Goal: Task Accomplishment & Management: Use online tool/utility

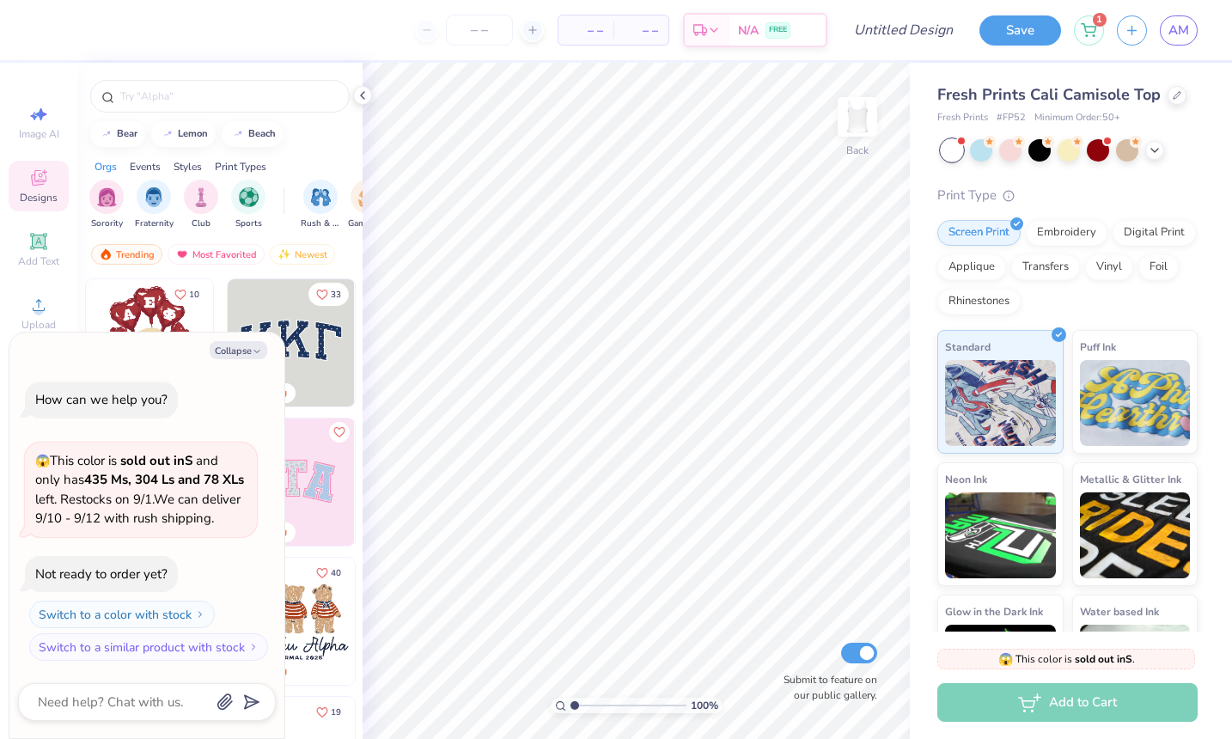
click at [76, 305] on div "Image AI Designs Add Text Upload Greek Clipart & logos Decorate" at bounding box center [38, 401] width 77 height 676
click at [11, 287] on div "Image AI Designs Add Text Upload Greek Clipart & logos Decorate" at bounding box center [39, 320] width 60 height 446
click at [256, 346] on icon "button" at bounding box center [257, 351] width 10 height 10
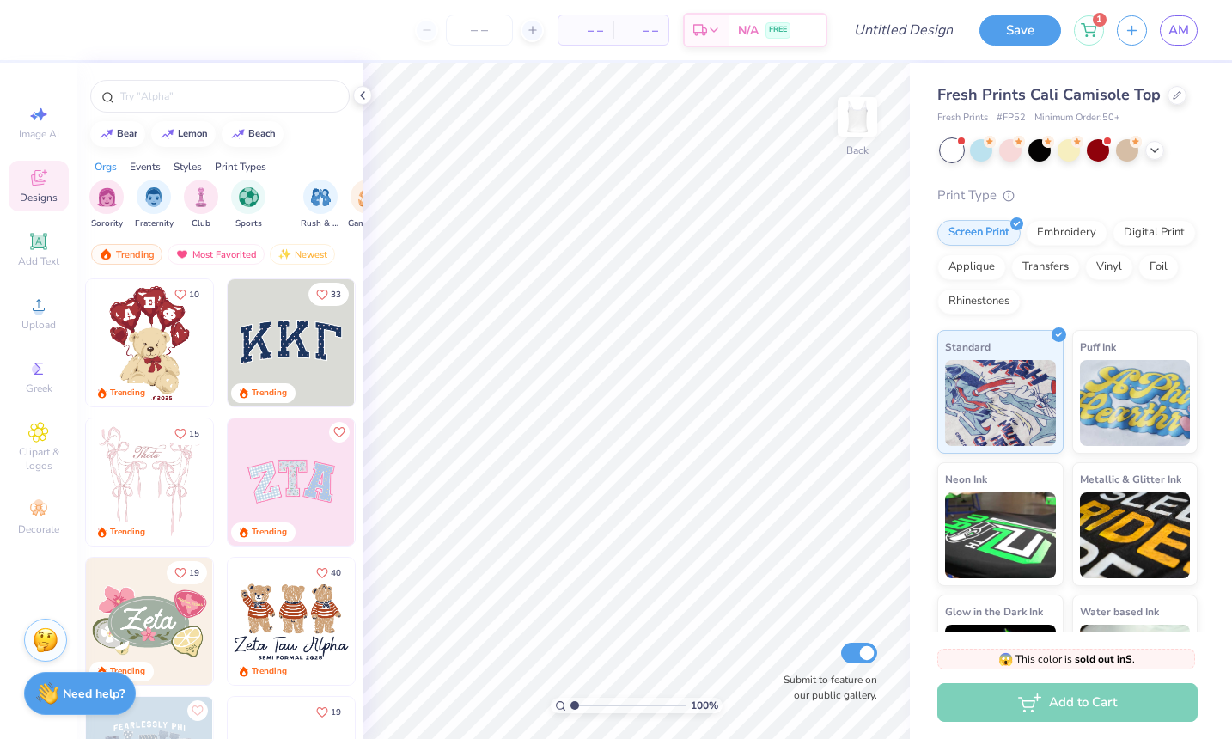
type textarea "x"
click at [167, 91] on input "text" at bounding box center [229, 96] width 220 height 17
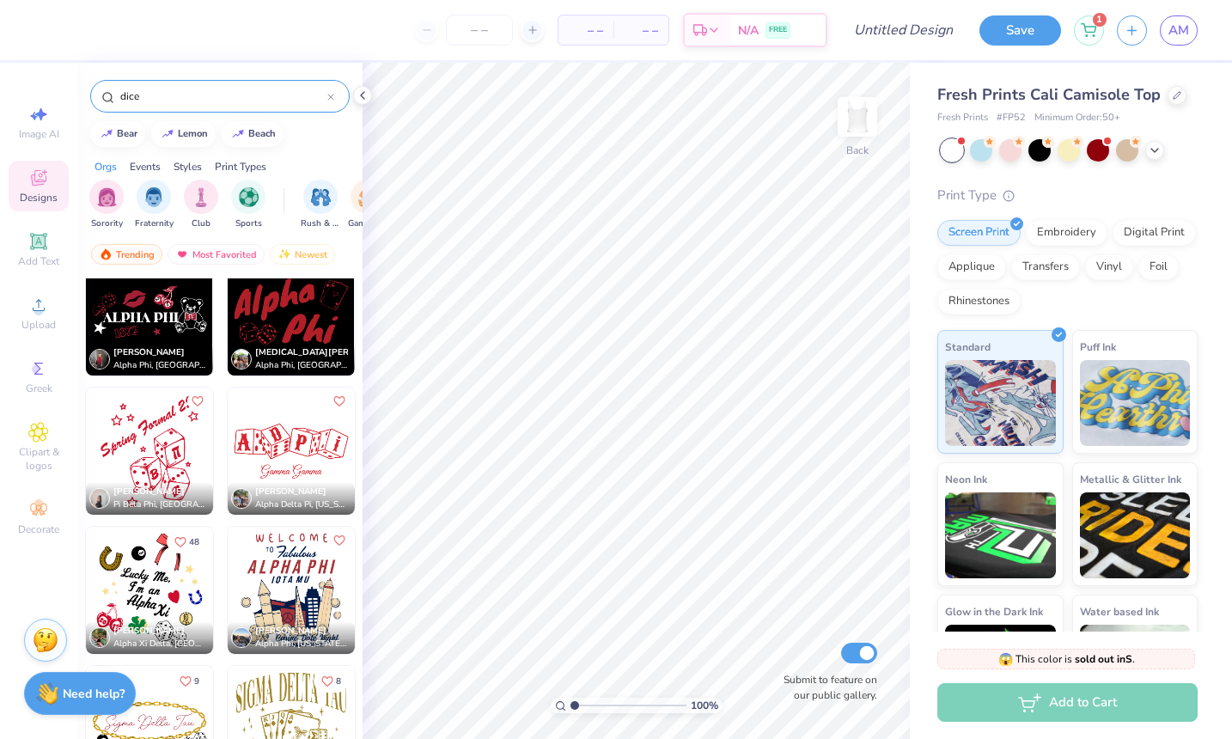
scroll to position [865, 0]
type input "dice"
click at [283, 457] on img at bounding box center [291, 451] width 127 height 127
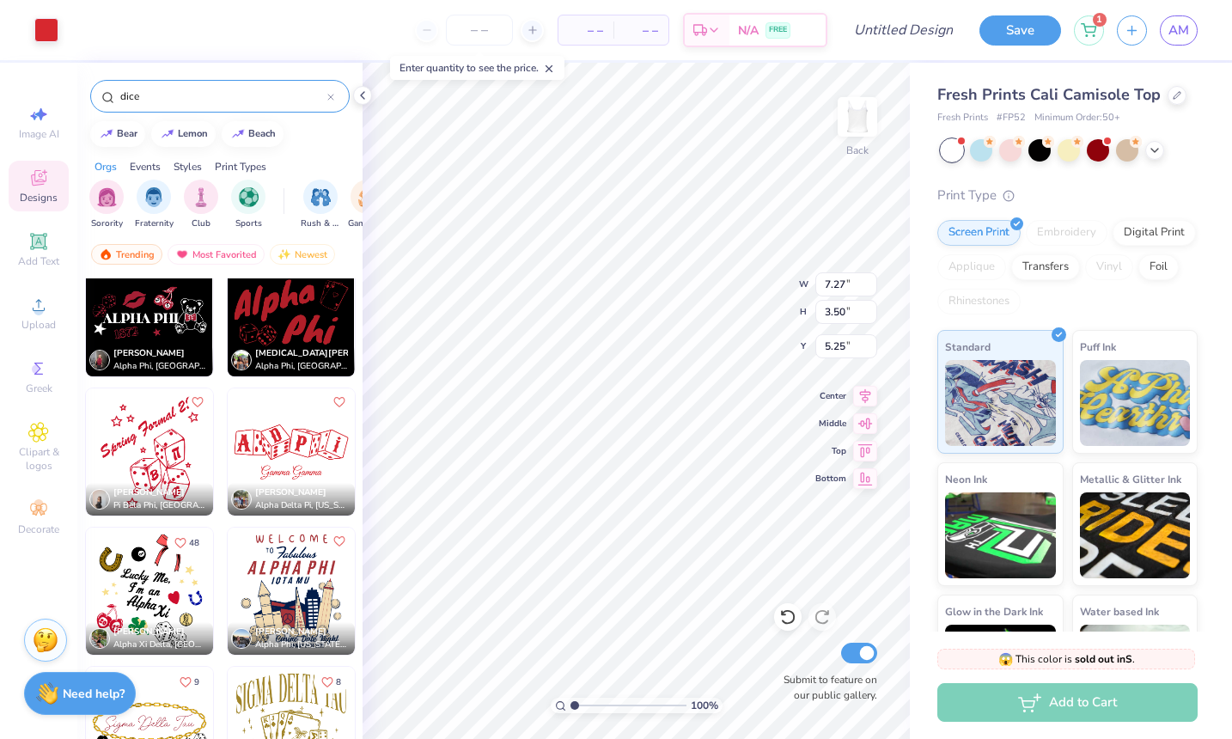
type input "2.05"
click at [33, 252] on div "Add Text" at bounding box center [39, 249] width 60 height 51
type input "3.96"
type input "1.15"
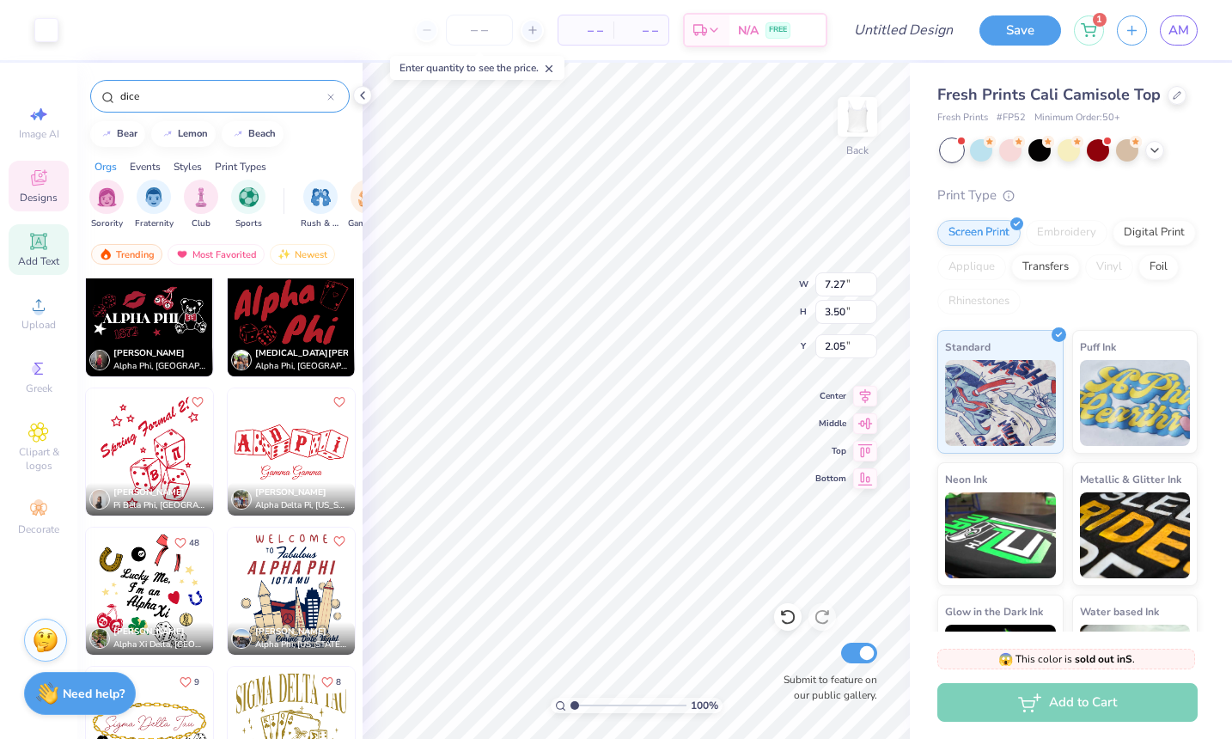
type input "6.43"
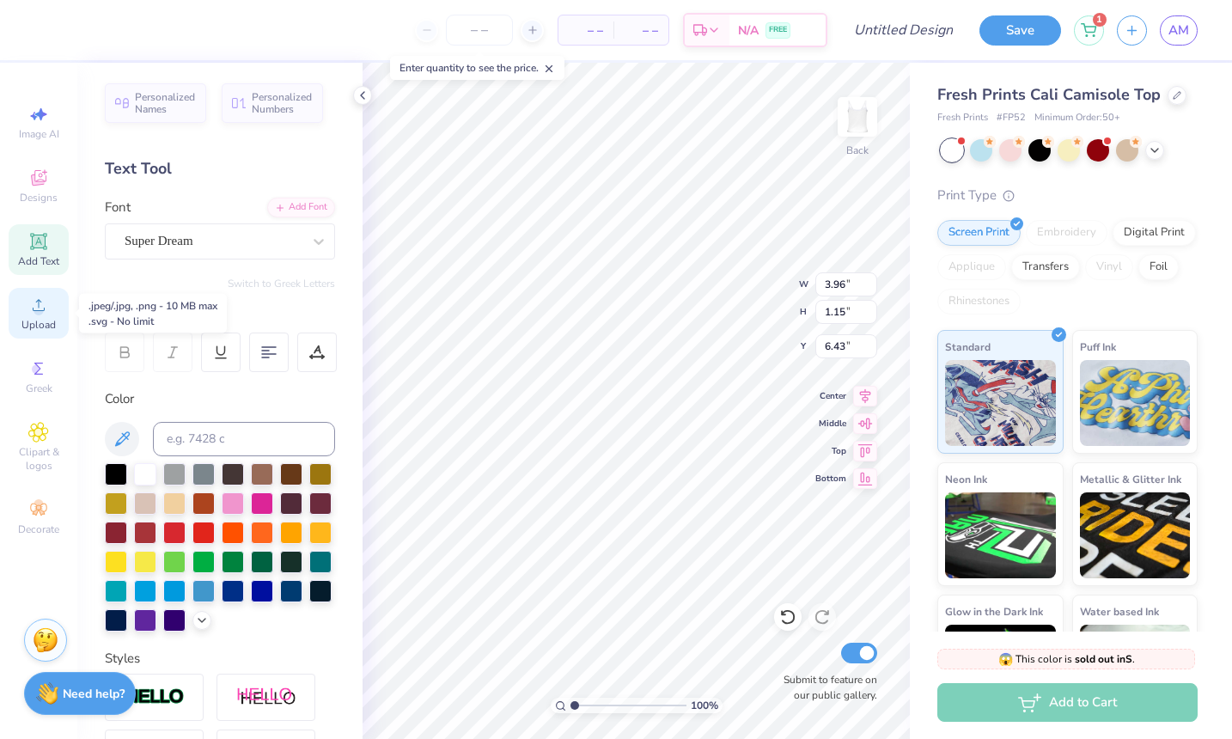
click at [39, 318] on span "Upload" at bounding box center [38, 325] width 34 height 14
click at [42, 375] on icon at bounding box center [38, 368] width 21 height 21
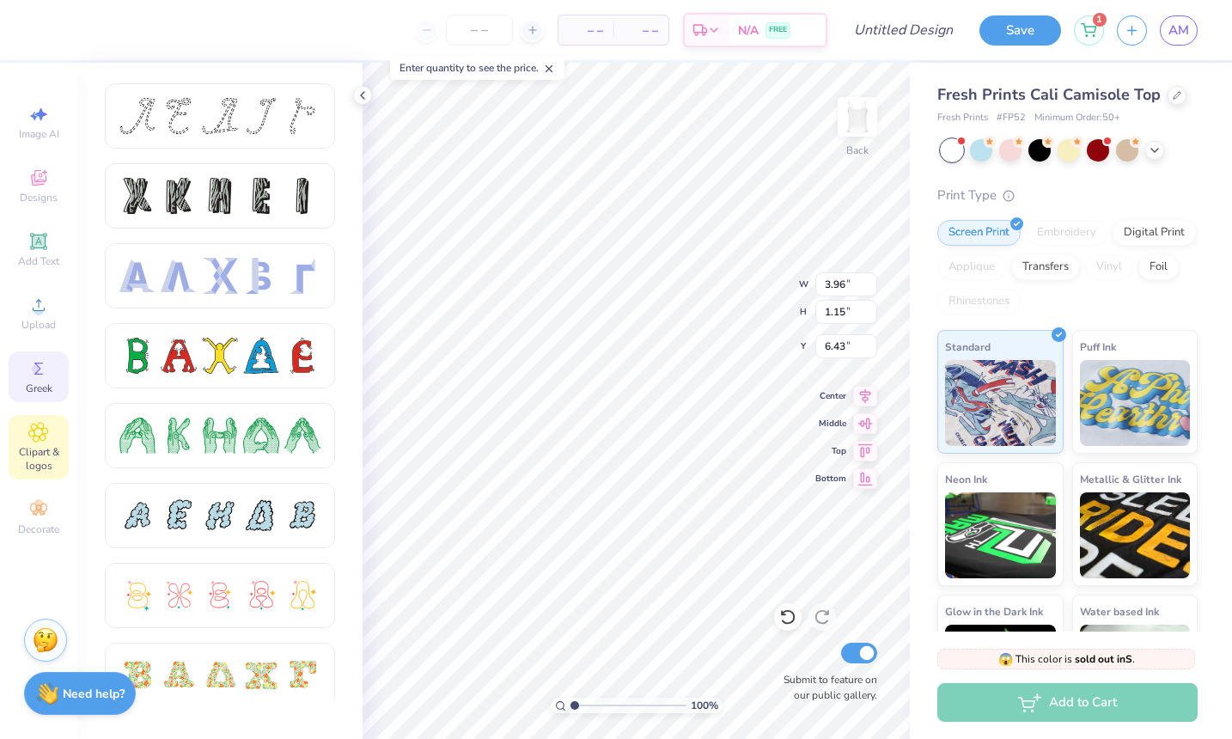
click at [35, 444] on div "Clipart & logos" at bounding box center [39, 447] width 60 height 64
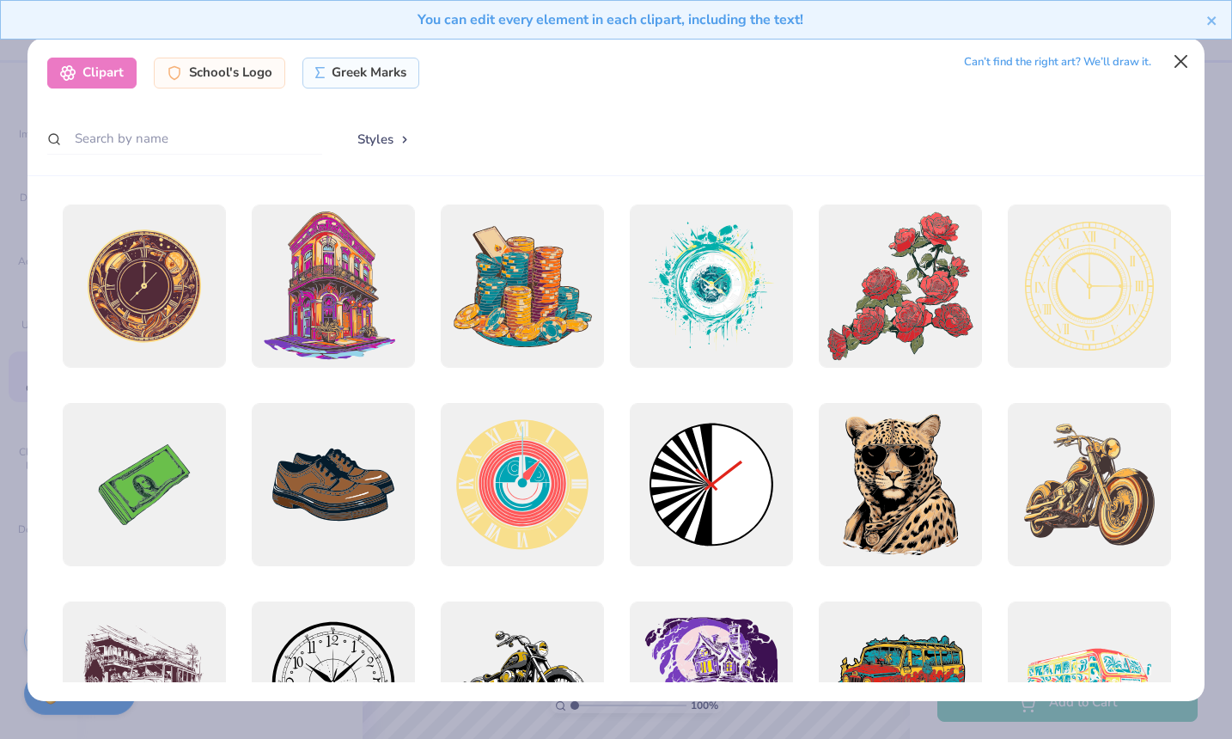
click at [1185, 64] on button "Close" at bounding box center [1181, 62] width 33 height 33
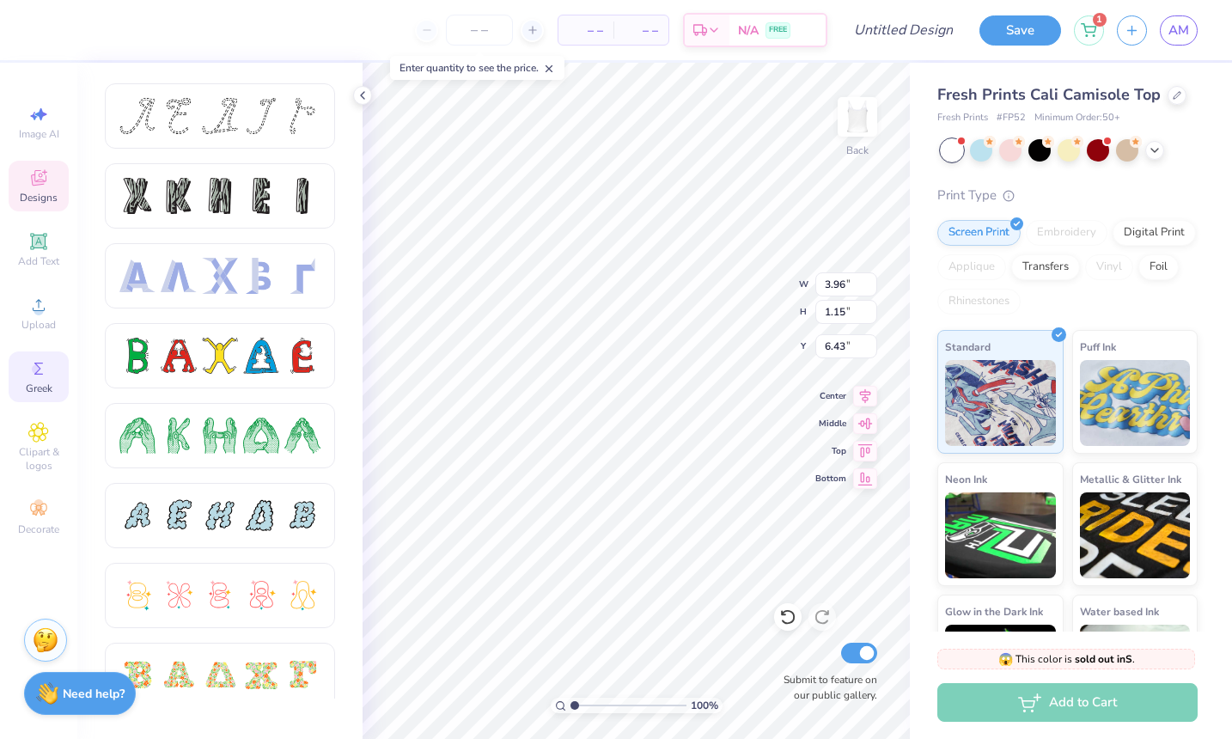
type input "7.27"
type input "3.50"
type input "2.02"
click at [52, 31] on div at bounding box center [46, 28] width 24 height 24
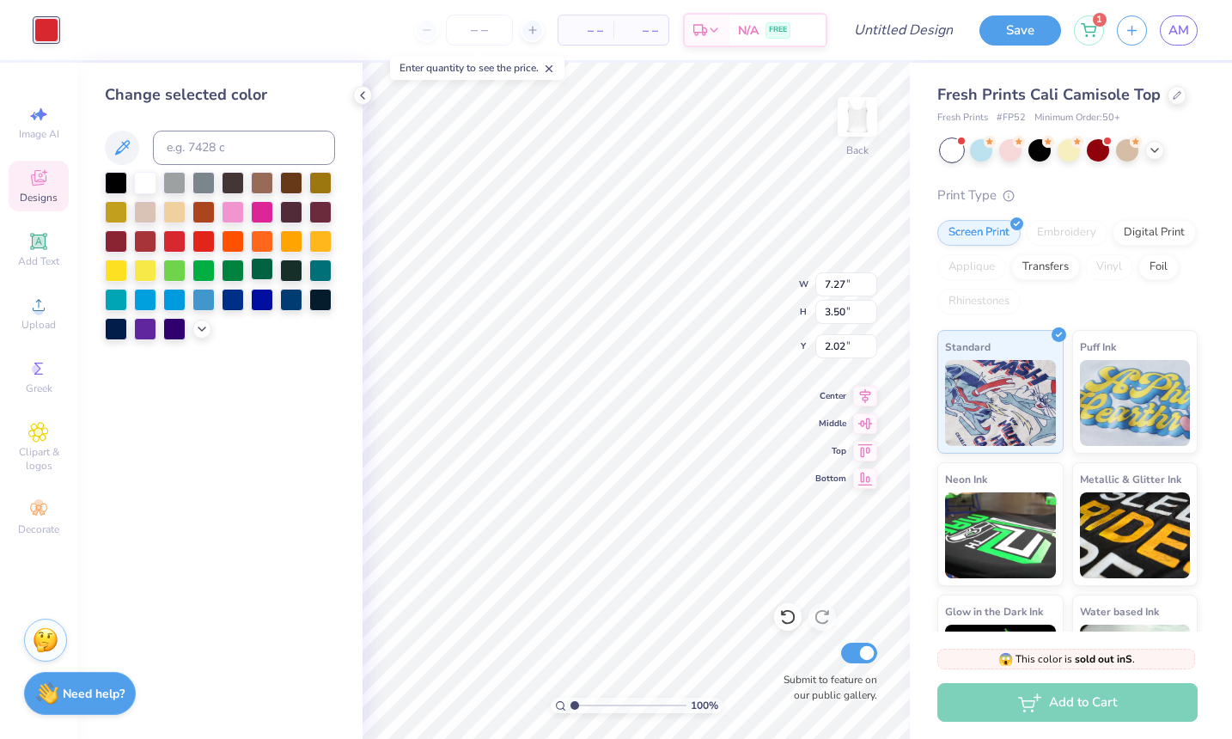
click at [262, 267] on div at bounding box center [262, 269] width 22 height 22
click at [482, 32] on input "number" at bounding box center [479, 30] width 67 height 31
click at [899, 29] on input "Design Title" at bounding box center [924, 30] width 84 height 34
type input "Dice tank top"
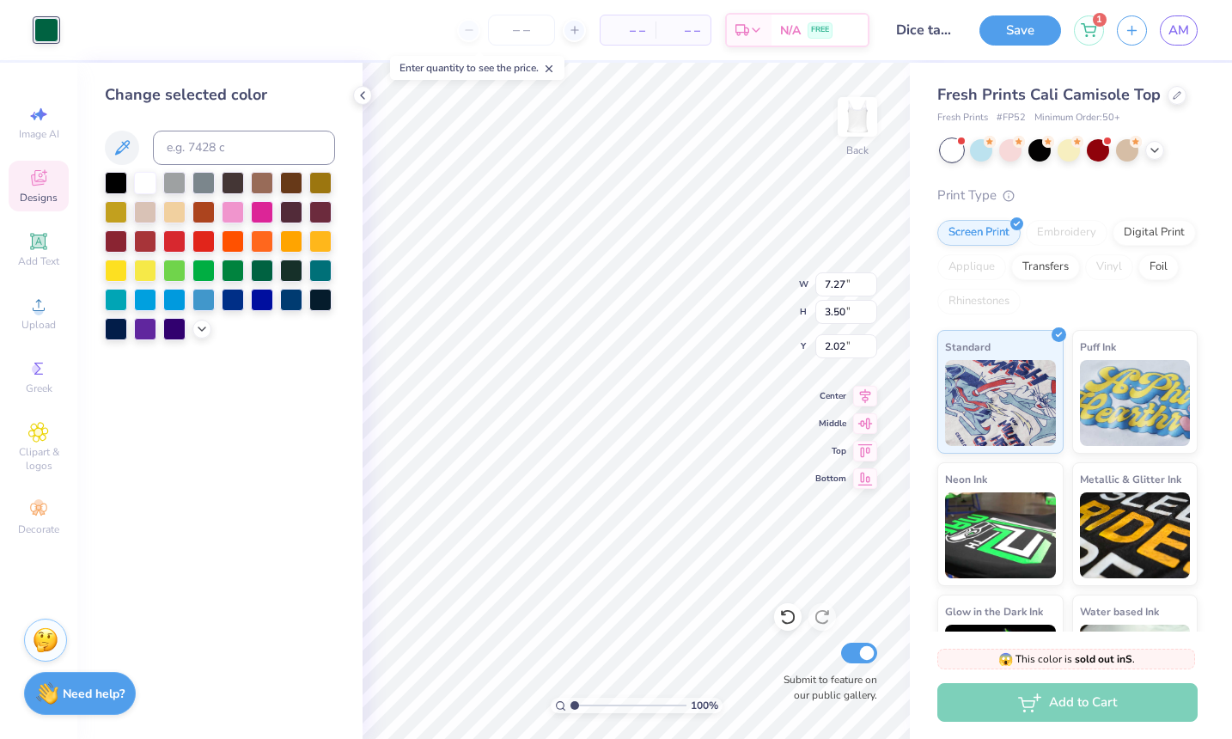
click at [916, 144] on div "Fresh Prints Cali Camisole Top Fresh Prints # FP52 Minimum Order: 50 + Print Ty…" at bounding box center [1071, 390] width 322 height 655
click at [837, 27] on div "N/A FREE" at bounding box center [819, 32] width 96 height 31
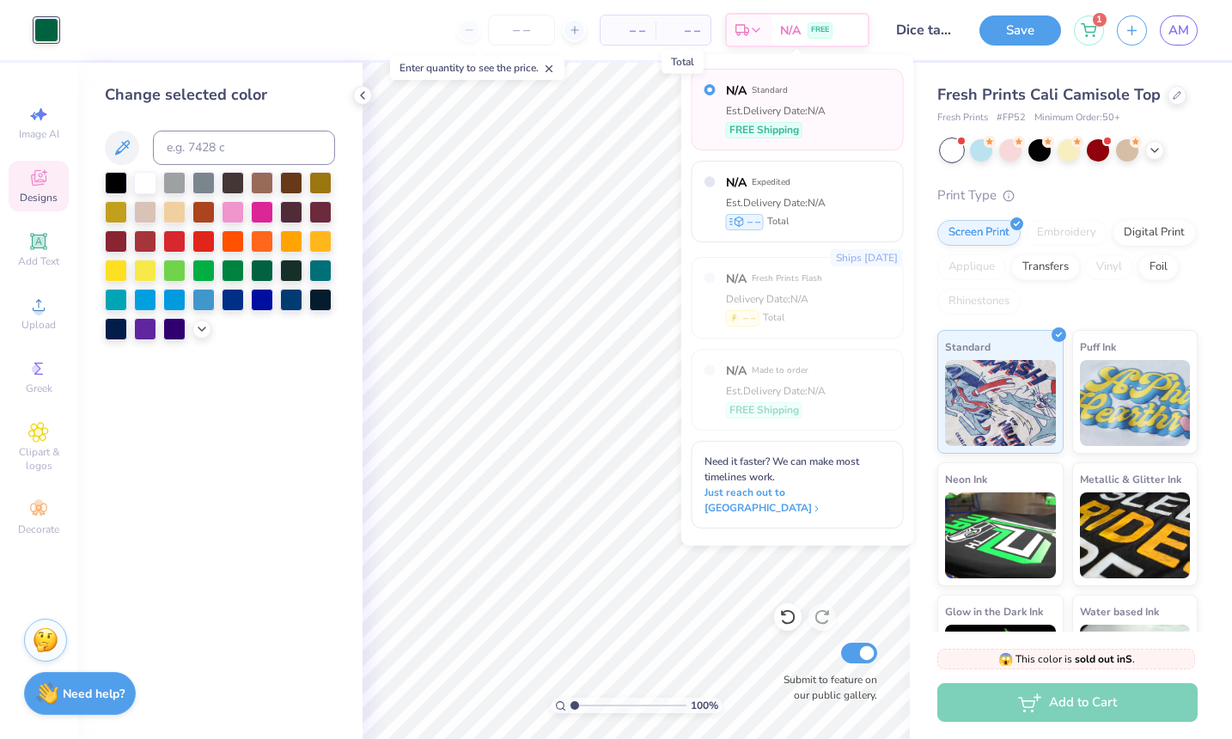
click at [697, 31] on span "– –" at bounding box center [683, 30] width 34 height 18
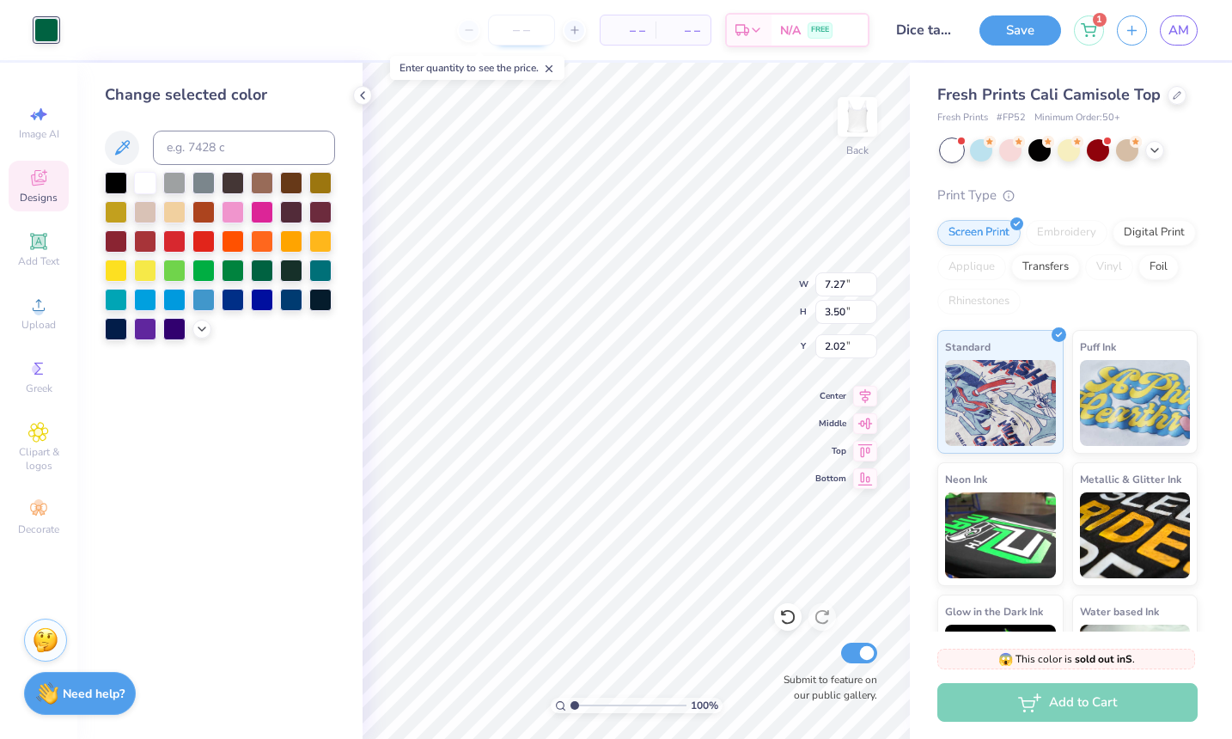
click at [513, 38] on input "number" at bounding box center [521, 30] width 67 height 31
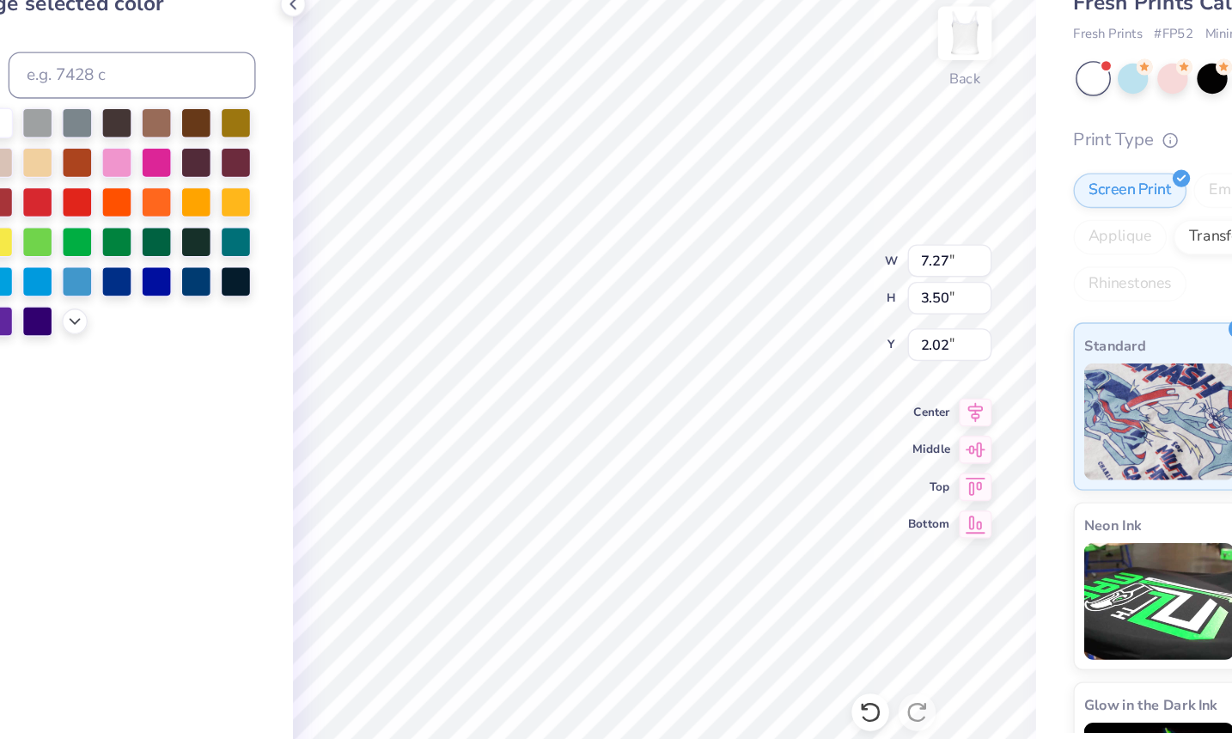
type input "3.96"
type input "1.15"
type input "6.43"
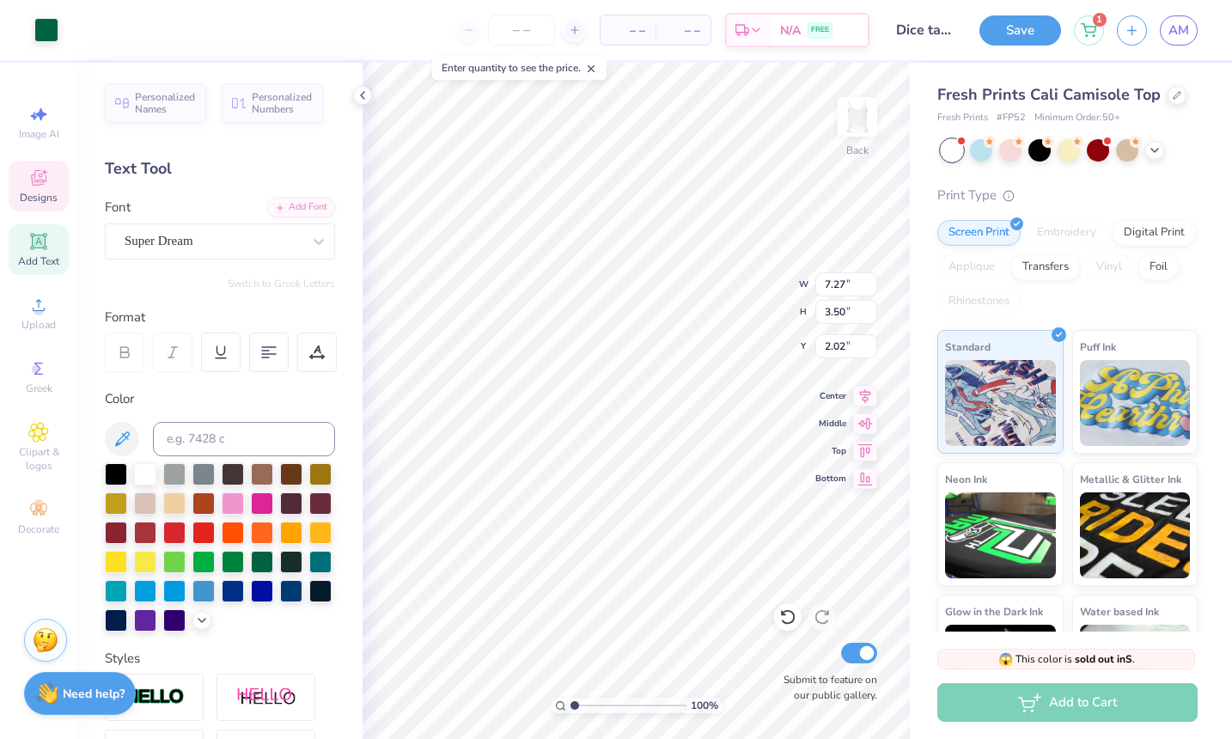
click at [40, 194] on span "Designs" at bounding box center [39, 198] width 38 height 14
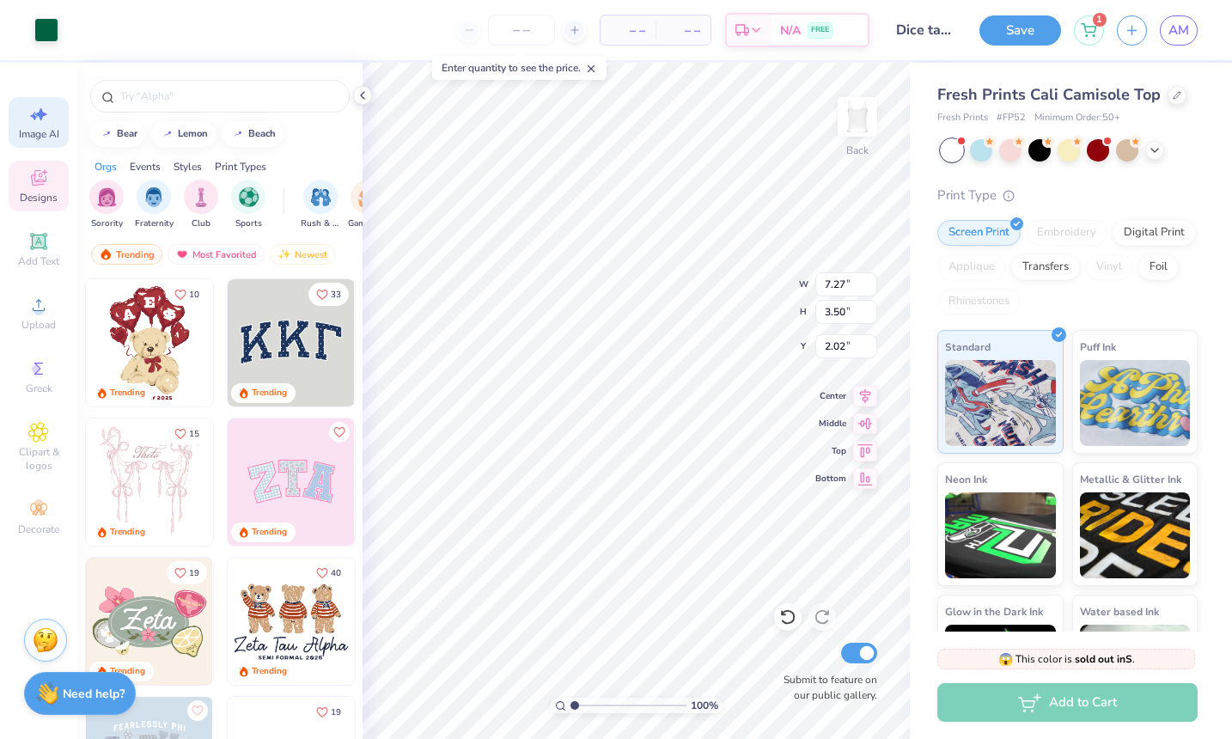
click at [43, 137] on span "Image AI" at bounding box center [39, 134] width 40 height 14
select select "4"
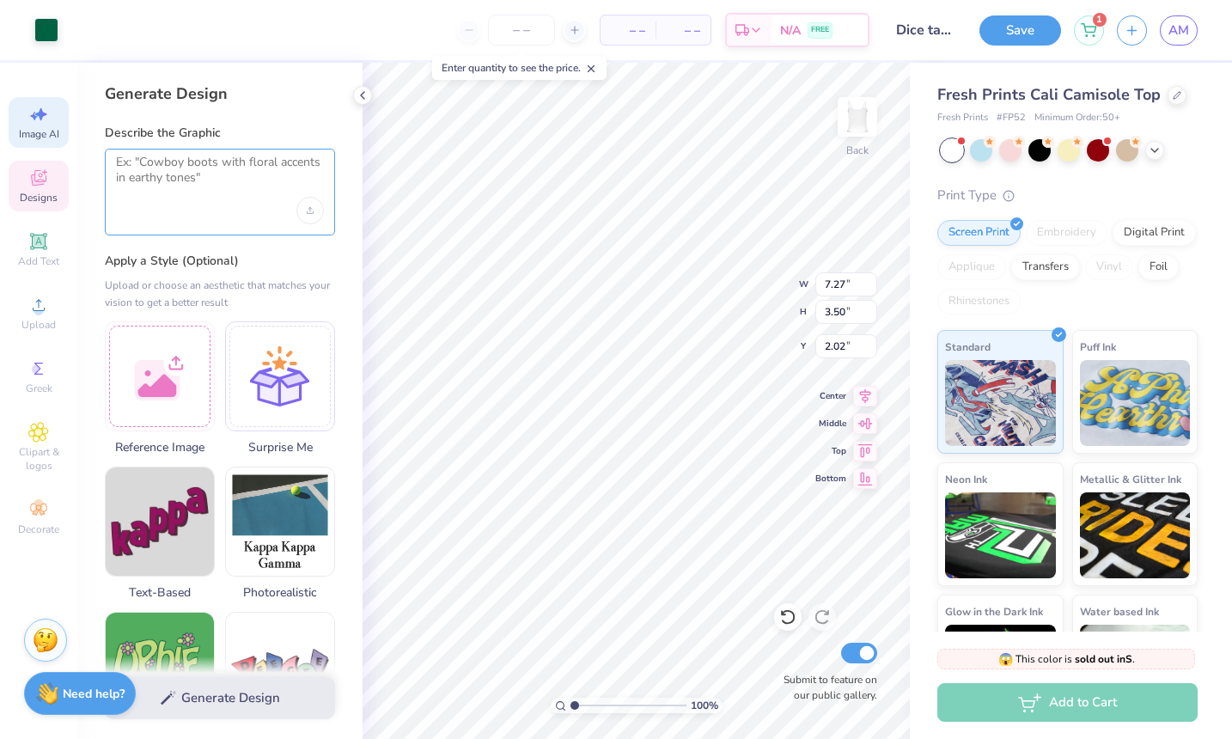
click at [169, 162] on textarea at bounding box center [220, 176] width 208 height 43
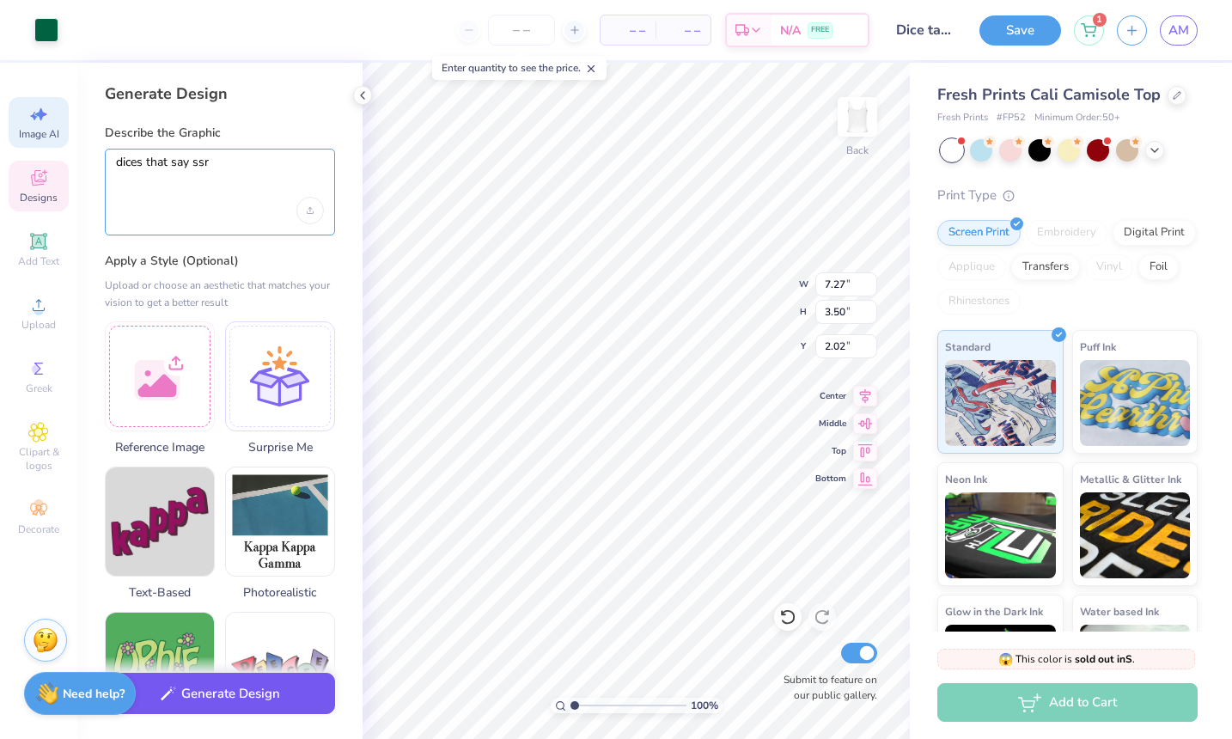
type textarea "dices that say ssr"
click at [242, 701] on button "Generate Design" at bounding box center [220, 694] width 230 height 42
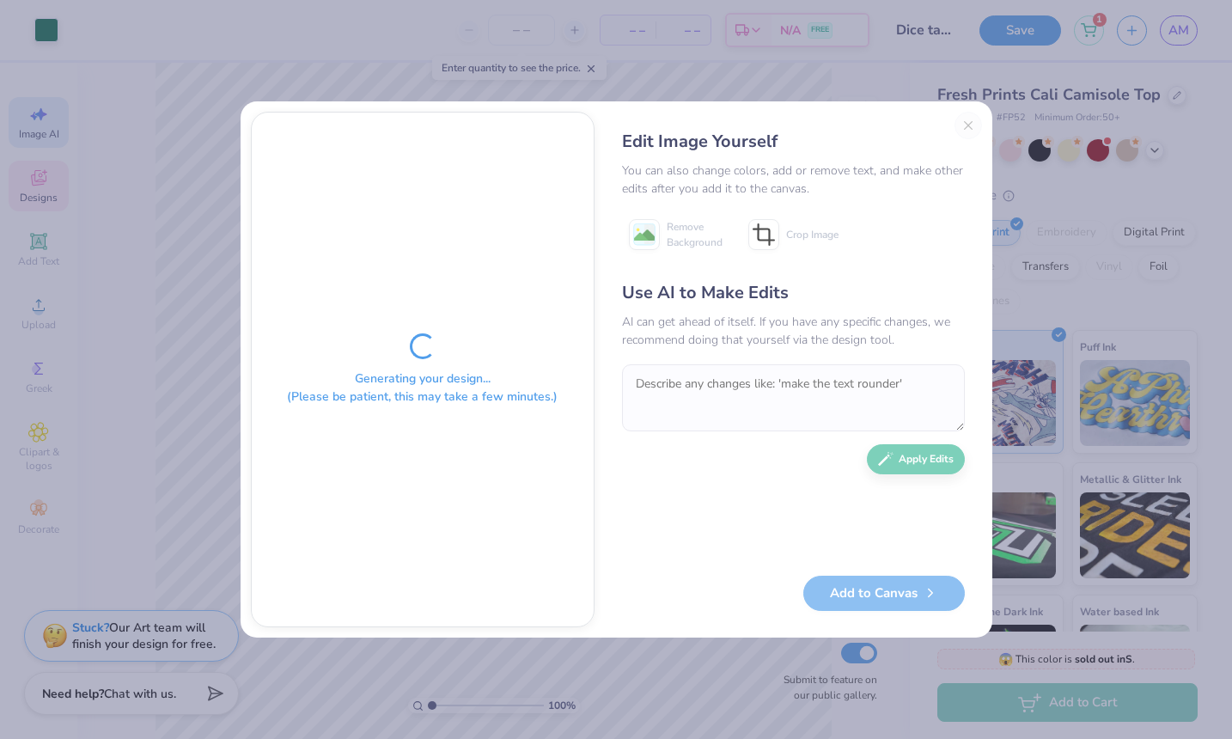
click at [435, 331] on div "Generating your design... (Please be patient, this may take a few minutes.)" at bounding box center [423, 370] width 342 height 514
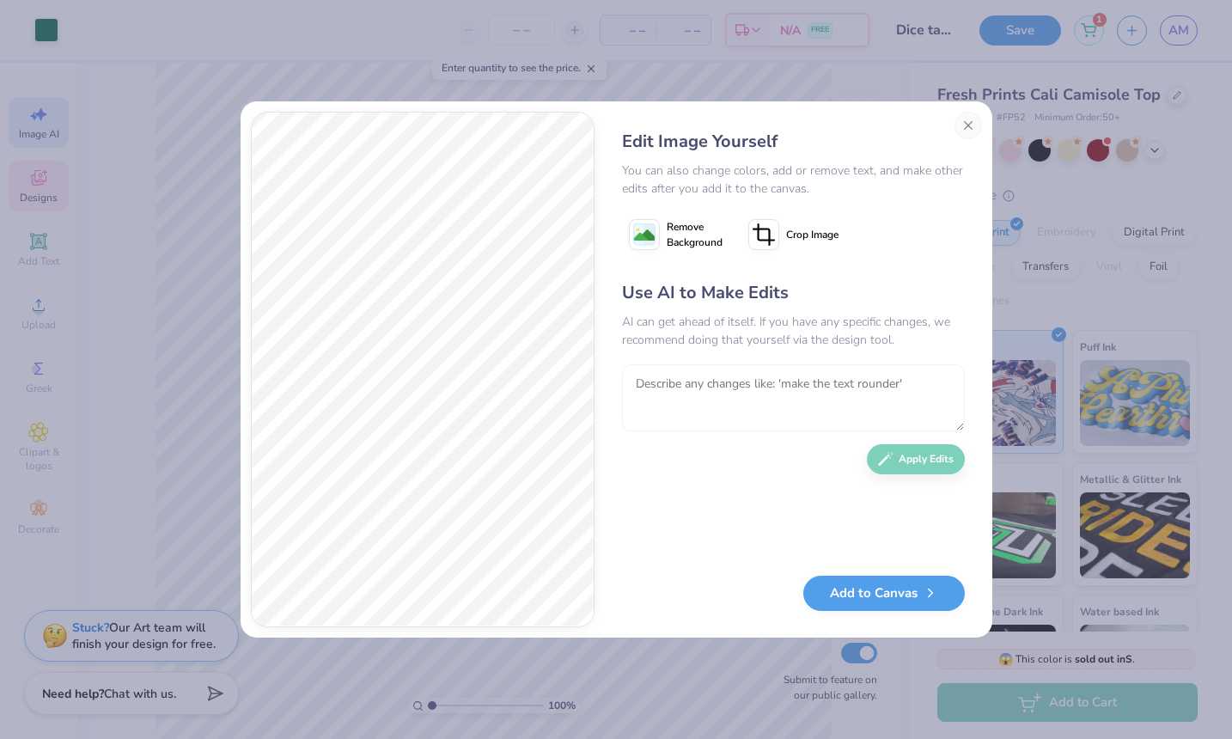
click at [695, 387] on textarea at bounding box center [793, 397] width 343 height 67
type textarea "separate dices for each letter"
click at [913, 452] on button "Apply Edits" at bounding box center [916, 455] width 98 height 30
click at [971, 122] on button "Close" at bounding box center [967, 125] width 27 height 27
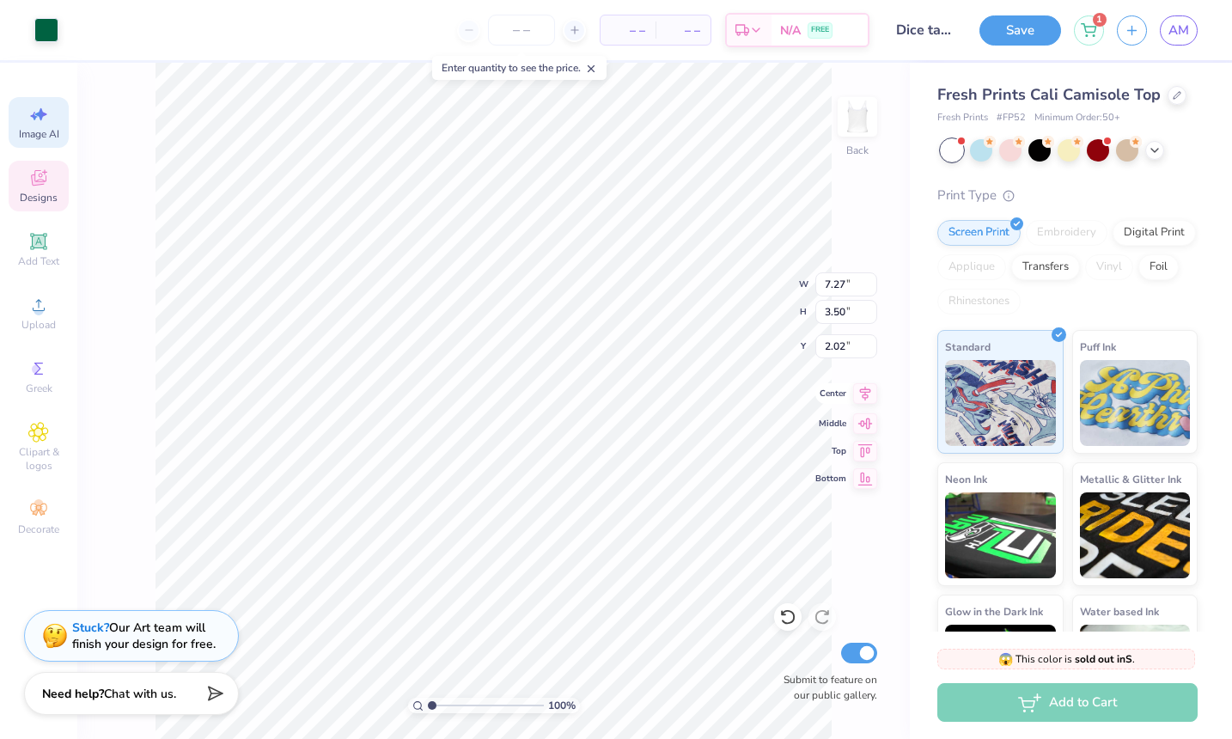
click at [854, 396] on icon at bounding box center [865, 393] width 24 height 21
click at [46, 135] on span "Image AI" at bounding box center [39, 134] width 40 height 14
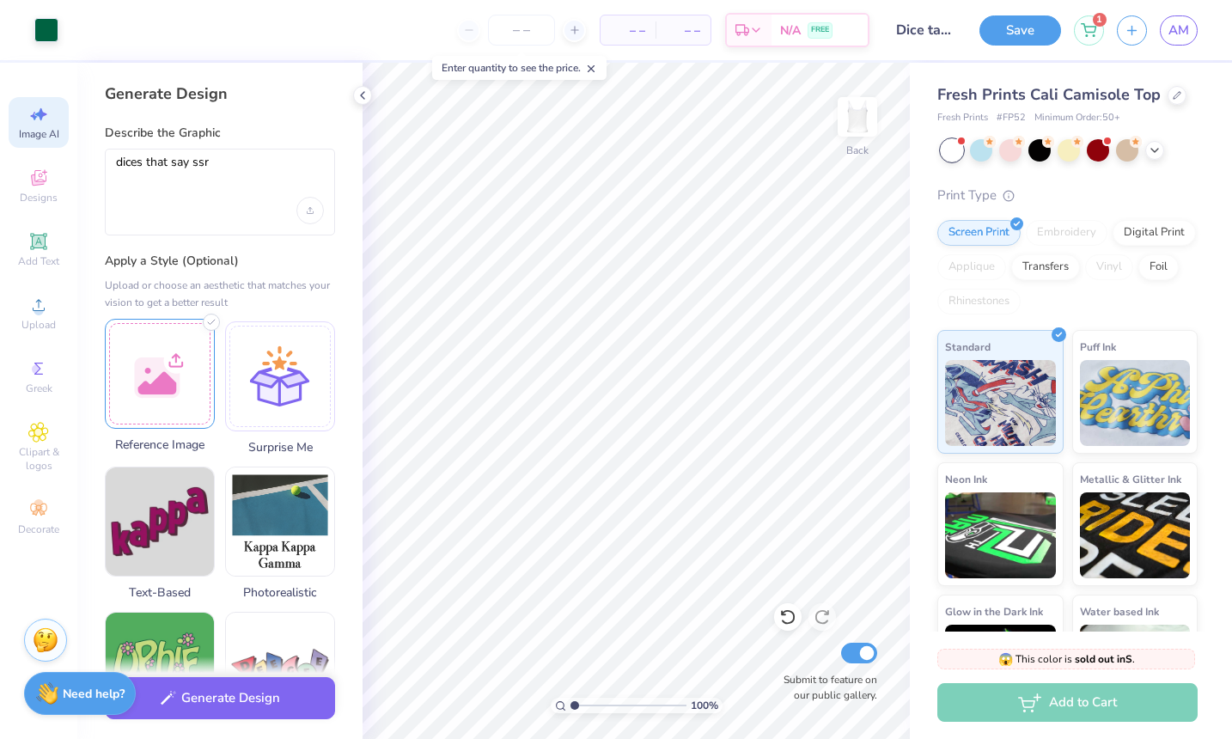
click at [149, 377] on div at bounding box center [160, 374] width 110 height 110
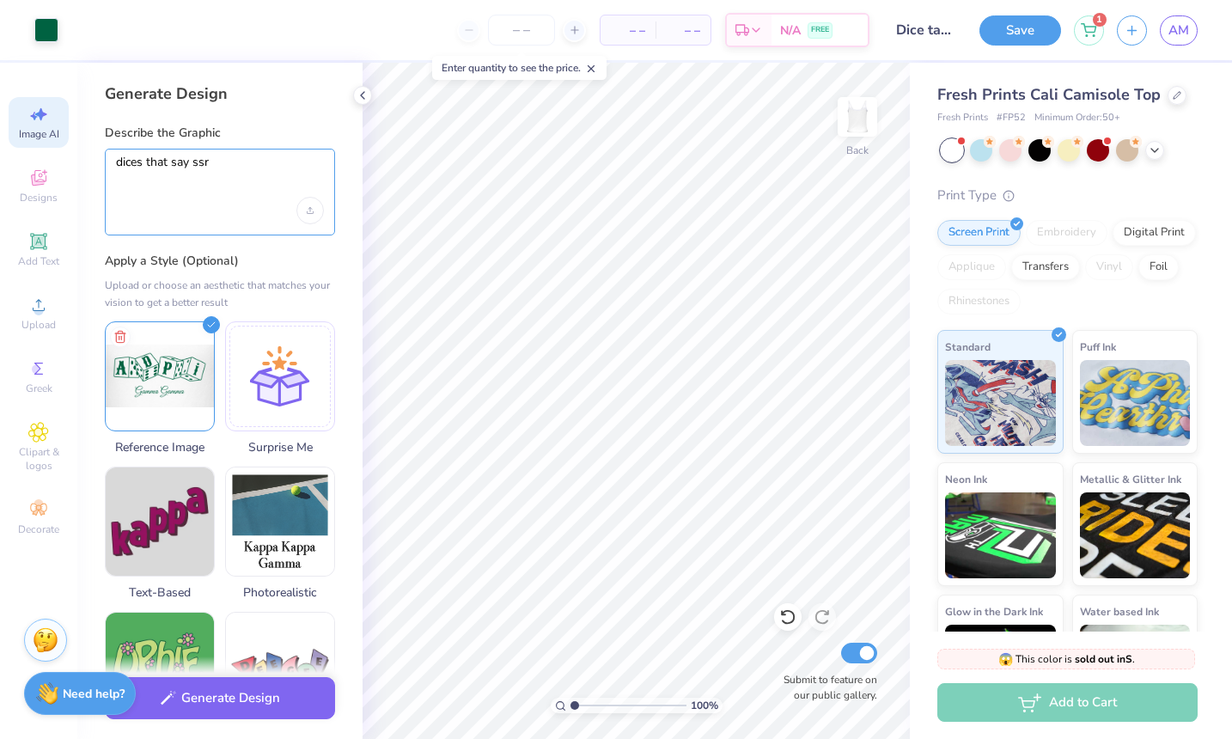
click at [247, 164] on textarea "dices that say ssr" at bounding box center [220, 176] width 208 height 43
drag, startPoint x: 247, startPoint y: 164, endPoint x: 70, endPoint y: 159, distance: 177.0
click at [70, 159] on div "Art colors – – Per Item – – Total Est. Delivery N/A FREE Design Title Dice tank…" at bounding box center [616, 369] width 1232 height 739
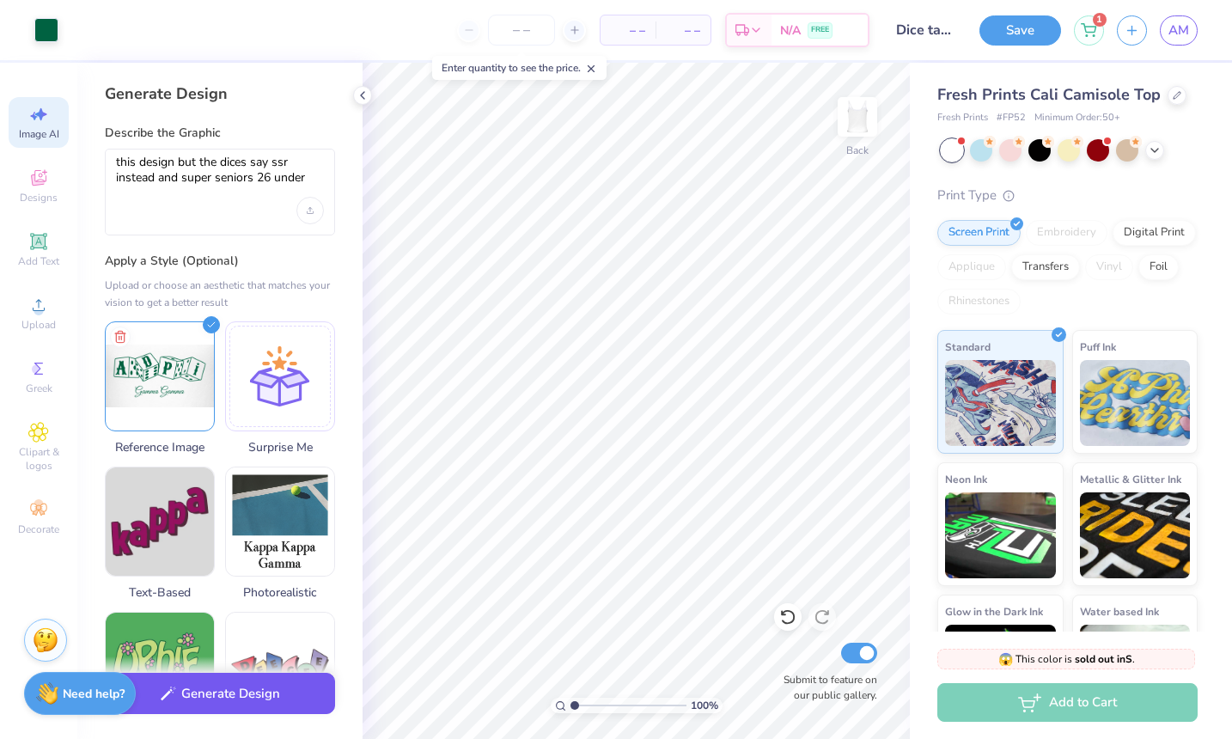
click at [238, 692] on button "Generate Design" at bounding box center [220, 694] width 230 height 42
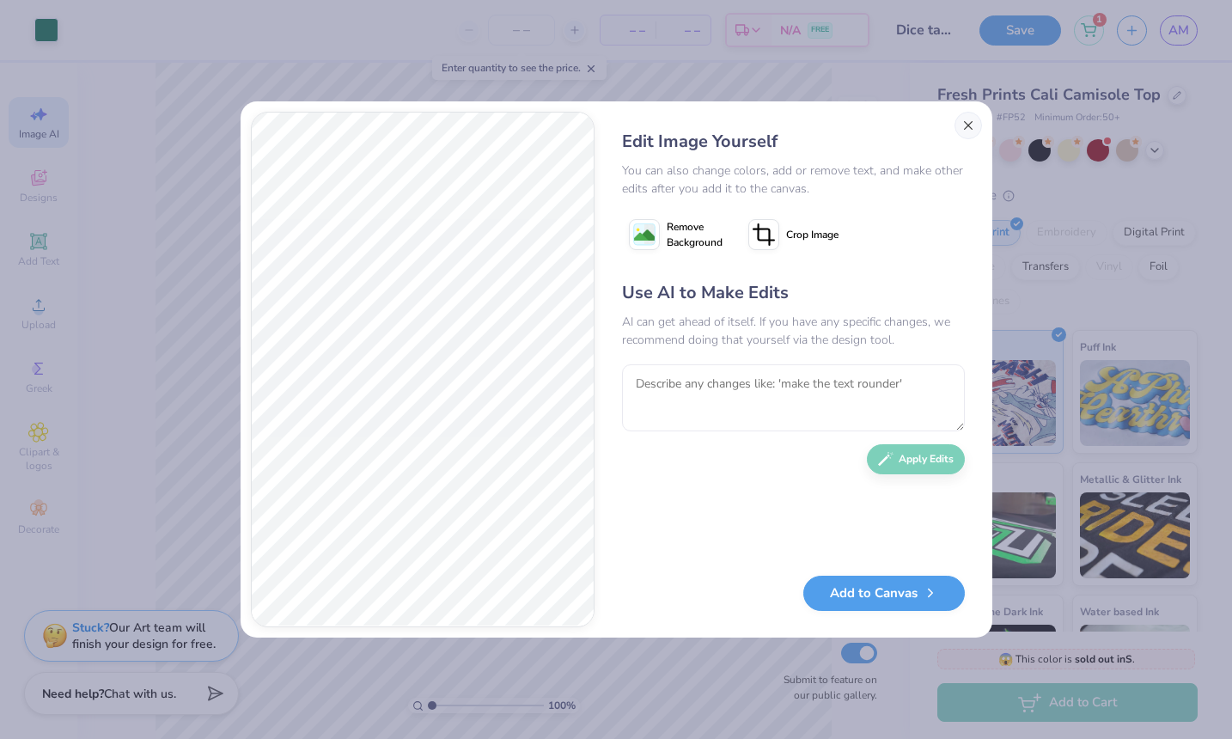
click at [969, 119] on button "Close" at bounding box center [967, 125] width 27 height 27
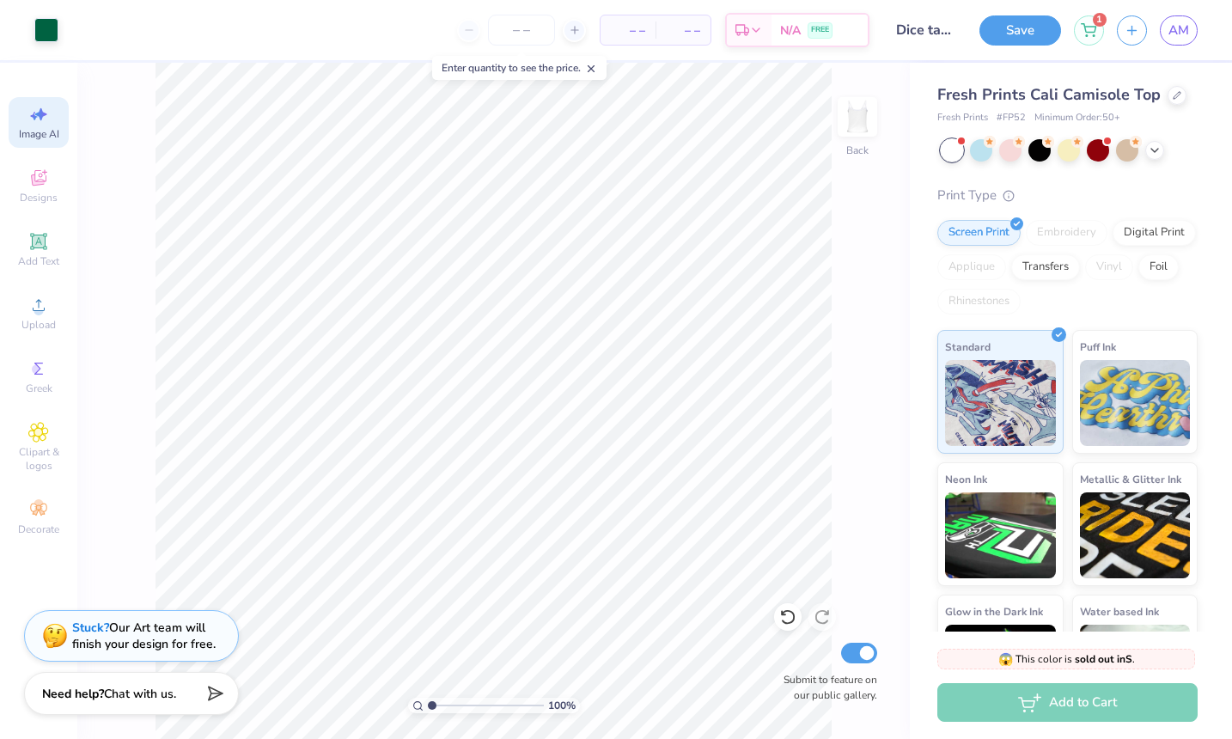
click at [46, 128] on span "Image AI" at bounding box center [39, 134] width 40 height 14
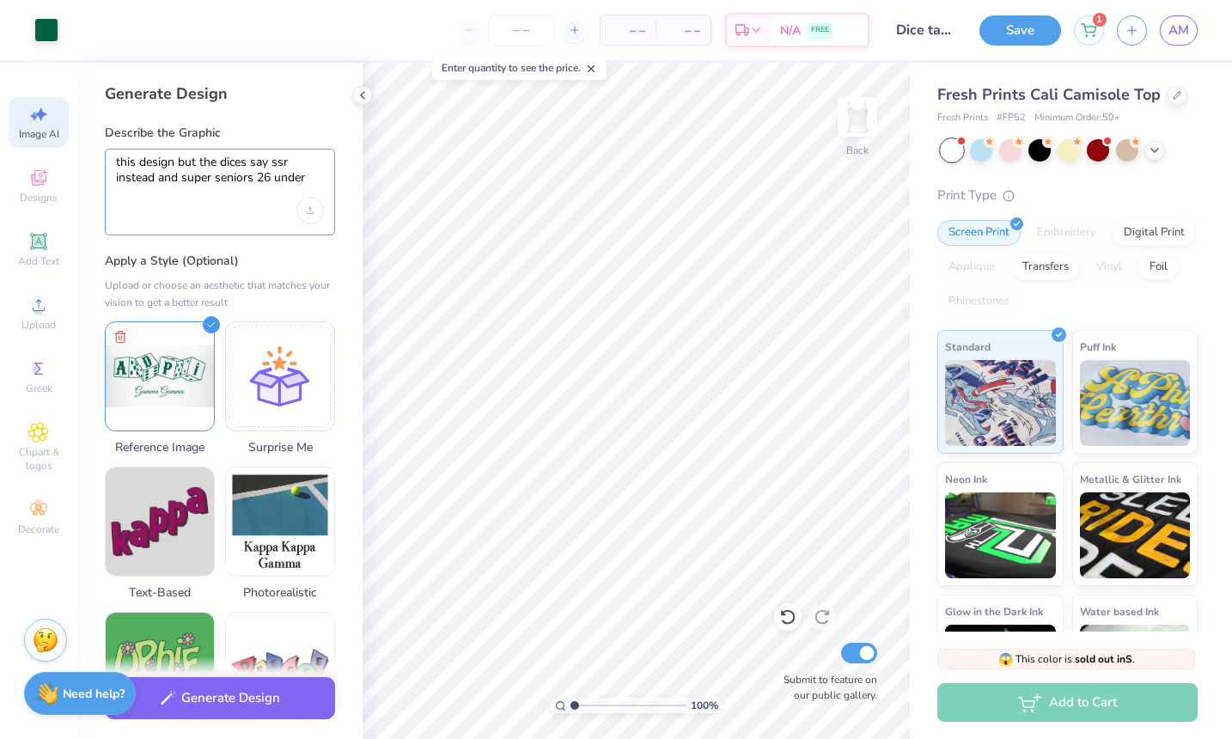
click at [212, 172] on textarea "this design but the dices say ssr instead and super seniors 26 under" at bounding box center [220, 176] width 208 height 43
drag, startPoint x: 314, startPoint y: 180, endPoint x: 274, endPoint y: 180, distance: 40.4
click at [274, 180] on textarea "this design but the dices say ssr instead and super seniors 26 under" at bounding box center [220, 176] width 208 height 43
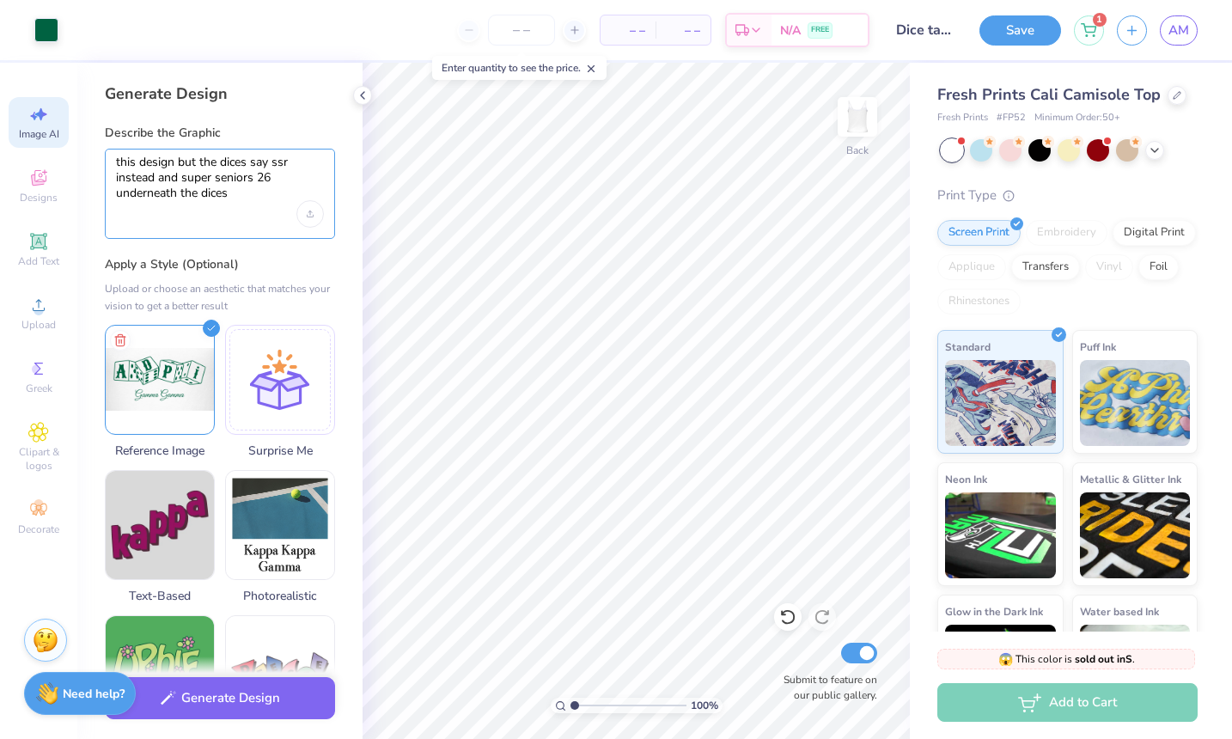
drag, startPoint x: 216, startPoint y: 165, endPoint x: 198, endPoint y: 164, distance: 18.1
click at [198, 164] on textarea "this design but the dices say ssr instead and super seniors 26 underneath the d…" at bounding box center [220, 178] width 208 height 46
click at [306, 161] on textarea "this design but three dices say ssr instead and super seniors 26 underneath the…" at bounding box center [220, 178] width 208 height 46
drag, startPoint x: 157, startPoint y: 177, endPoint x: 113, endPoint y: 179, distance: 44.7
click at [113, 179] on div "this design but three dices say ssr instead and super seniors 26 underneath the…" at bounding box center [220, 194] width 230 height 90
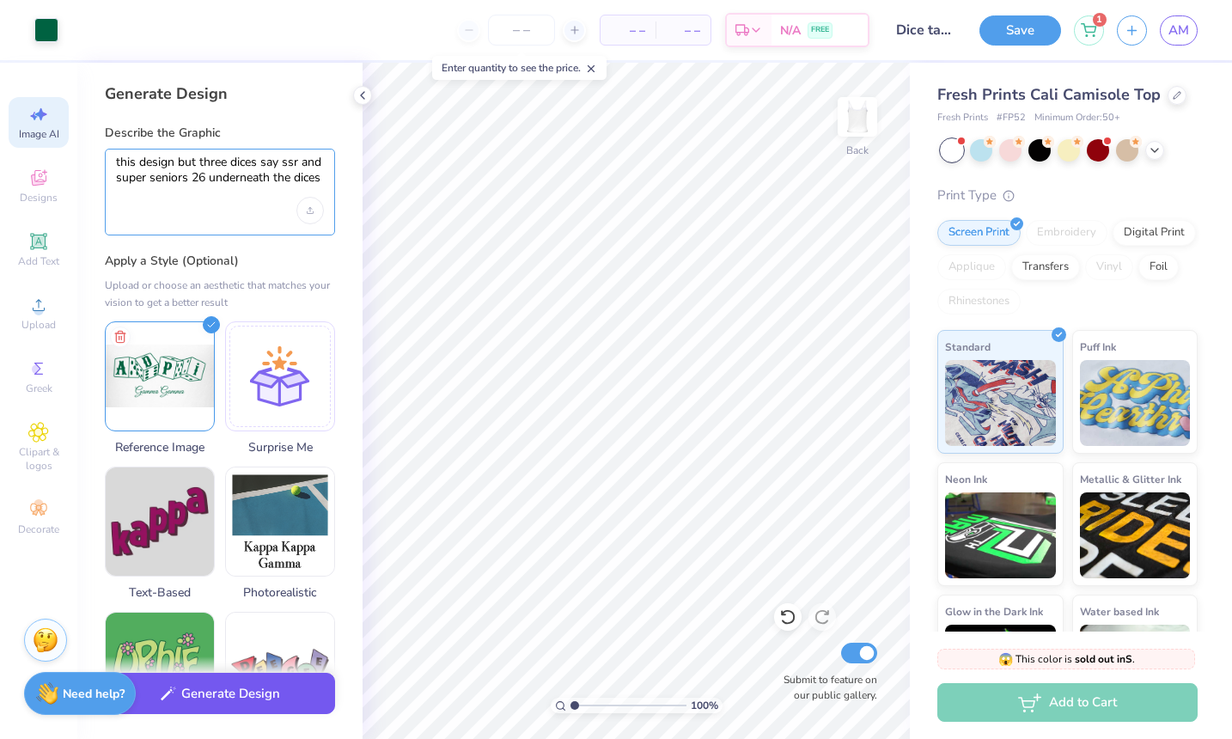
type textarea "this design but three dices say ssr and super seniors 26 underneath the dices"
click at [228, 698] on button "Generate Design" at bounding box center [220, 694] width 230 height 42
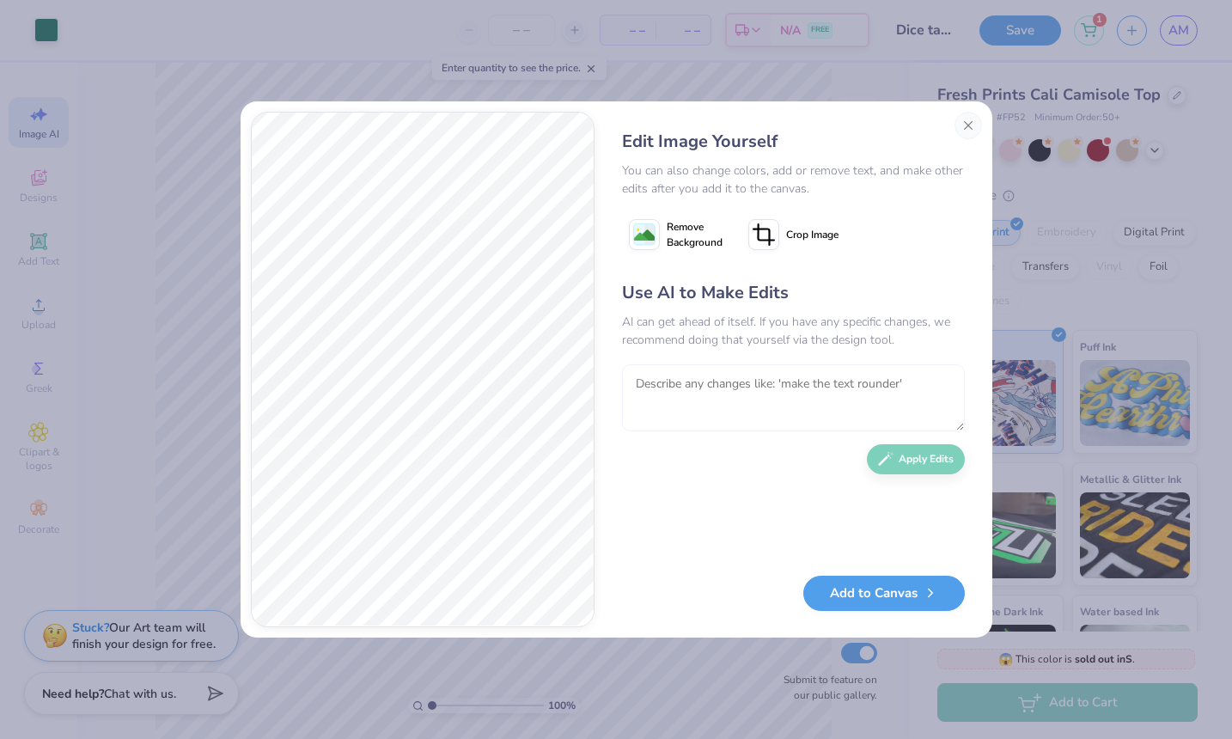
click at [674, 386] on textarea at bounding box center [793, 397] width 343 height 67
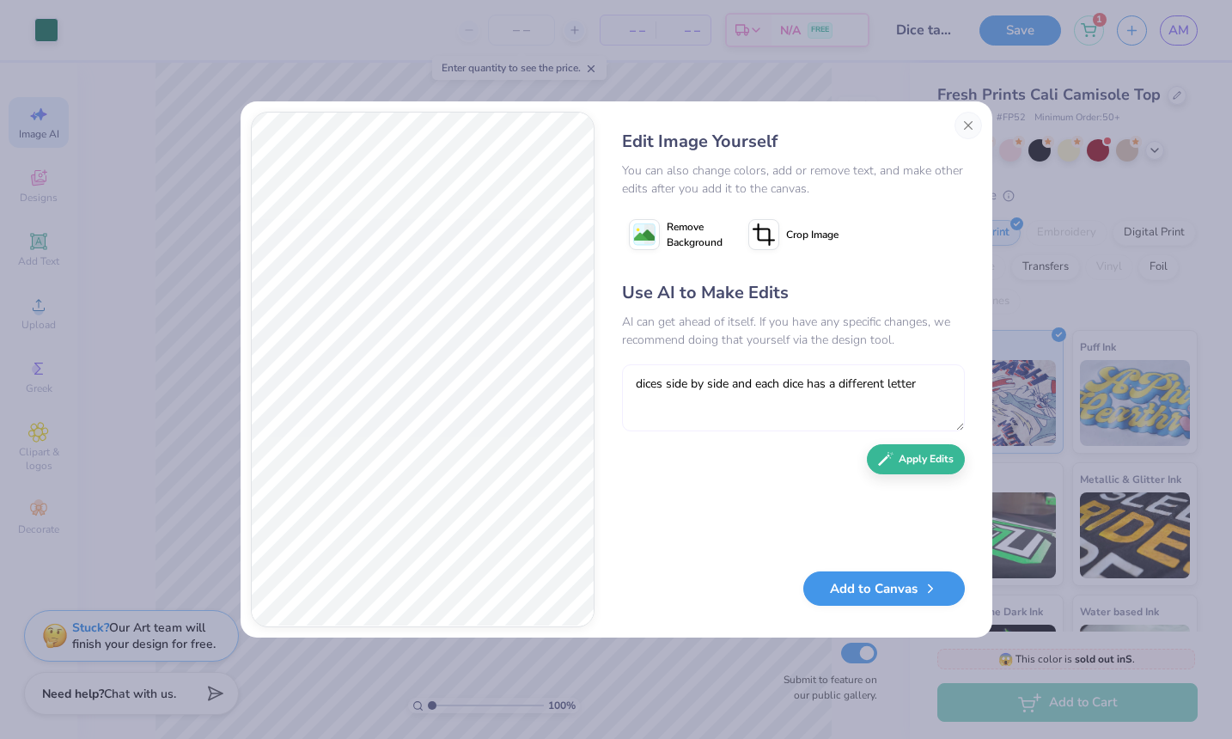
type textarea "dices side by side and each dice has a different letter"
click at [874, 589] on button "Add to Canvas" at bounding box center [883, 588] width 161 height 35
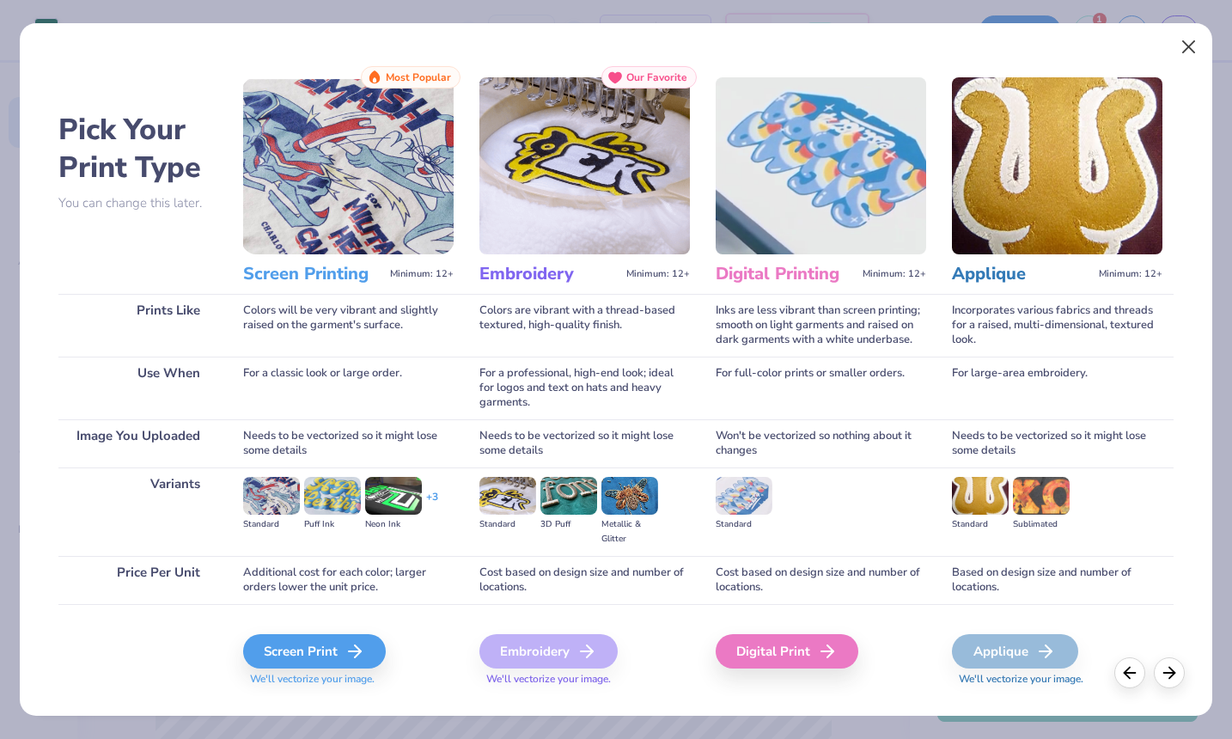
click at [1195, 42] on button "Close" at bounding box center [1188, 47] width 33 height 33
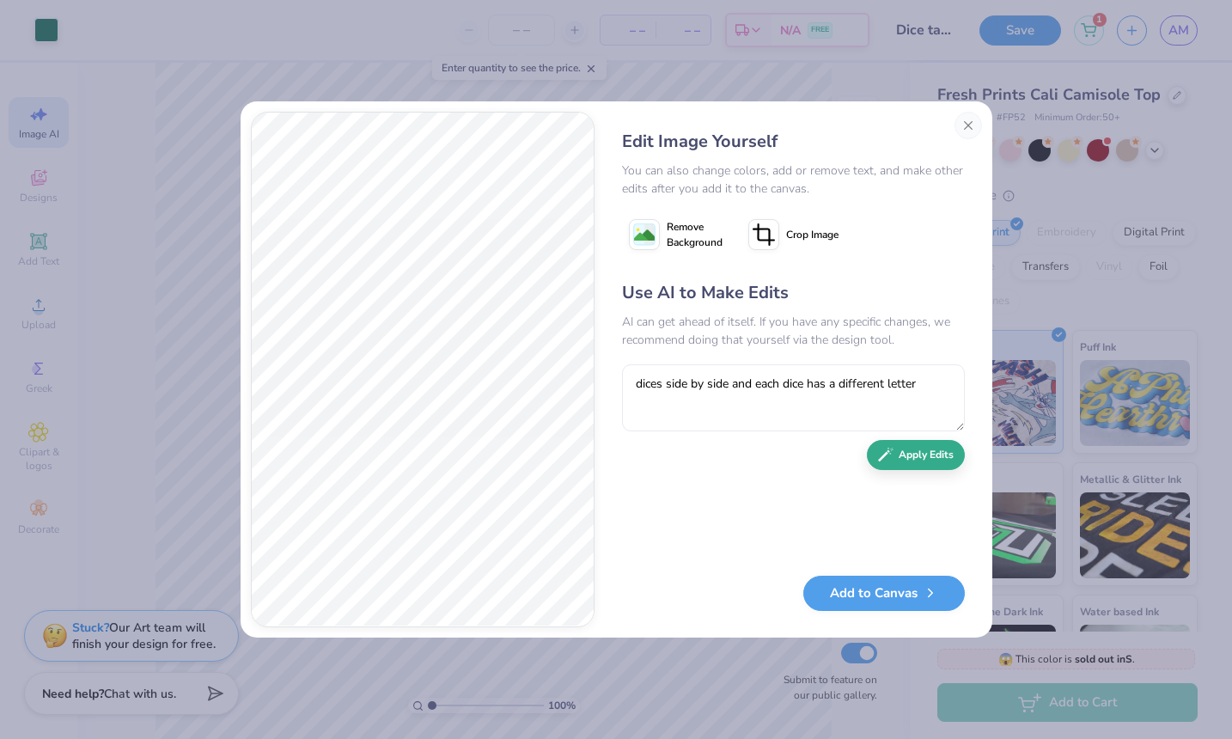
click at [912, 460] on button "Apply Edits" at bounding box center [916, 455] width 98 height 30
click at [819, 385] on textarea at bounding box center [793, 397] width 343 height 67
type textarea "a"
click at [966, 119] on button "Close" at bounding box center [967, 125] width 27 height 27
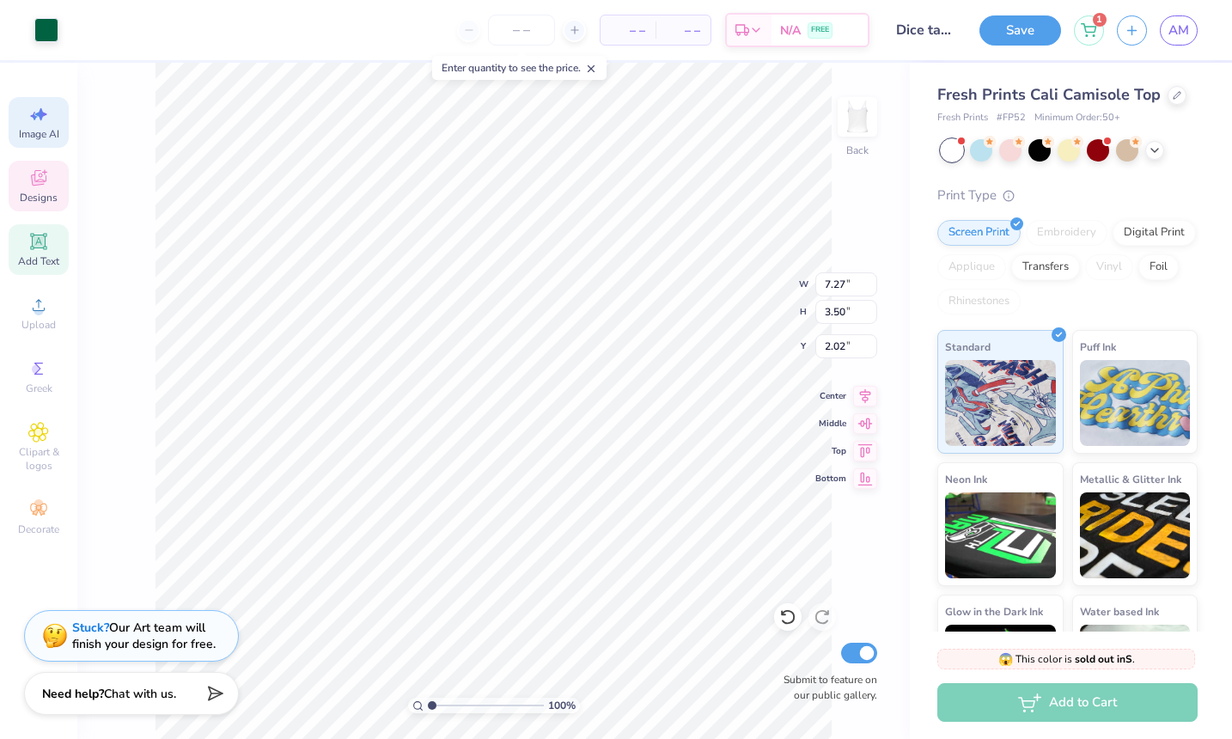
click at [58, 253] on div "Add Text" at bounding box center [39, 249] width 60 height 51
type input "3.96"
type input "1.15"
type input "6.43"
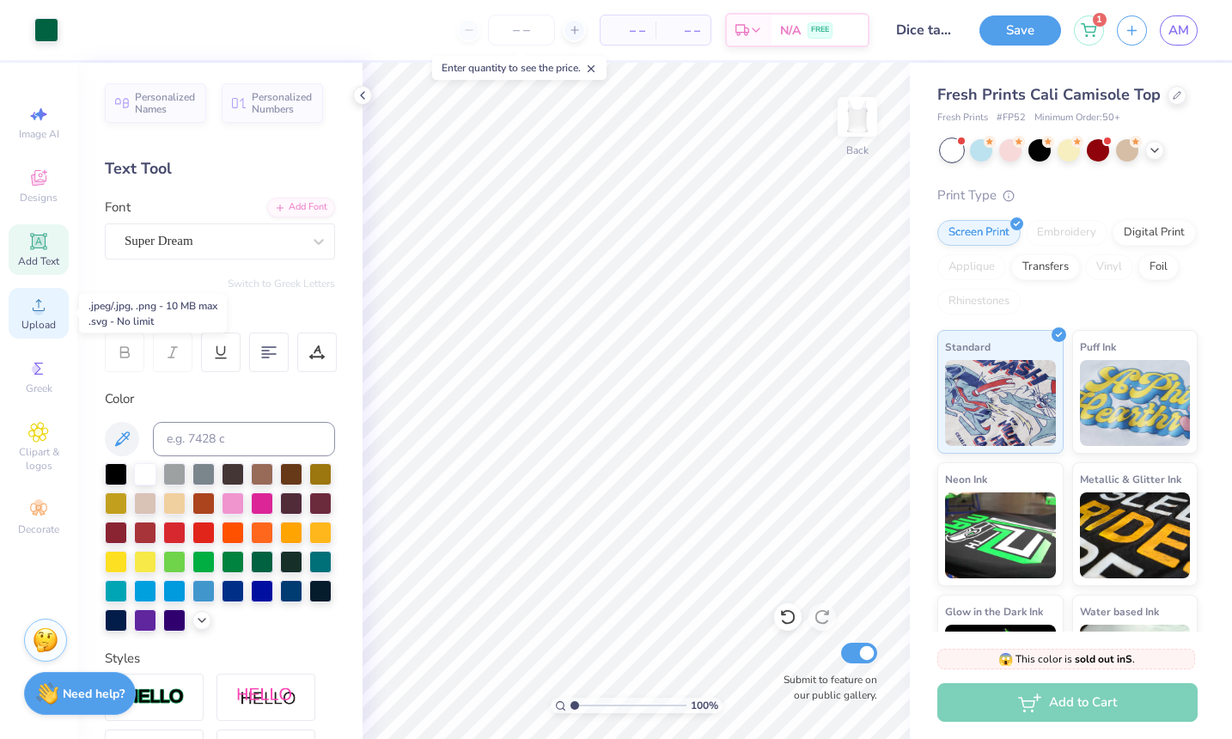
click at [36, 329] on span "Upload" at bounding box center [38, 325] width 34 height 14
click at [17, 456] on span "Clipart & logos" at bounding box center [39, 458] width 60 height 27
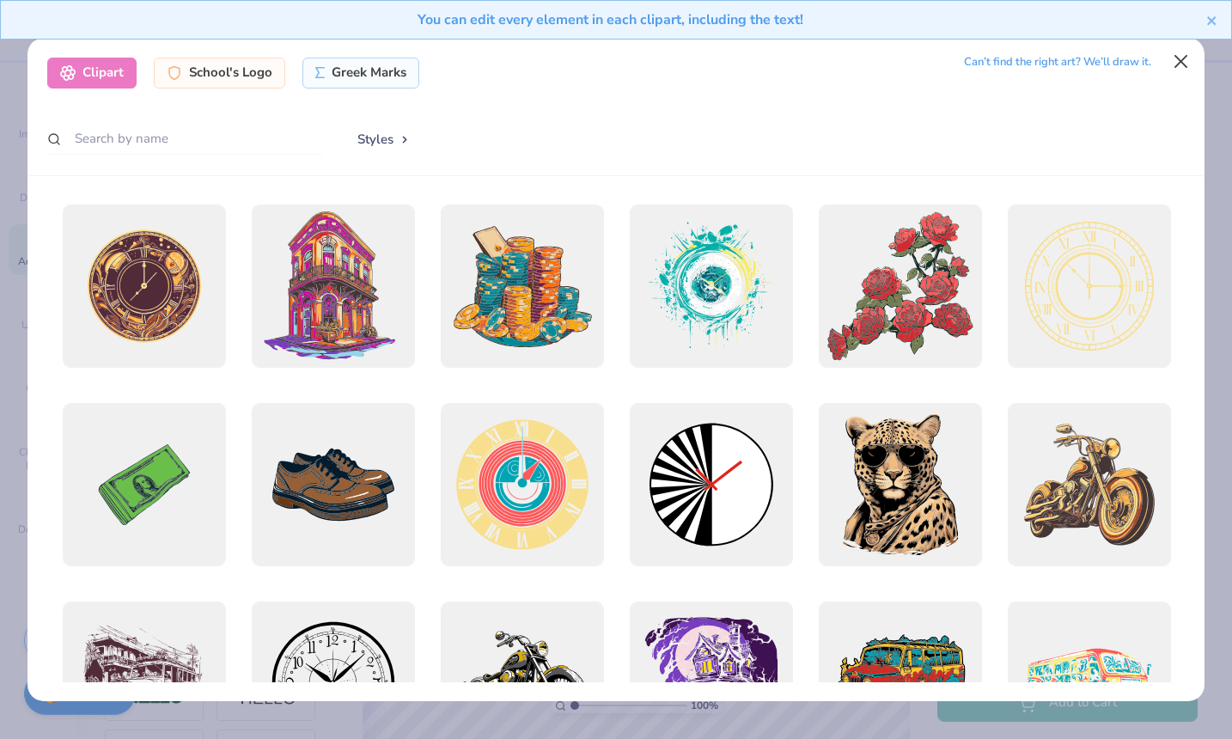
click at [1189, 70] on button "Close" at bounding box center [1181, 62] width 33 height 33
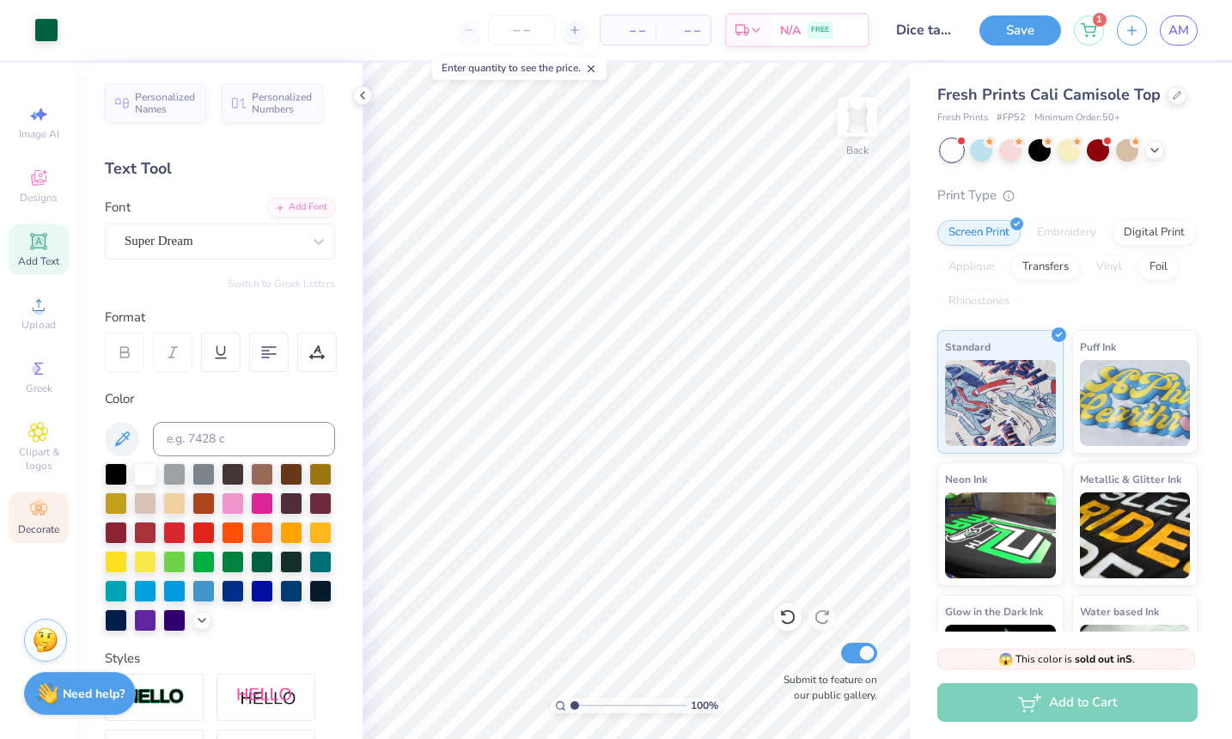
click at [21, 508] on div "Decorate" at bounding box center [39, 517] width 60 height 51
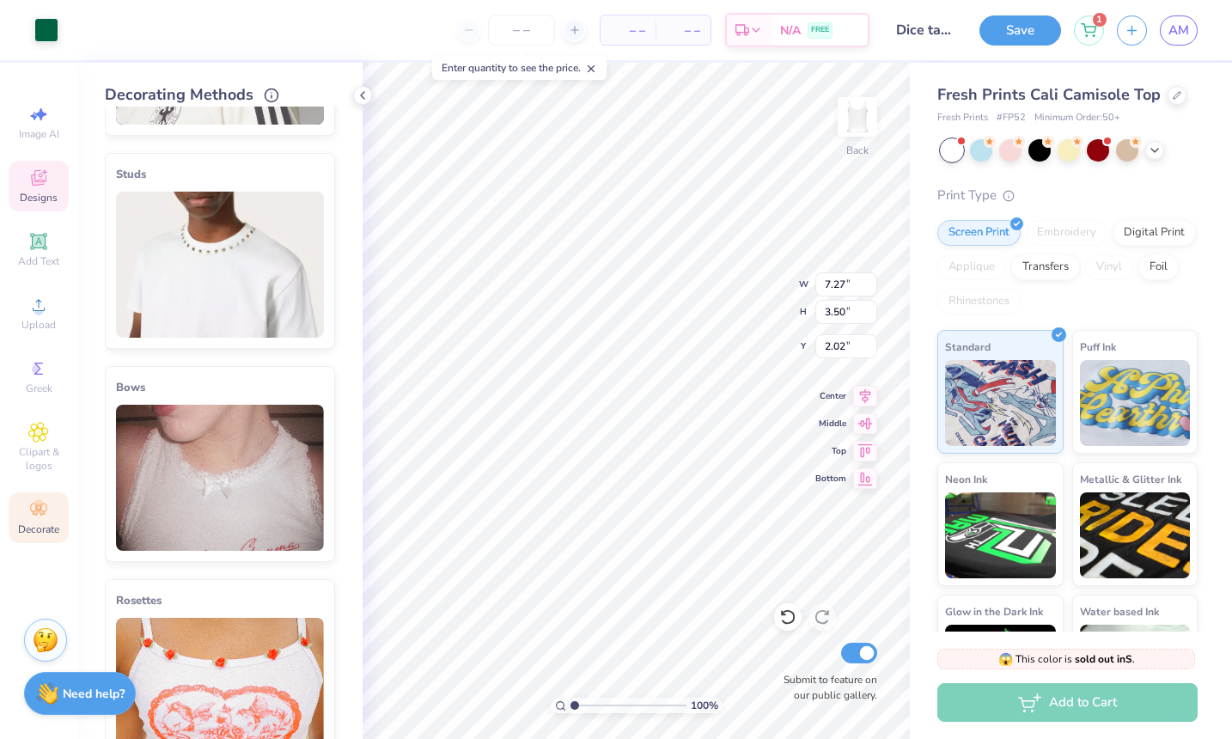
type textarea "x"
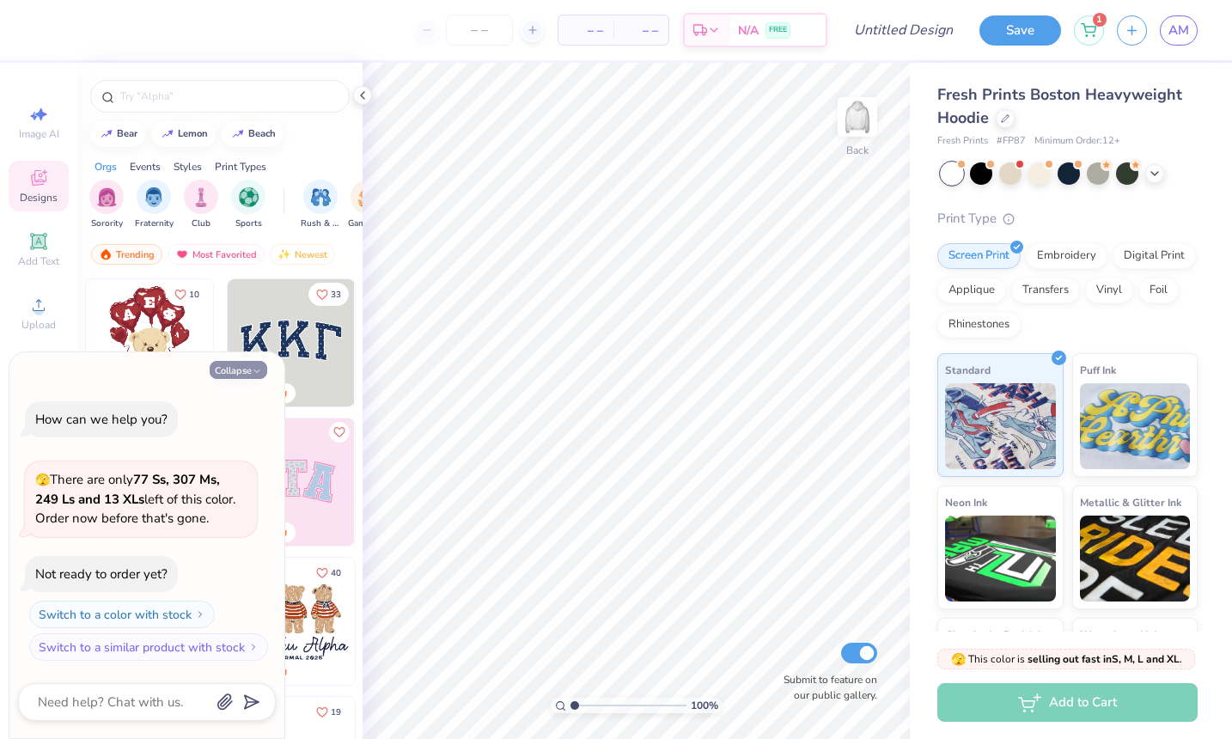
click at [234, 372] on button "Collapse" at bounding box center [239, 370] width 58 height 18
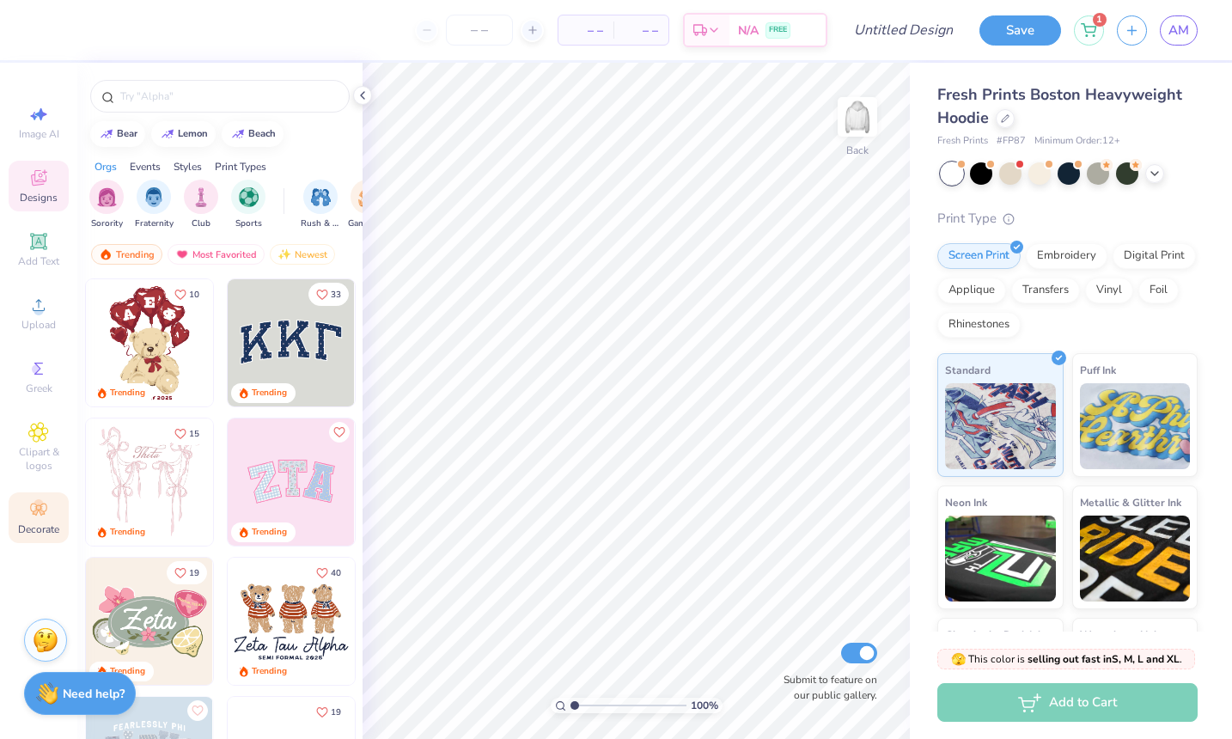
click at [42, 514] on icon at bounding box center [38, 509] width 16 height 12
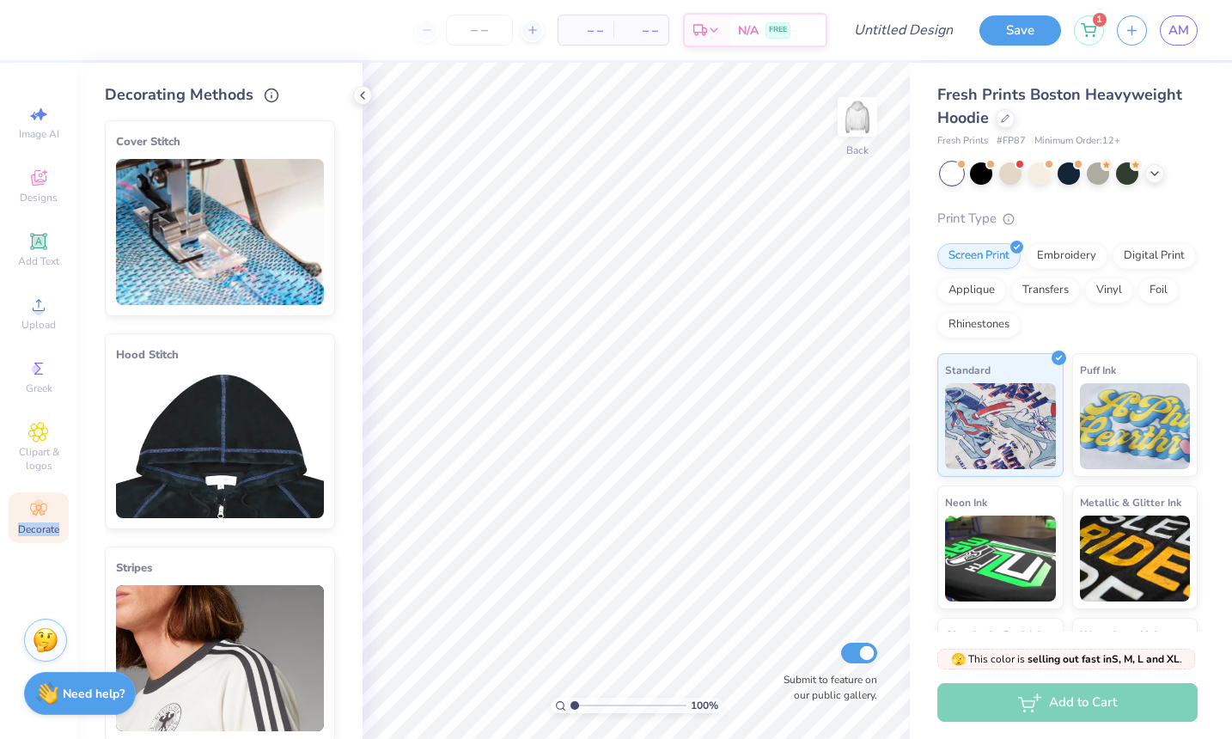
click at [42, 514] on icon at bounding box center [38, 509] width 16 height 12
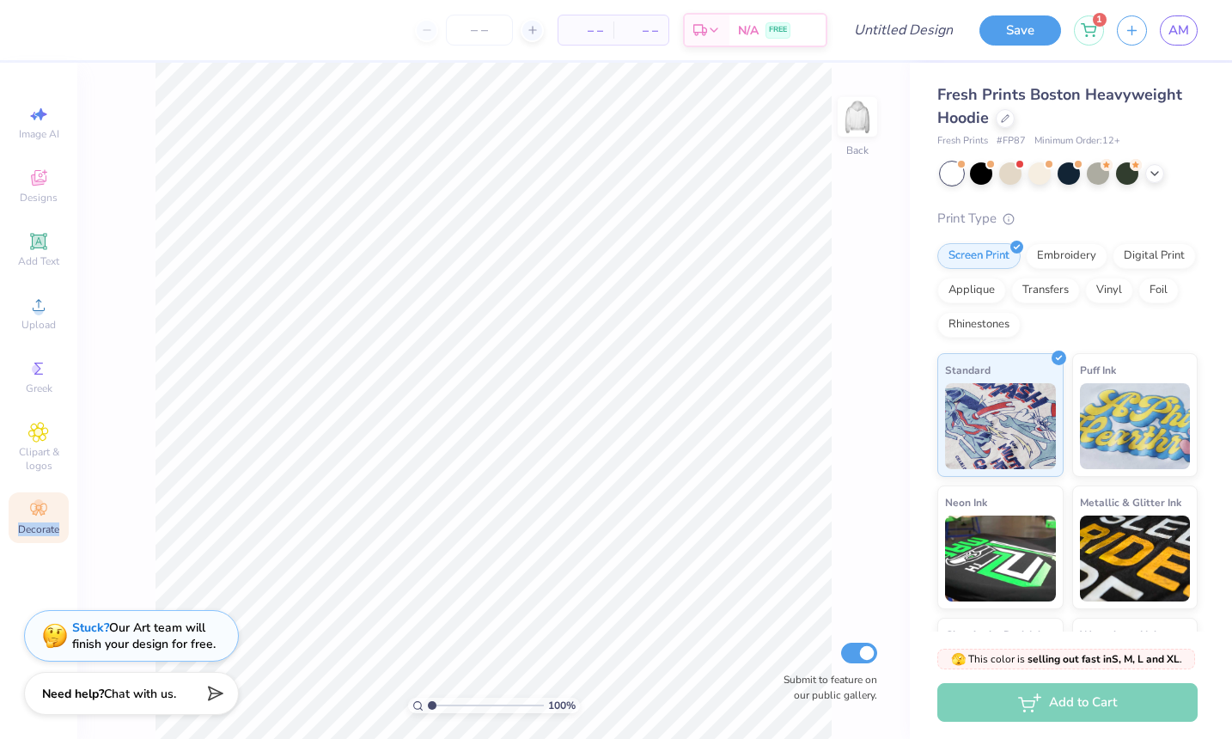
click at [42, 511] on icon at bounding box center [42, 512] width 6 height 6
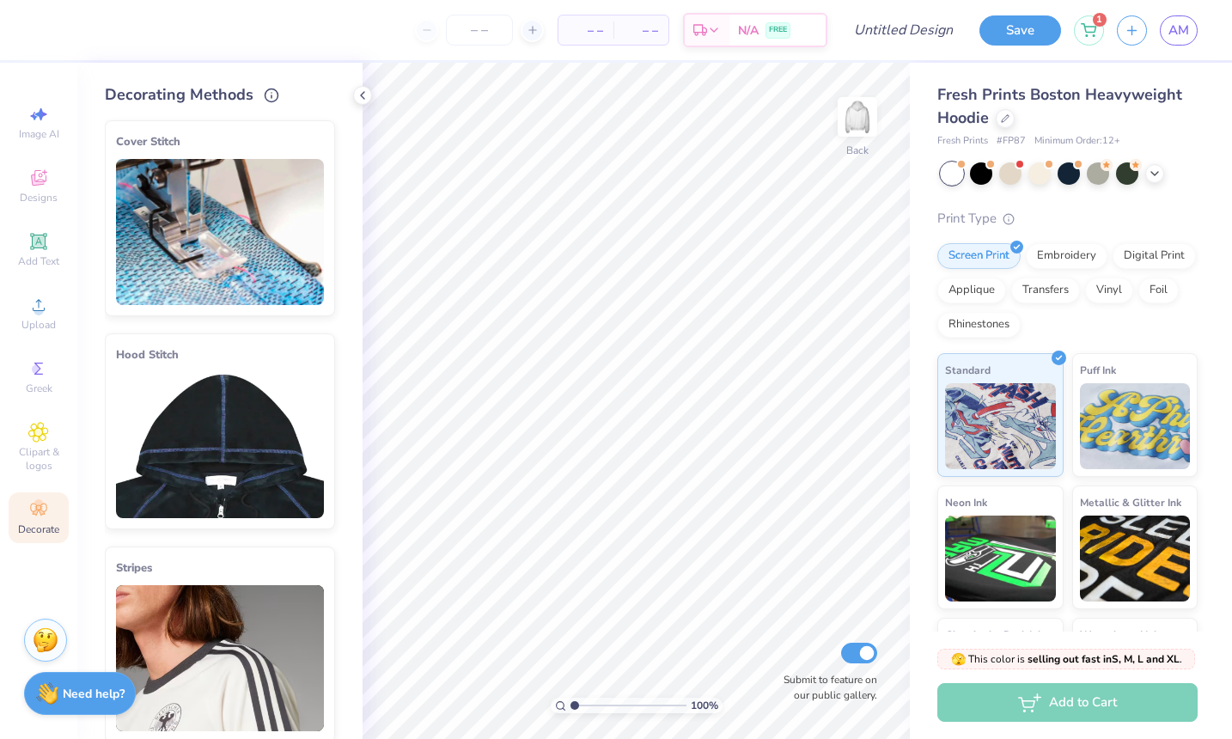
click at [198, 442] on img at bounding box center [220, 445] width 208 height 146
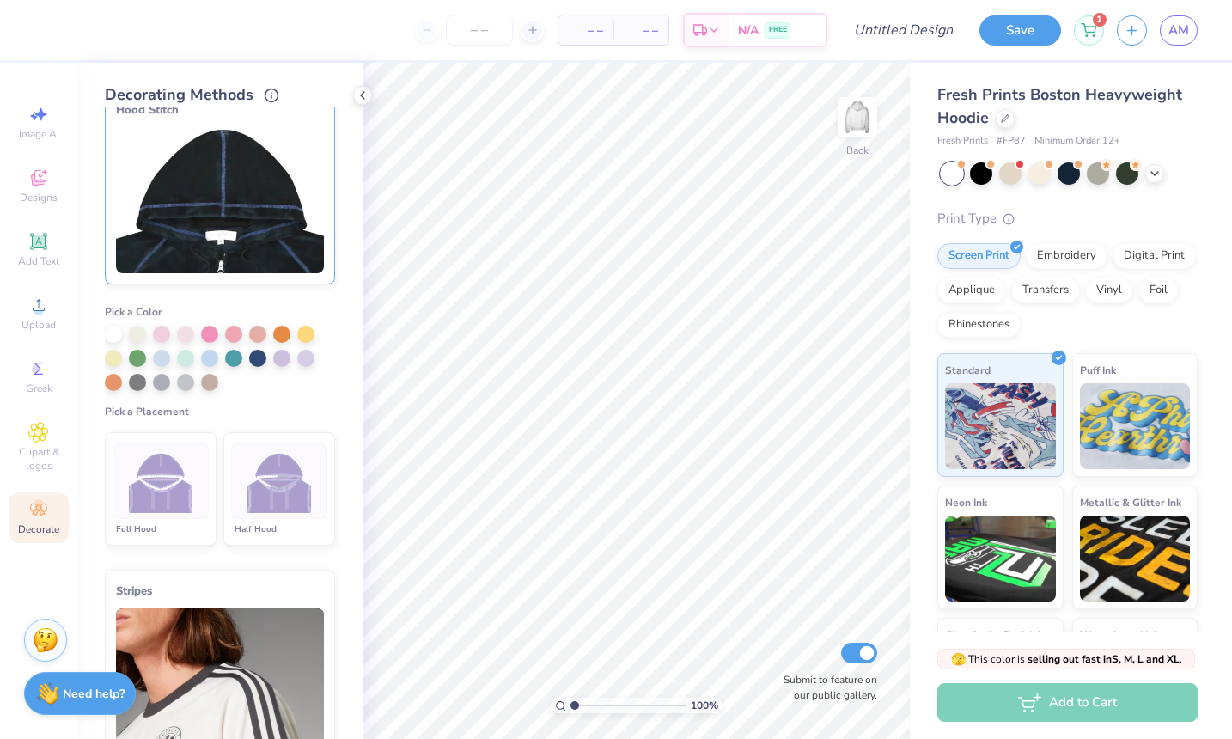
scroll to position [241, 0]
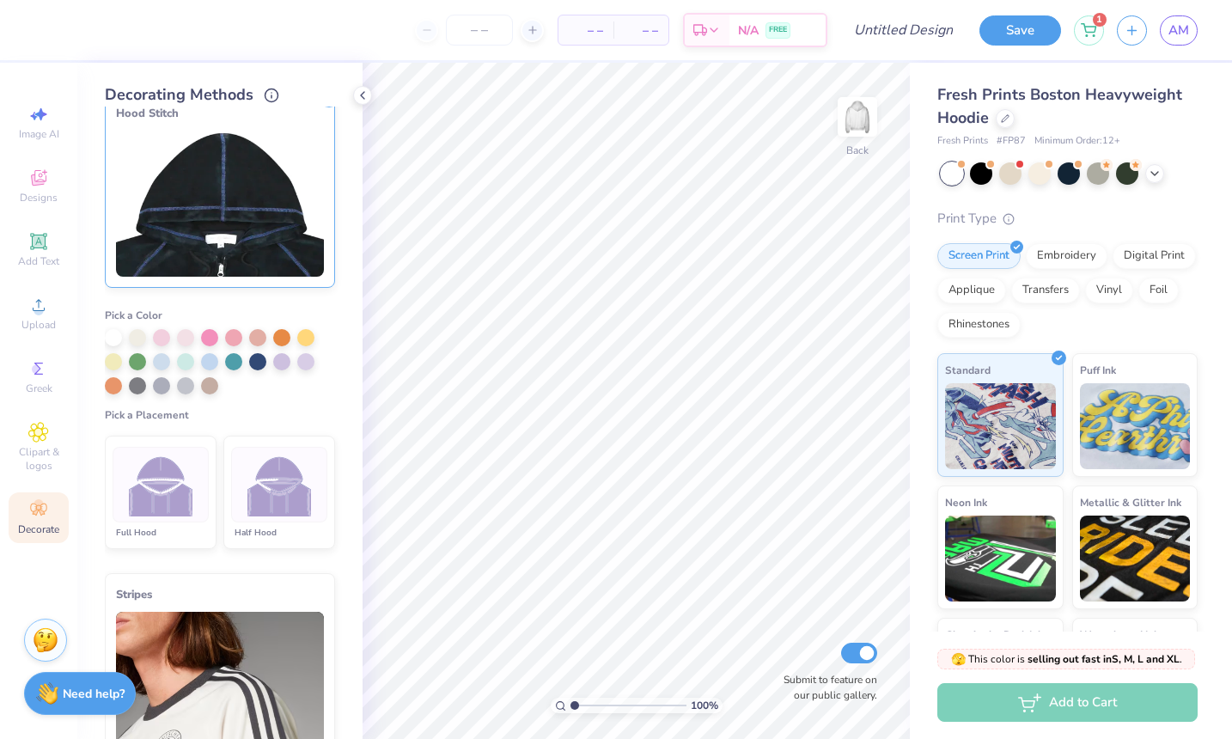
click at [278, 469] on img at bounding box center [279, 485] width 64 height 64
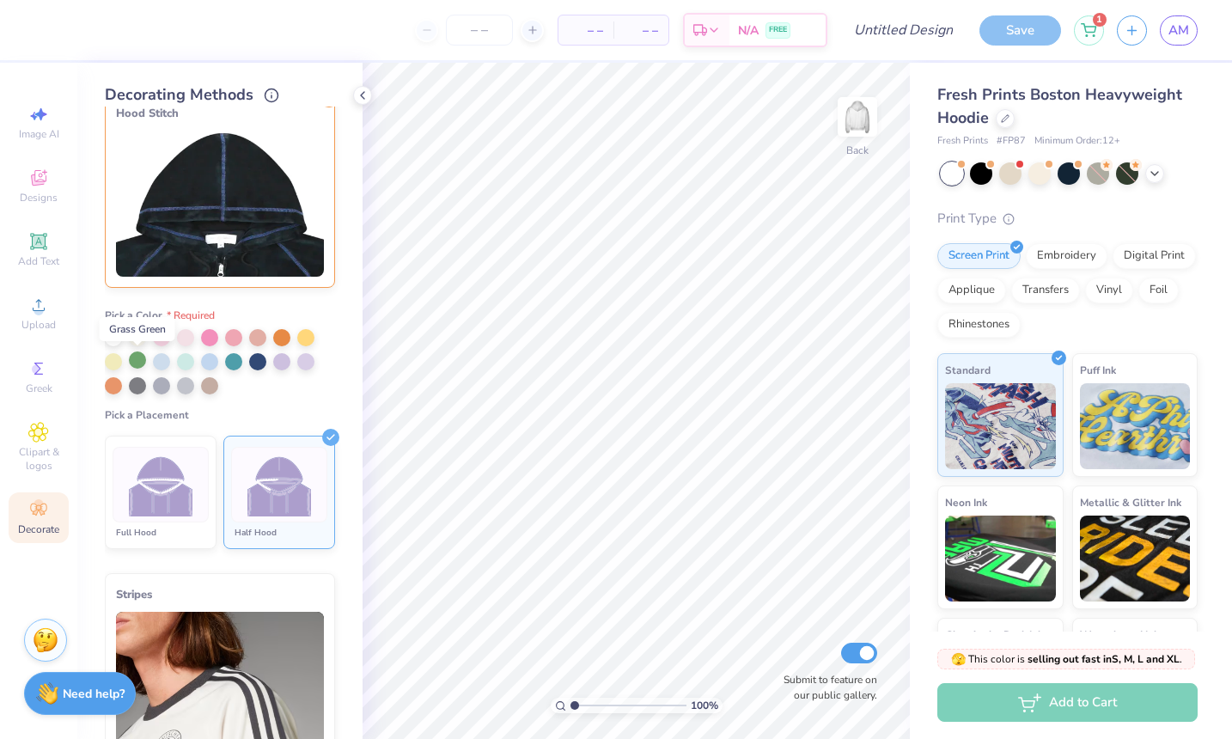
click at [135, 361] on div at bounding box center [137, 359] width 17 height 17
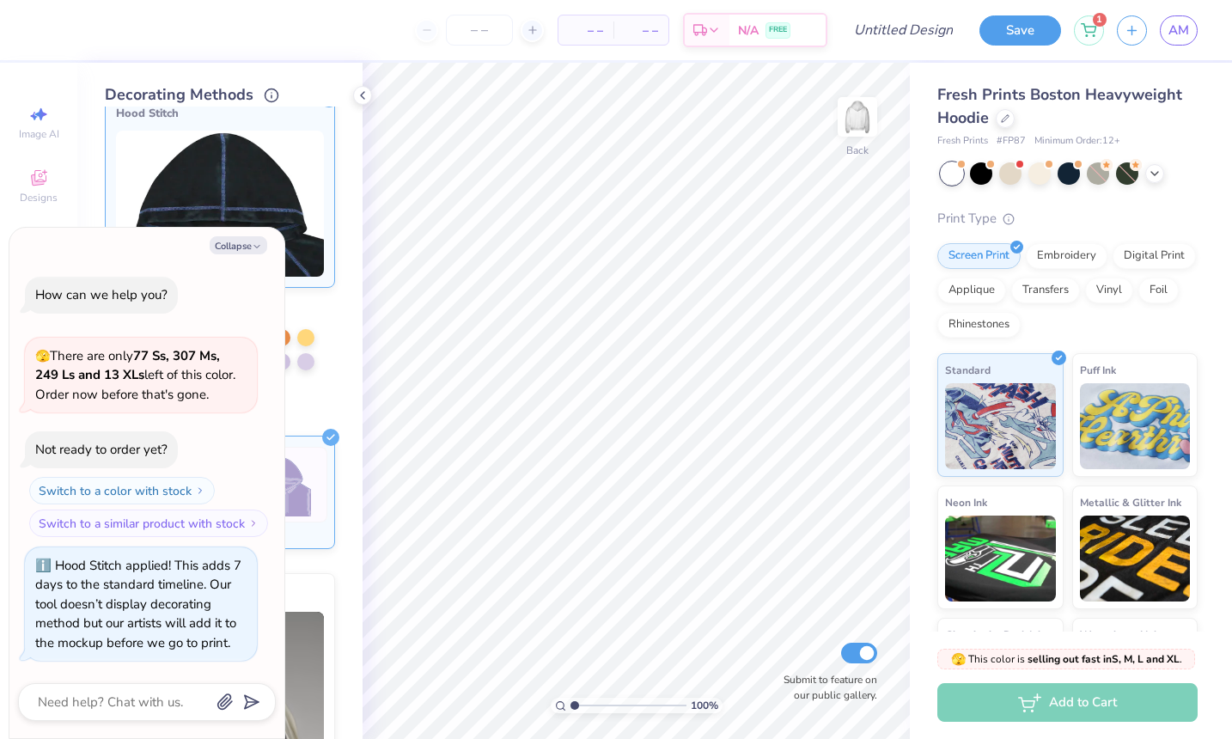
click at [304, 410] on label "Pick a Placement" at bounding box center [220, 415] width 230 height 14
click at [223, 247] on button "Collapse" at bounding box center [239, 245] width 58 height 18
type textarea "x"
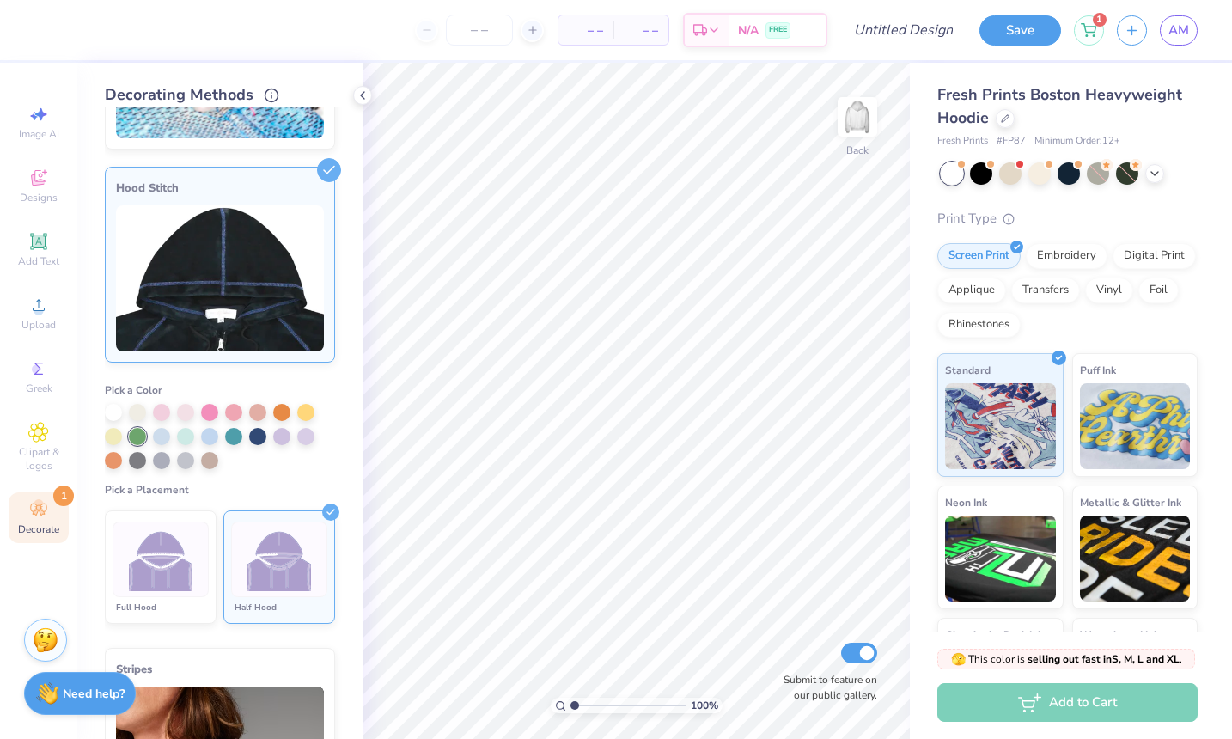
scroll to position [169, 0]
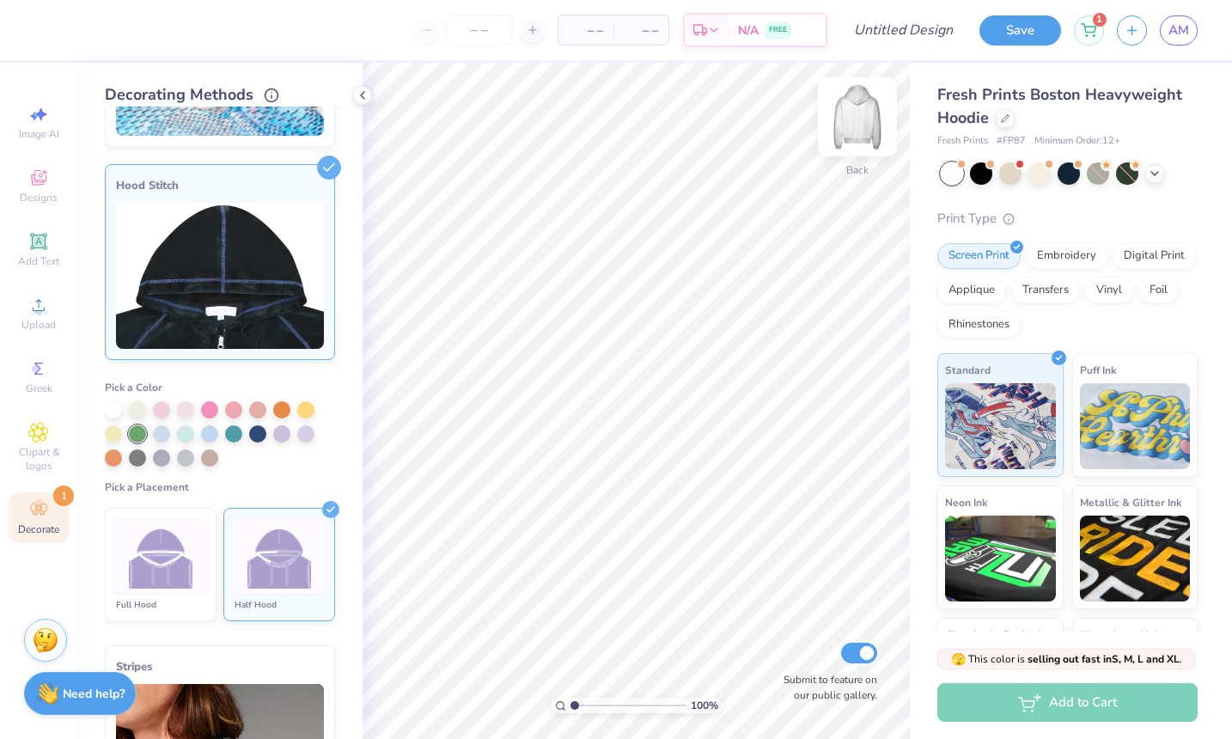
click at [860, 123] on img at bounding box center [857, 116] width 69 height 69
click at [35, 254] on span "Add Text" at bounding box center [38, 261] width 41 height 14
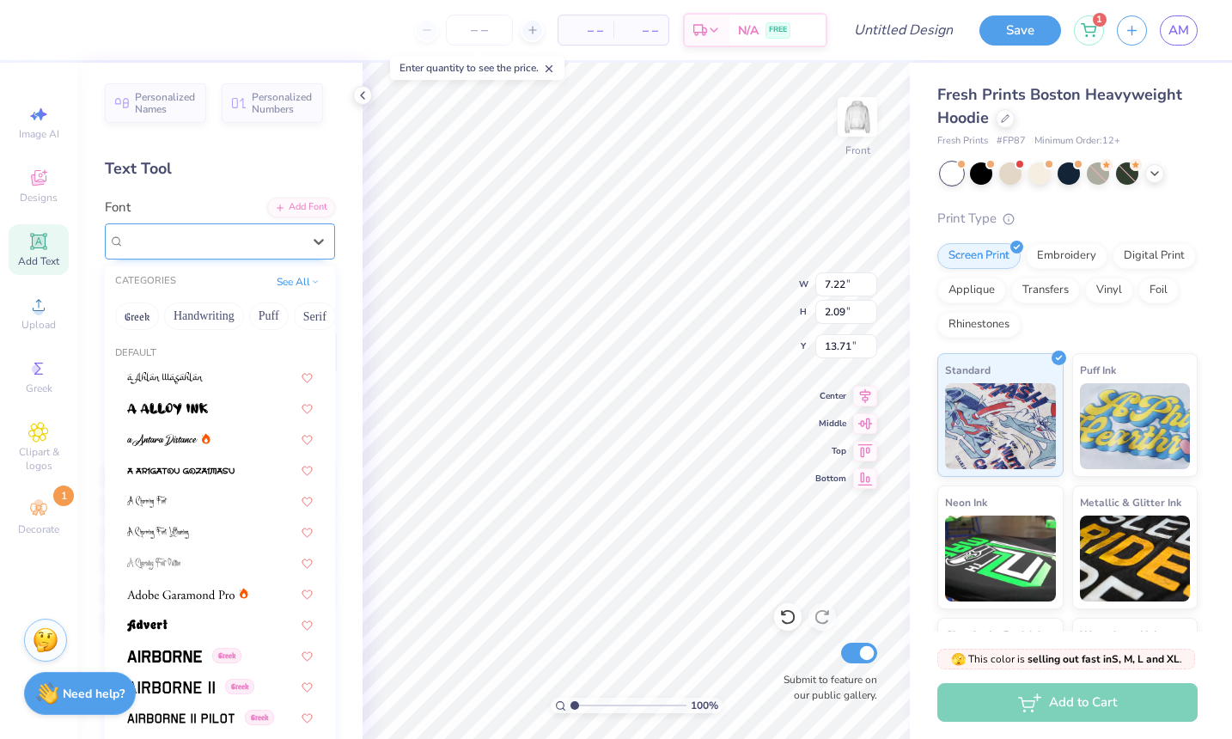
click at [228, 232] on div "Super Dream" at bounding box center [213, 241] width 180 height 27
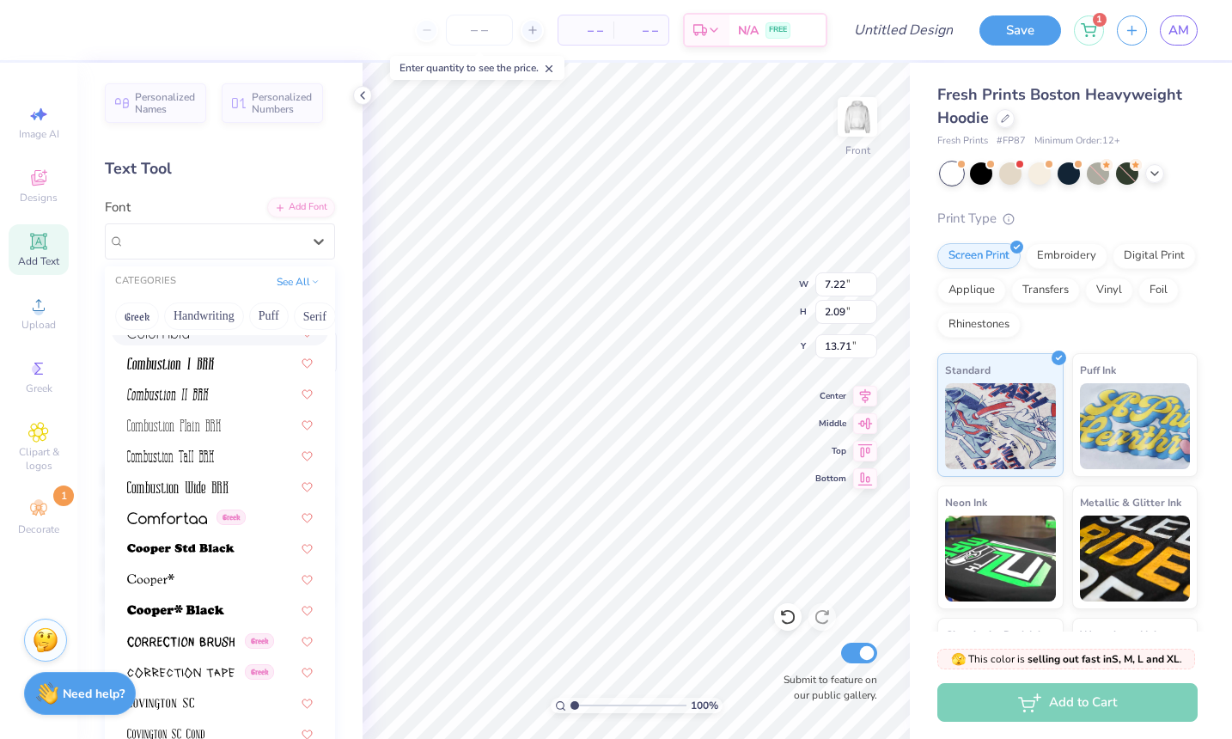
scroll to position [2398, 0]
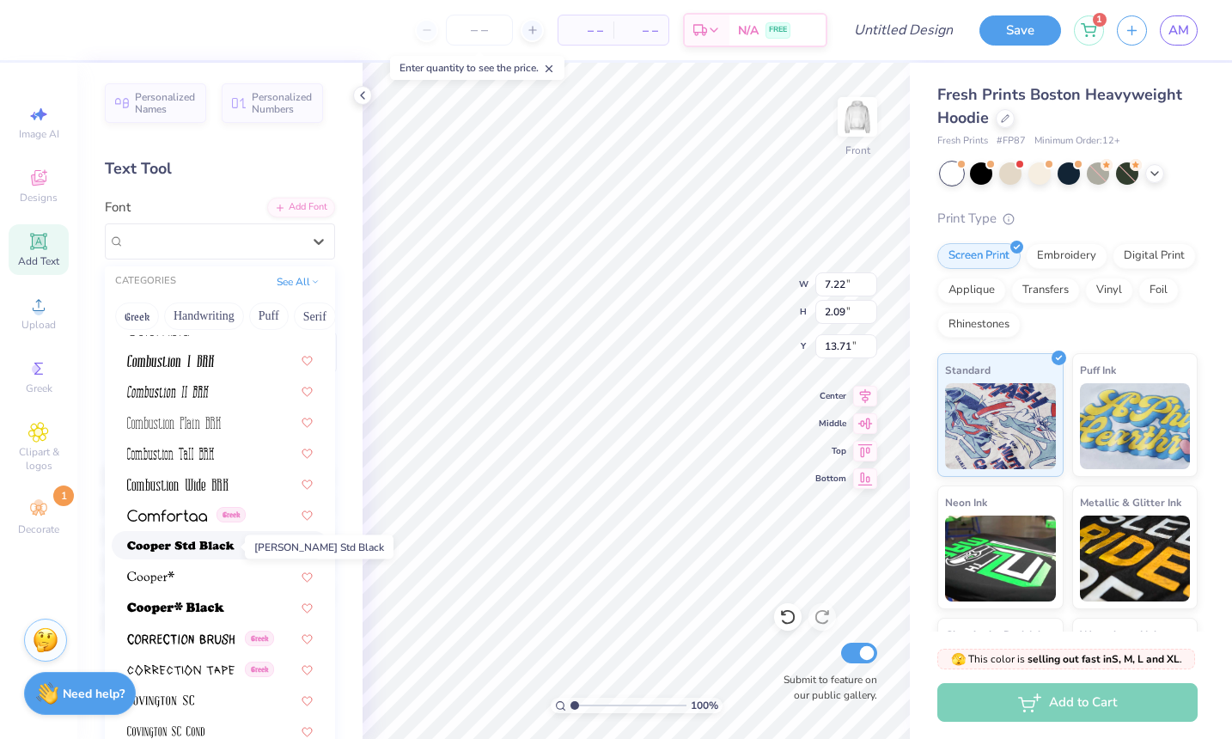
click at [225, 542] on img at bounding box center [180, 546] width 107 height 12
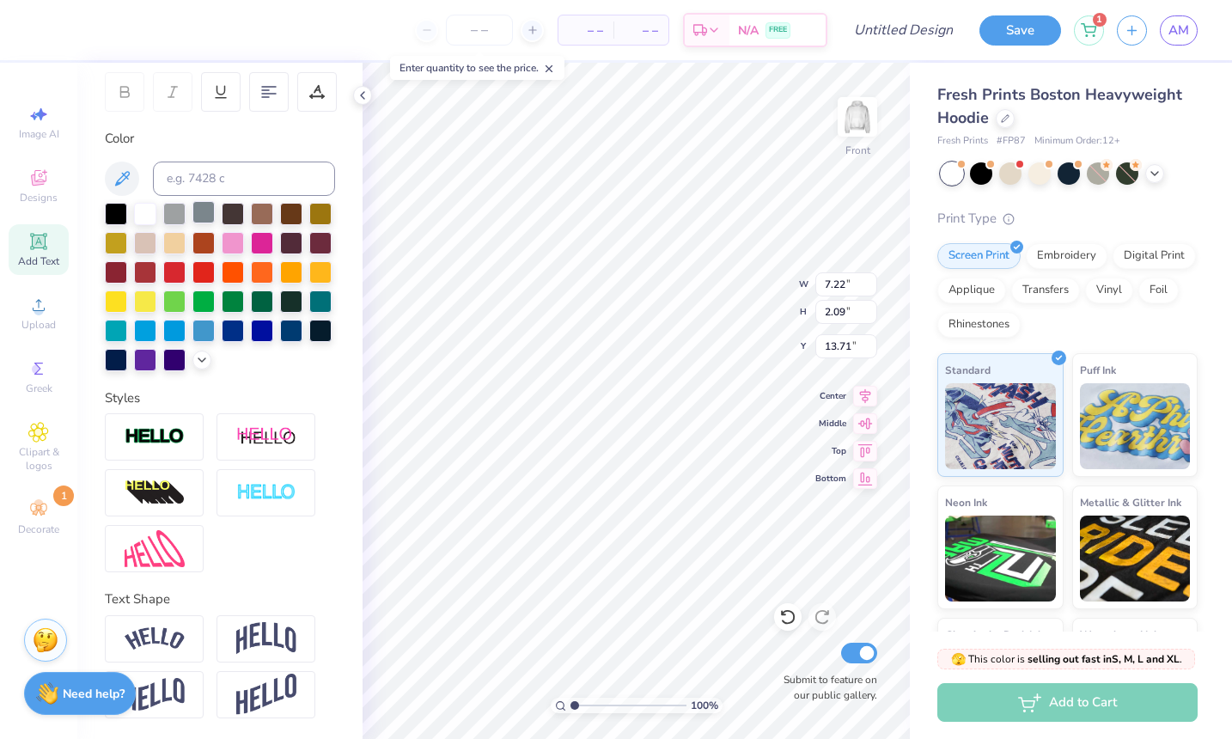
scroll to position [260, 0]
click at [259, 643] on img at bounding box center [266, 638] width 60 height 33
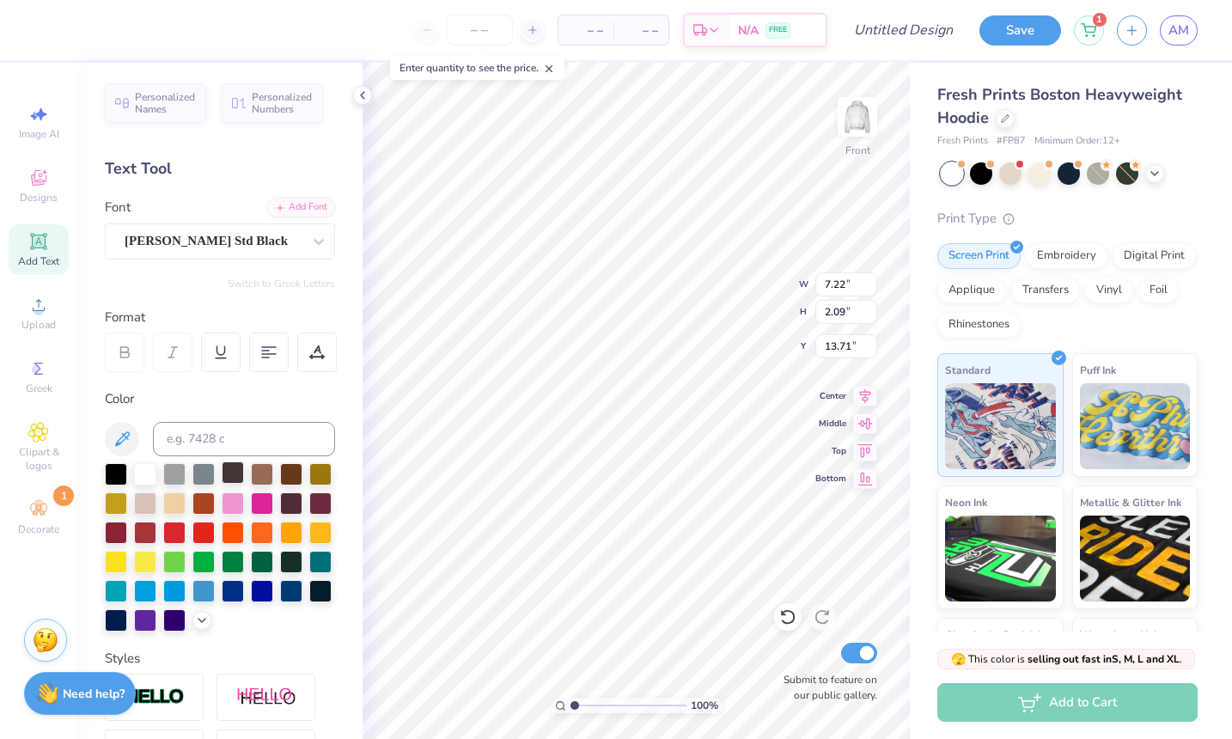
scroll to position [0, 0]
click at [263, 565] on div at bounding box center [262, 560] width 22 height 22
type textarea "SUPER SENIORS"
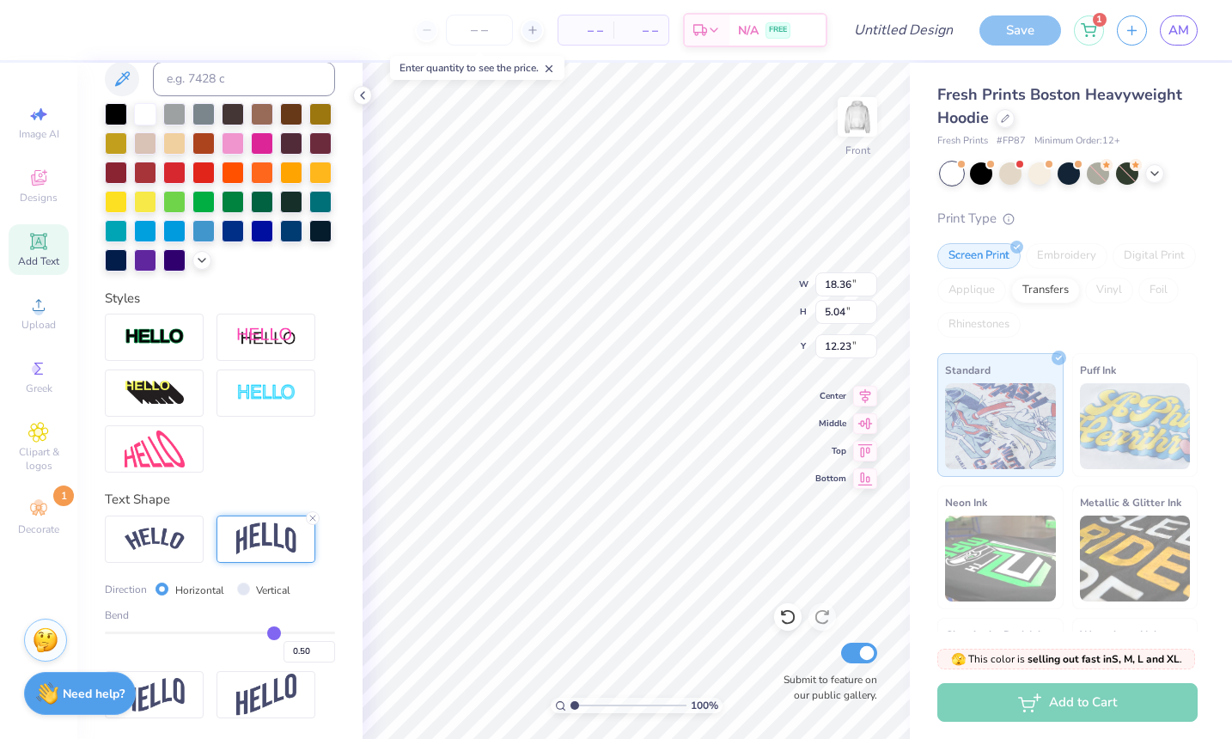
scroll to position [361, 0]
type input "0.52"
type input "0.51"
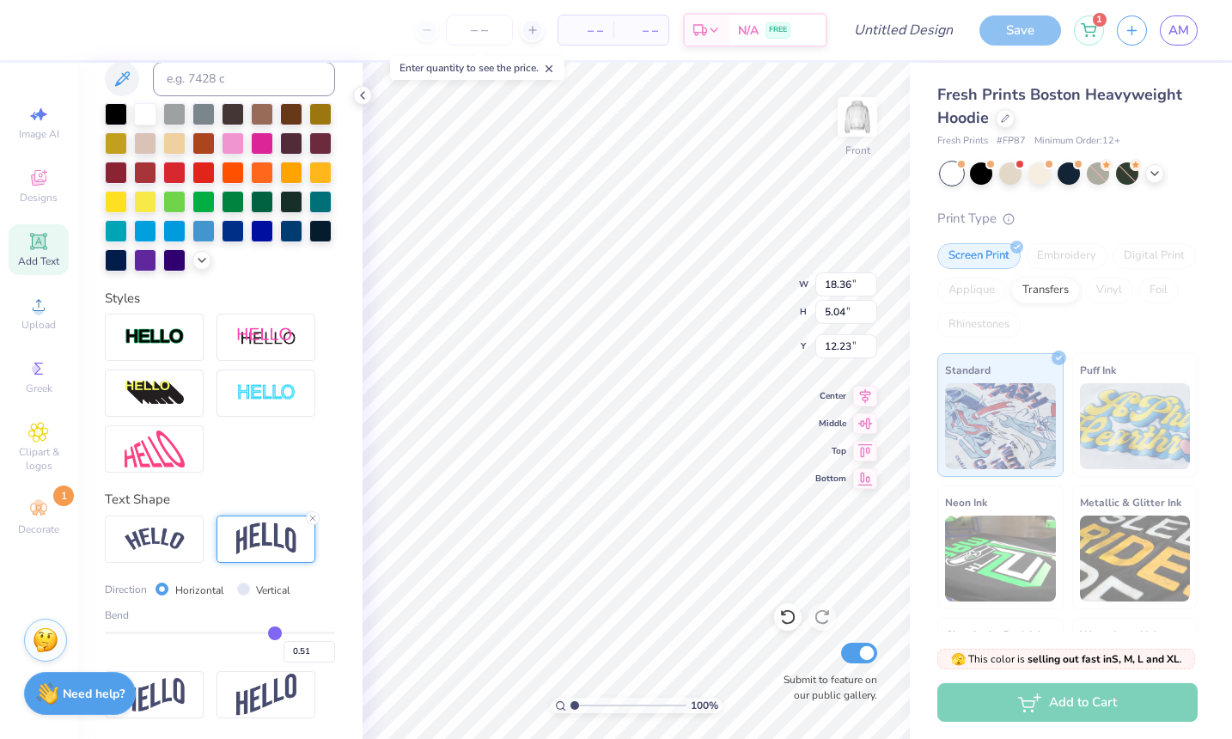
type input "0.49"
type input "0.48"
type input "0.45"
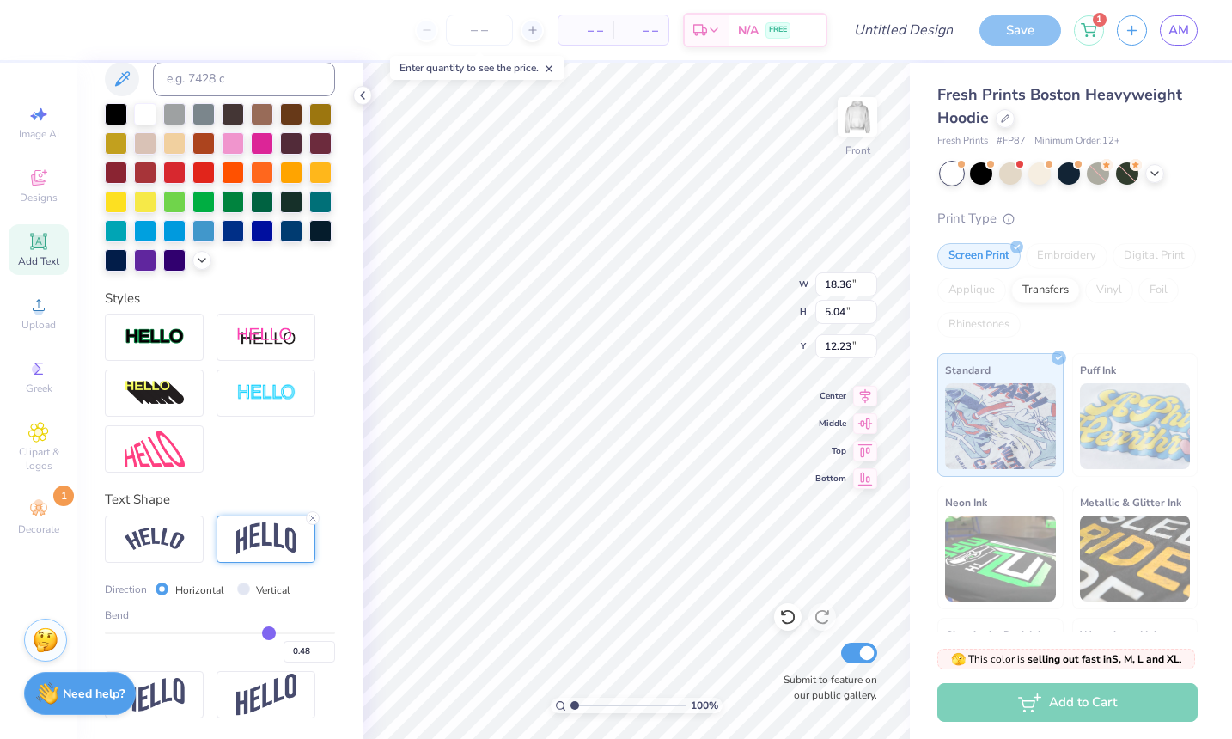
type input "0.45"
type input "0.44"
type input "0.43"
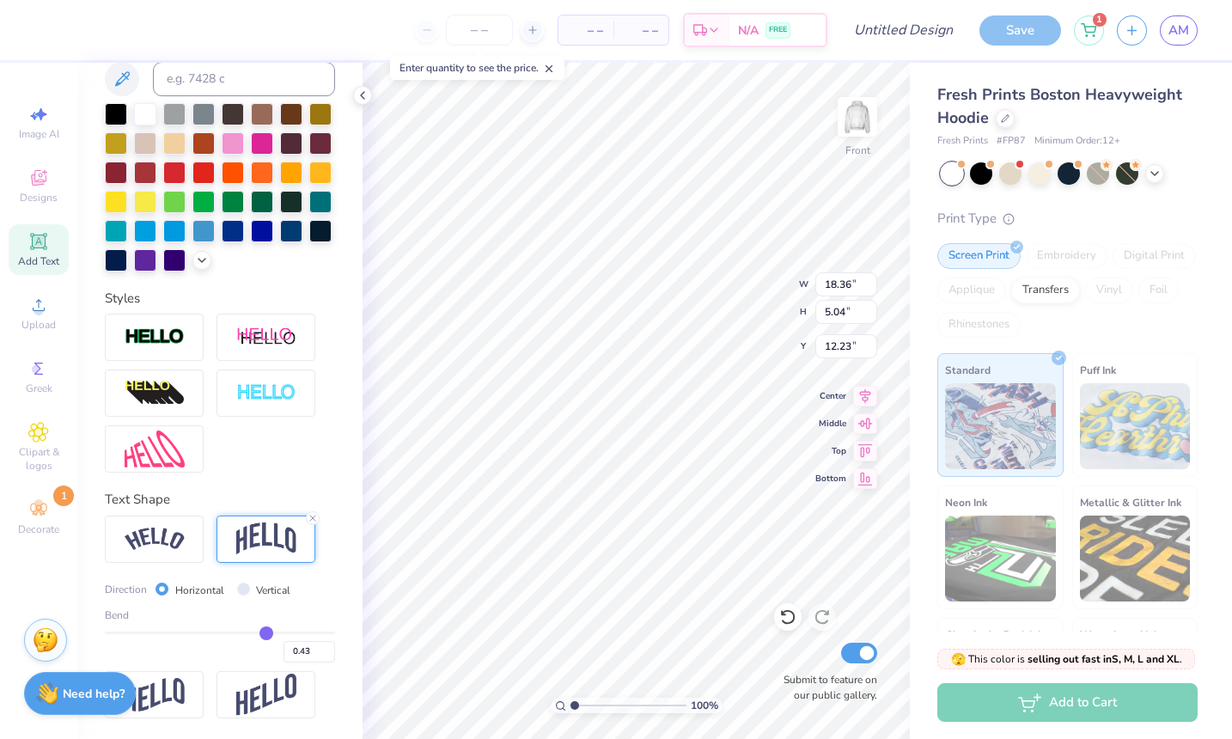
type input "0.41"
type input "0.4"
type input "0.40"
type input "0.38"
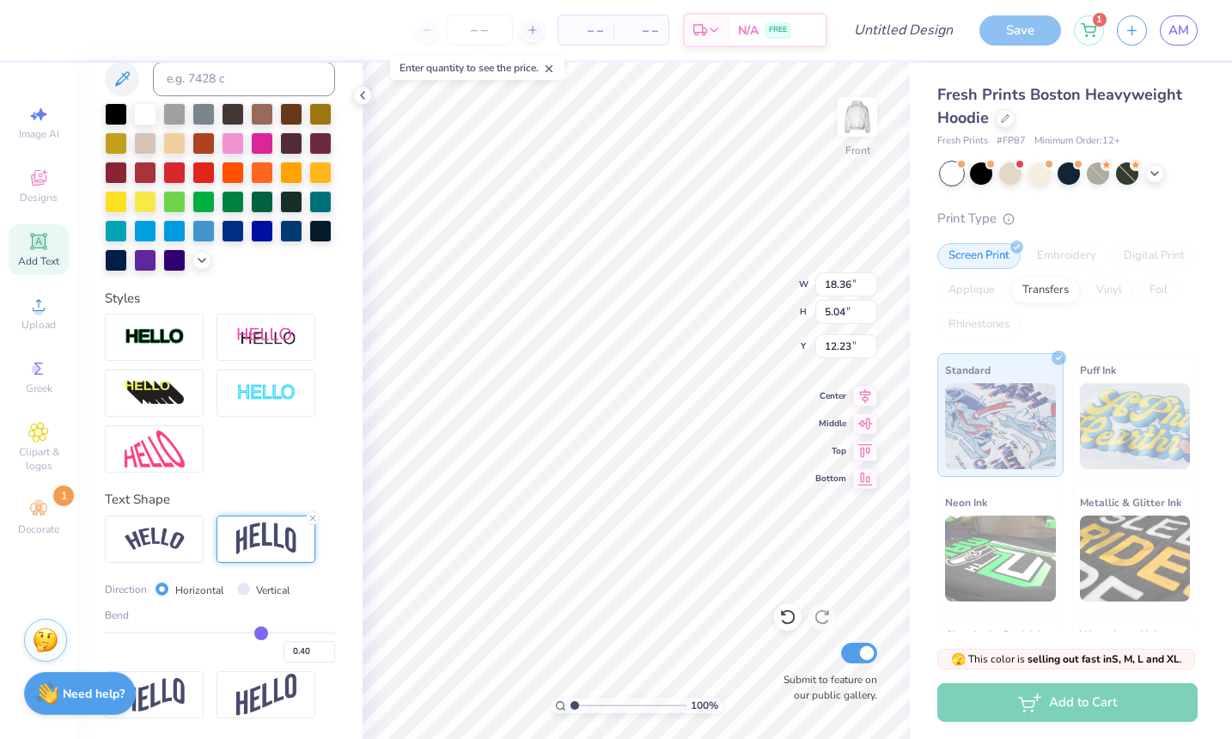
type input "0.38"
type input "0.37"
type input "0.36"
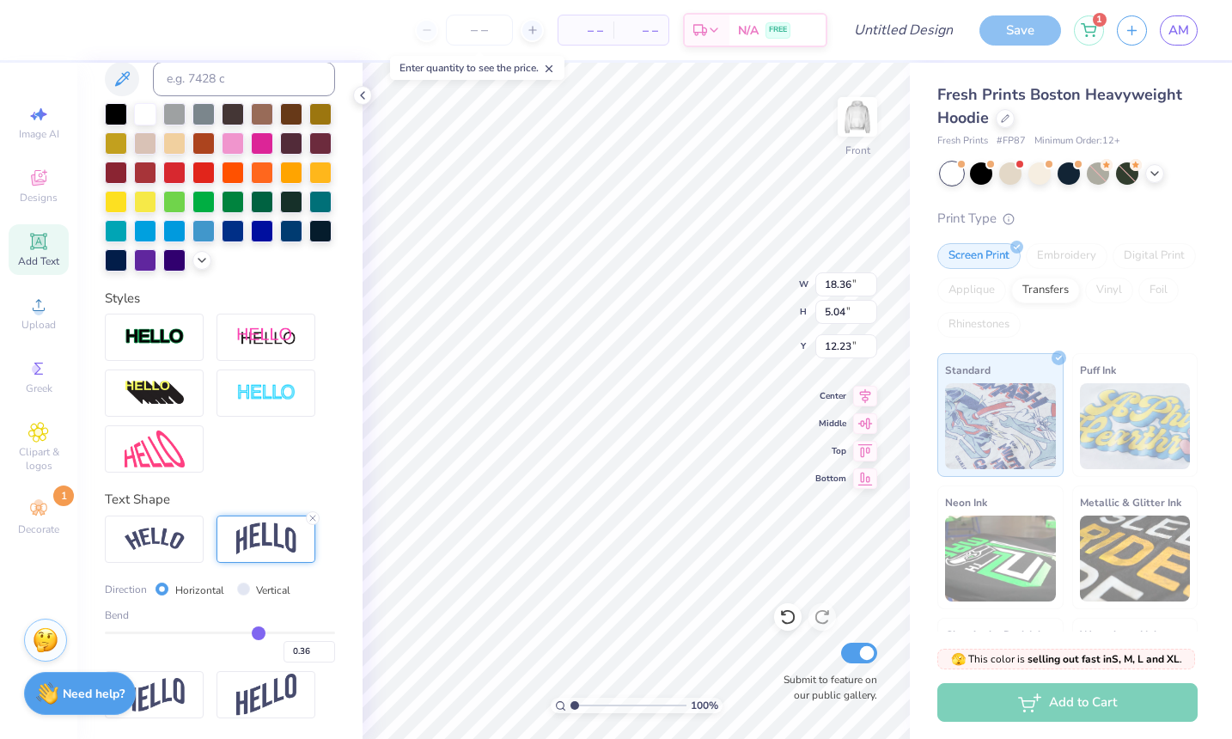
type input "0.34"
type input "0.33"
type input "0.32"
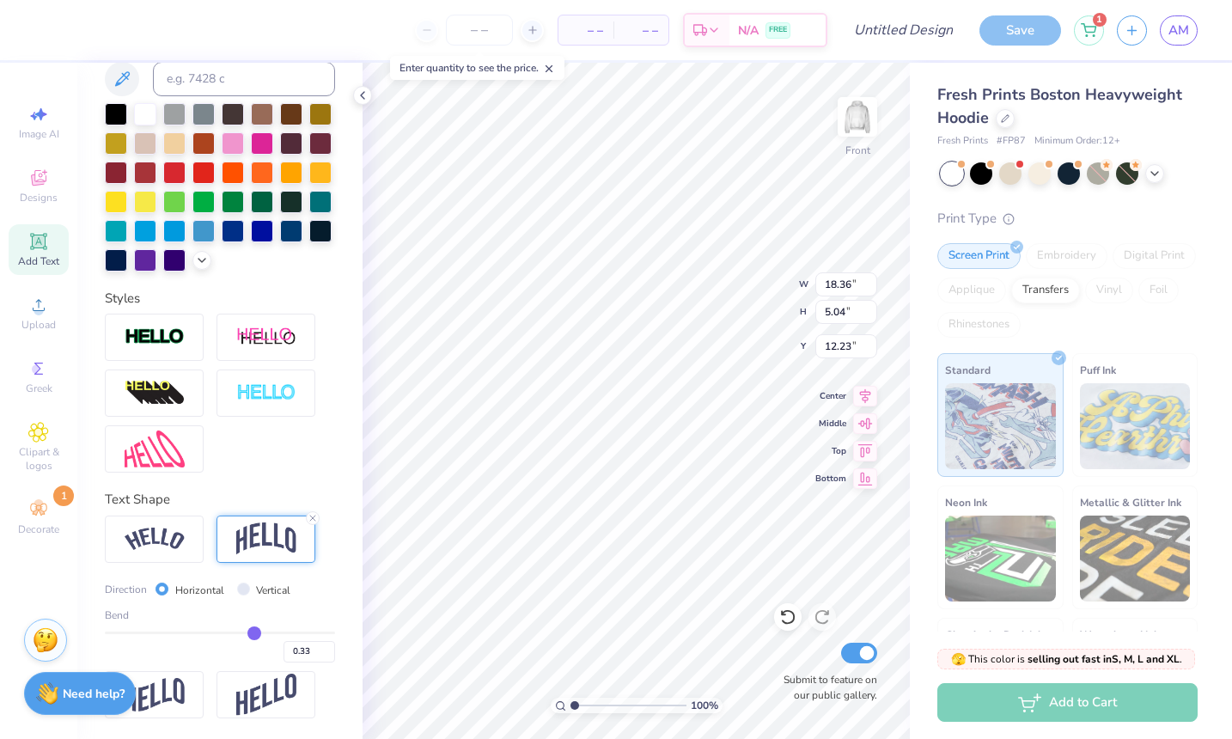
type input "0.32"
type input "0.31"
type input "0.3"
type input "0.30"
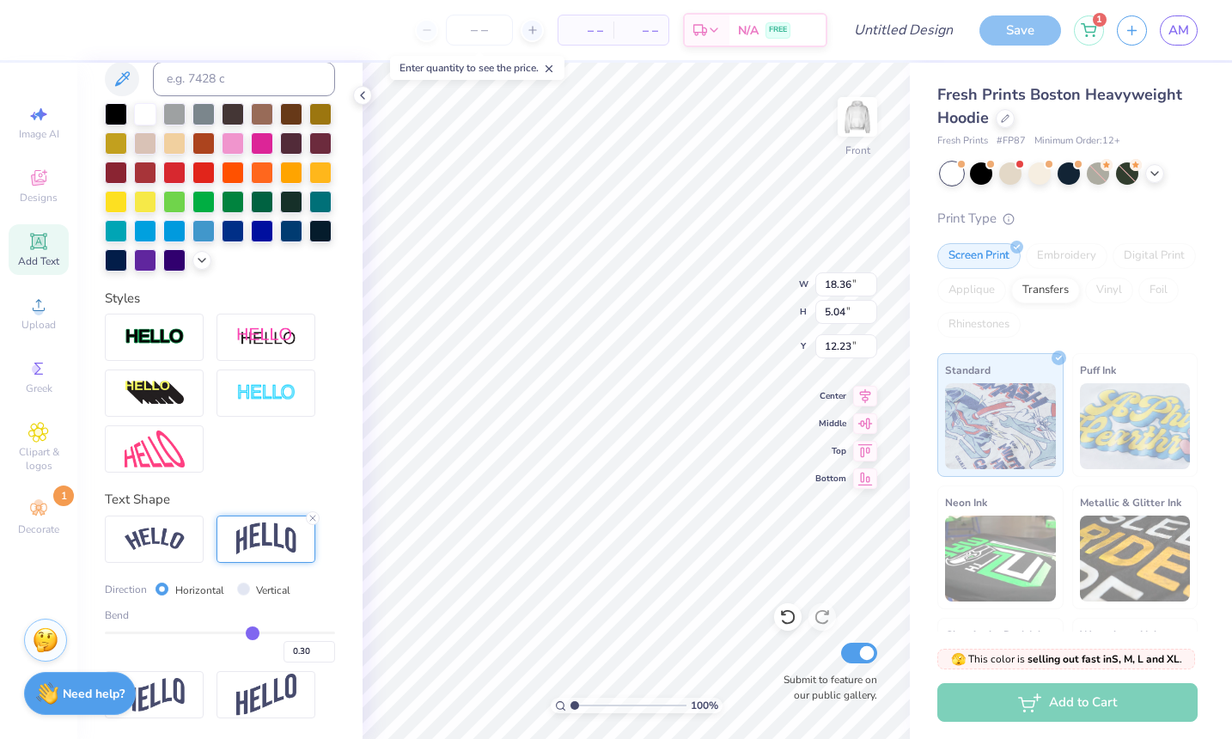
type input "0.29"
type input "0.28"
type input "0.27"
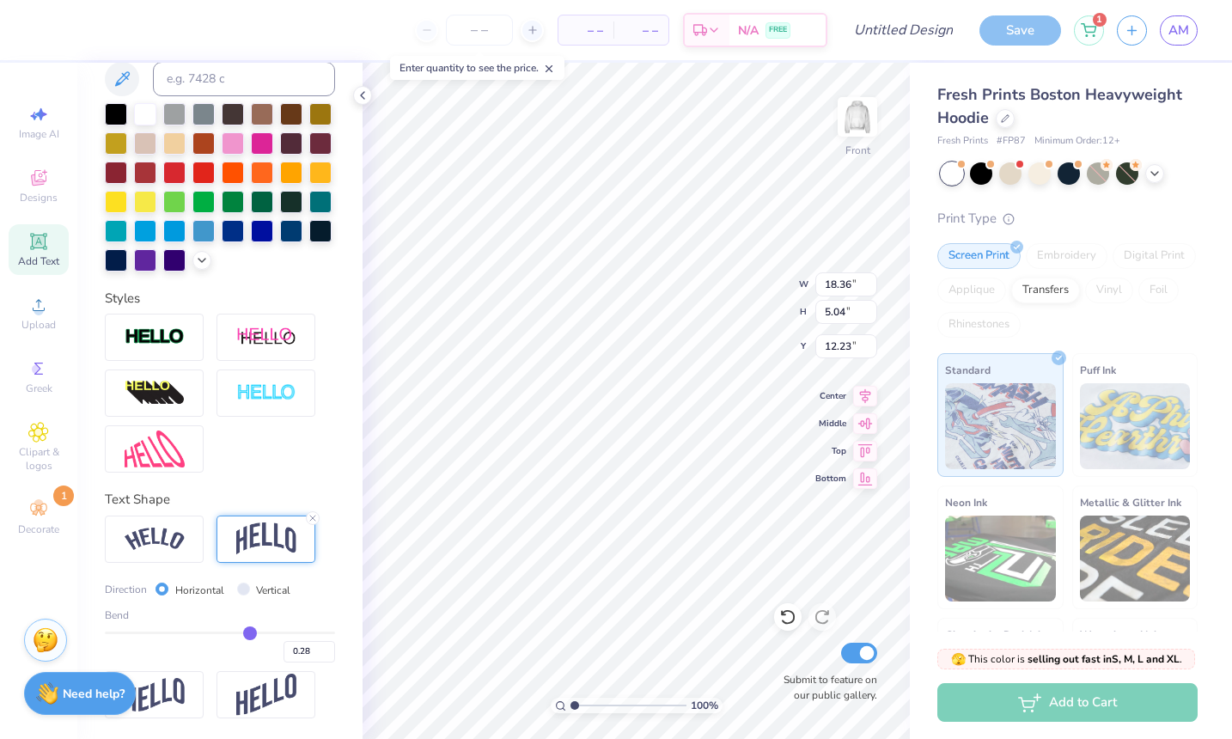
type input "0.27"
type input "0.25"
type input "0.23"
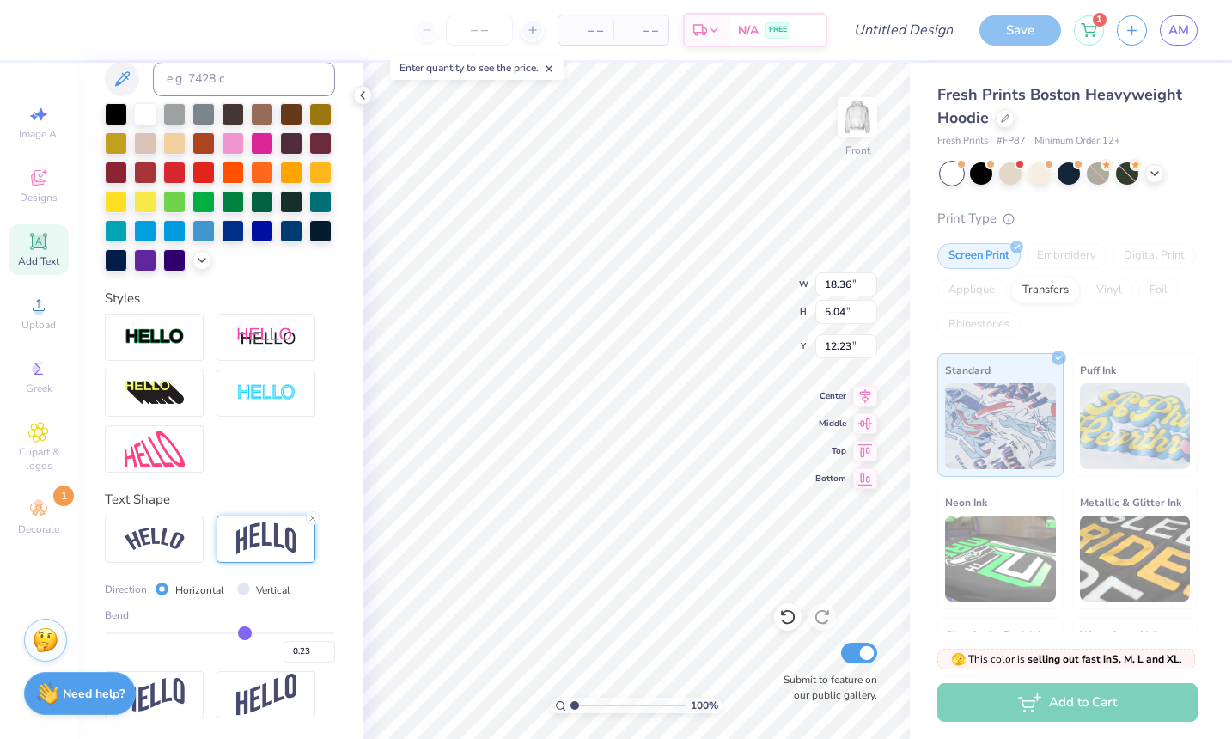
type input "0.22"
type input "0.21"
type input "0.2"
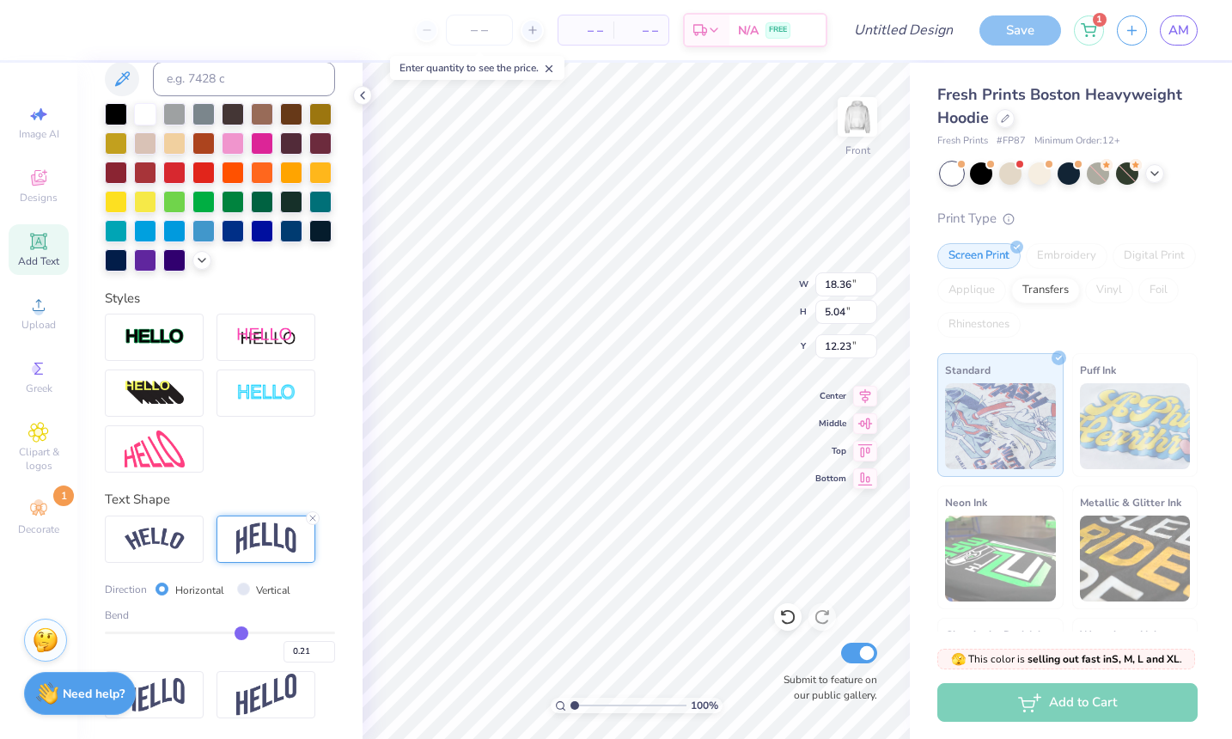
type input "0.20"
type input "0.19"
type input "0.17"
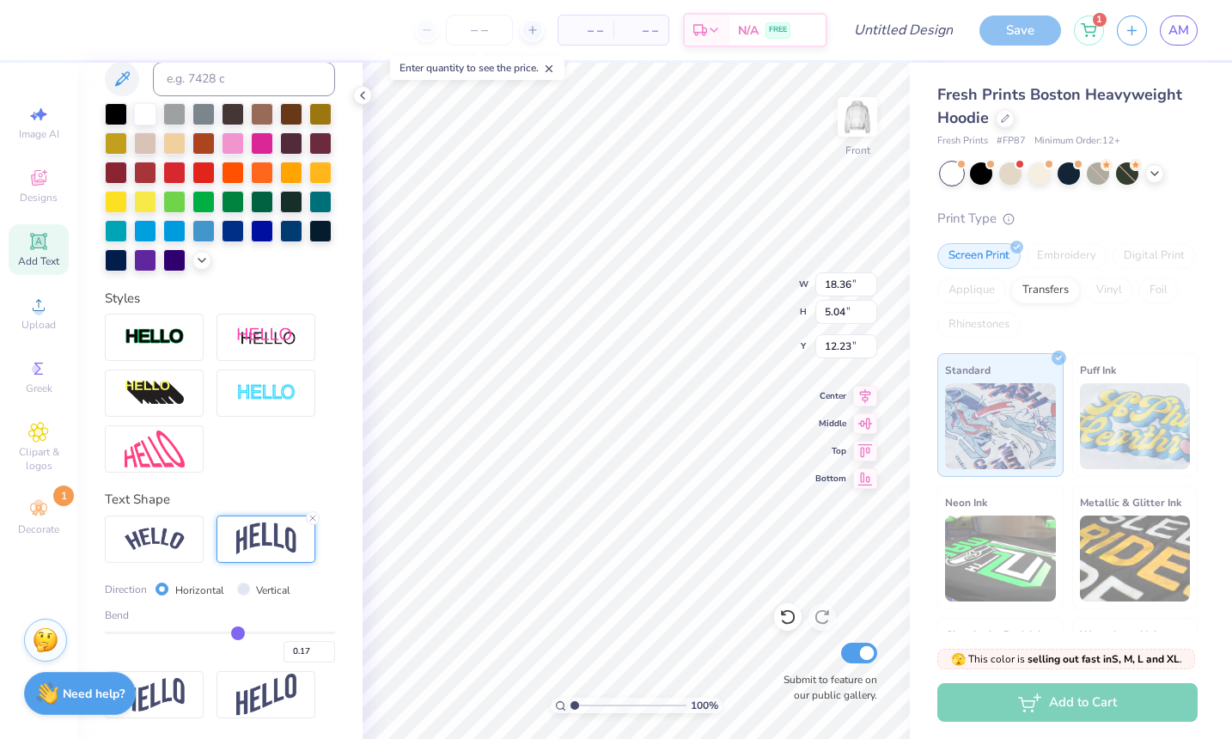
type input "0.16"
drag, startPoint x: 277, startPoint y: 630, endPoint x: 237, endPoint y: 629, distance: 40.4
type input "0.16"
click at [237, 631] on input "range" at bounding box center [220, 632] width 230 height 3
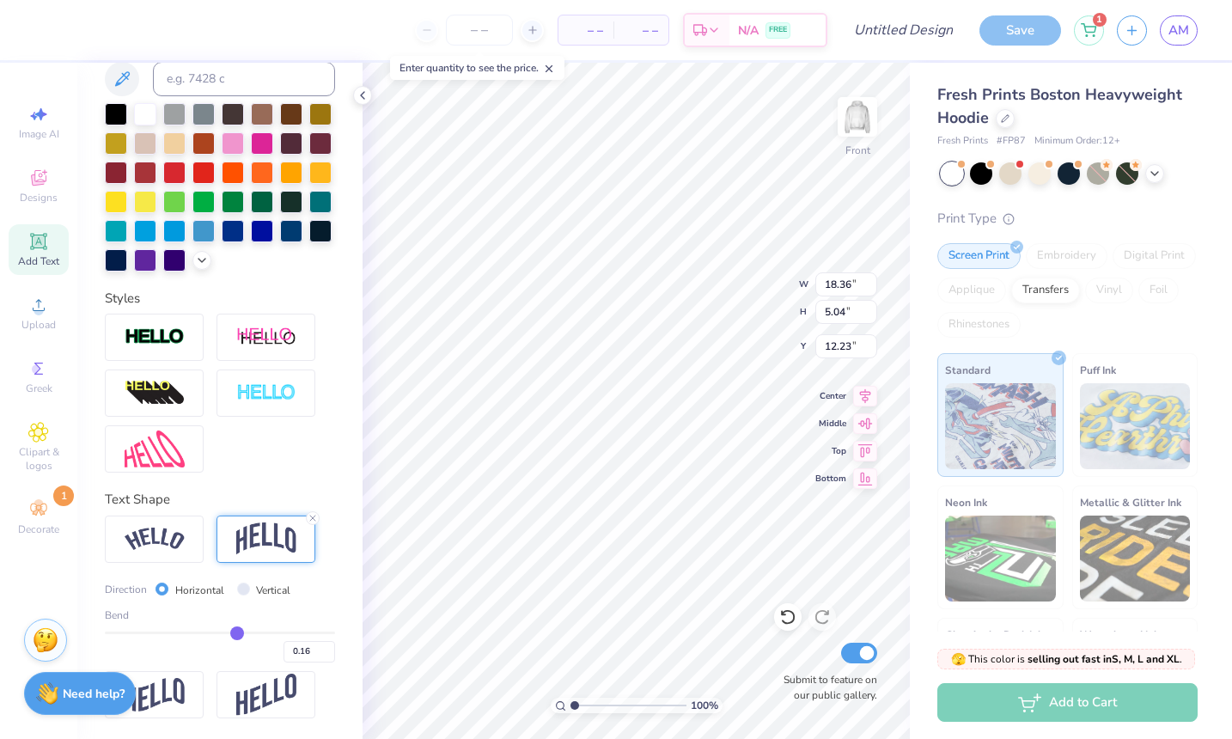
type input "2.51"
type input "13.49"
type input "0.17"
type input "0.2"
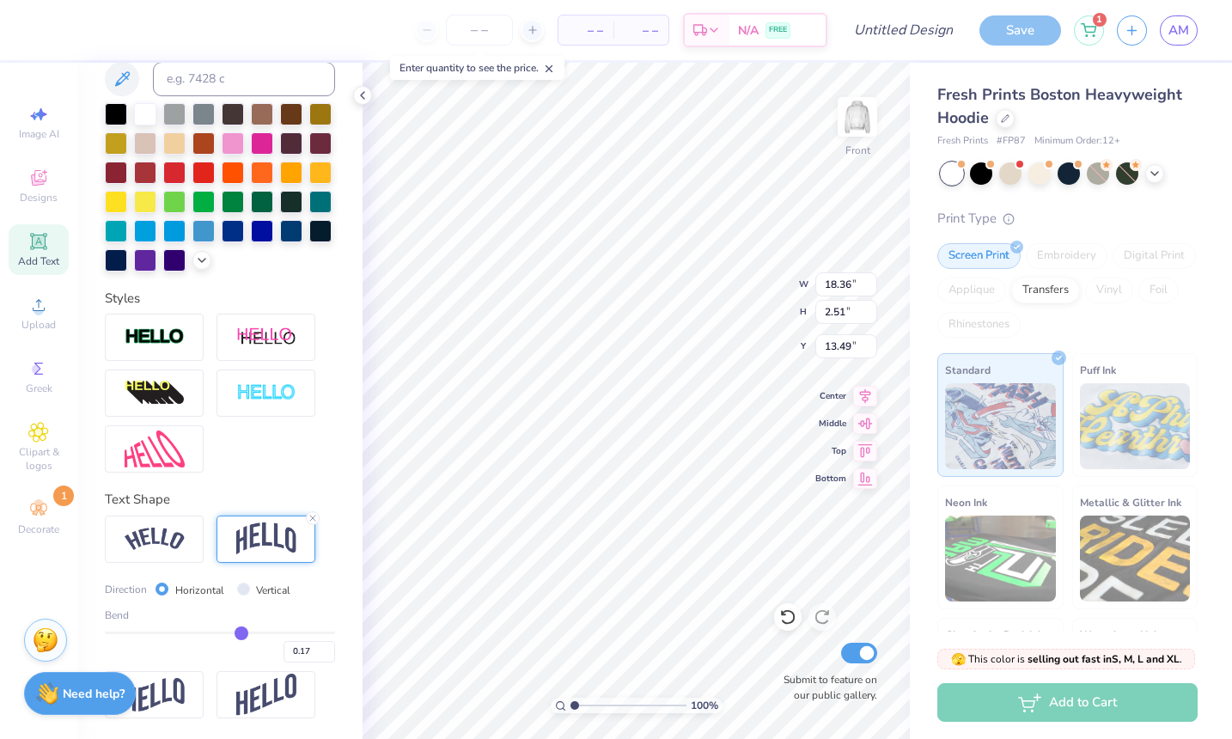
type input "0.20"
type input "0.23"
type input "0.26"
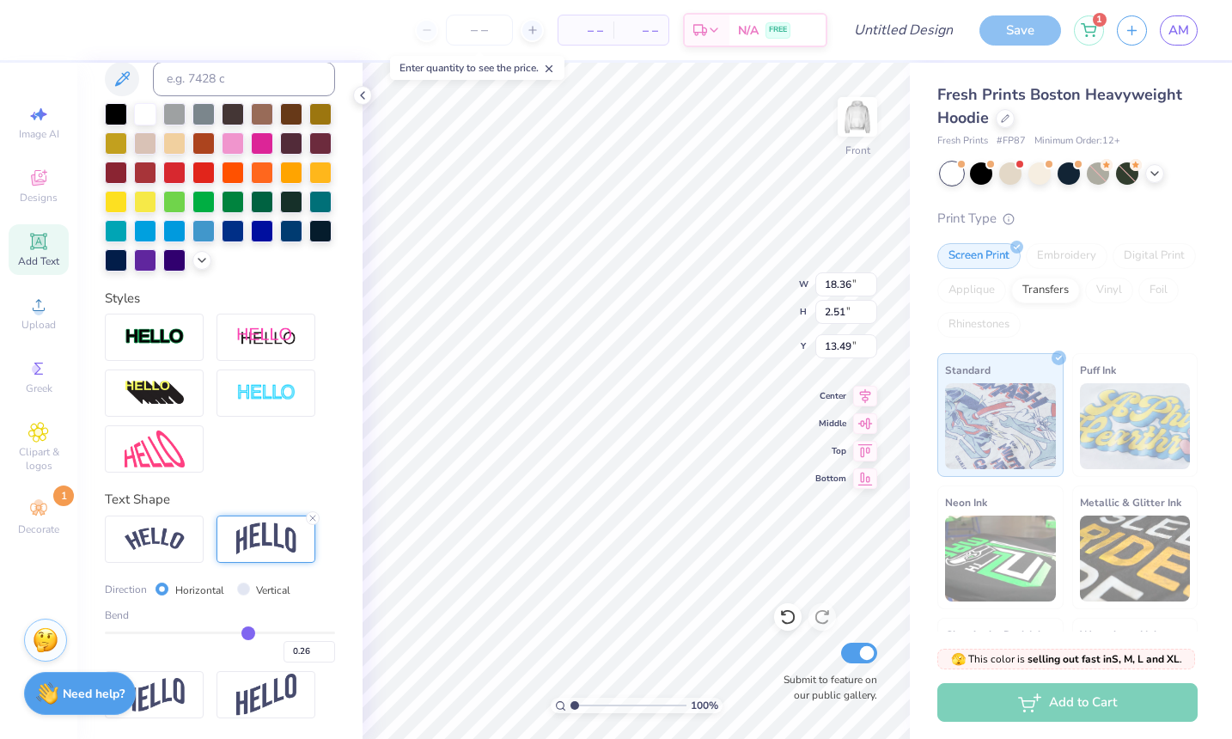
type input "0.29"
type input "0.31"
type input "0.32"
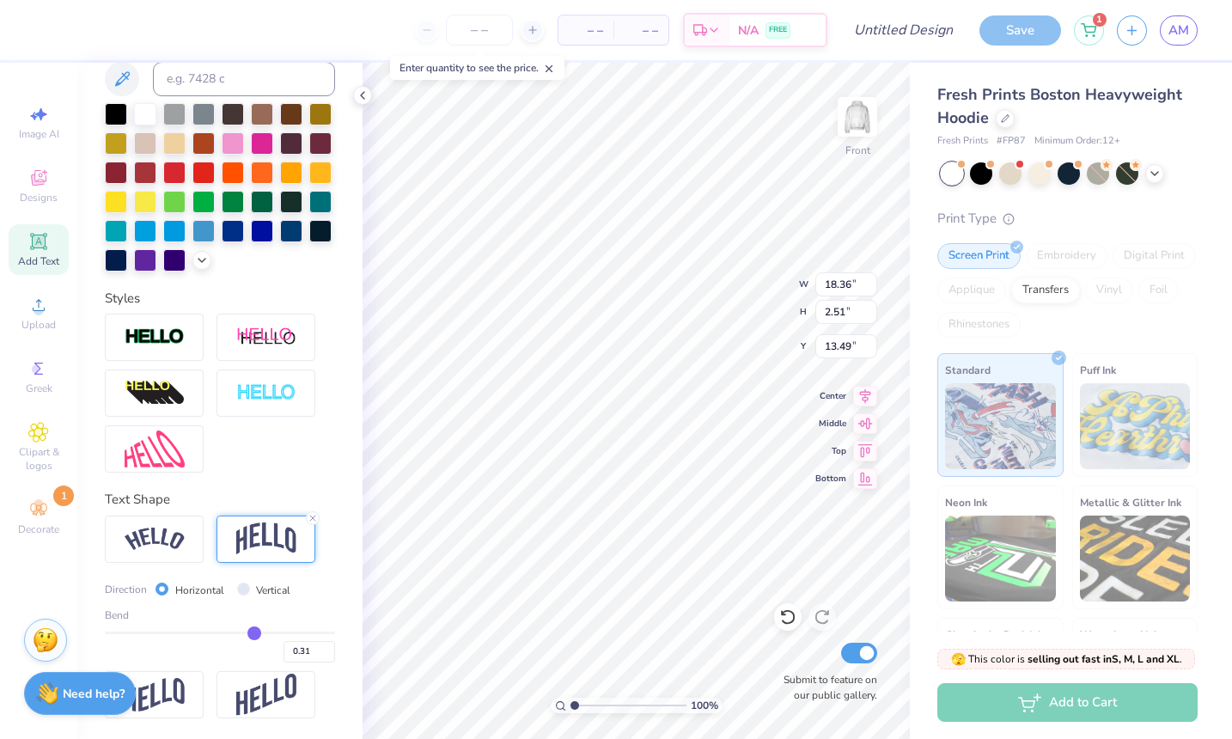
type input "0.32"
type input "0.33"
drag, startPoint x: 237, startPoint y: 629, endPoint x: 256, endPoint y: 630, distance: 19.0
type input "0.33"
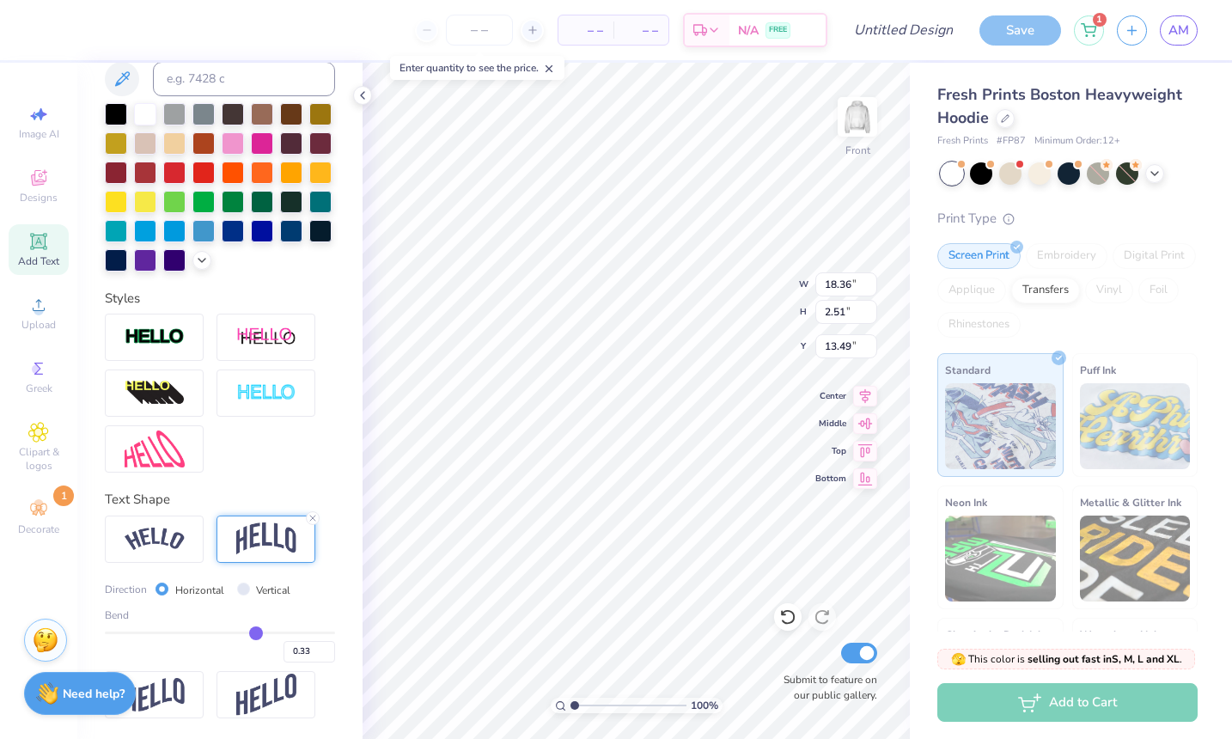
click at [256, 631] on input "range" at bounding box center [220, 632] width 230 height 3
type input "3.73"
type input "12.89"
type input "8.00"
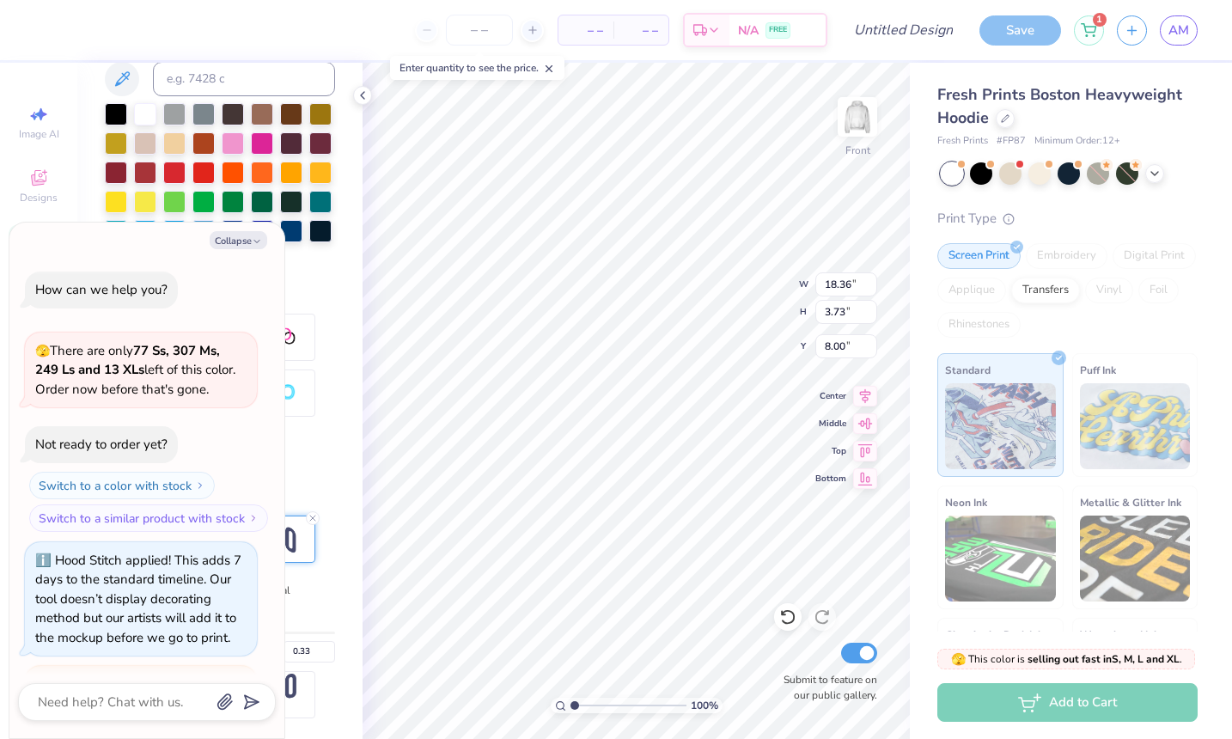
scroll to position [132, 0]
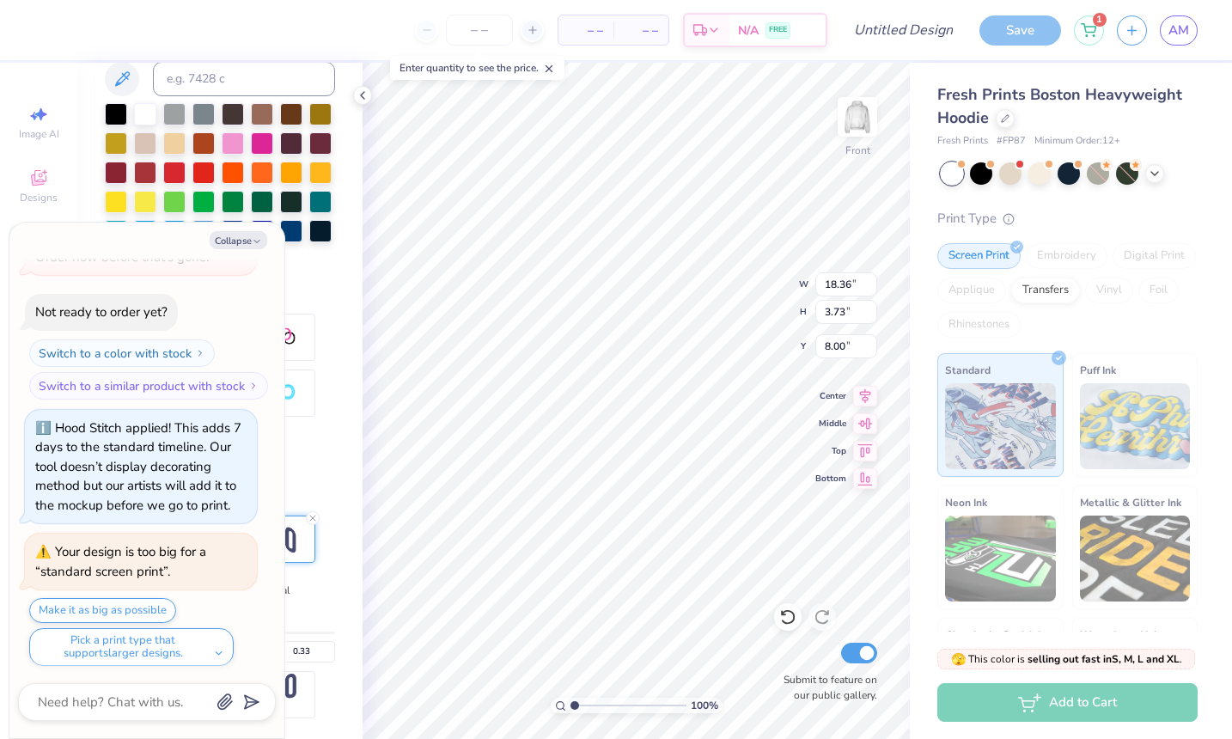
type textarea "x"
type input "7.85"
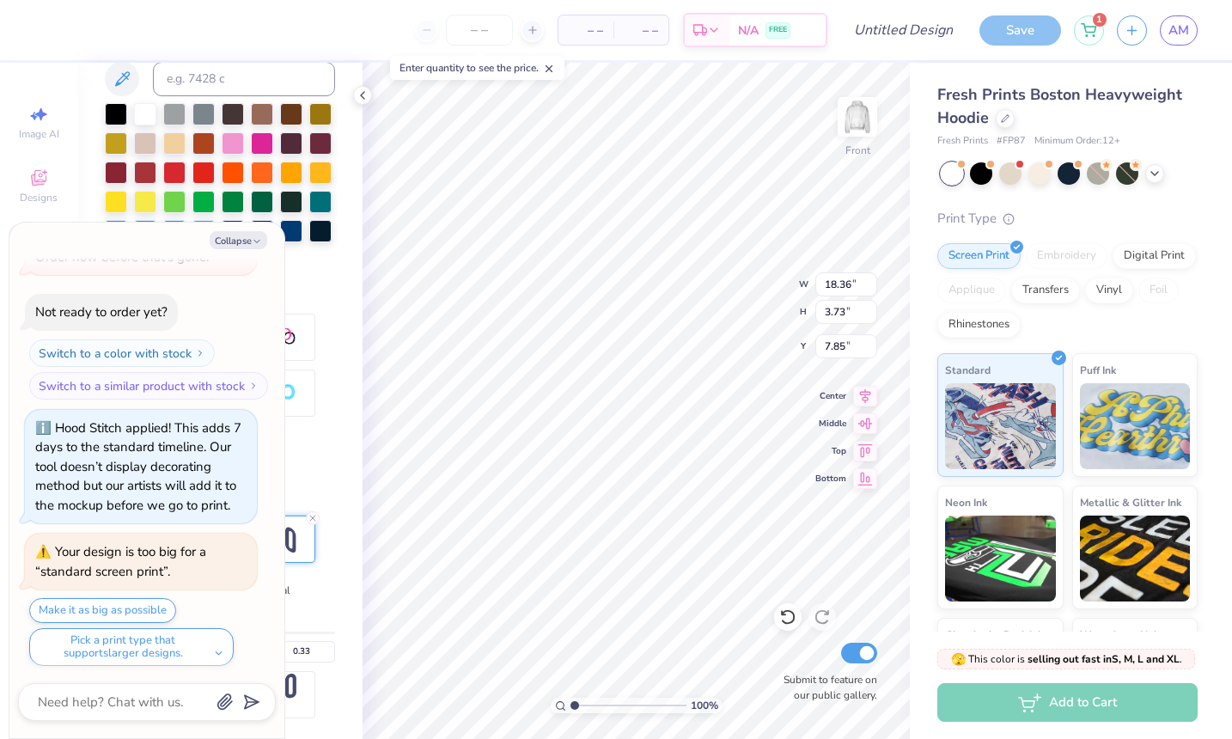
type textarea "x"
type input "14.81"
type input "3.01"
type input "8.57"
type textarea "x"
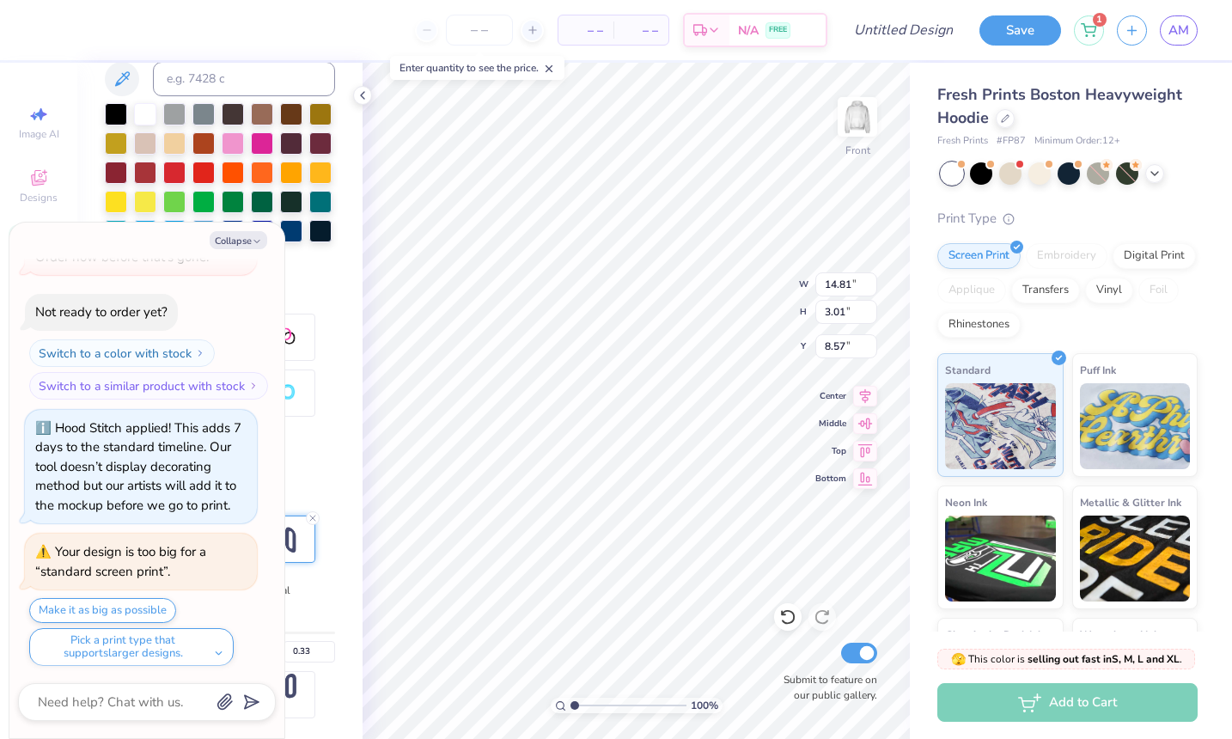
type input "8.17"
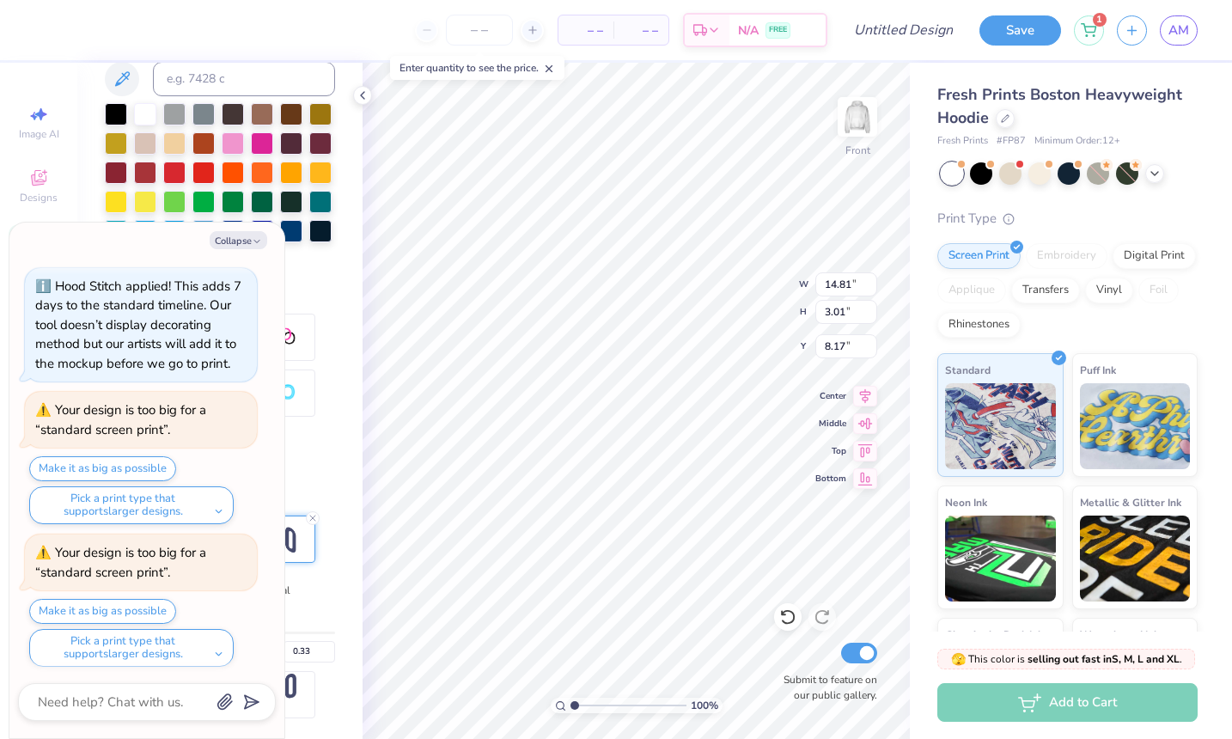
type textarea "x"
type input "8.07"
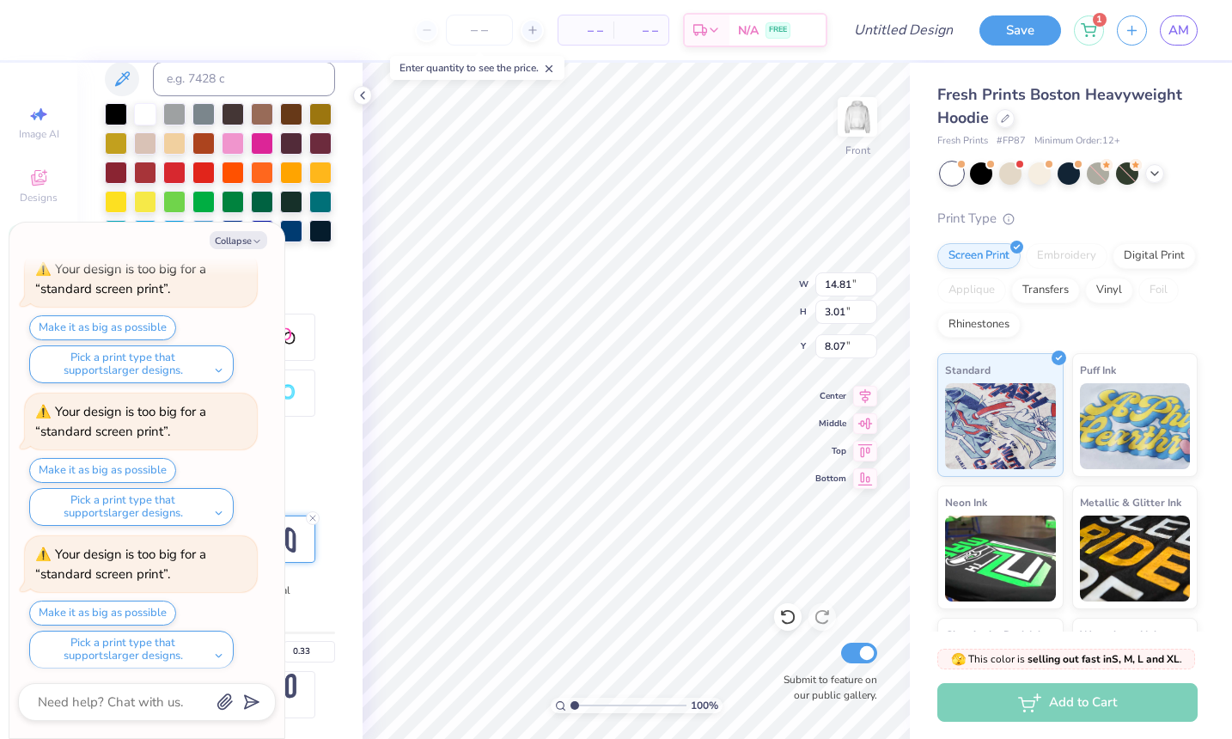
scroll to position [699, 0]
click at [135, 318] on button "Make it as big as possible" at bounding box center [102, 328] width 147 height 25
type textarea "x"
type input "15.00"
type input "3.04"
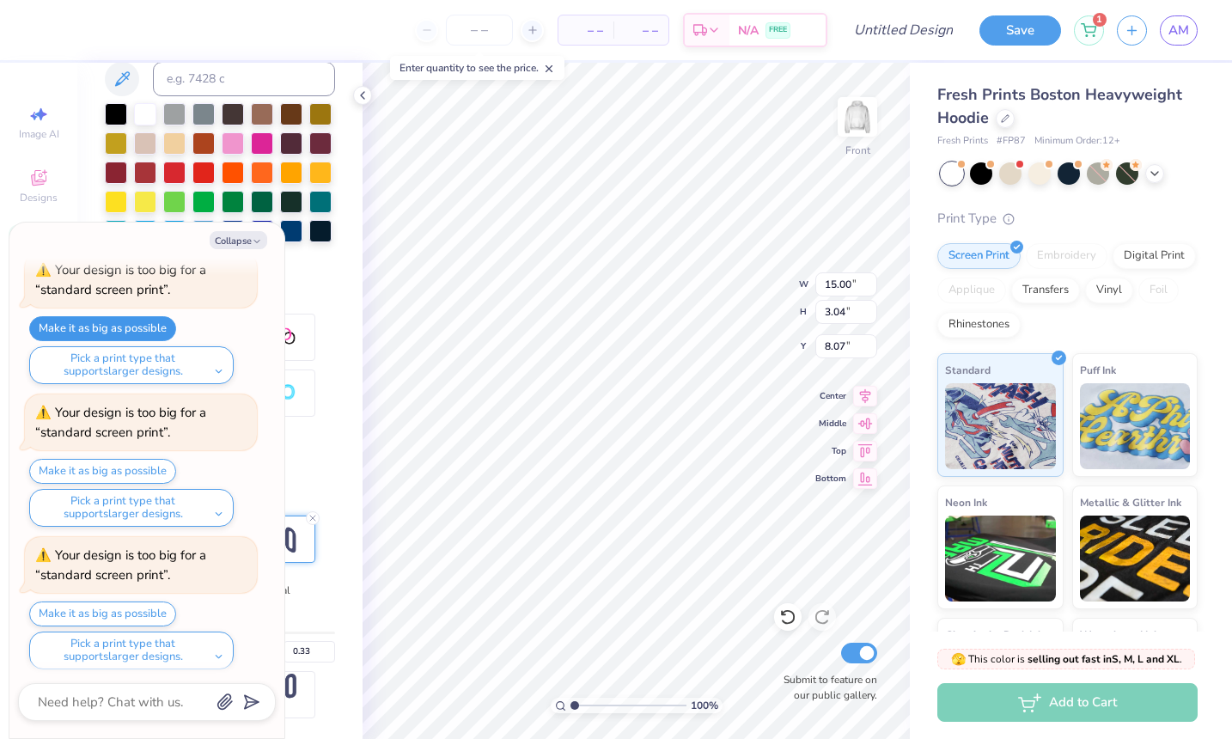
click at [135, 318] on button "Make it as big as possible" at bounding box center [102, 328] width 147 height 25
click at [251, 246] on button "Collapse" at bounding box center [239, 240] width 58 height 18
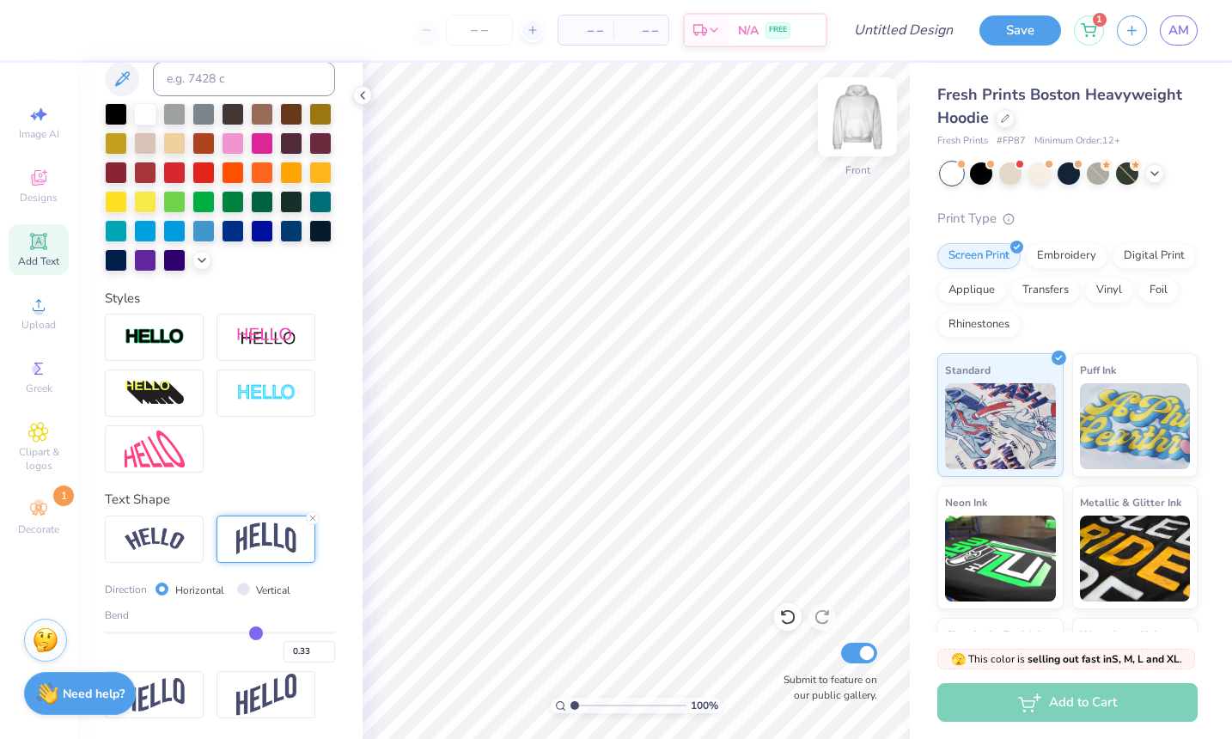
click at [858, 132] on img at bounding box center [857, 116] width 69 height 69
click at [46, 538] on div "Decorate 1" at bounding box center [39, 517] width 60 height 51
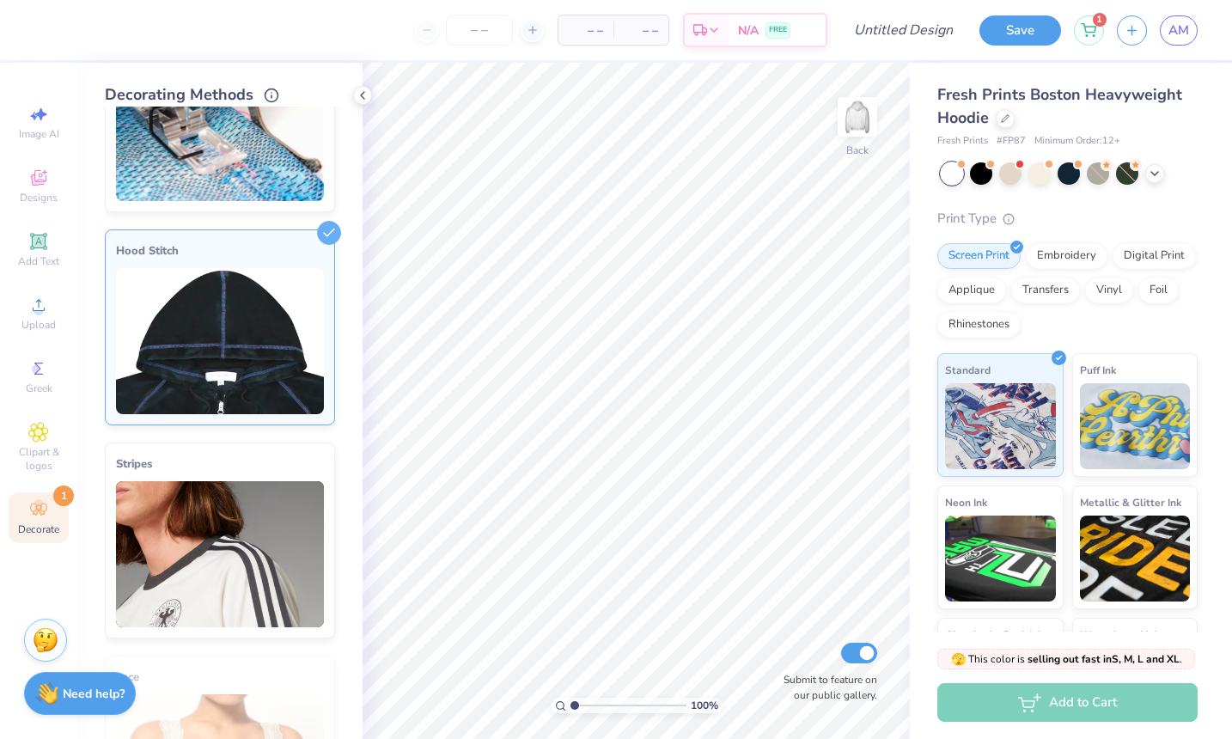
scroll to position [112, 0]
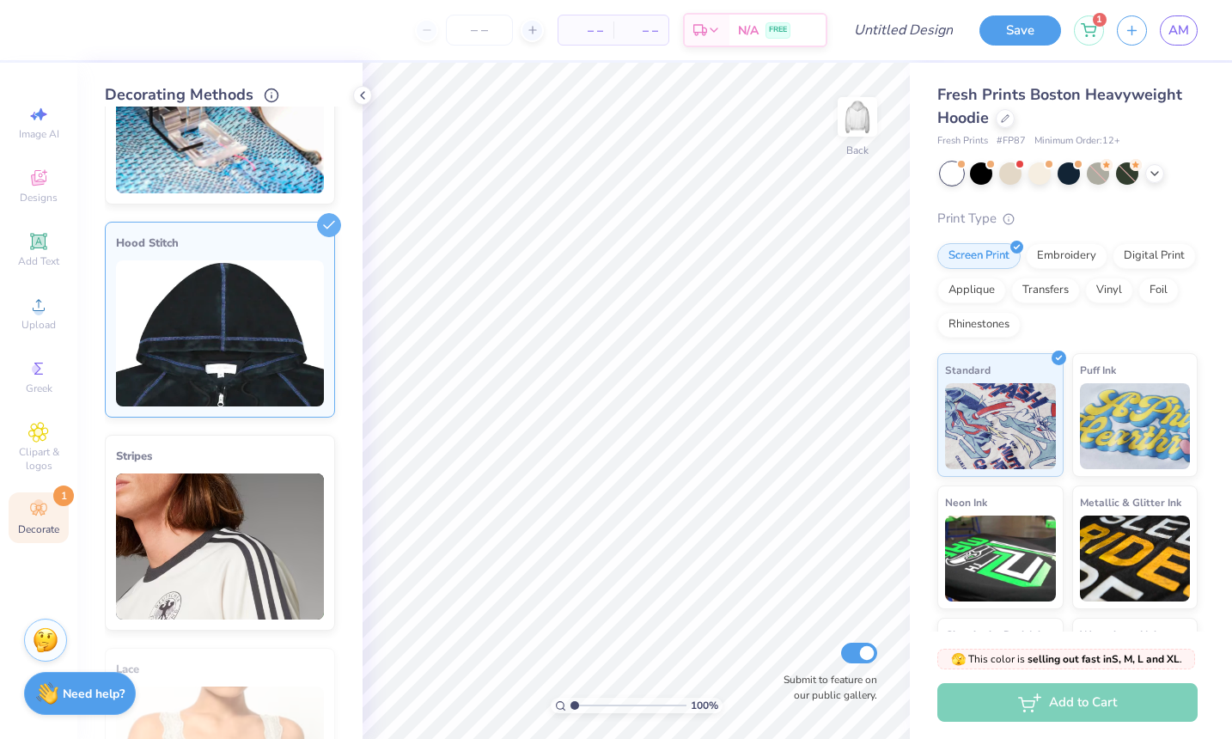
click at [213, 377] on img at bounding box center [220, 333] width 208 height 146
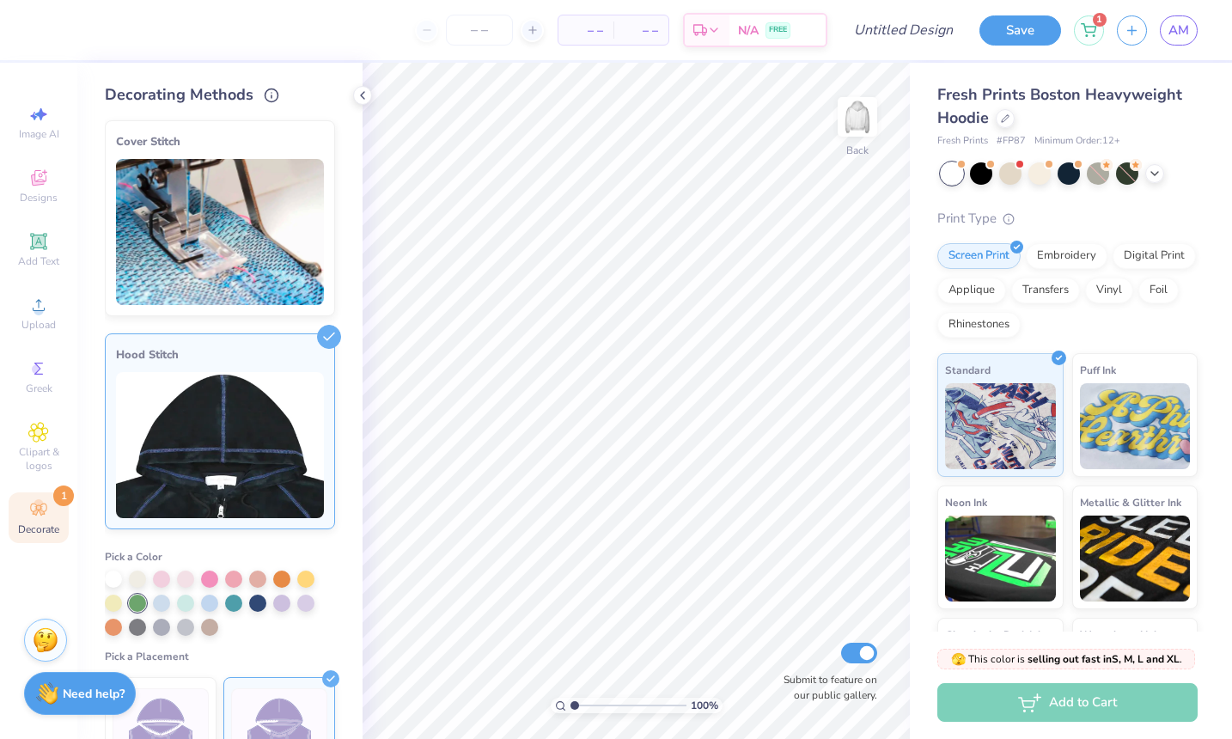
scroll to position [0, 0]
click at [221, 240] on img at bounding box center [220, 232] width 208 height 146
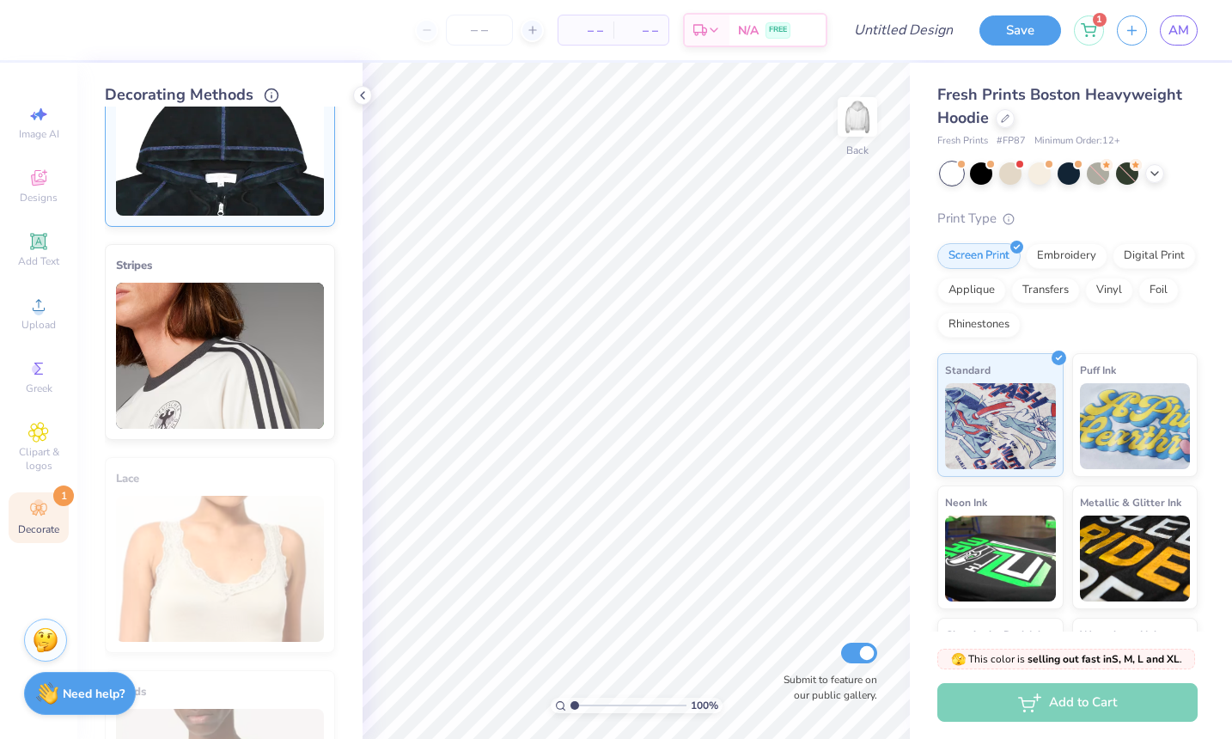
scroll to position [562, 0]
click at [246, 186] on img at bounding box center [220, 141] width 208 height 146
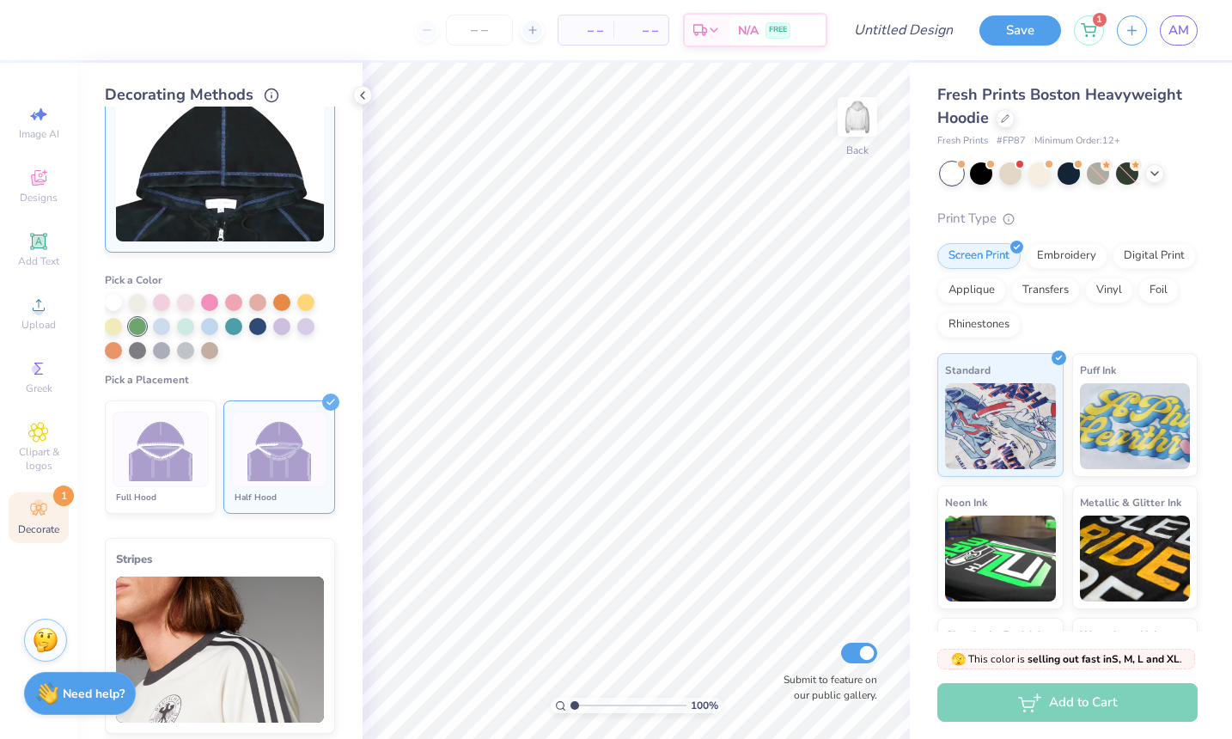
scroll to position [270, 0]
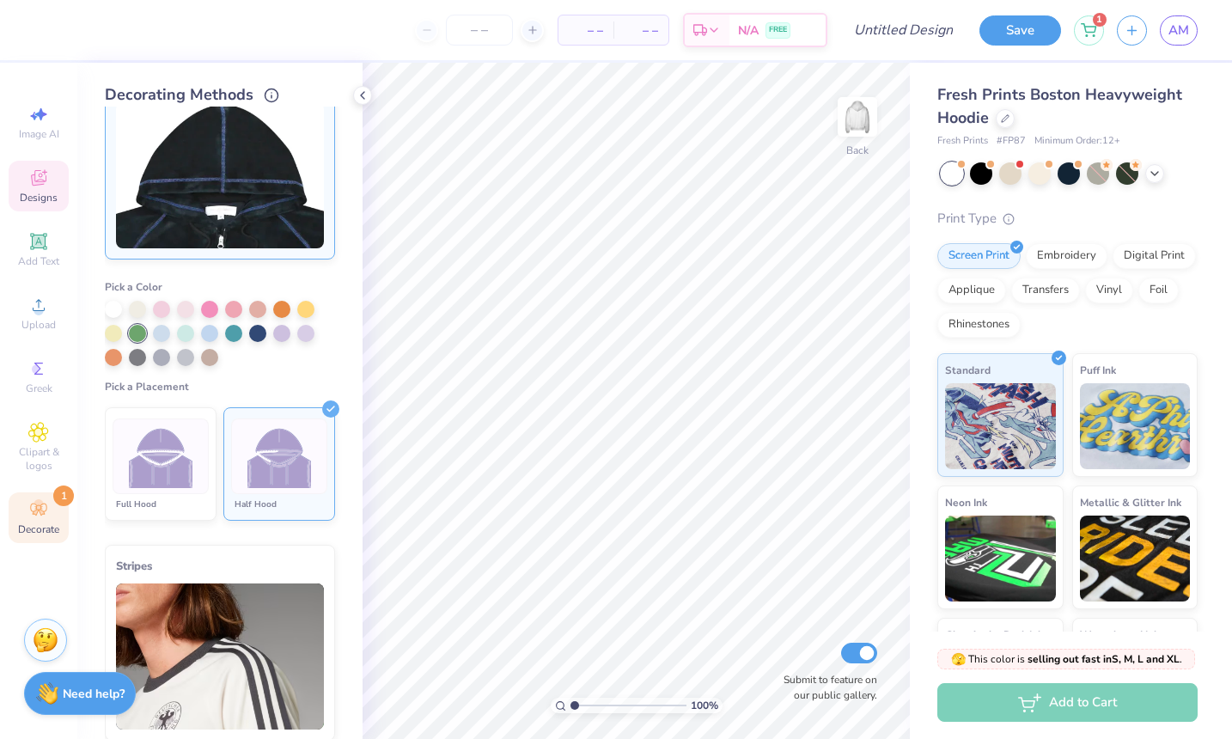
click at [36, 183] on icon at bounding box center [39, 179] width 14 height 11
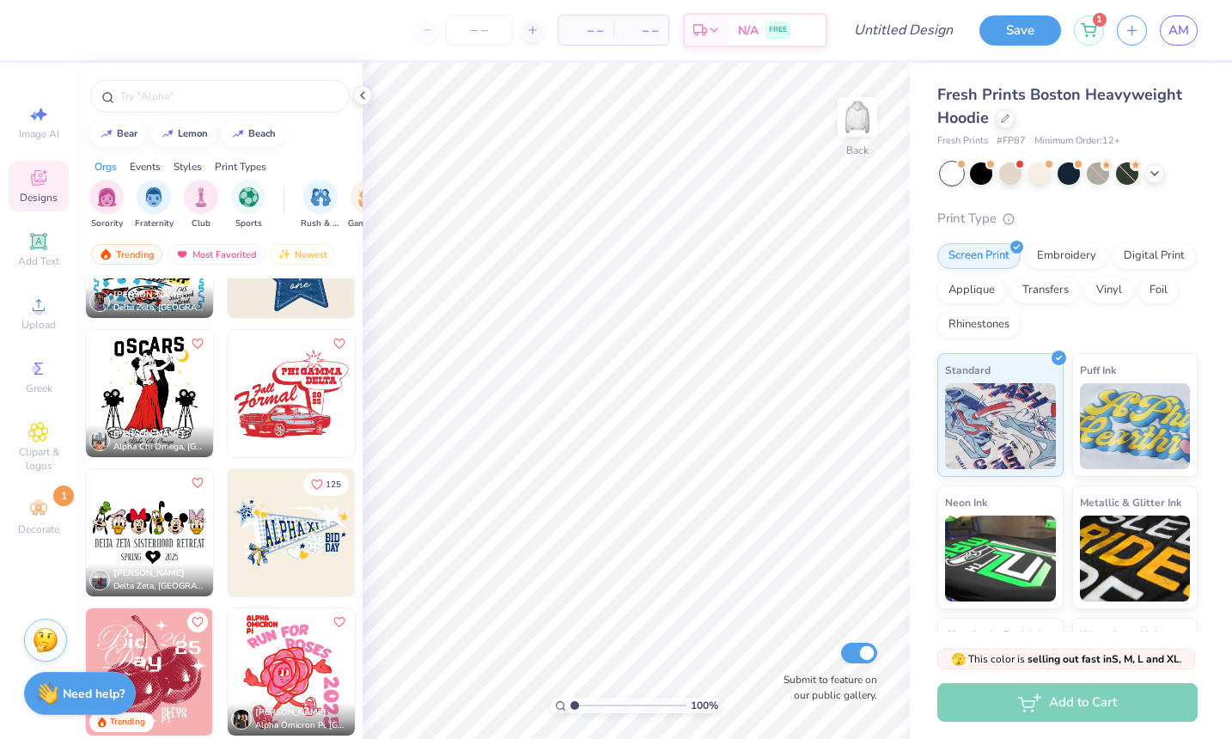
scroll to position [4960, 0]
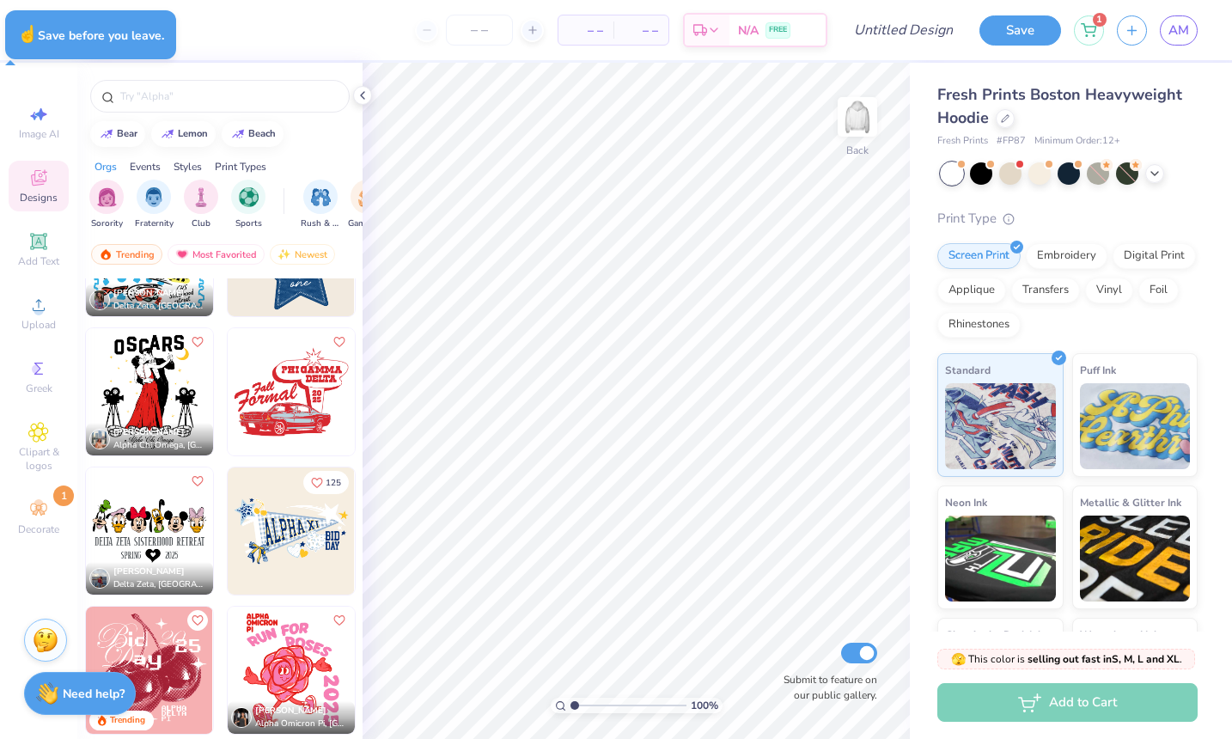
type textarea "x"
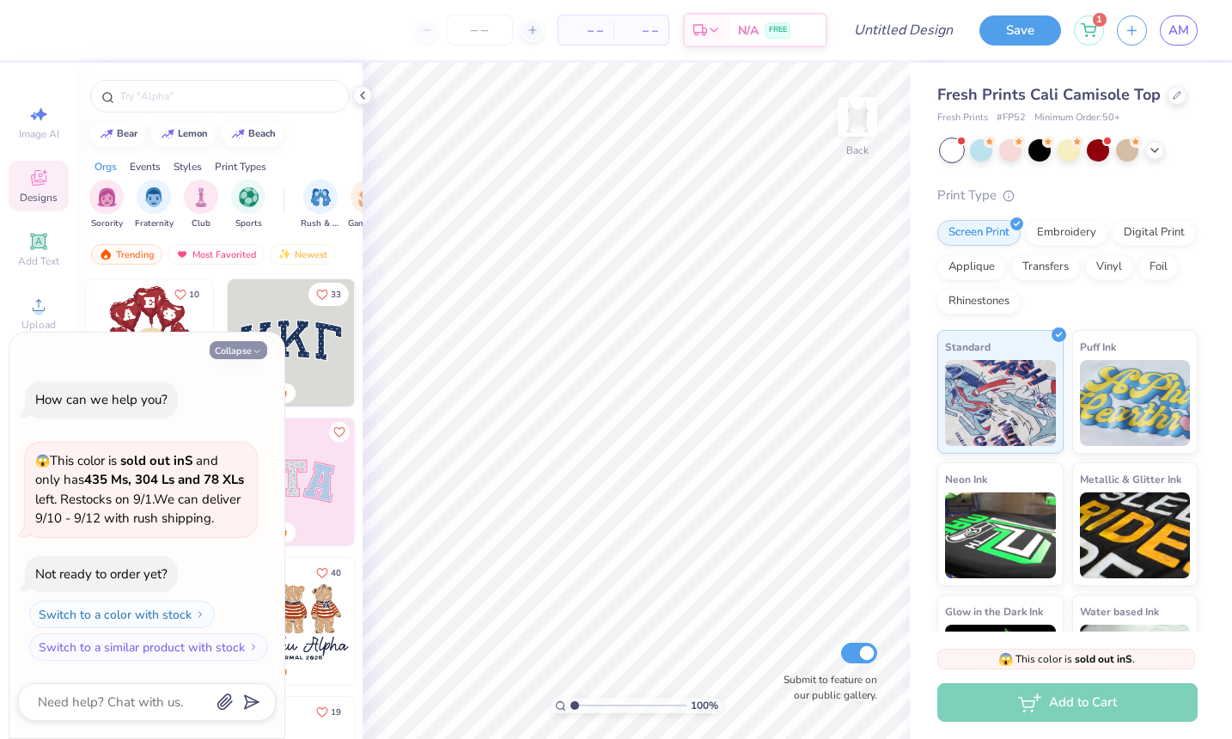
click at [253, 341] on button "Collapse" at bounding box center [239, 350] width 58 height 18
type textarea "x"
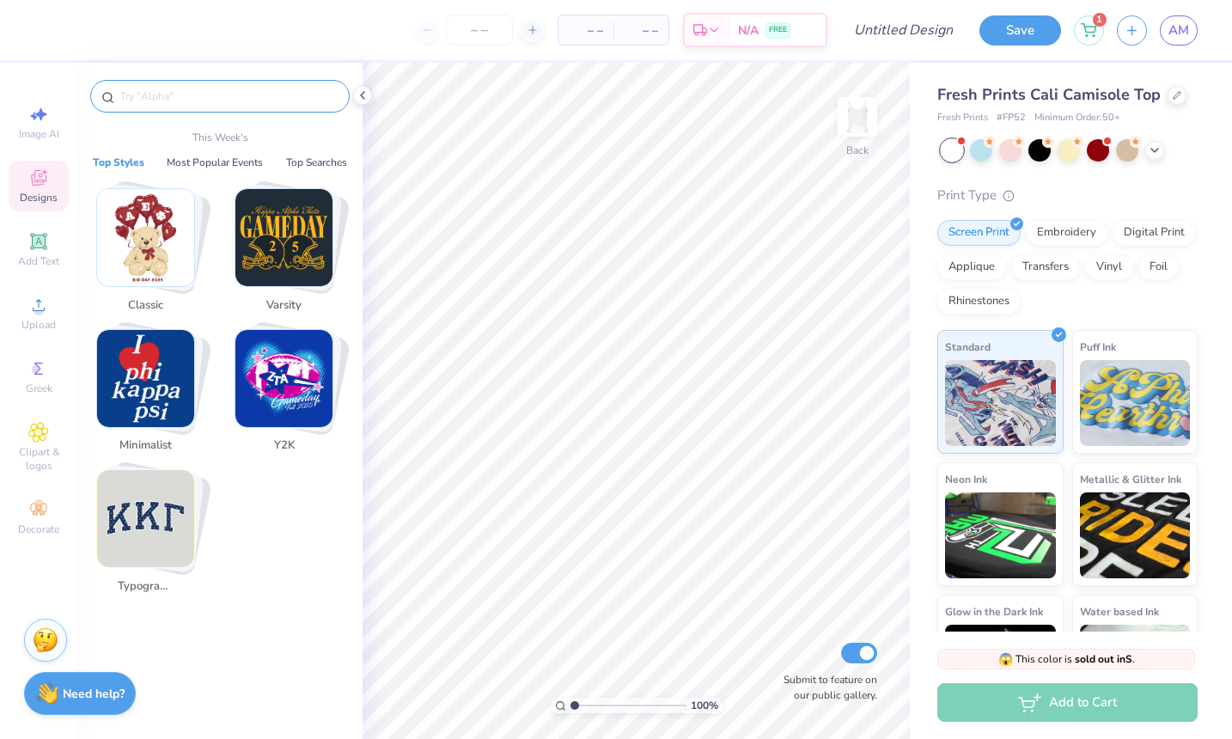
click at [215, 99] on input "text" at bounding box center [229, 96] width 220 height 17
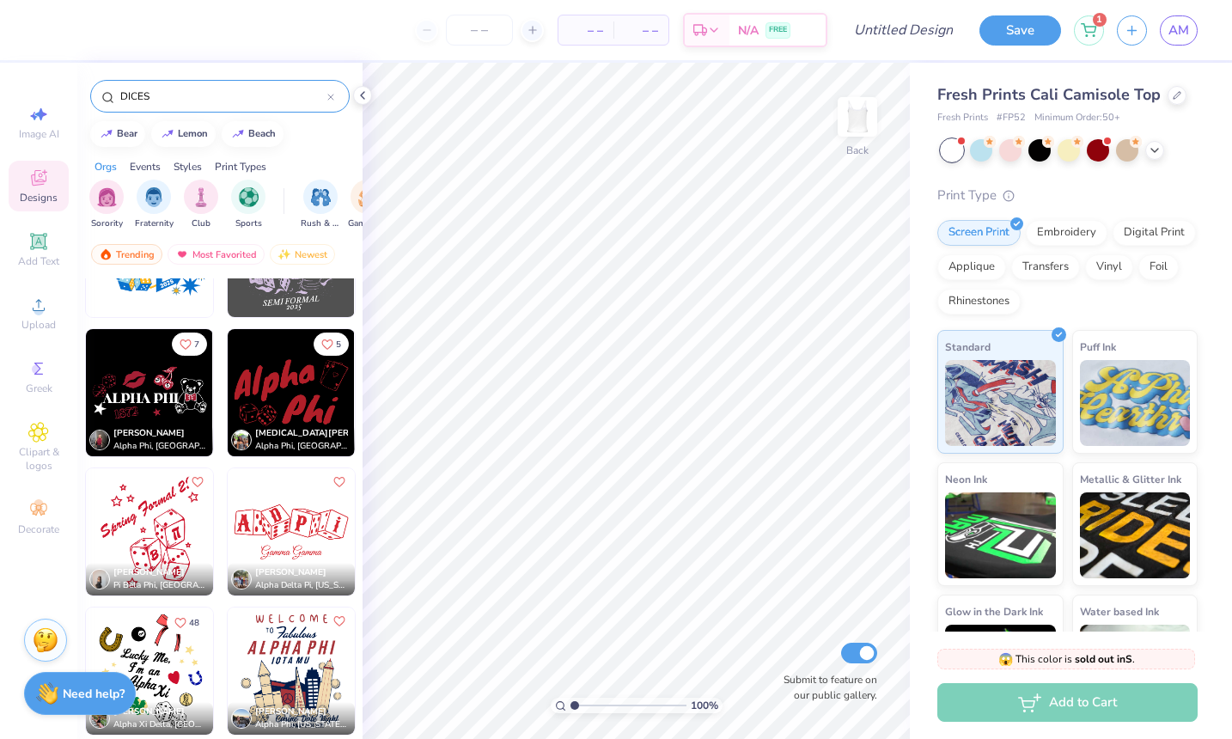
scroll to position [825, 0]
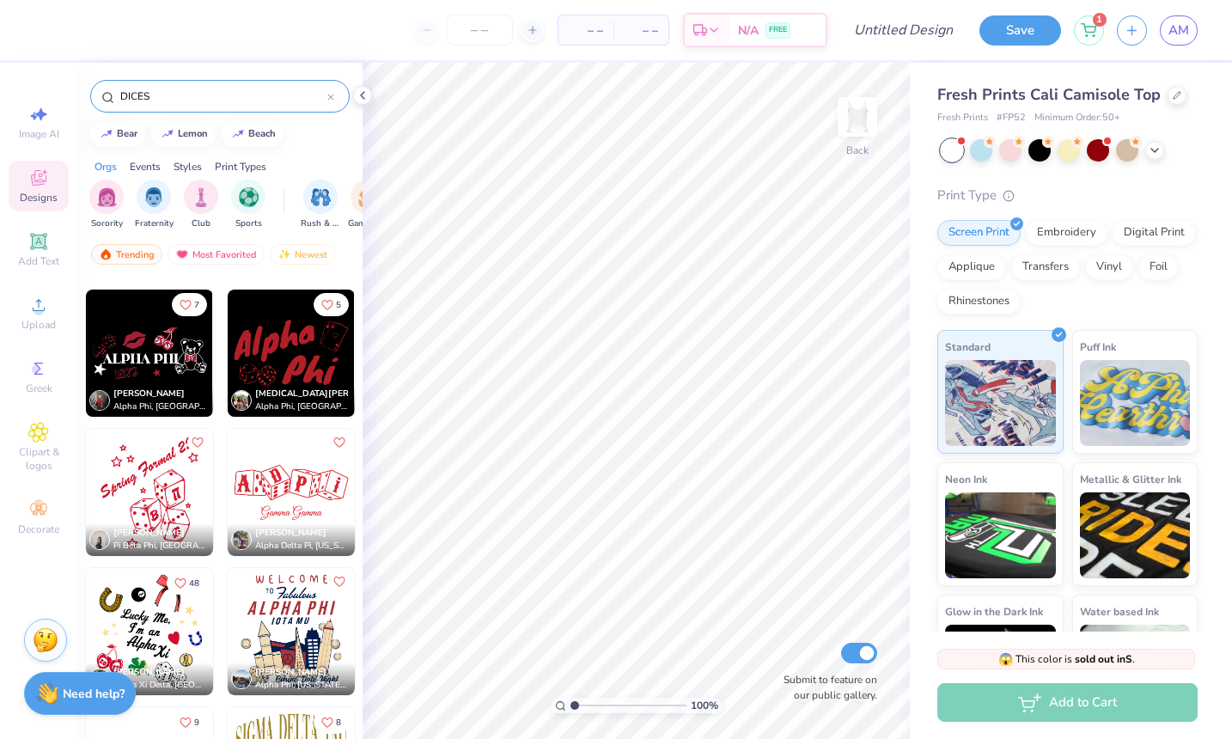
type input "DICES"
click at [289, 488] on img at bounding box center [291, 492] width 127 height 127
click at [45, 29] on div at bounding box center [46, 28] width 24 height 24
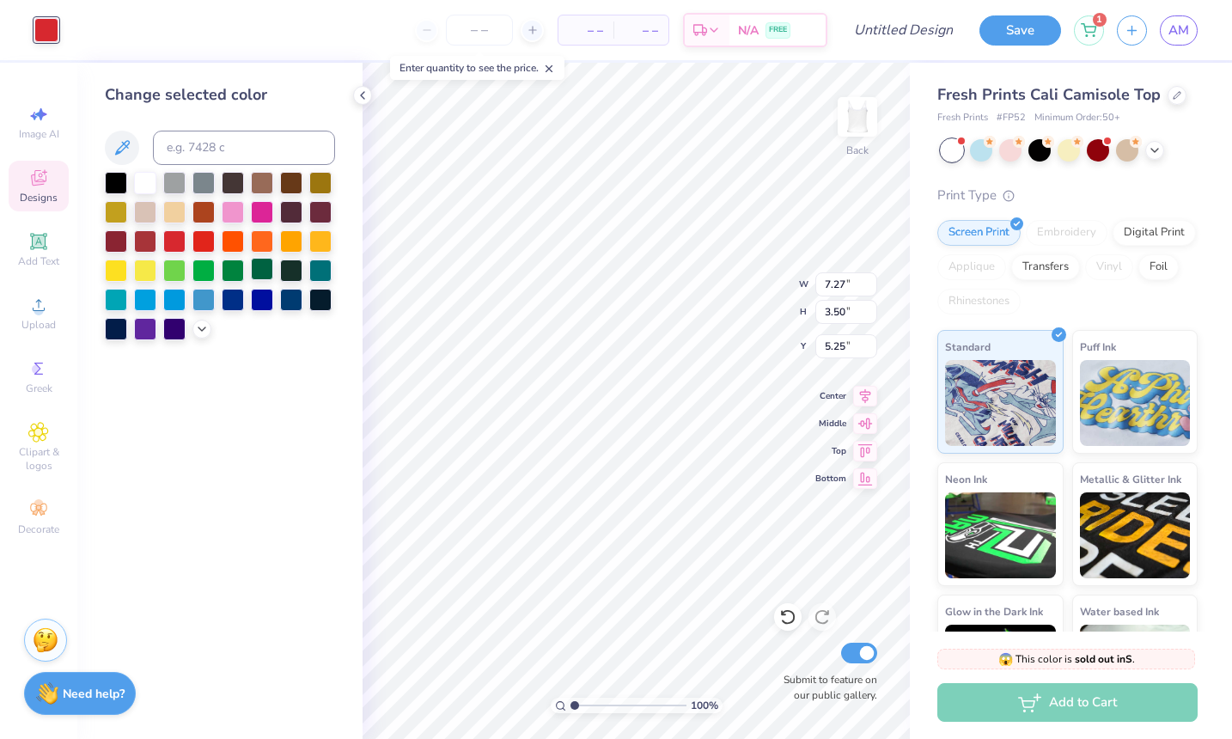
click at [261, 272] on div at bounding box center [262, 269] width 22 height 22
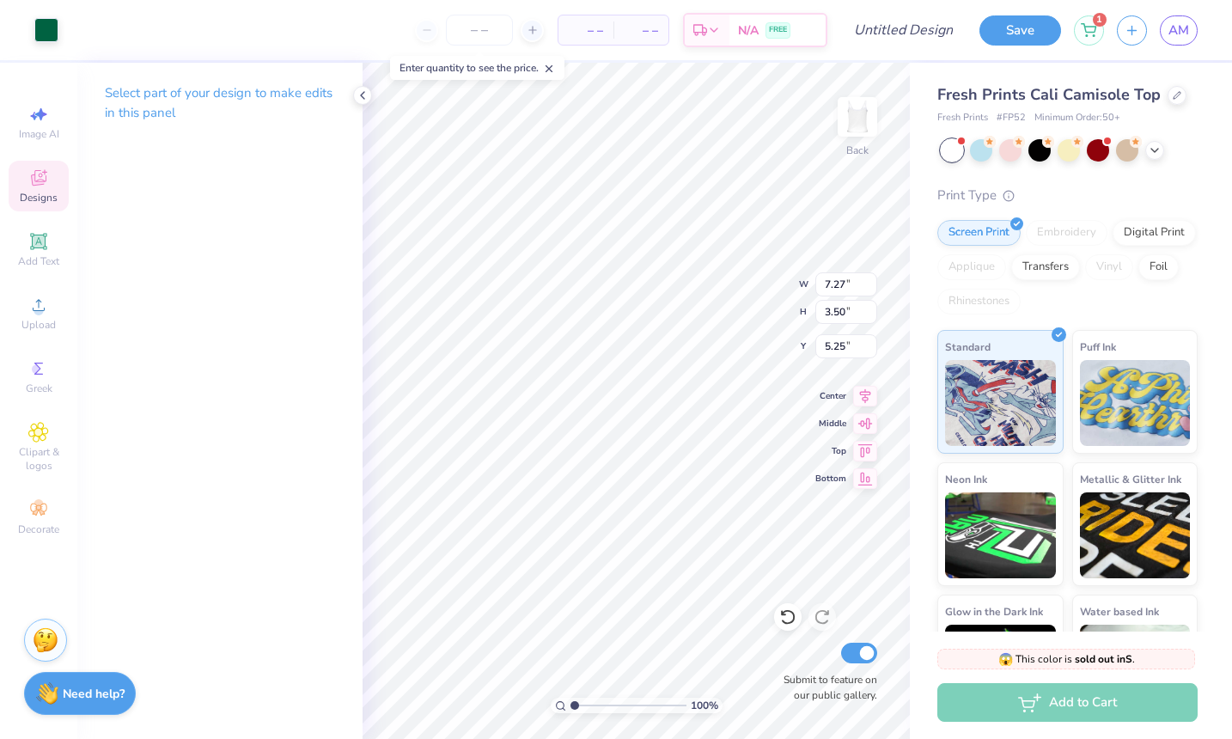
type input "2.08"
click at [63, 688] on strong "Need help?" at bounding box center [94, 691] width 62 height 16
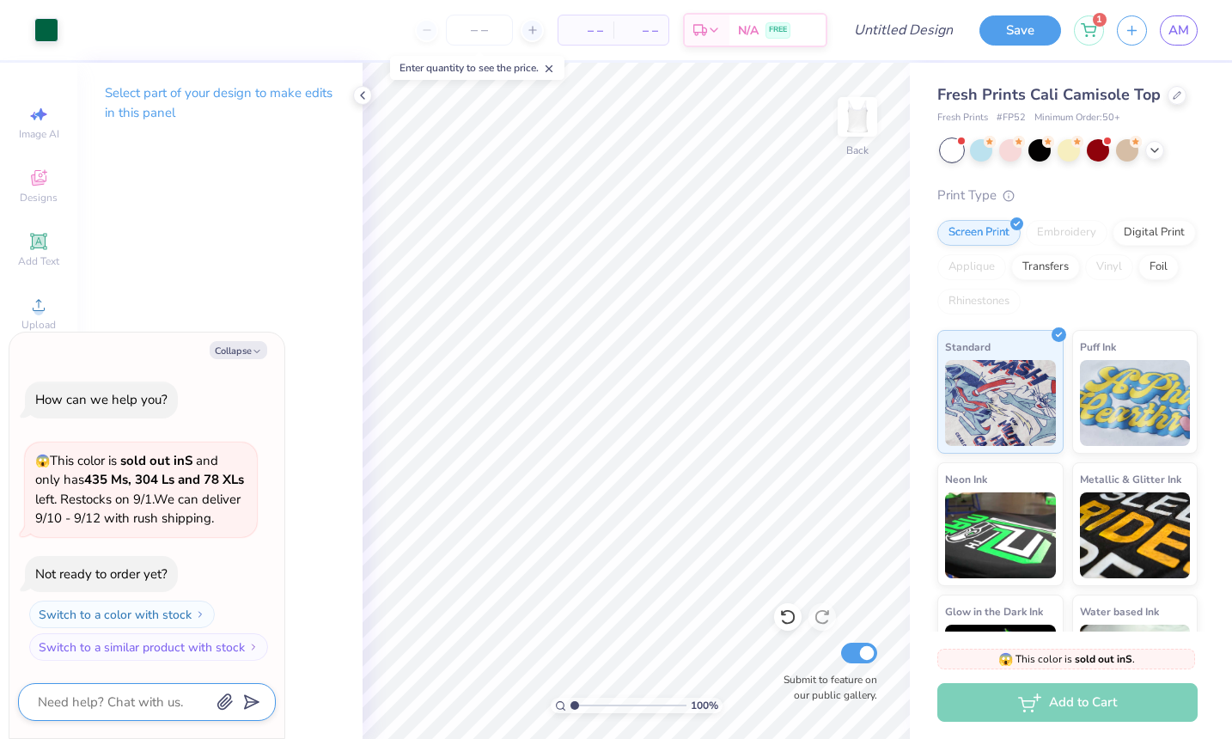
click at [76, 706] on textarea at bounding box center [123, 702] width 174 height 22
type textarea "x"
type textarea "h"
type textarea "x"
type textarea "ho"
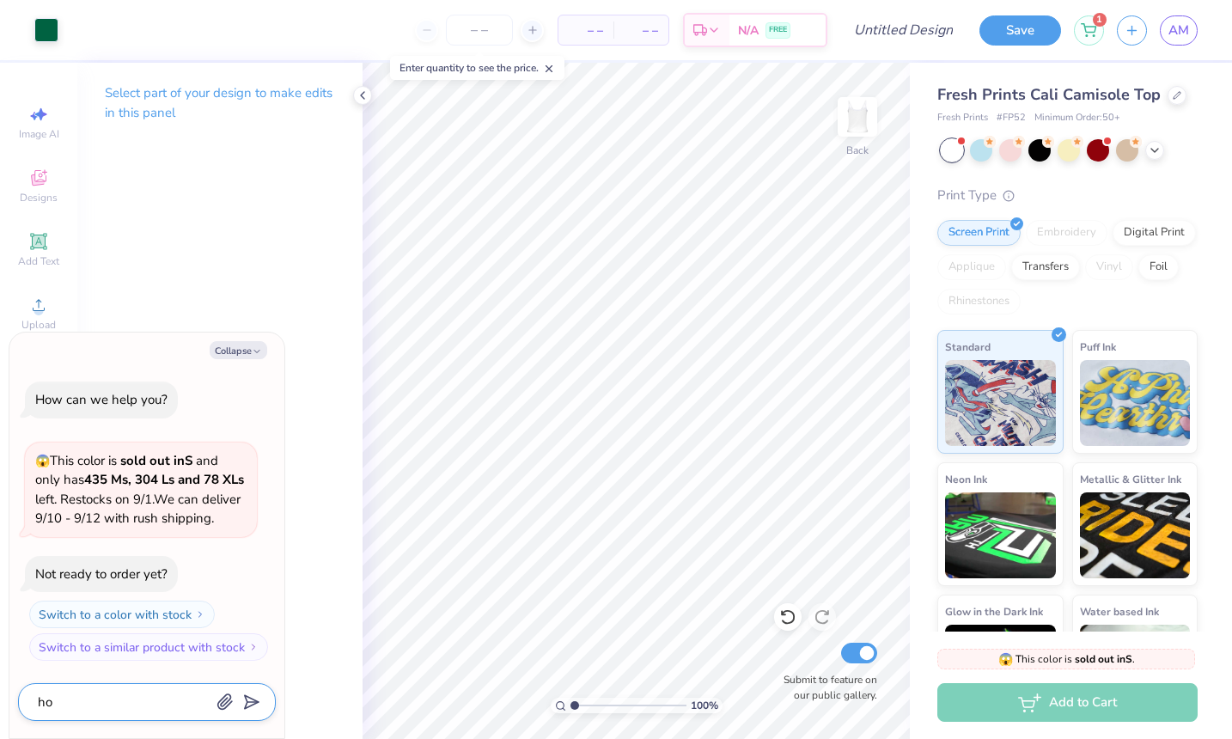
type textarea "x"
type textarea "how"
type textarea "x"
type textarea "how"
type textarea "x"
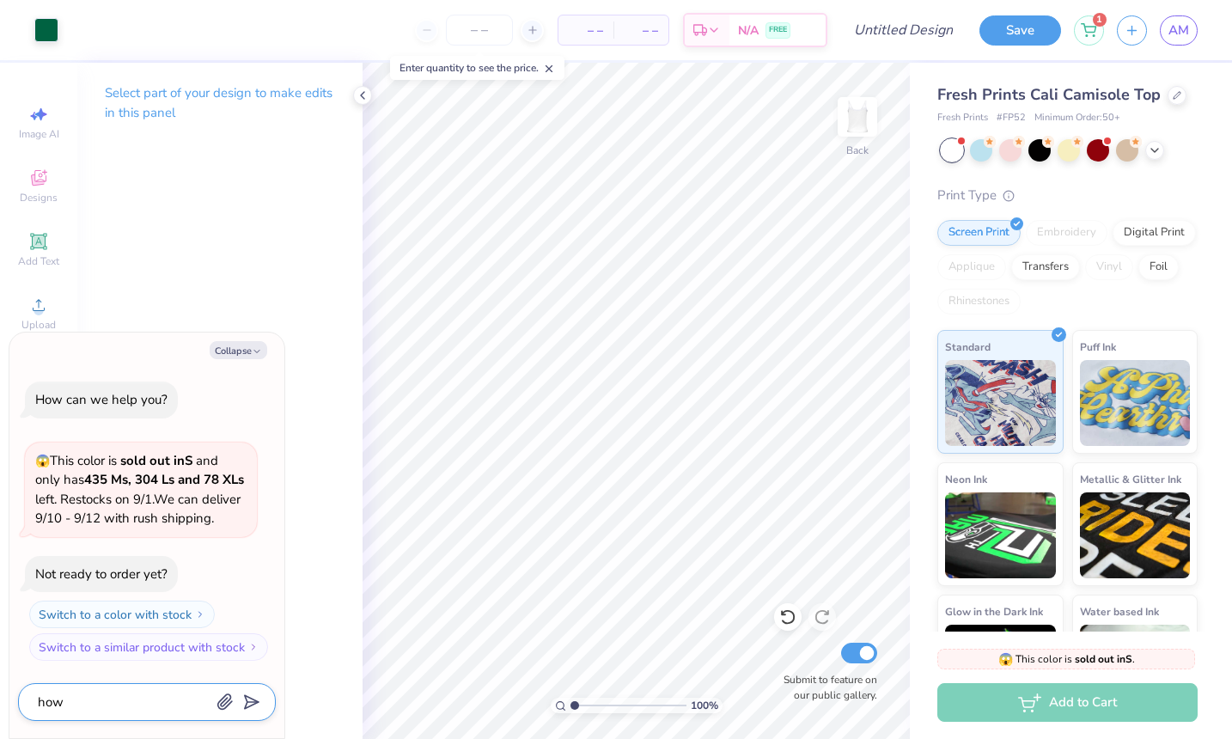
type textarea "how d"
type textarea "x"
type textarea "how do"
type textarea "x"
type textarea "how do"
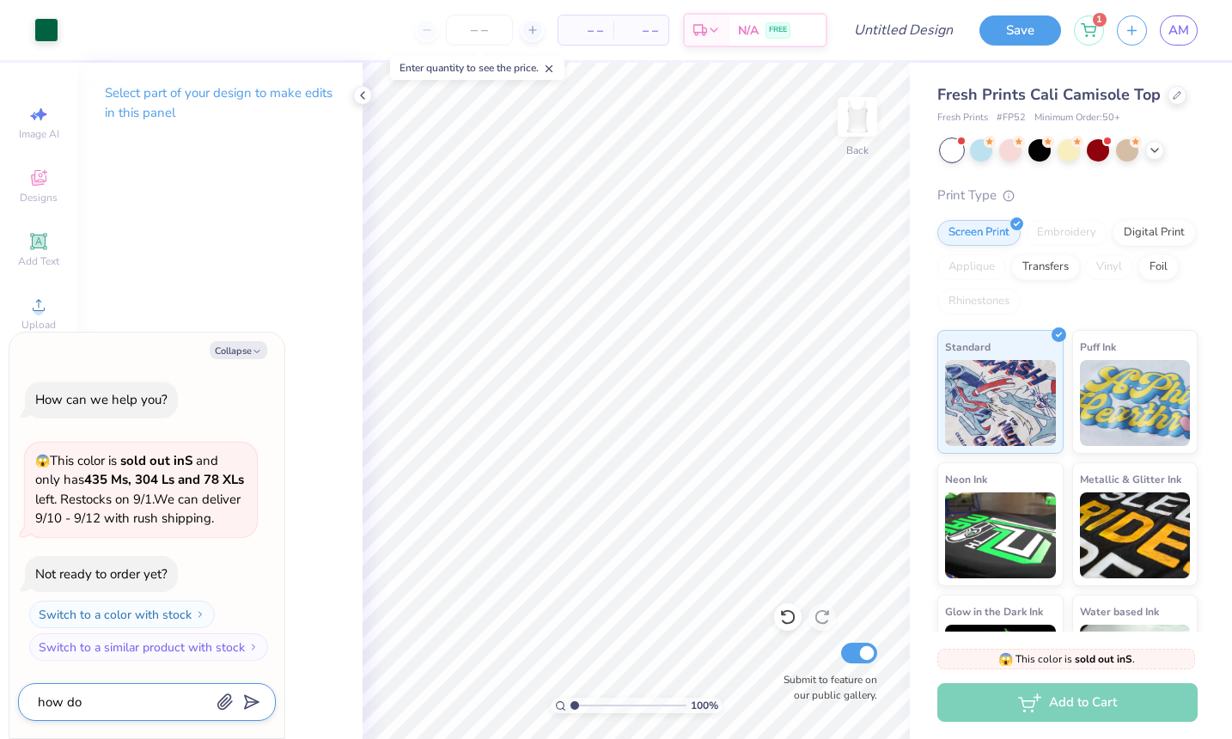
type textarea "x"
type textarea "how do i"
type textarea "x"
type textarea "how do I"
type textarea "x"
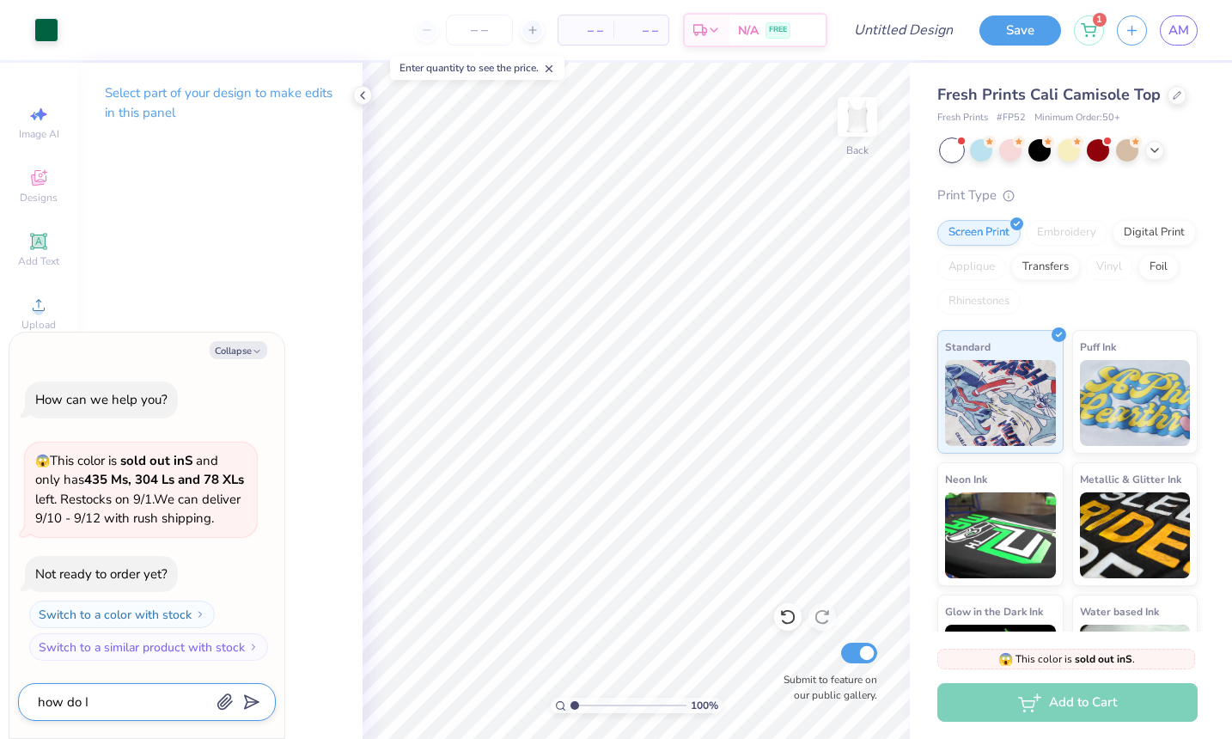
type textarea "how do I e"
type textarea "x"
type textarea "how do I ed"
type textarea "x"
type textarea "how do I edi"
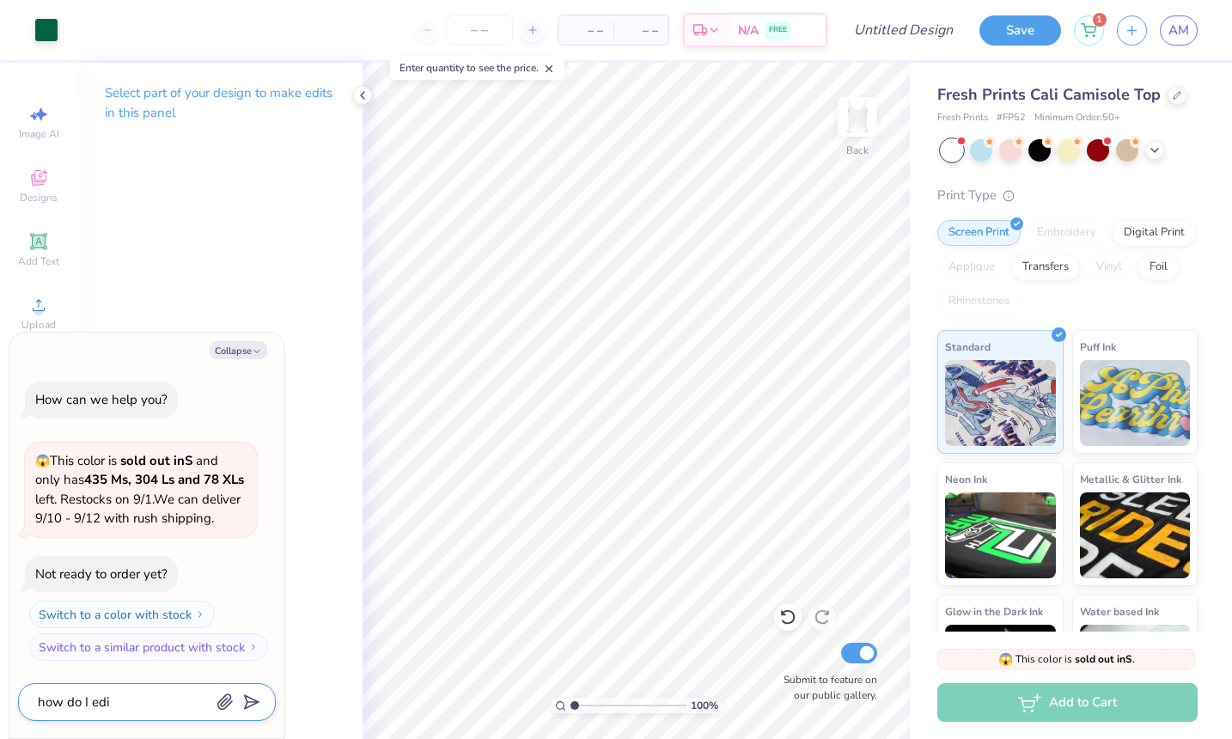
type textarea "x"
type textarea "how do I edit"
type textarea "x"
type textarea "how do I edit"
type textarea "x"
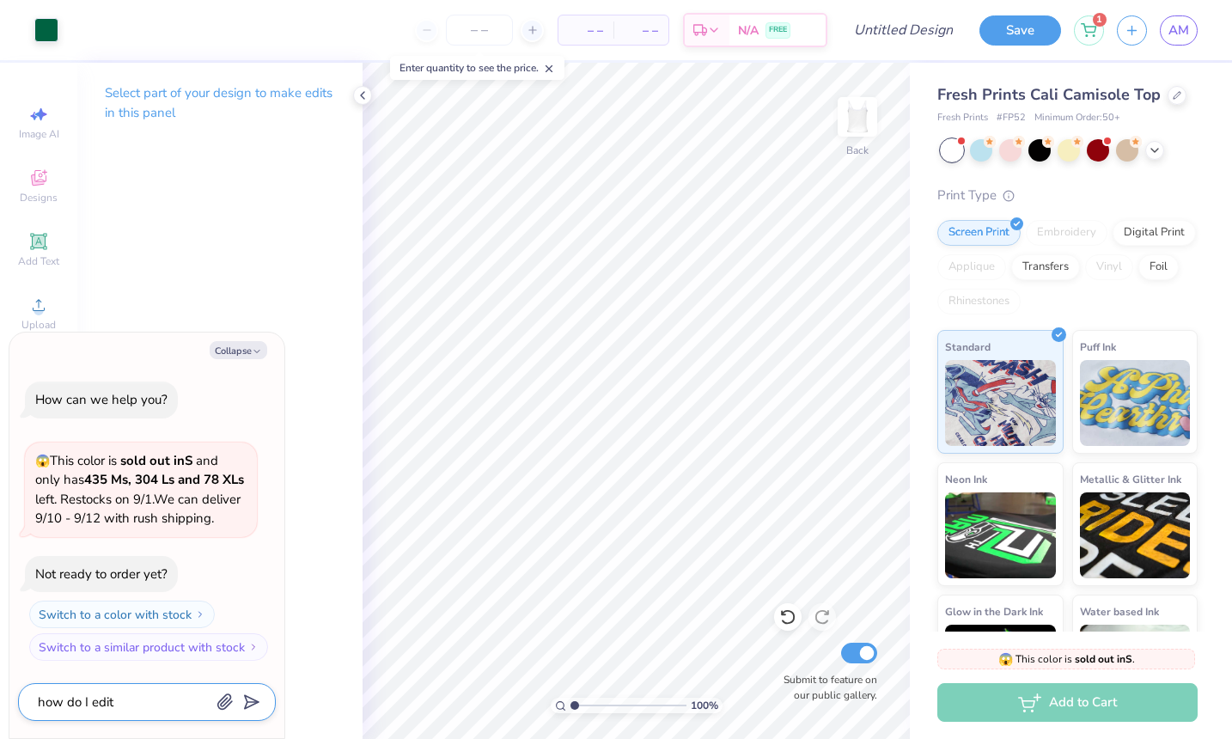
type textarea "how do I edit a"
type textarea "x"
type textarea "how do I edit a"
type textarea "x"
type textarea "how do I edit a d"
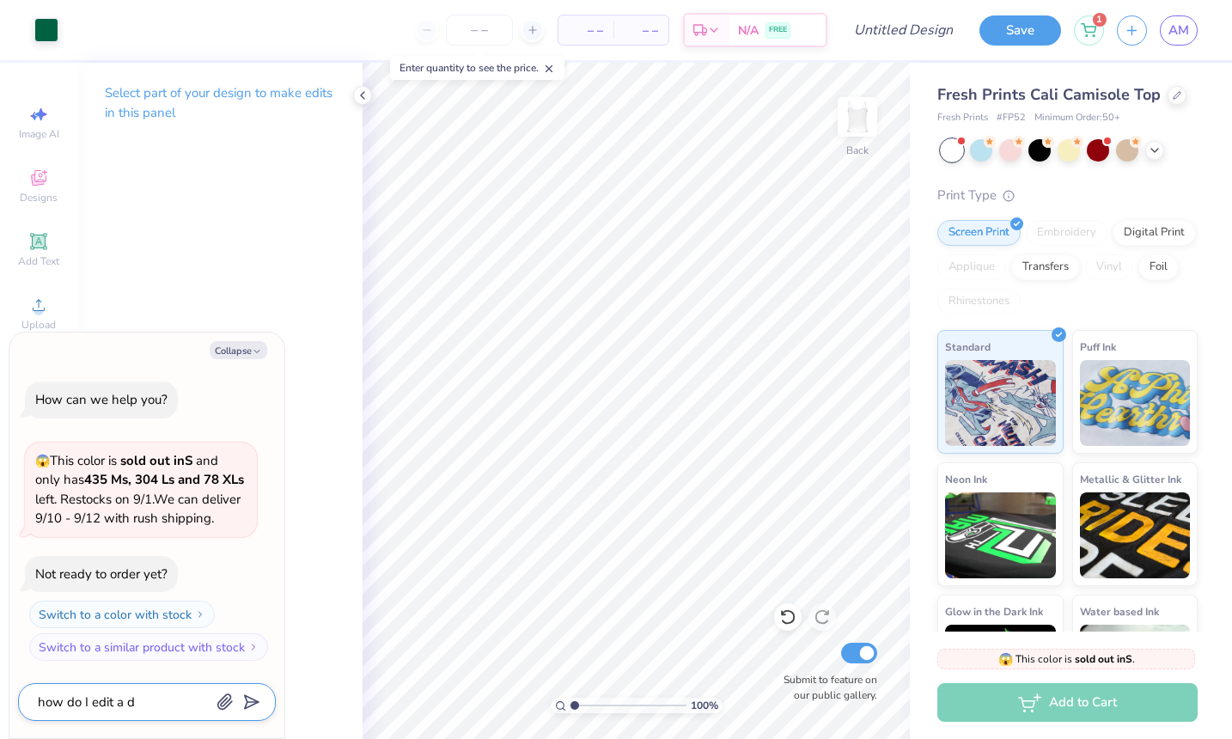
type textarea "x"
type textarea "how do I edit a de"
type textarea "x"
type textarea "how do I edit a des"
type textarea "x"
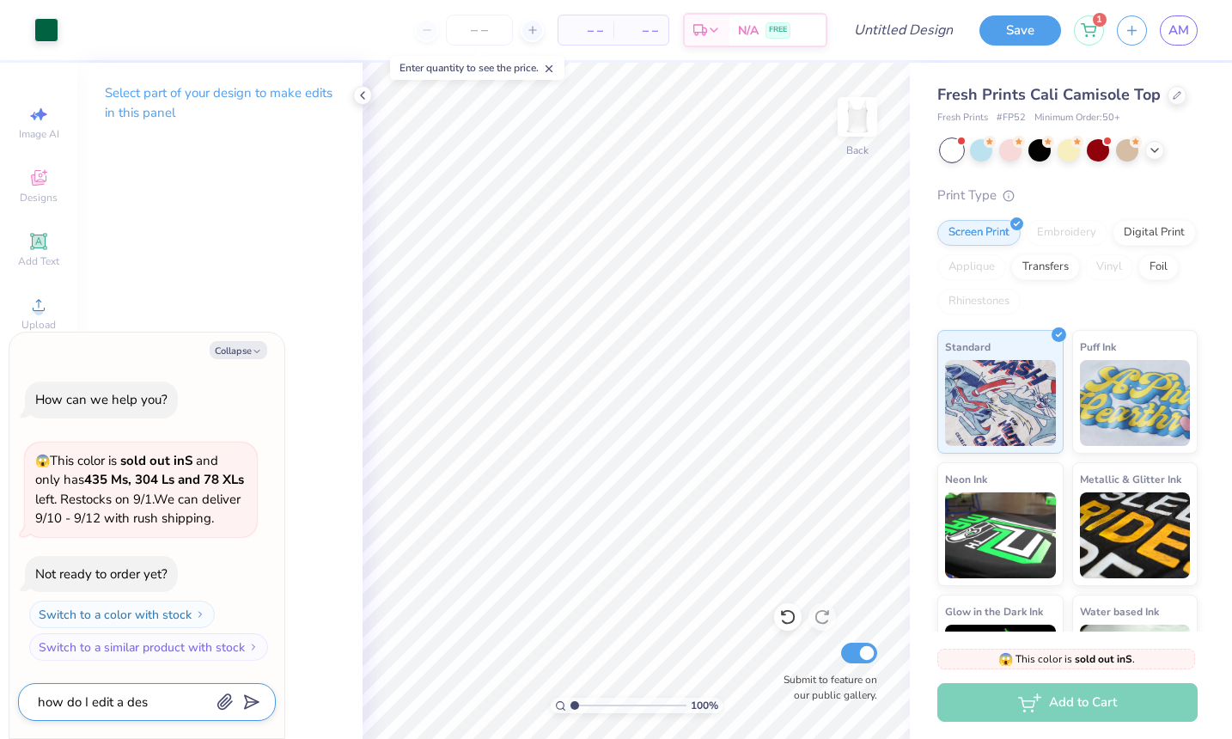
type textarea "how do I edit a desi"
type textarea "x"
type textarea "how do I edit a desig"
type textarea "x"
type textarea "how do I edit a design"
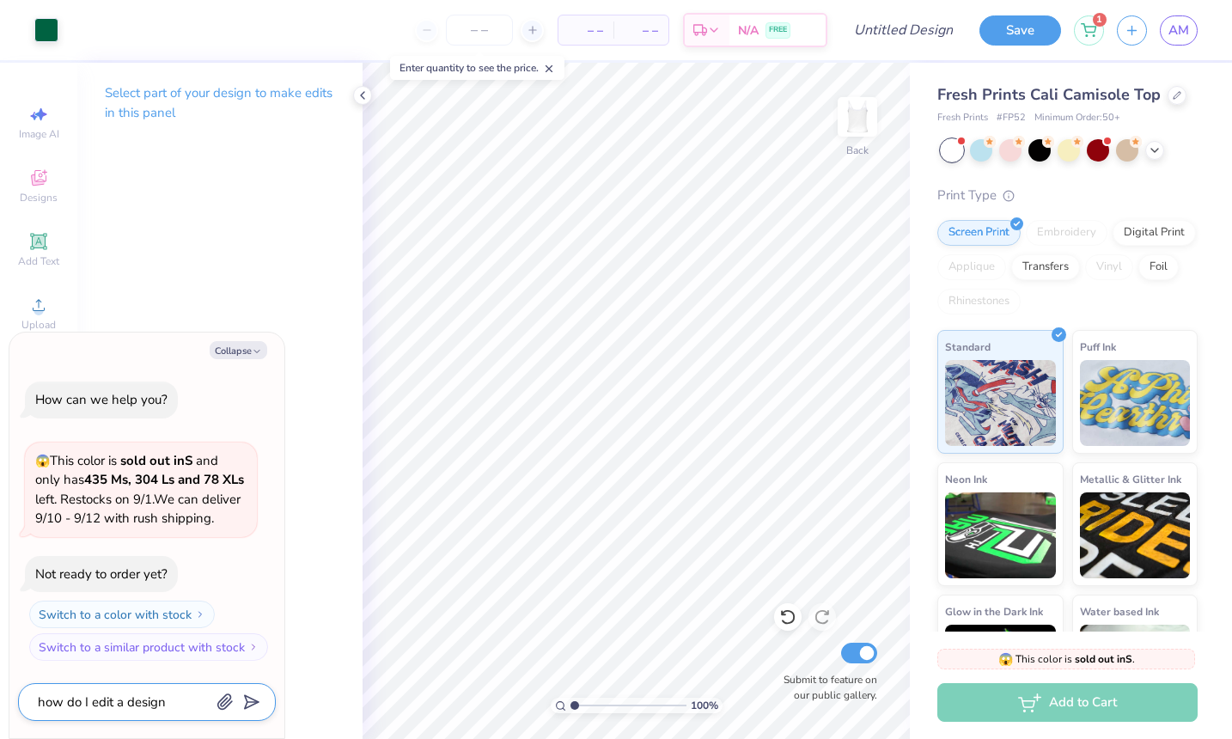
type textarea "x"
type textarea "how do I edit a design"
type textarea "x"
type textarea "how do I edit a design"
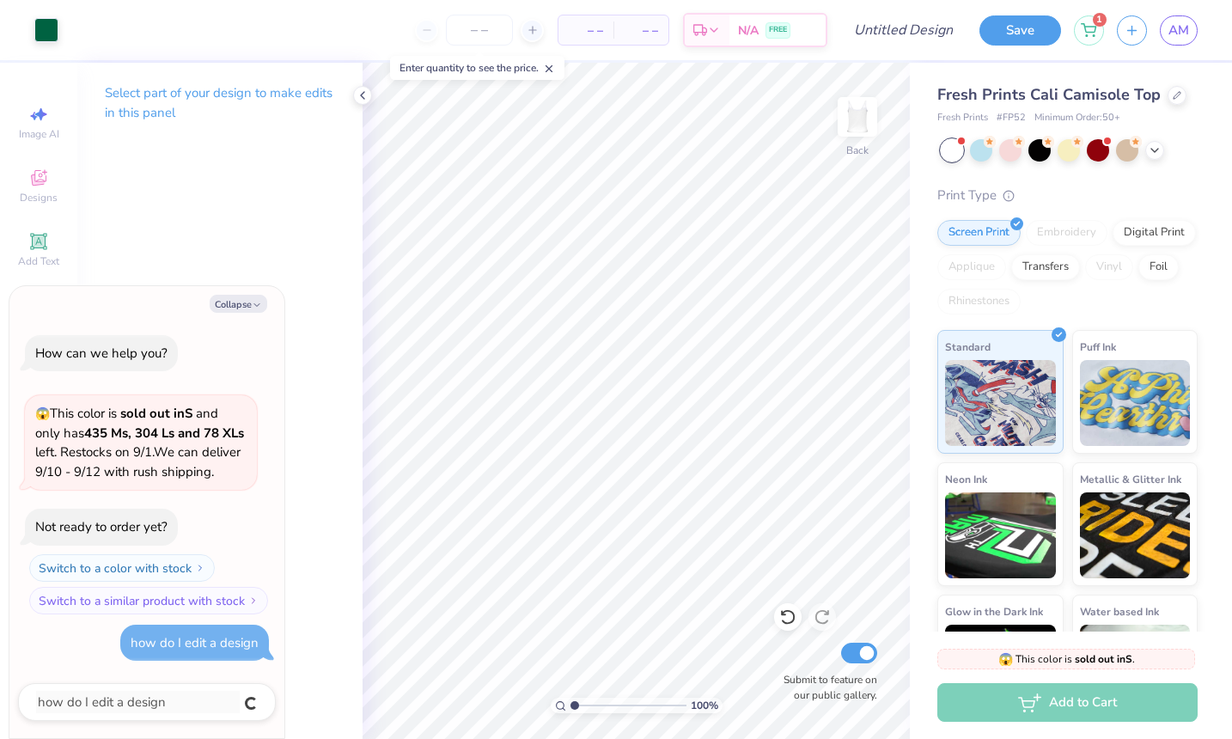
type textarea "x"
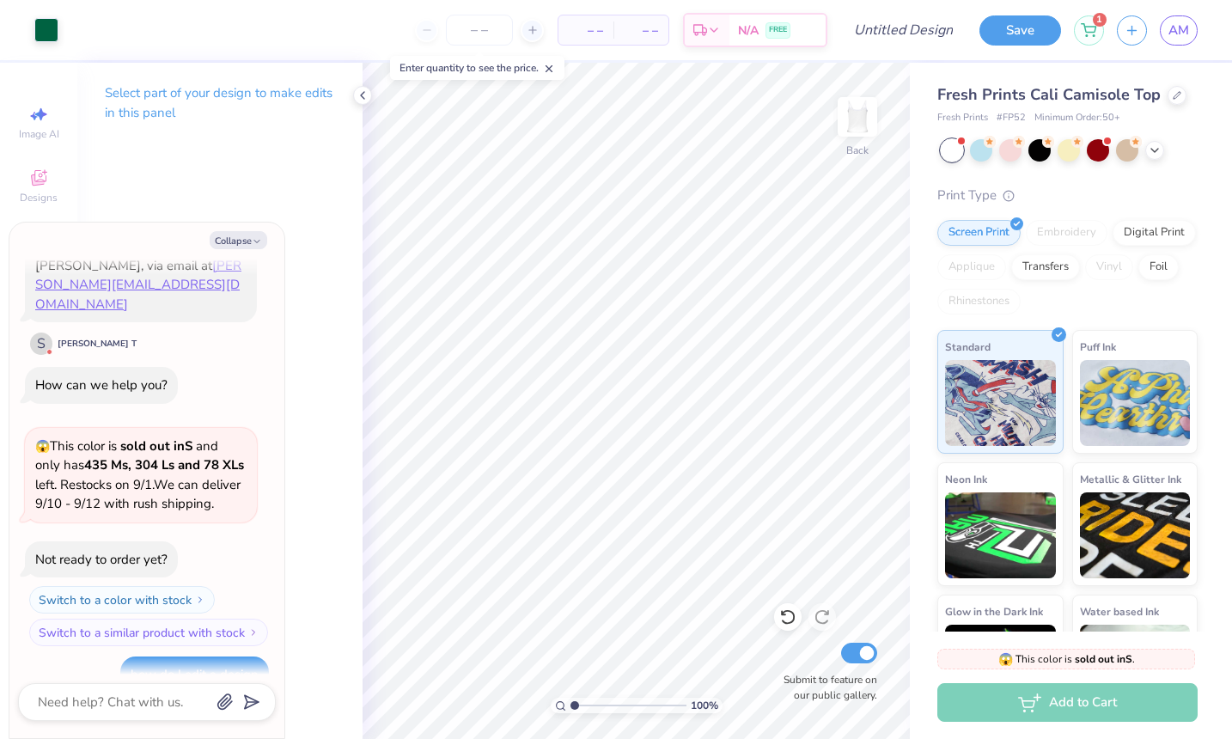
scroll to position [1207, 0]
click at [239, 228] on div "Collapse How do I change the writing? Hey hey! I'm Shavi from Fresh Prints—here…" at bounding box center [146, 479] width 275 height 515
click at [236, 240] on button "Collapse" at bounding box center [239, 240] width 58 height 18
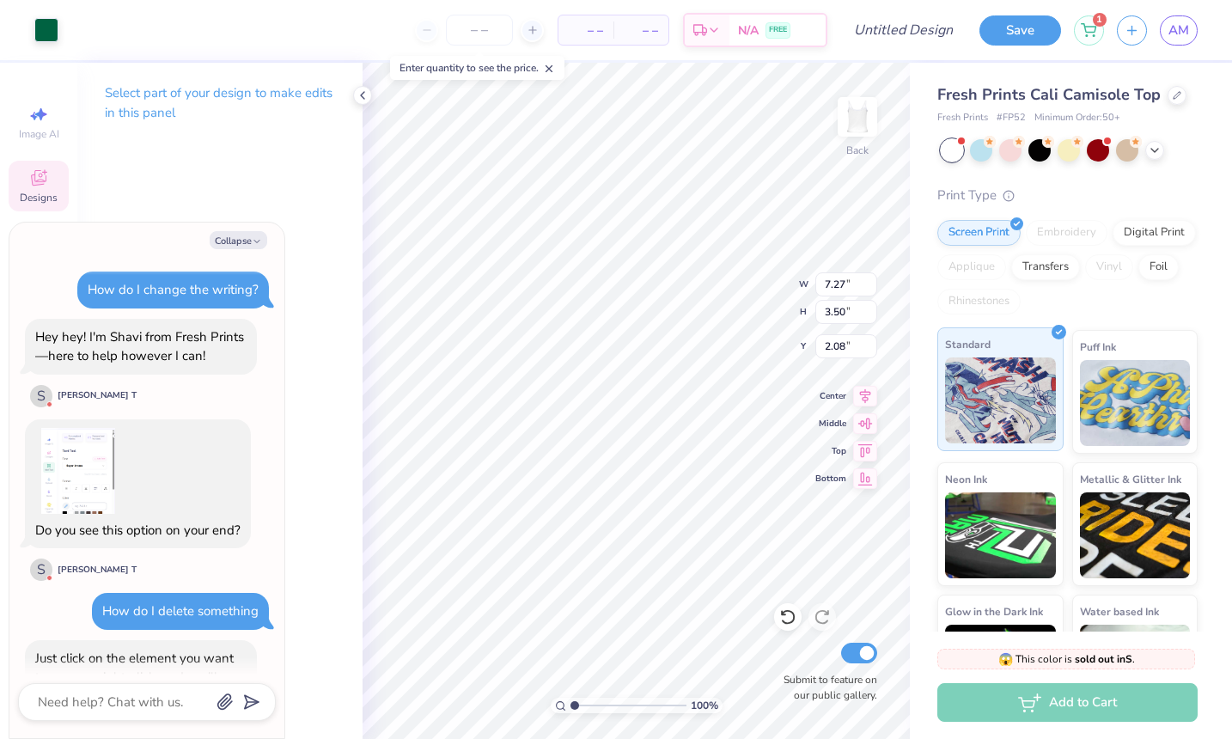
scroll to position [1325, 0]
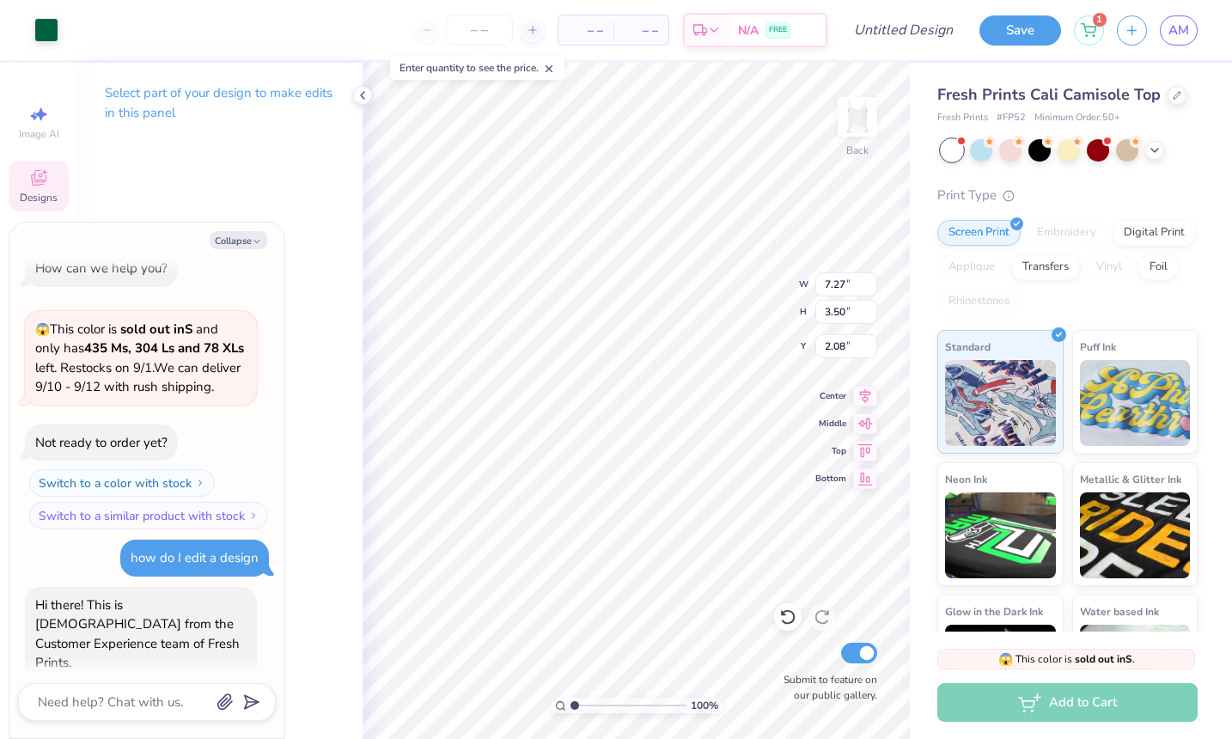
click at [225, 226] on div "Collapse How do I change the writing? Hey hey! I'm Shavi from Fresh Prints—here…" at bounding box center [146, 479] width 275 height 515
click at [222, 238] on button "Collapse" at bounding box center [239, 240] width 58 height 18
type textarea "x"
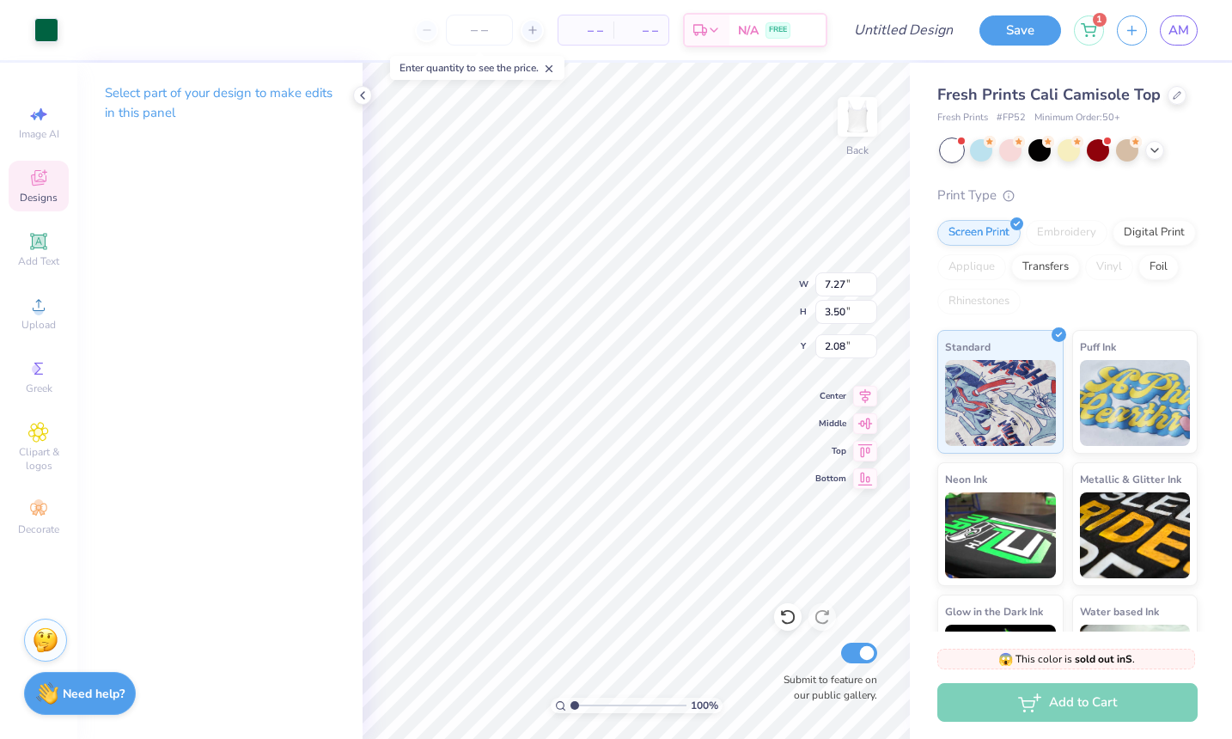
click at [163, 106] on p "Select part of your design to make edits in this panel" at bounding box center [220, 103] width 230 height 40
click at [45, 38] on div at bounding box center [46, 28] width 24 height 24
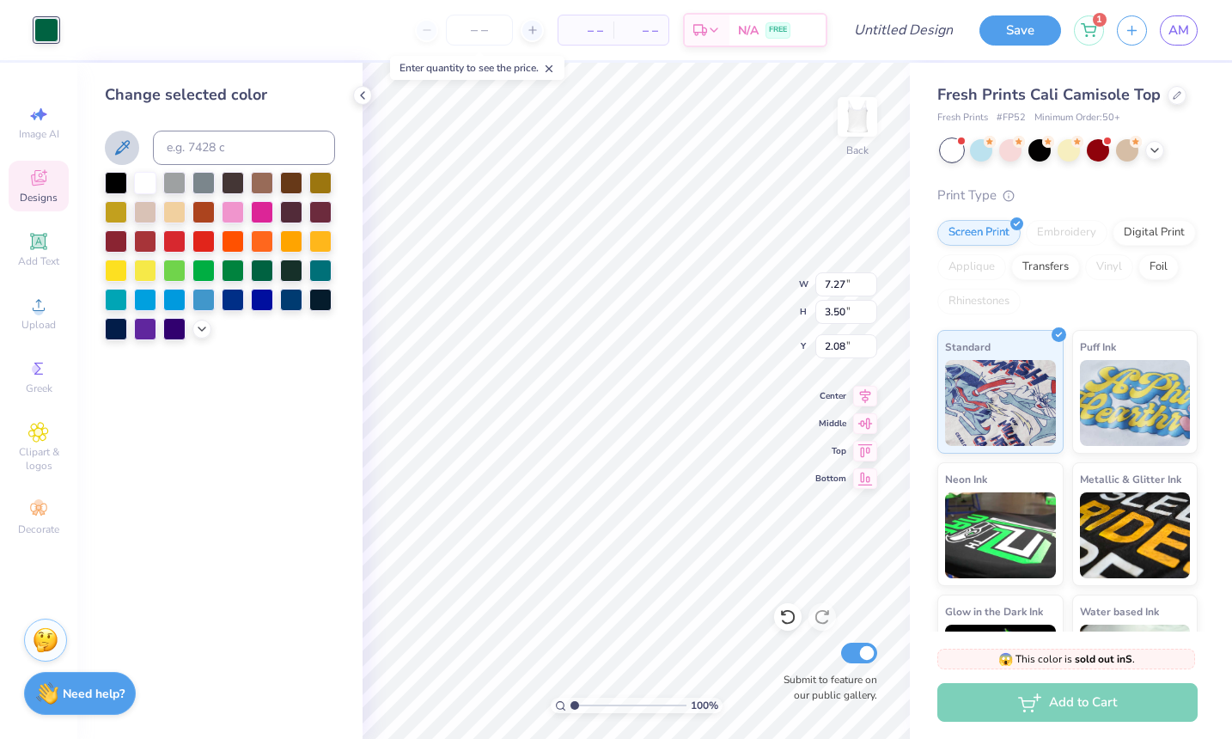
click at [119, 155] on icon at bounding box center [122, 147] width 21 height 21
click at [355, 93] on div at bounding box center [362, 95] width 19 height 19
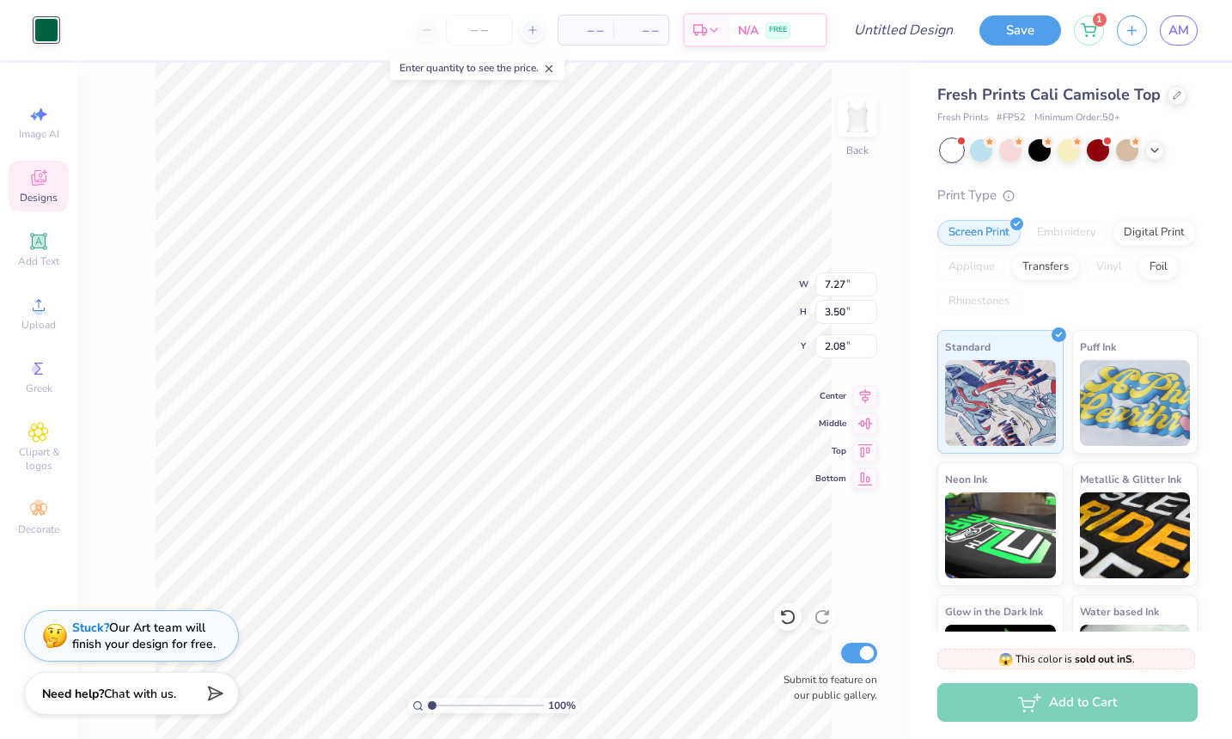
scroll to position [0, 0]
click at [481, 581] on li "Ungroup" at bounding box center [510, 583] width 135 height 33
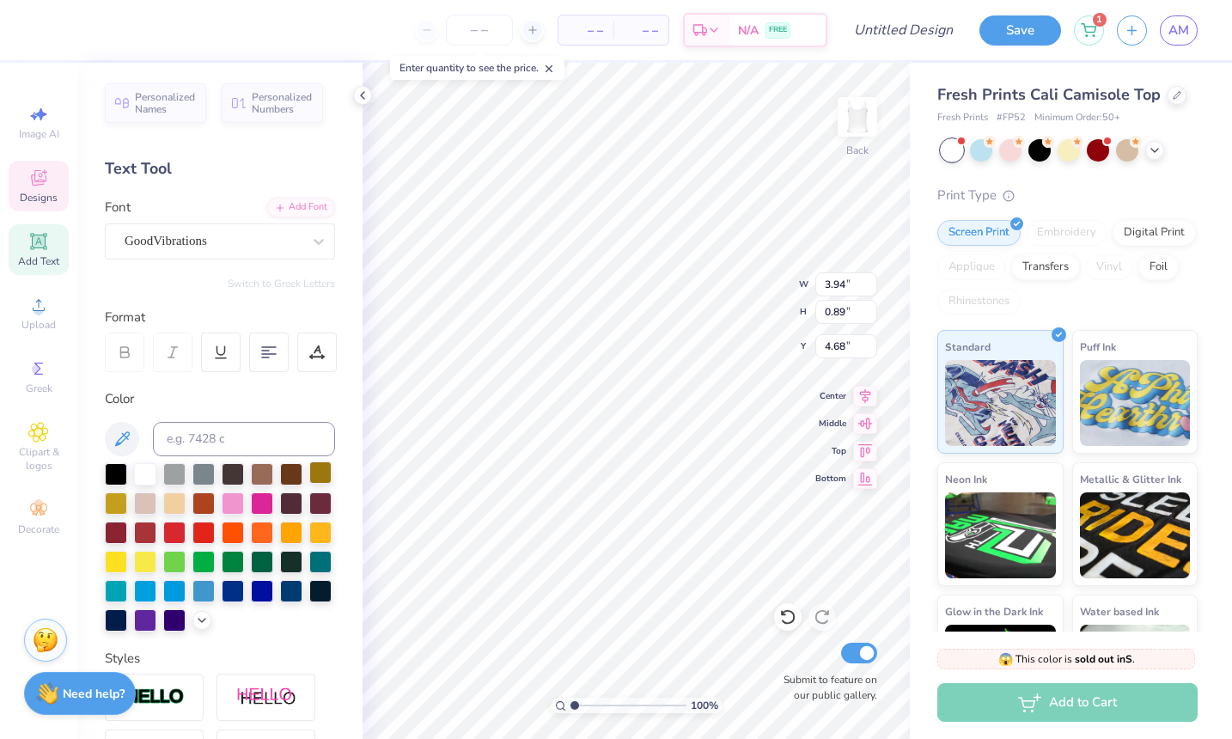
scroll to position [0, 5]
type textarea "Super Seniors '26"
type input "0.79"
type input "1.06"
type input "2.74"
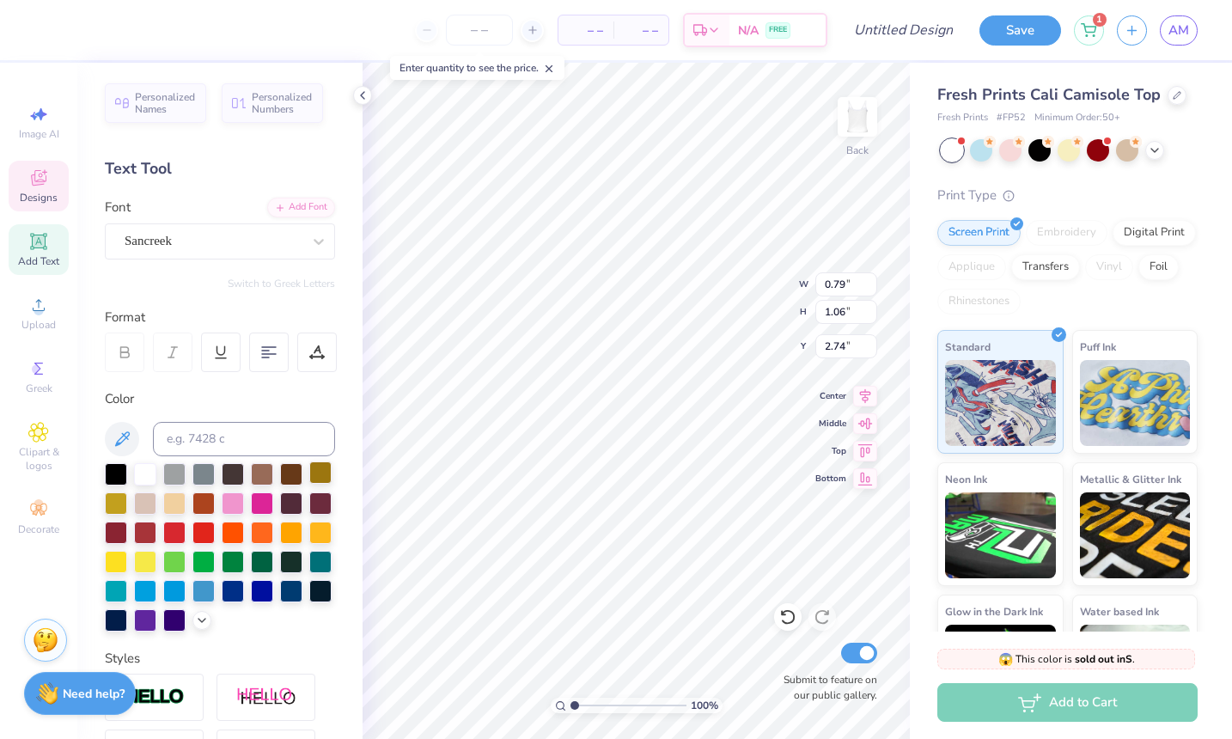
type input "0.89"
type input "1.11"
type input "2.70"
type textarea "s"
type input "0.80"
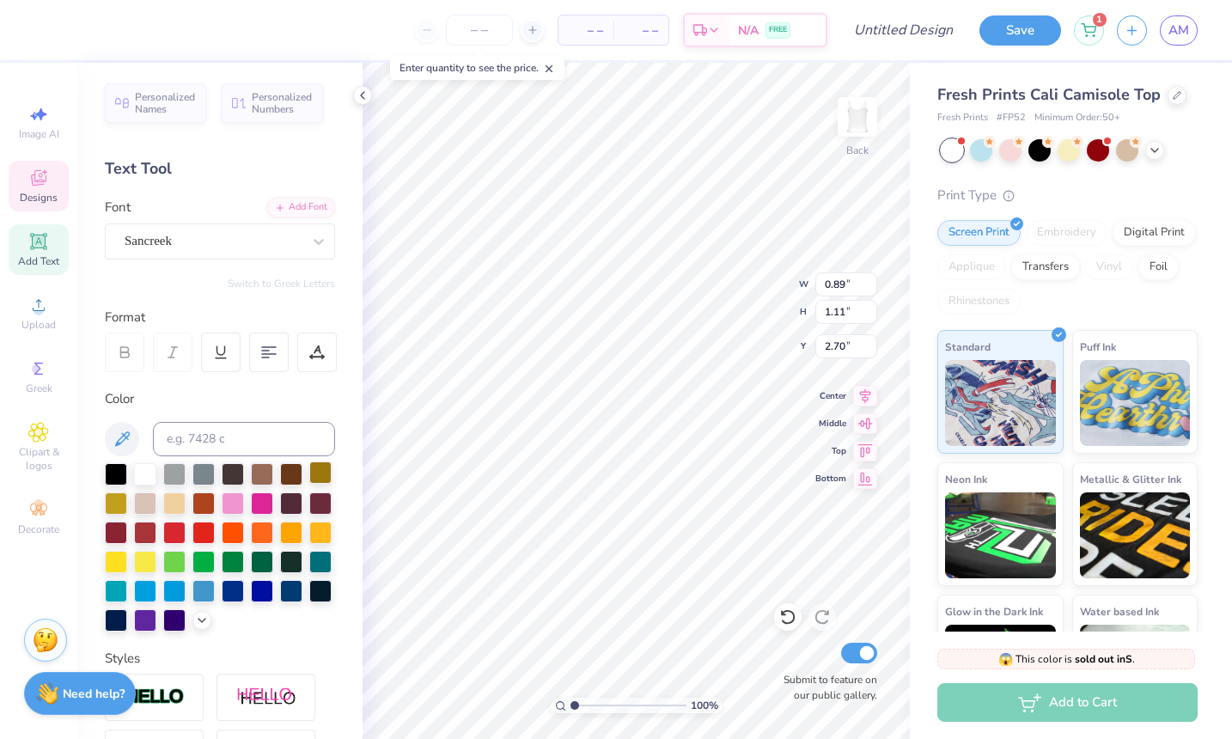
type input "0.96"
type input "2.30"
type textarea "s"
type textarea "S"
type input "0.79"
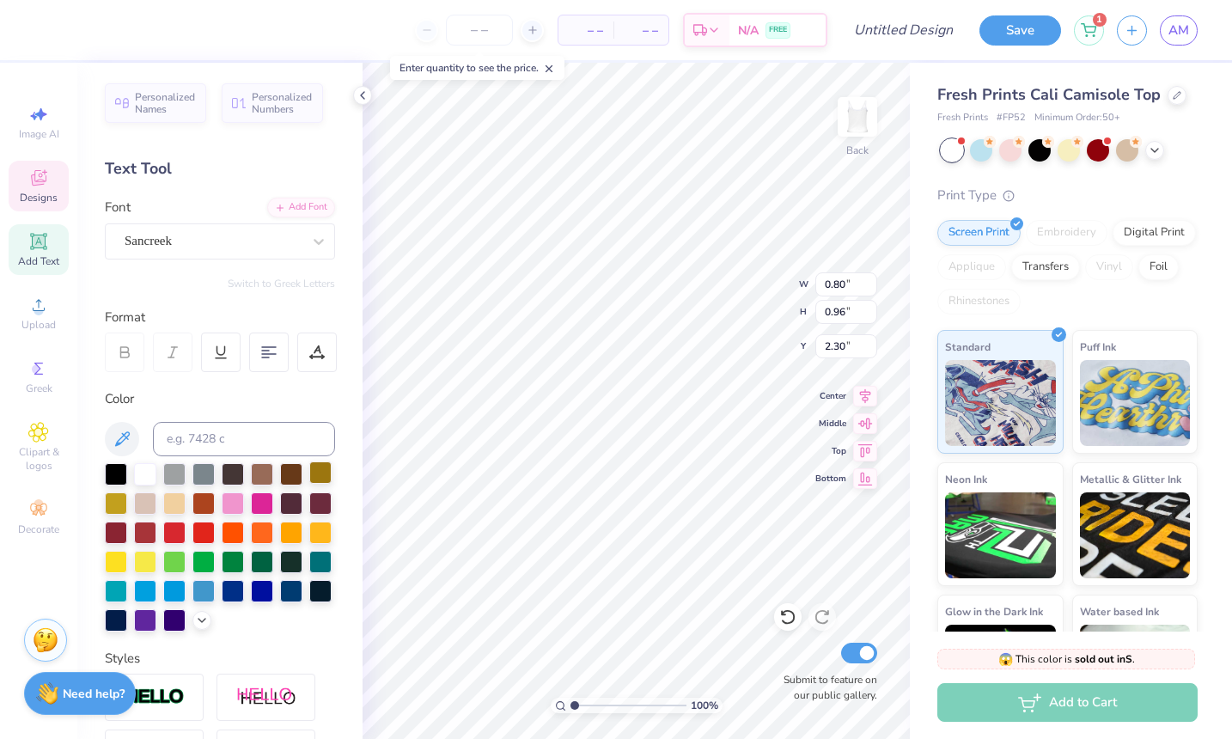
type input "1.06"
type input "2.74"
type textarea "R"
type input "0.53"
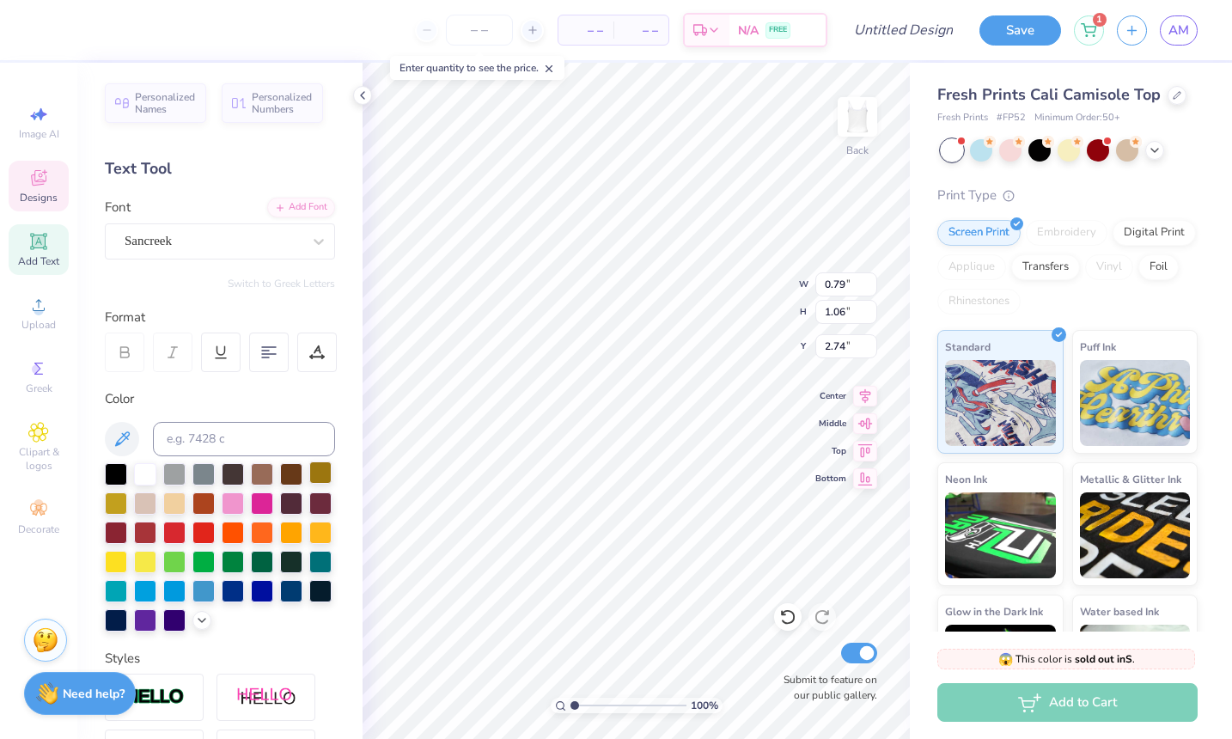
type input "1.01"
type input "2.85"
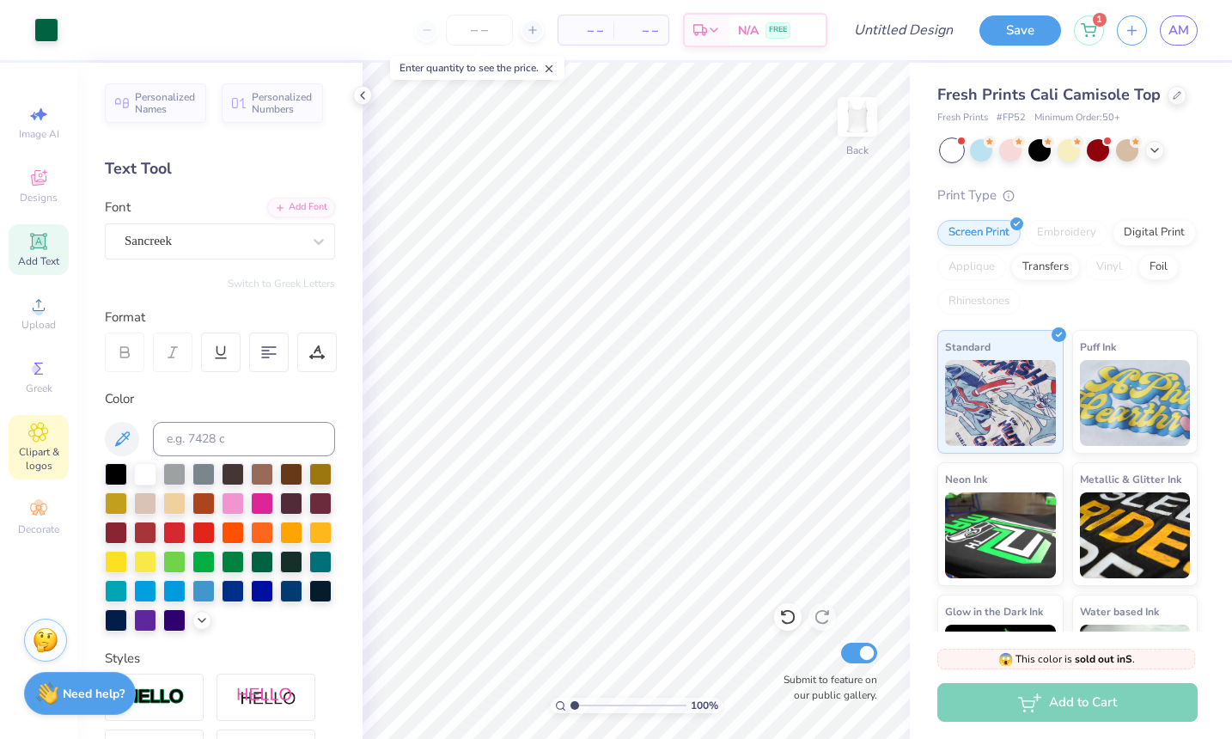
click at [35, 447] on span "Clipart & logos" at bounding box center [39, 458] width 60 height 27
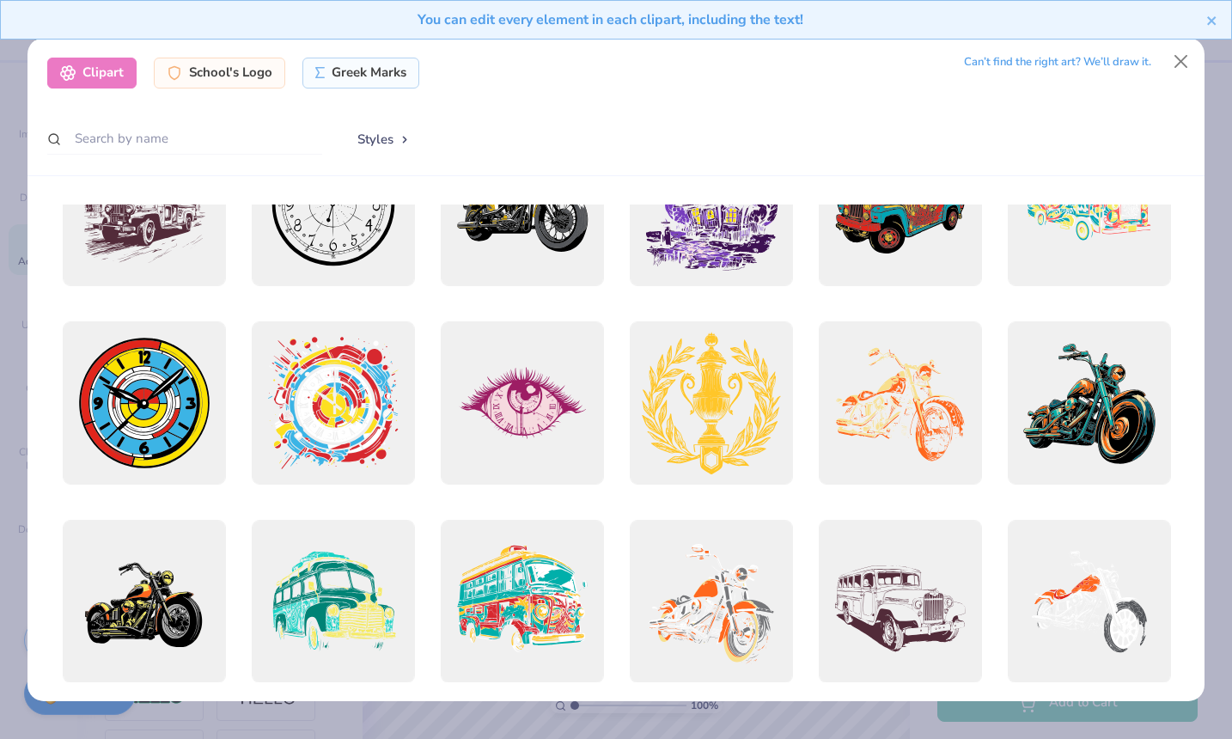
scroll to position [0, 0]
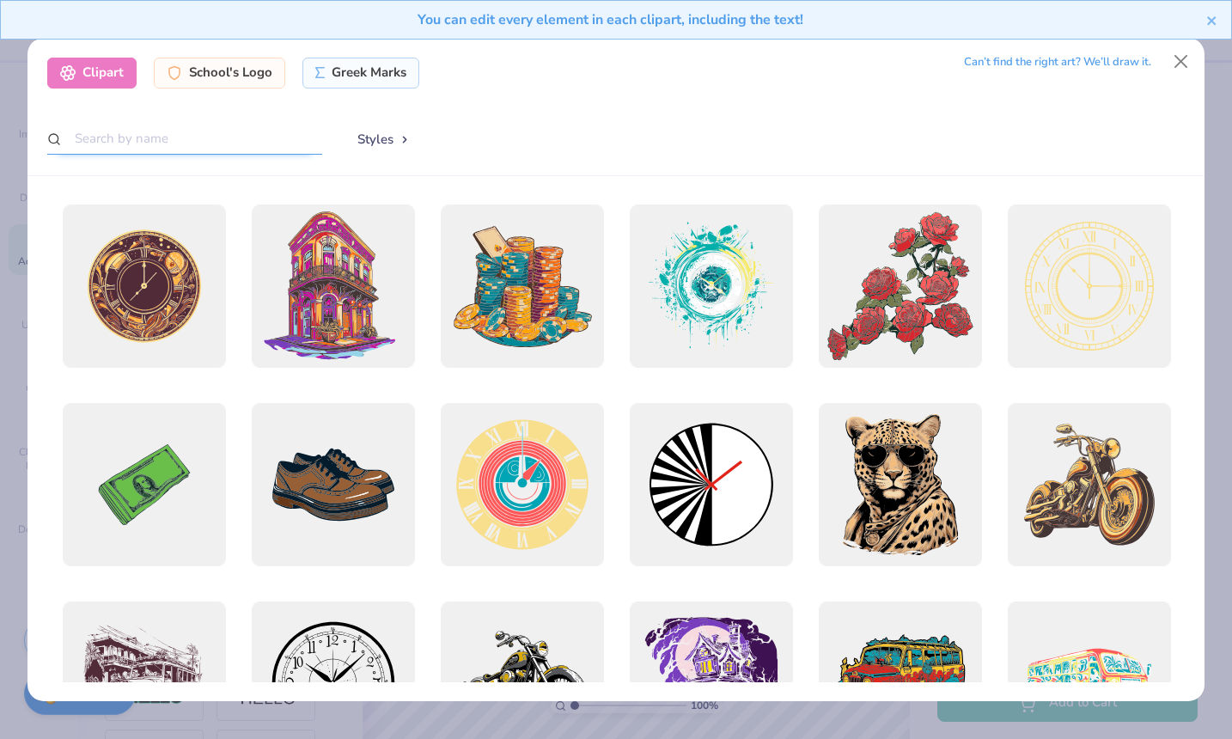
click at [271, 138] on input "text" at bounding box center [184, 139] width 275 height 32
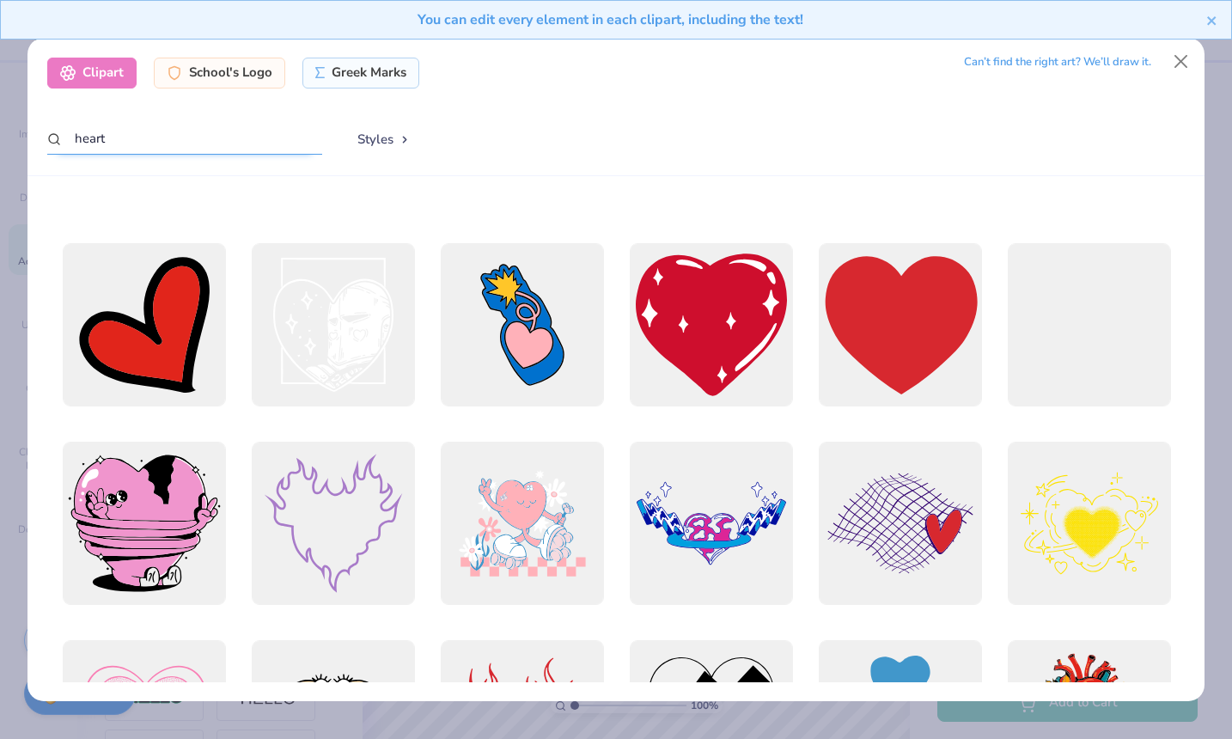
scroll to position [1143, 0]
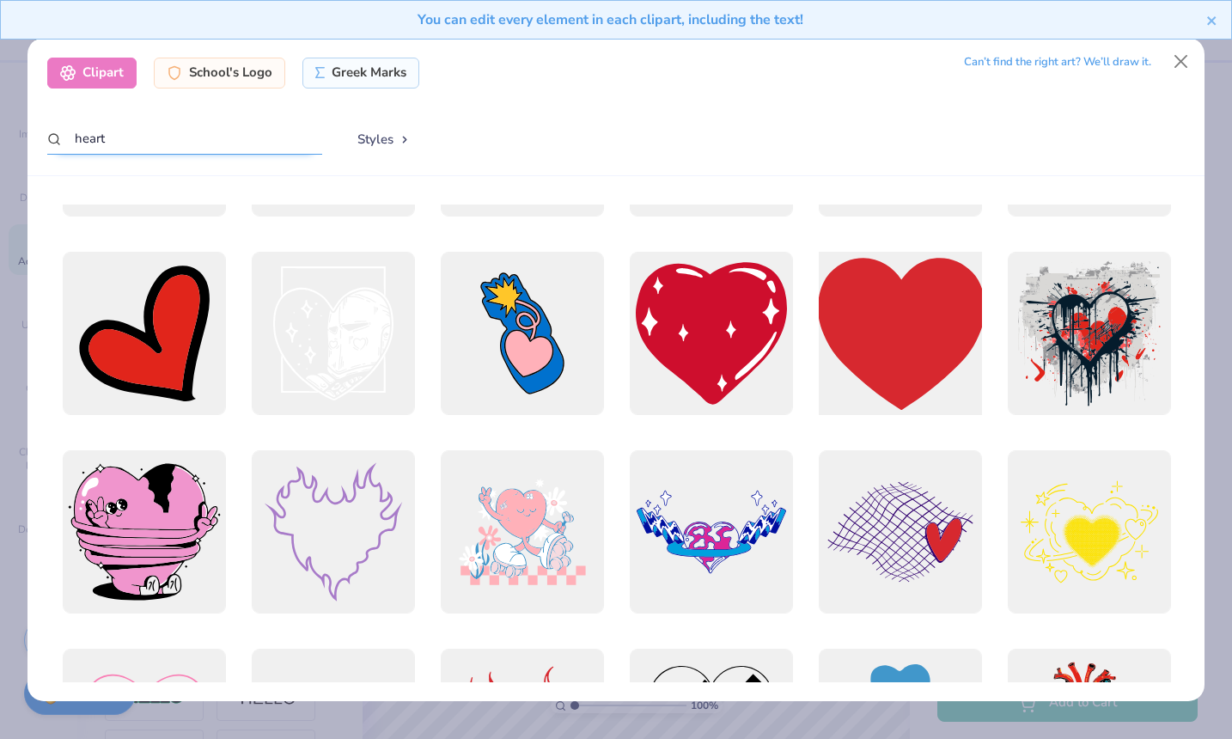
type input "heart"
click at [883, 325] on div at bounding box center [900, 333] width 180 height 180
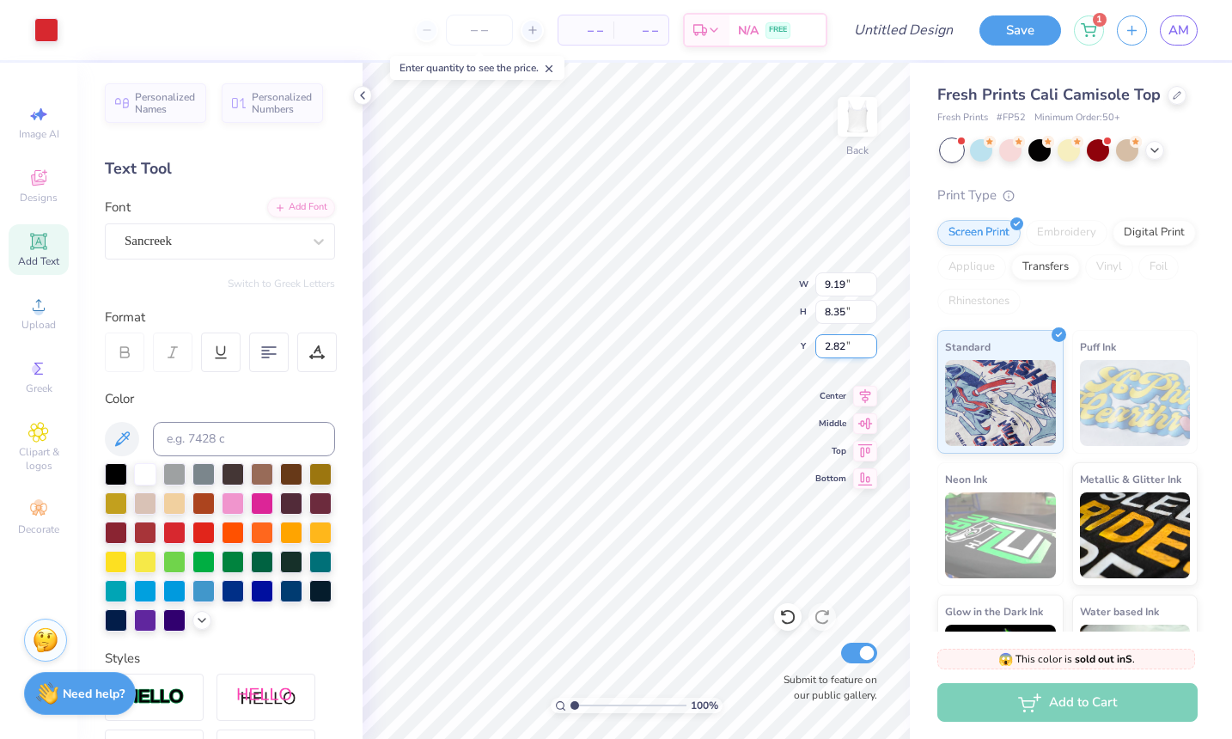
type input "1.81"
type input "1.65"
type input "7.61"
type input "0.69"
type input "0.63"
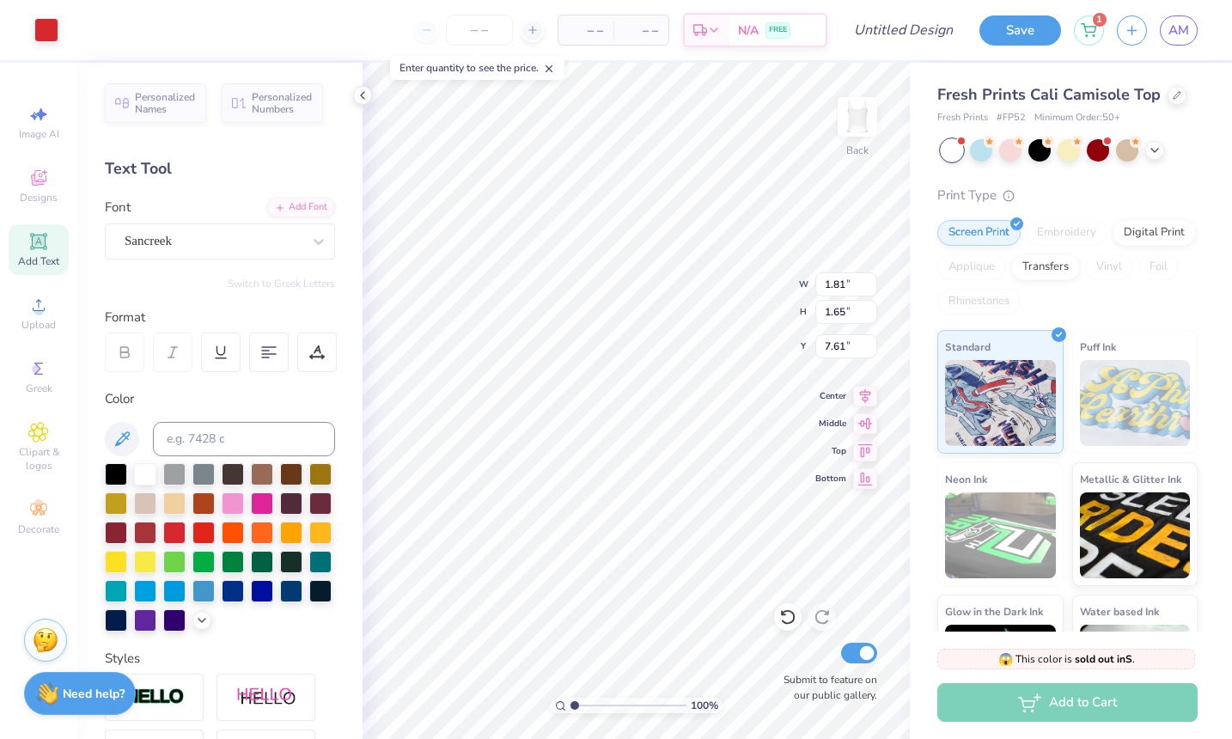
type input "8.63"
click at [52, 27] on div at bounding box center [46, 28] width 24 height 24
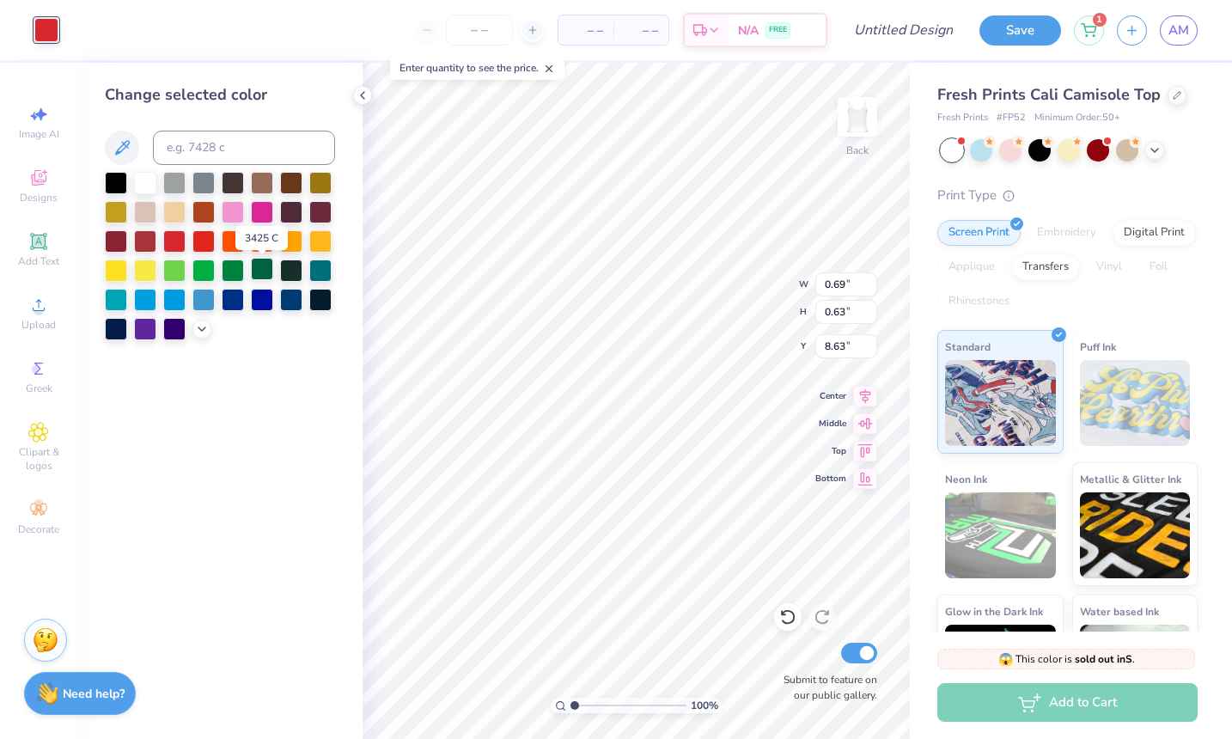
click at [262, 280] on div at bounding box center [262, 269] width 22 height 22
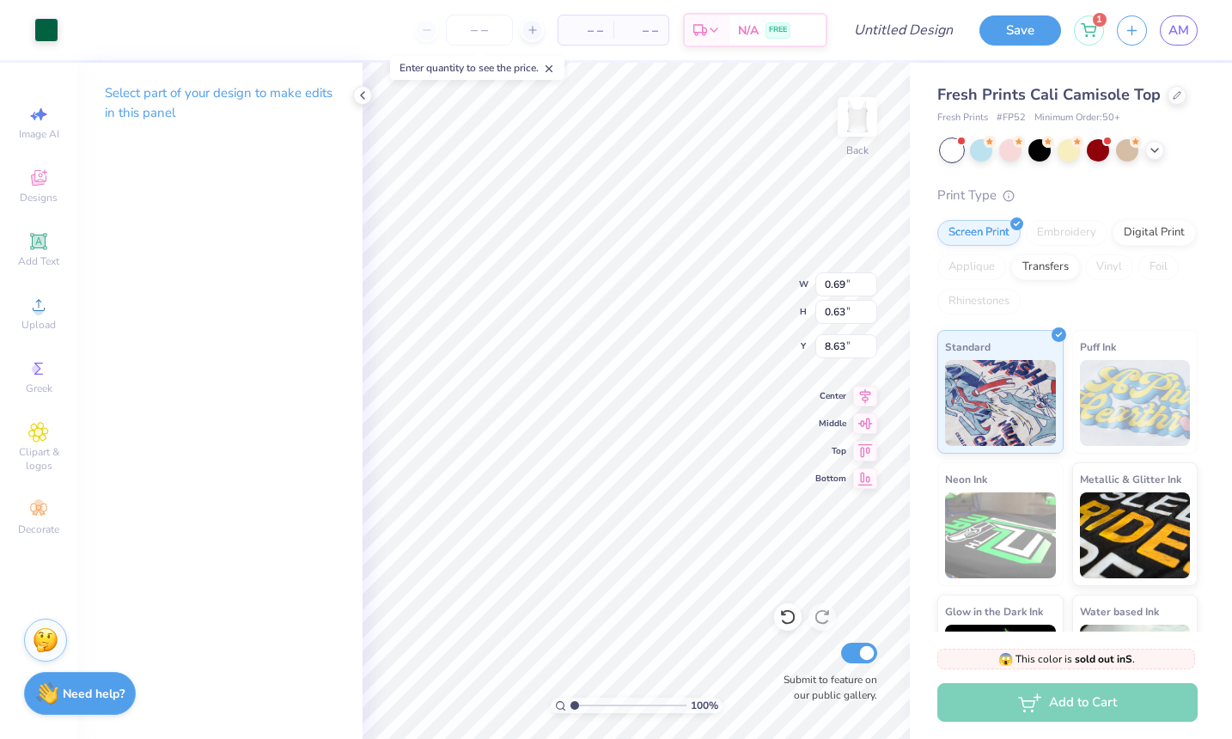
type input "2.98"
type input "0.77"
type input "0.70"
type input "0.75"
type input "0.72"
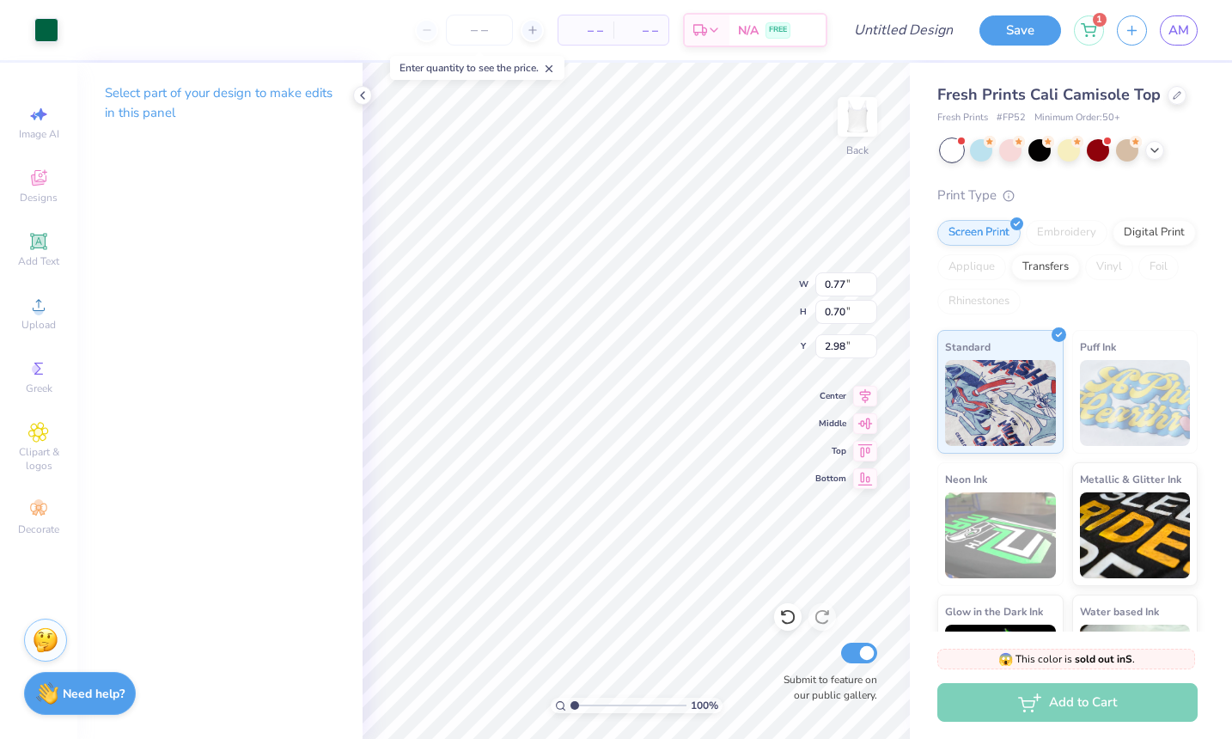
type input "2.92"
type input "2.93"
click at [882, 29] on input "Design Title" at bounding box center [924, 30] width 84 height 34
click at [868, 29] on div "Art colors – – Per Item – – Total Est. Delivery N/A FREE Design Title Save 1 AM" at bounding box center [616, 30] width 1232 height 60
click at [882, 29] on input "Design Title" at bounding box center [924, 30] width 84 height 34
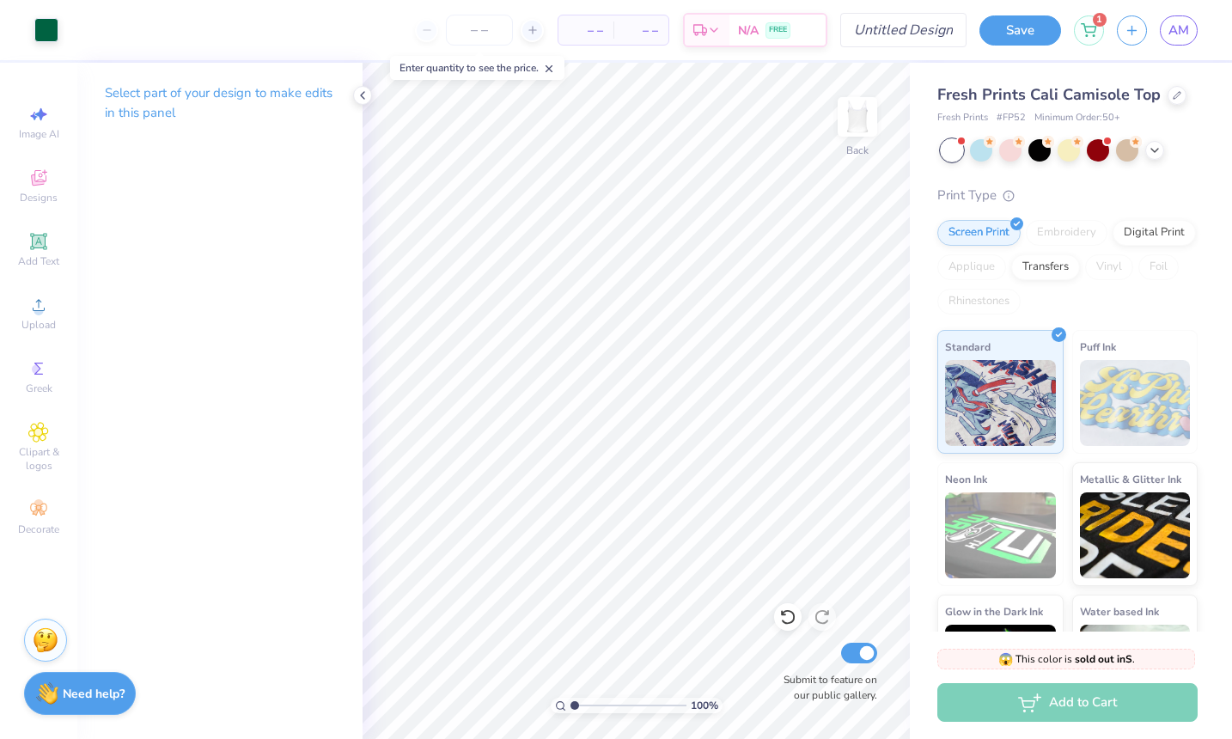
click at [868, 29] on div "Art colors – – Per Item – – Total Est. Delivery N/A FREE Design Title Save 1 AM" at bounding box center [616, 30] width 1232 height 60
click at [882, 29] on input "Design Title" at bounding box center [924, 30] width 84 height 34
type input "Tank top"
click at [922, 267] on div "Fresh Prints Cali Camisole Top Fresh Prints # FP52 Minimum Order: 50 + Print Ty…" at bounding box center [1071, 390] width 322 height 655
type input "8.07"
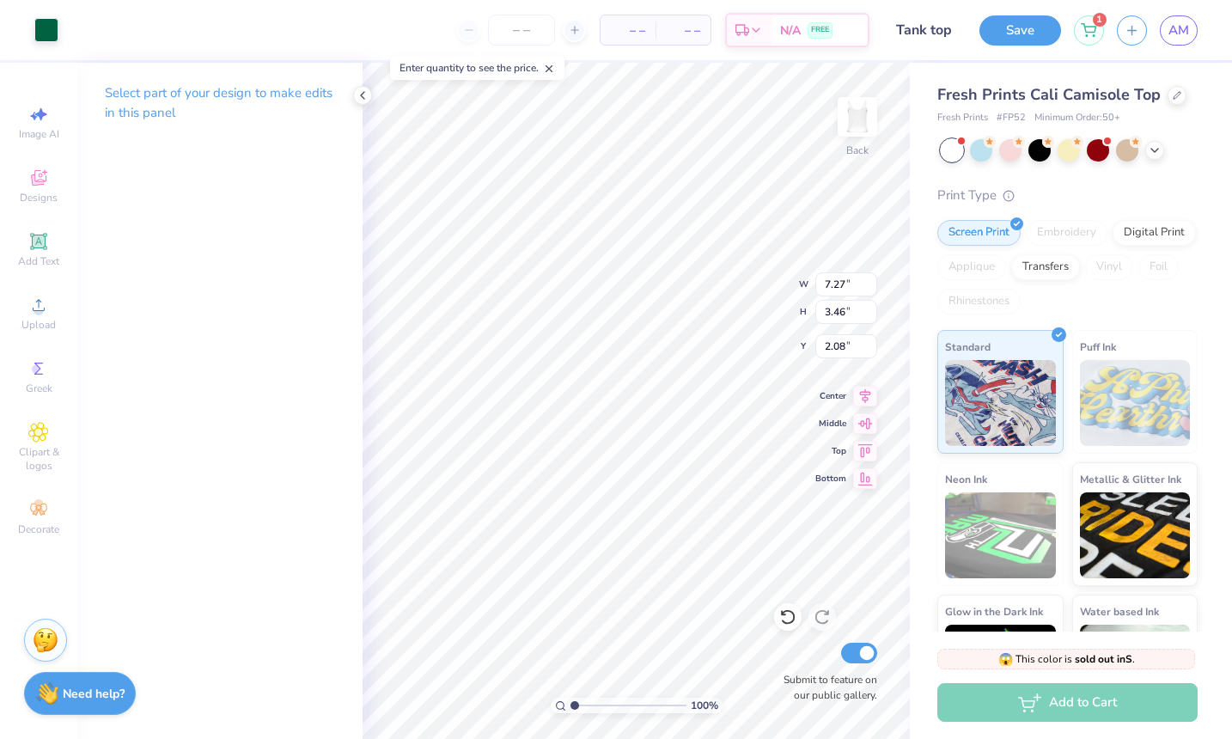
type input "3.84"
type input "8.55"
type input "4.07"
type input "8.83"
type input "4.20"
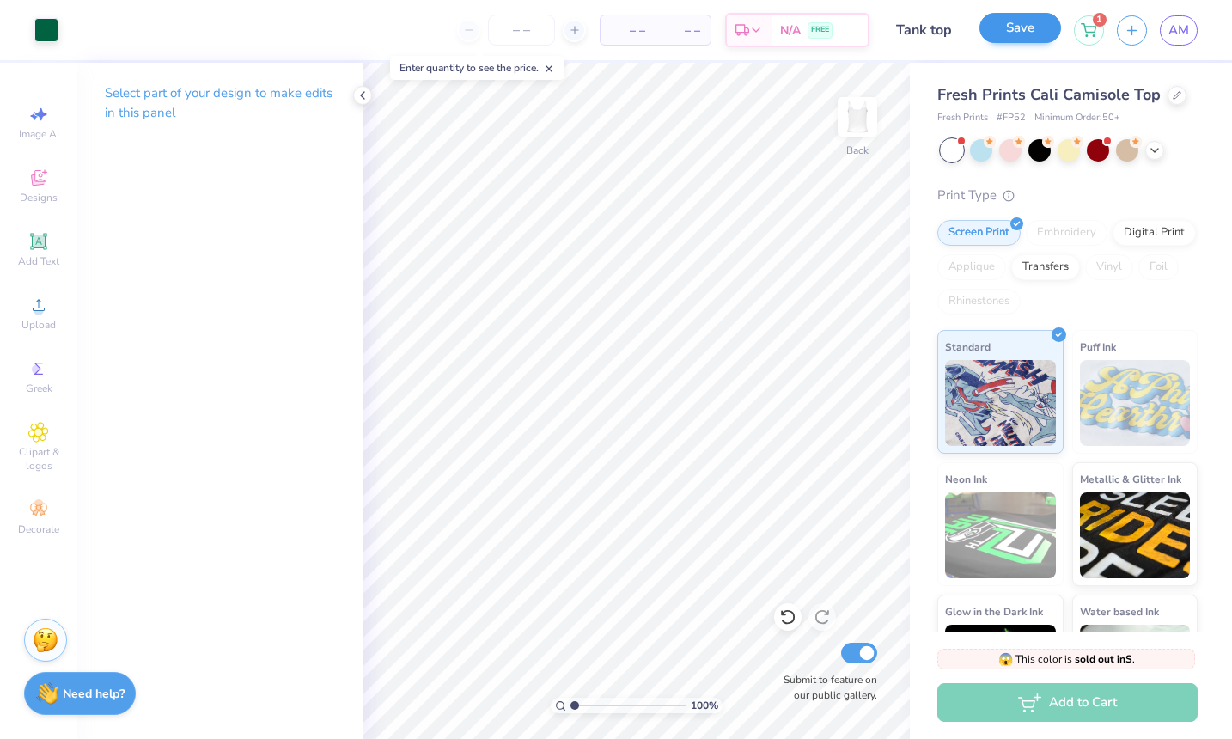
click at [1013, 21] on button "Save" at bounding box center [1020, 28] width 82 height 30
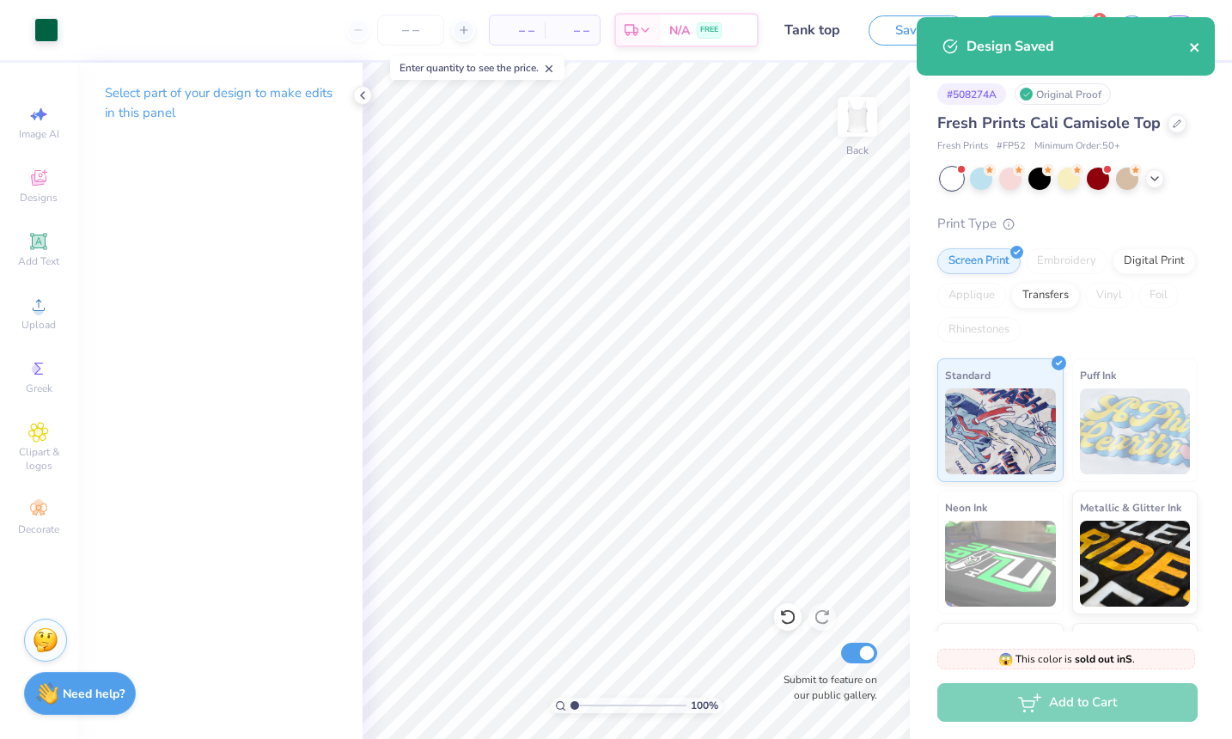
click at [1189, 44] on icon "close" at bounding box center [1195, 47] width 12 height 14
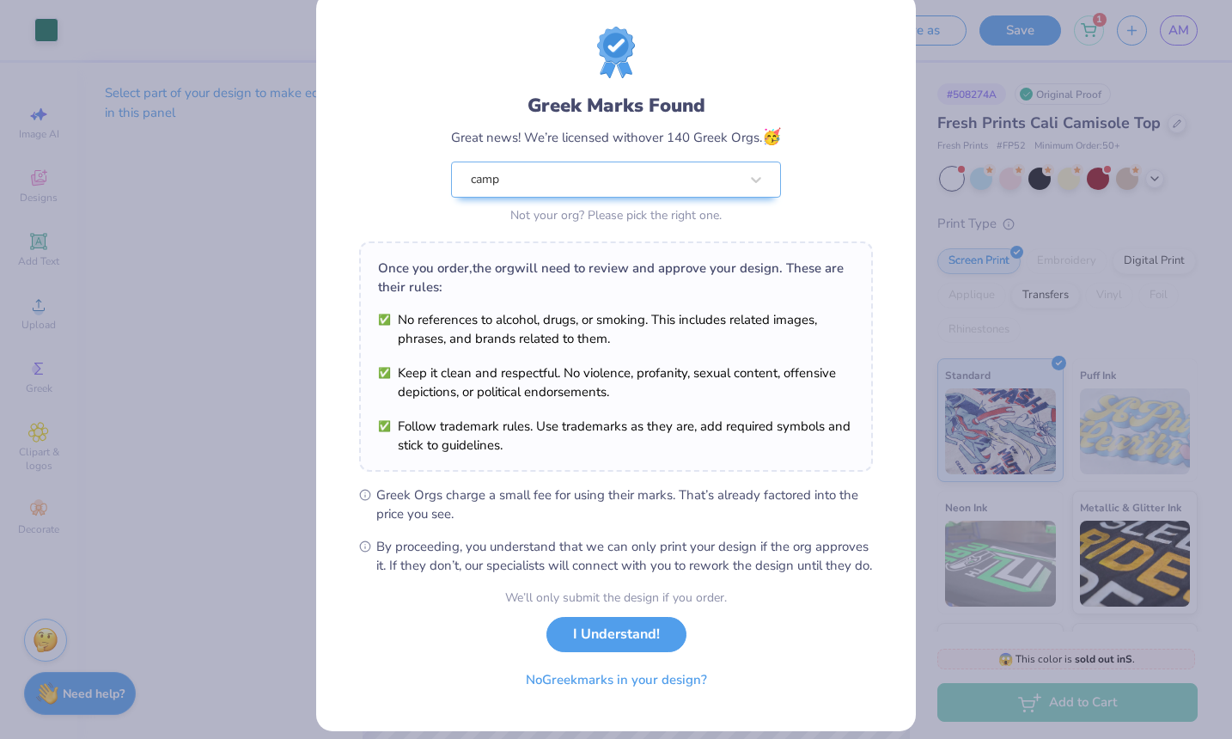
scroll to position [33, 0]
click at [552, 167] on div "Greek Marks Found Great news! We’re licensed with over 140 Greek Orgs. 🥳 camp N…" at bounding box center [616, 158] width 330 height 136
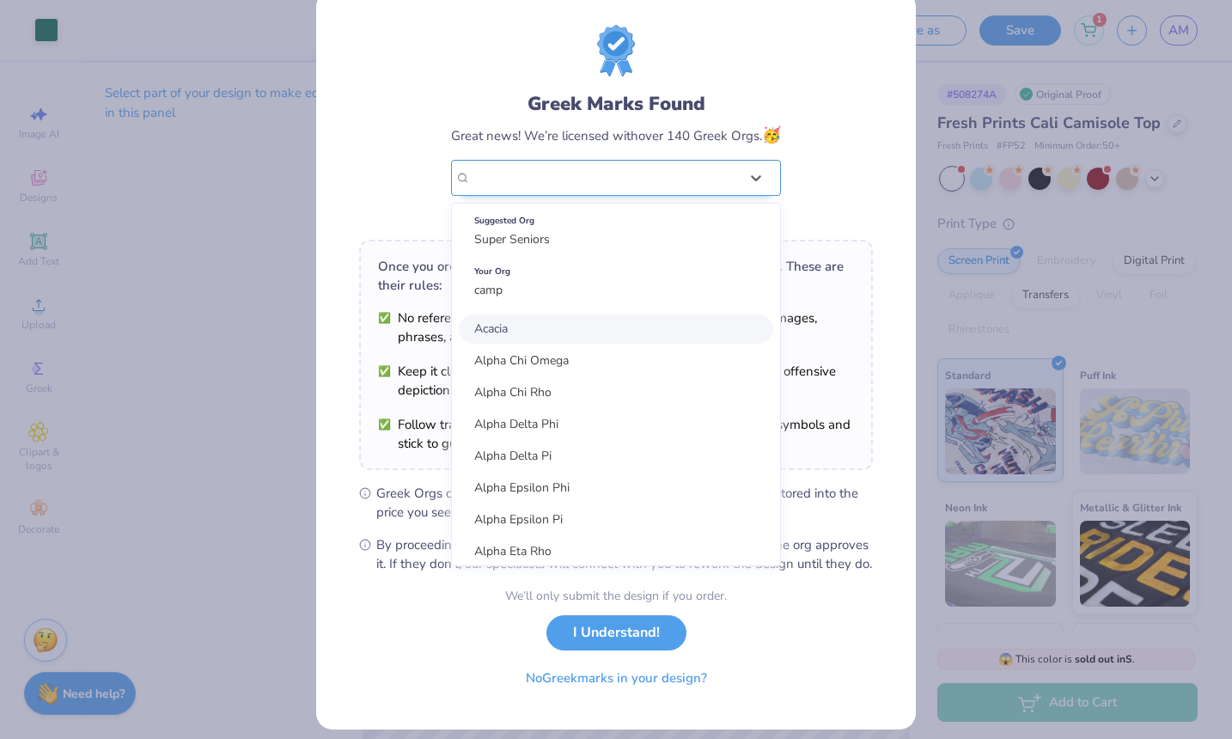
scroll to position [0, 0]
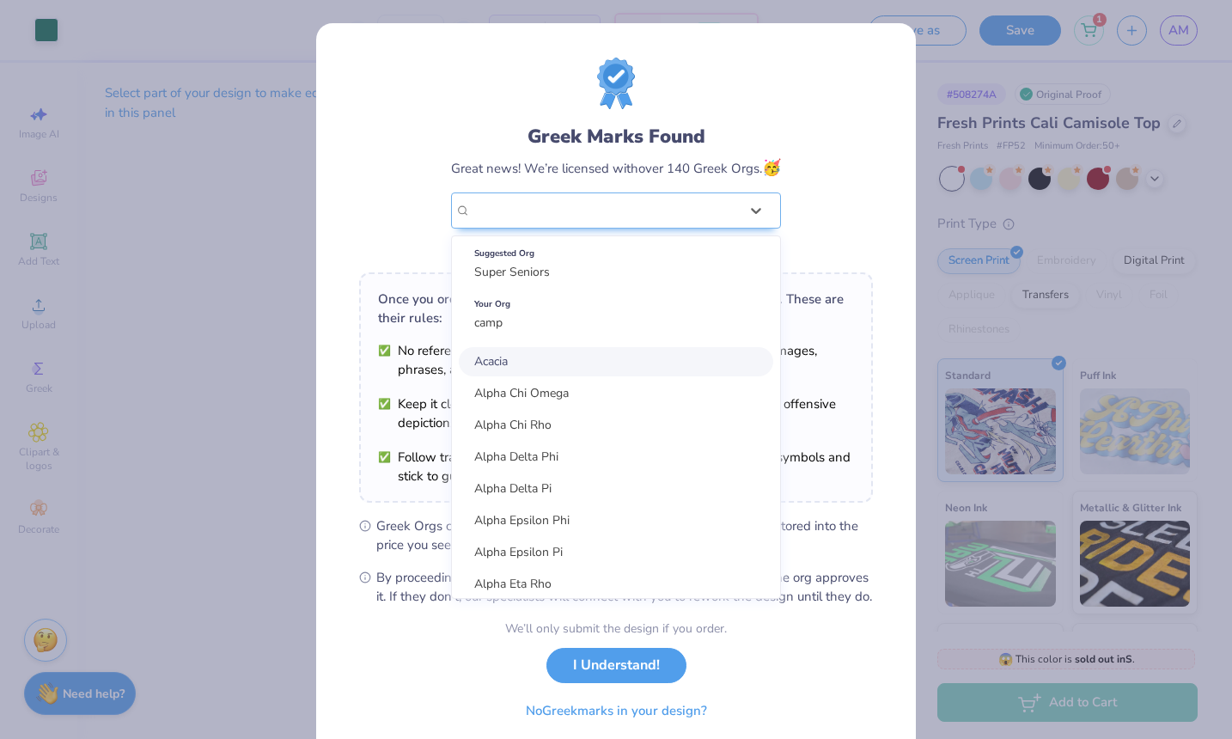
click at [405, 210] on div "Greek Marks Found Great news! We’re licensed with over 140 Greek Orgs. 🥳 option…" at bounding box center [616, 158] width 514 height 201
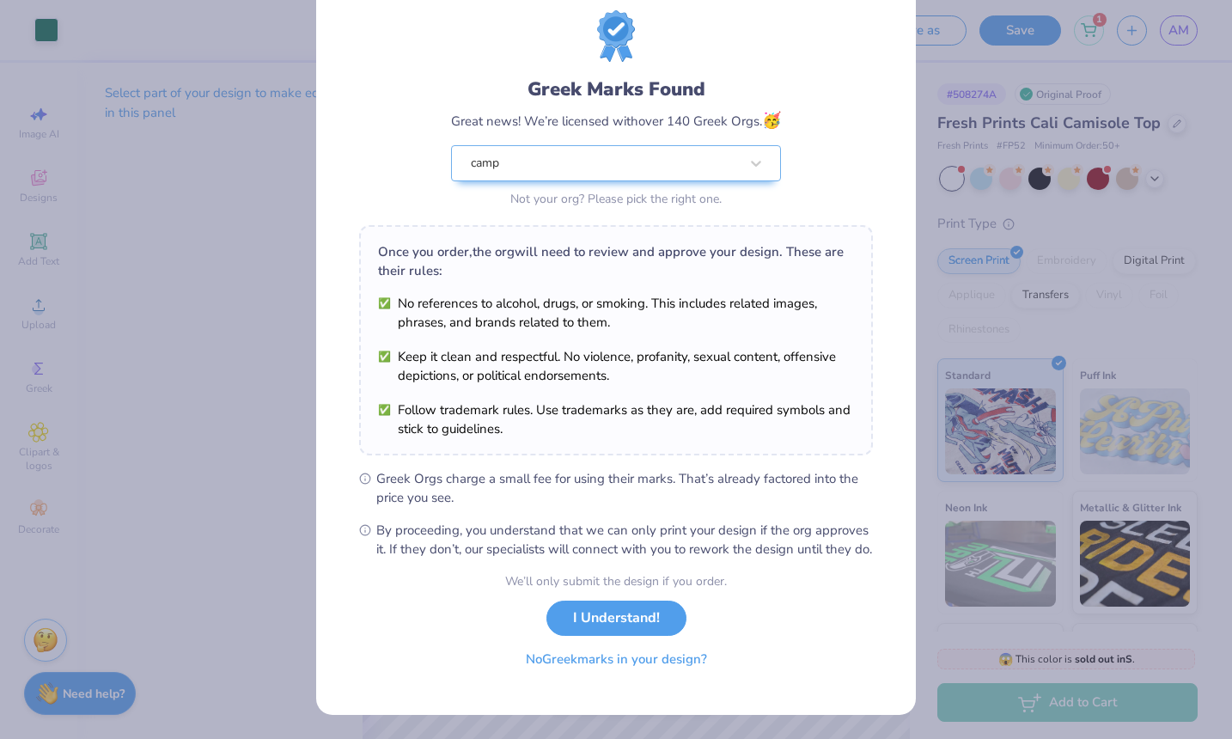
scroll to position [65, 0]
click at [557, 665] on button "No Greek marks in your design?" at bounding box center [616, 659] width 210 height 35
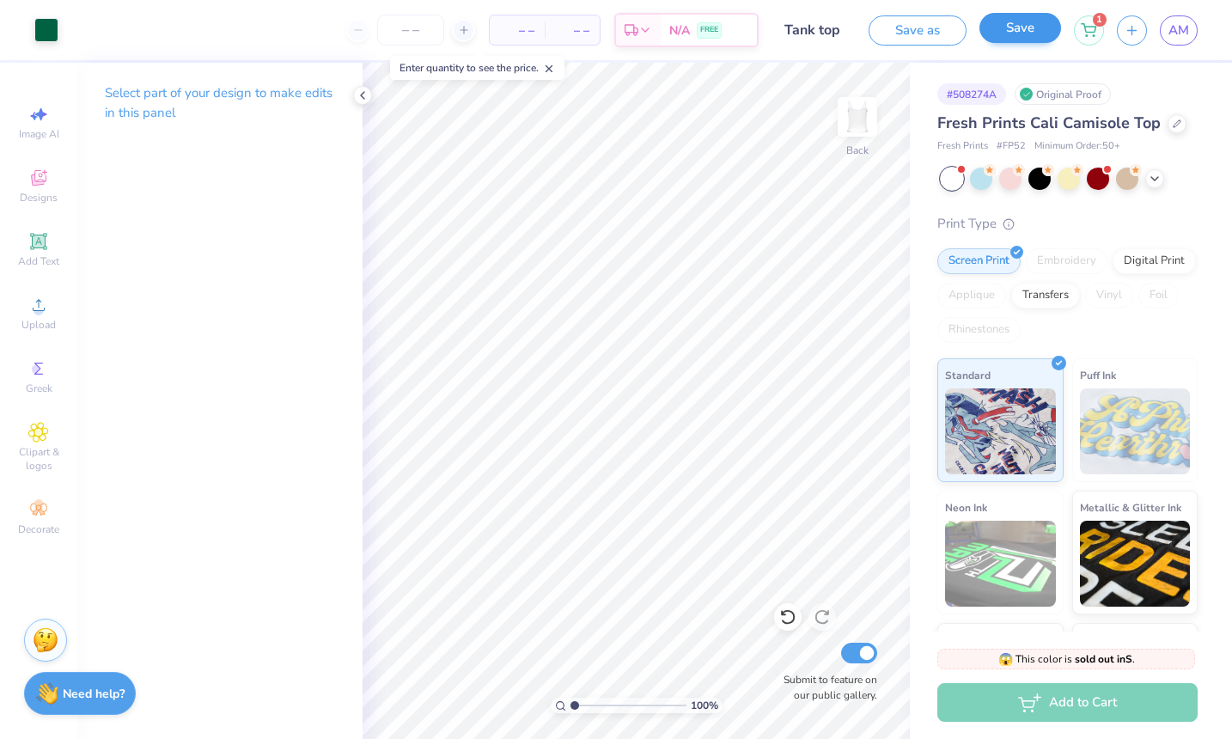
click at [1006, 33] on button "Save" at bounding box center [1020, 28] width 82 height 30
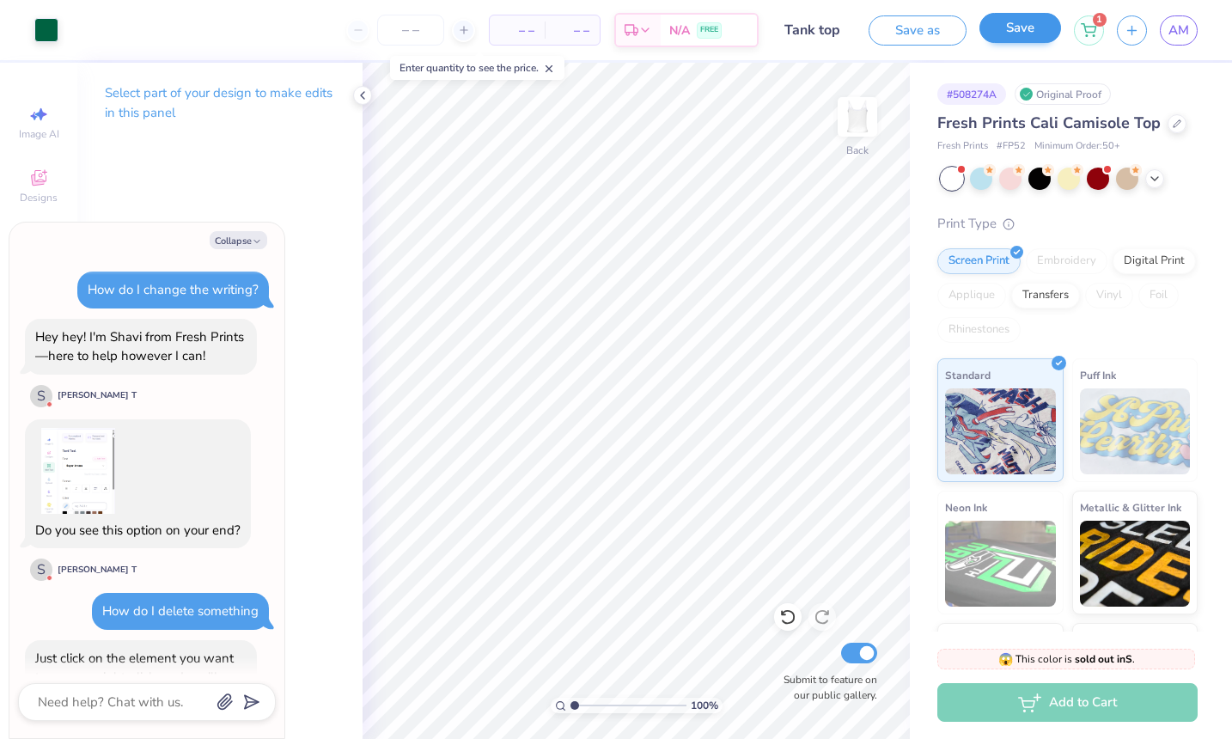
scroll to position [1391, 0]
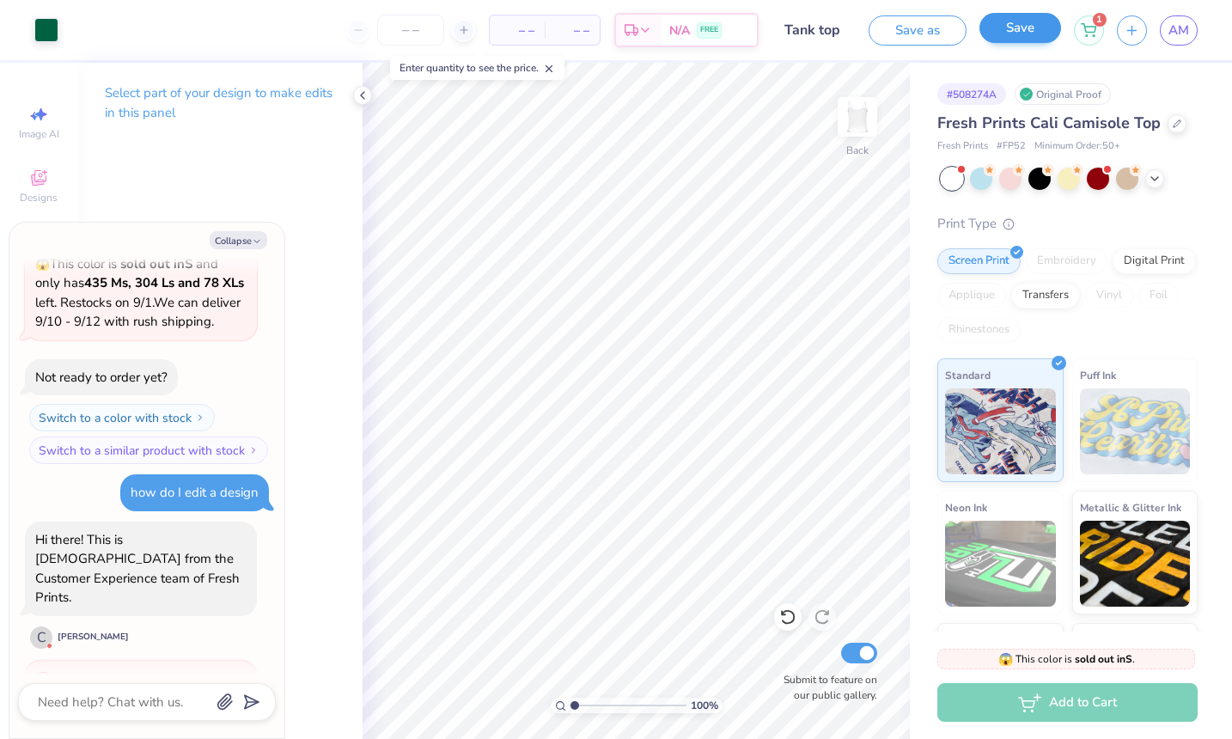
click at [1038, 28] on button "Save" at bounding box center [1020, 28] width 82 height 30
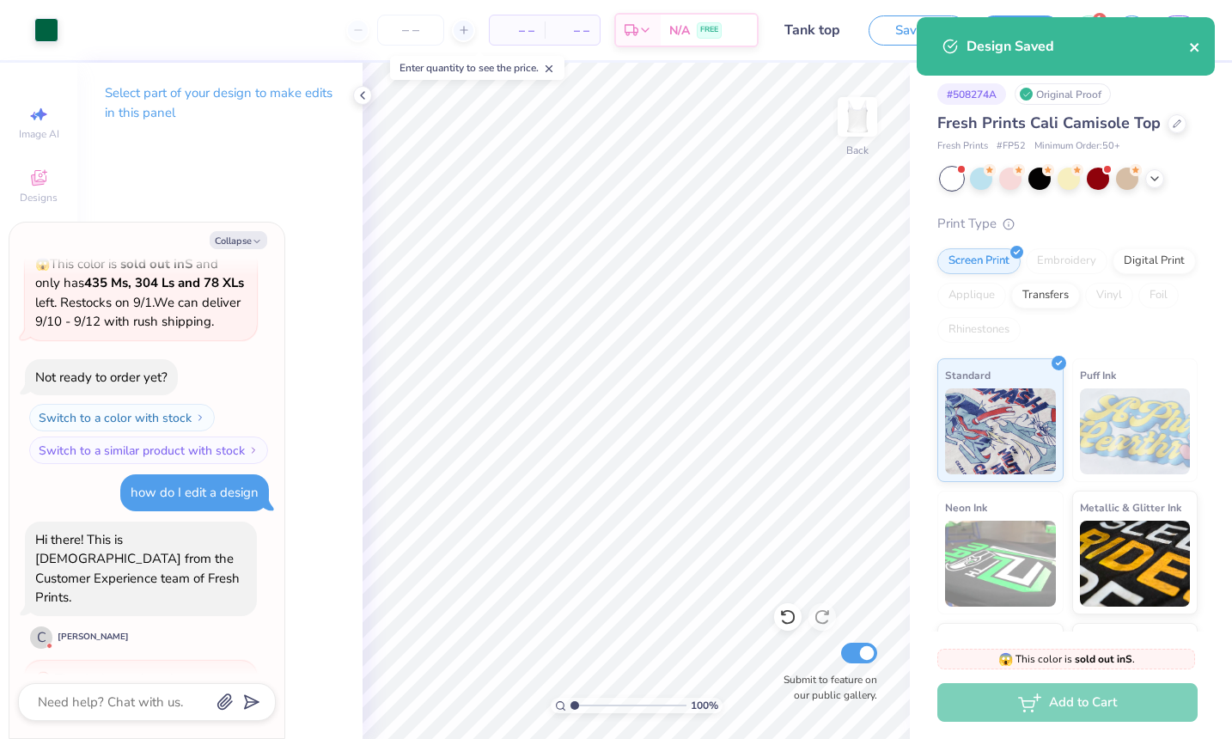
click at [1196, 52] on icon "close" at bounding box center [1195, 47] width 12 height 14
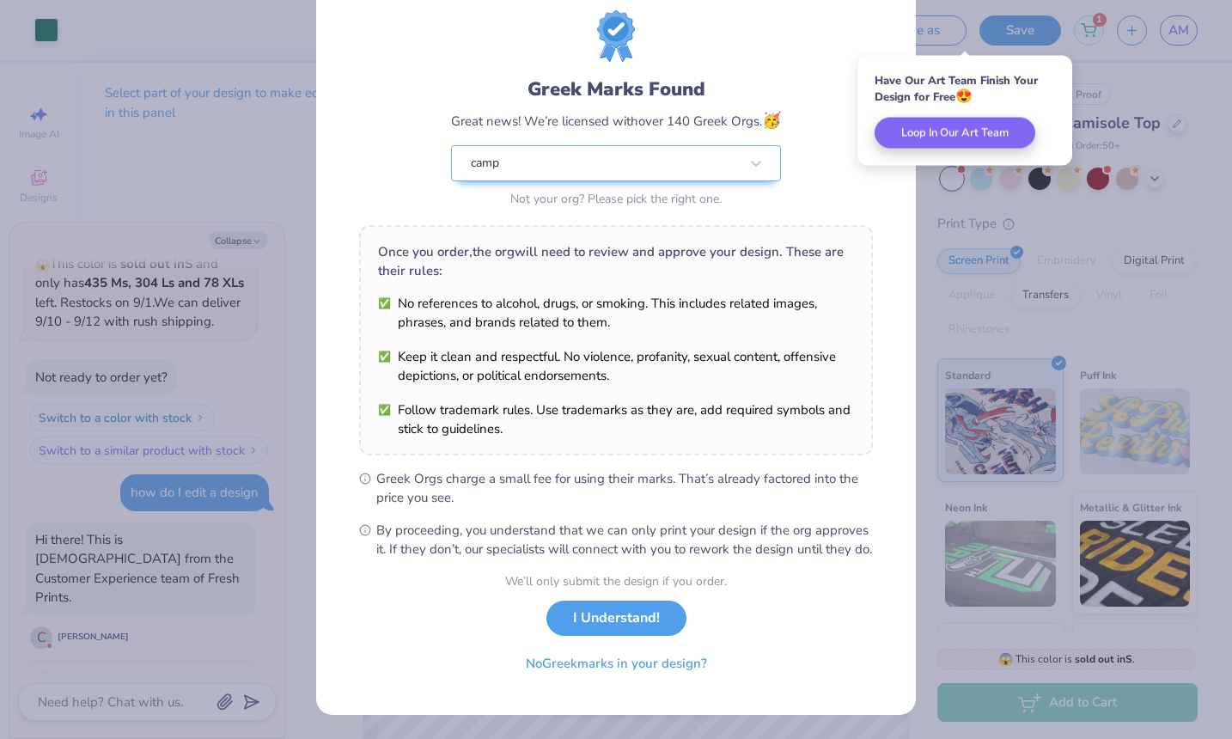
scroll to position [65, 0]
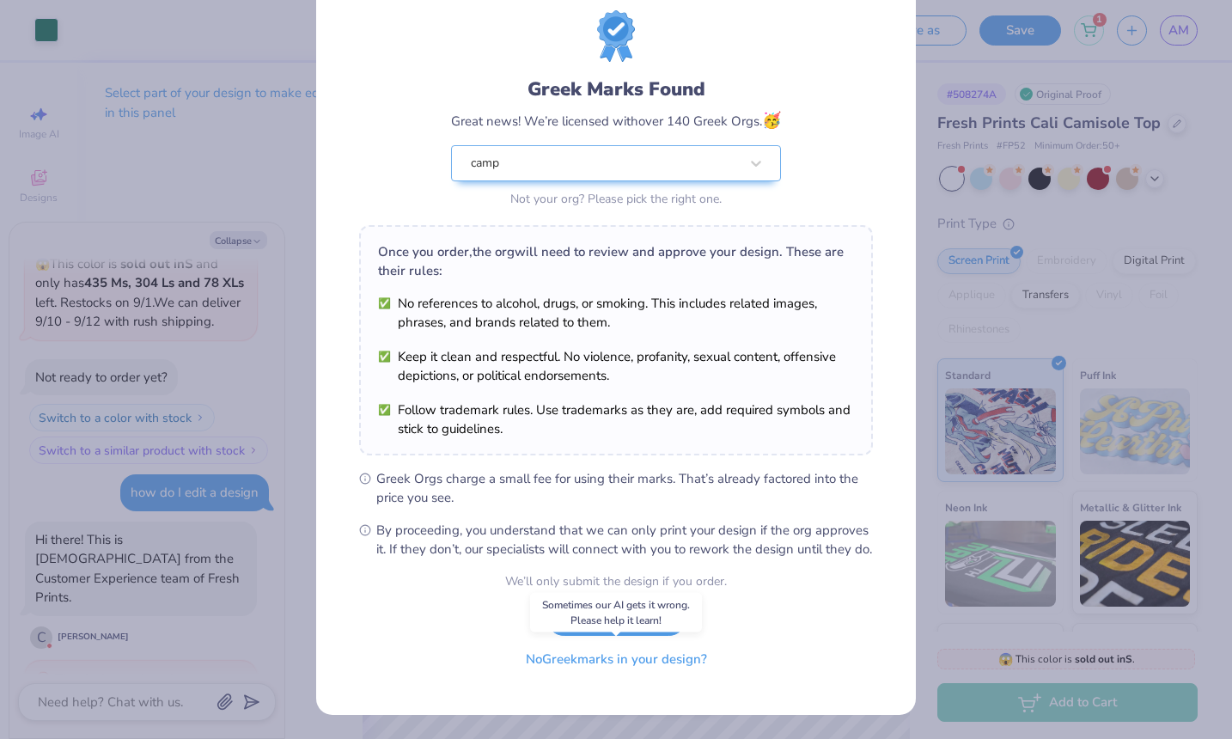
click at [615, 660] on button "No Greek marks in your design?" at bounding box center [616, 659] width 210 height 35
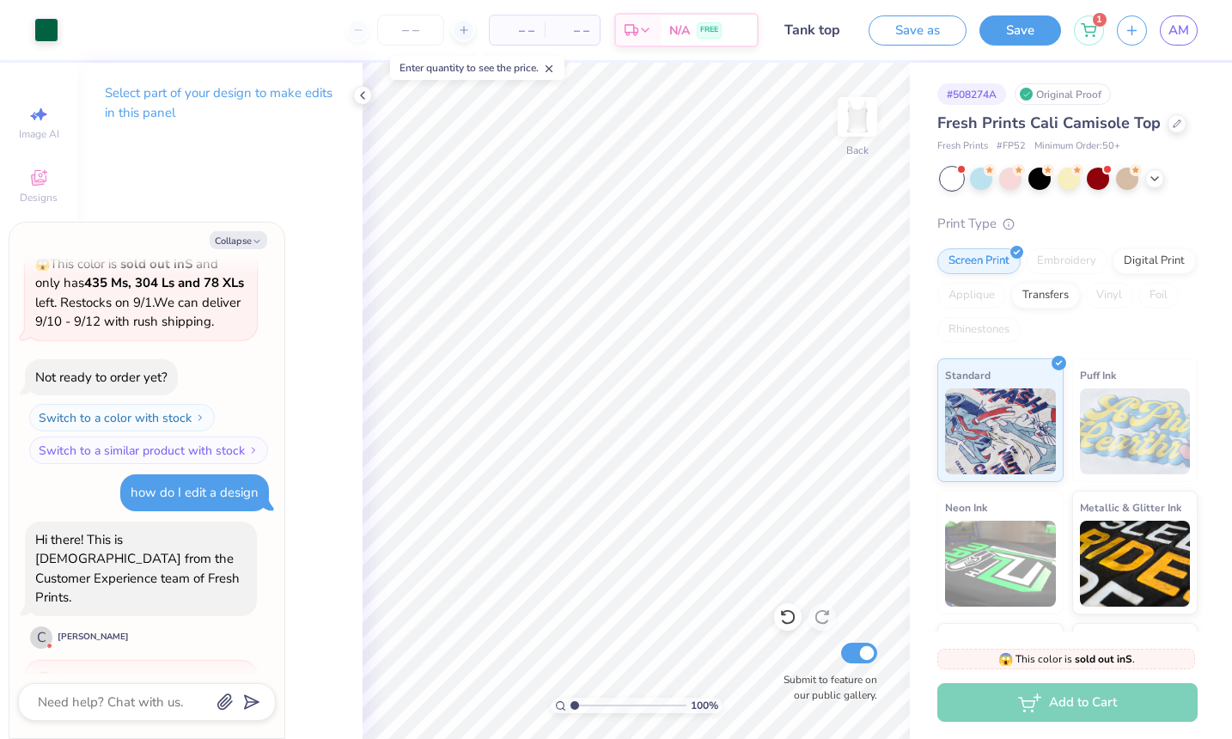
scroll to position [0, 0]
type textarea "x"
type input "0.90"
type input "0.88"
type input "3.12"
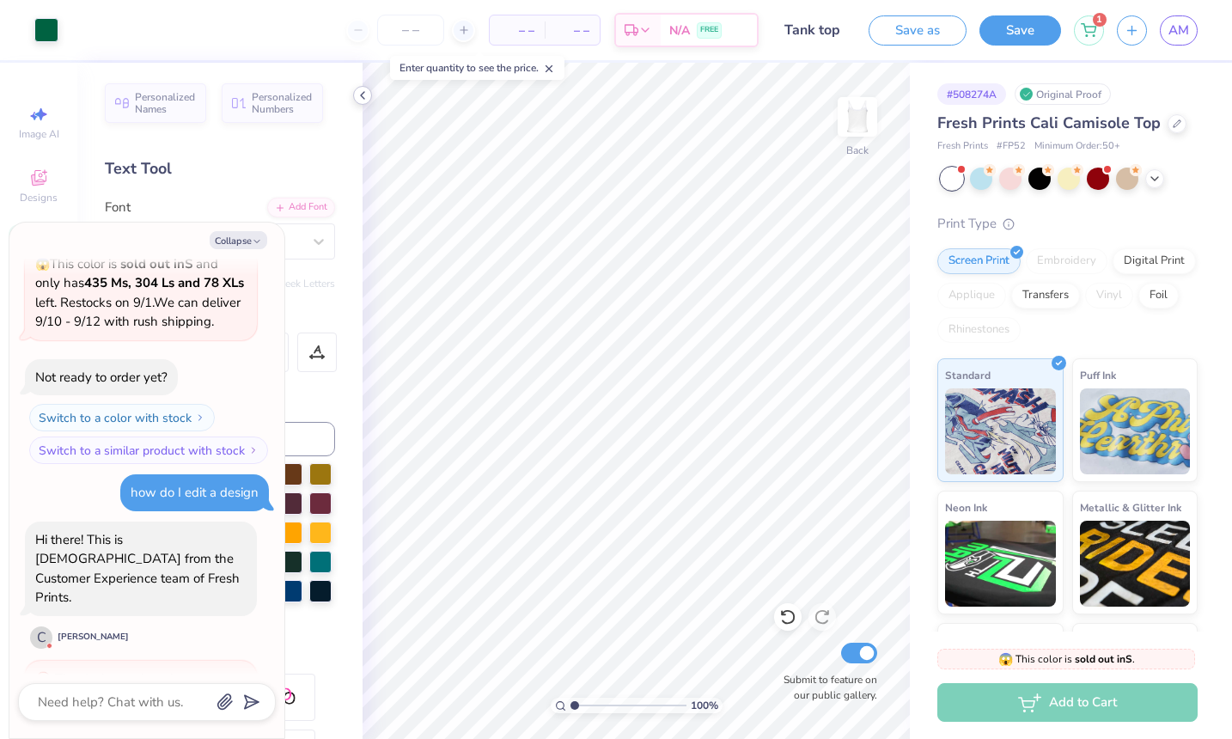
click at [365, 94] on icon at bounding box center [363, 95] width 14 height 14
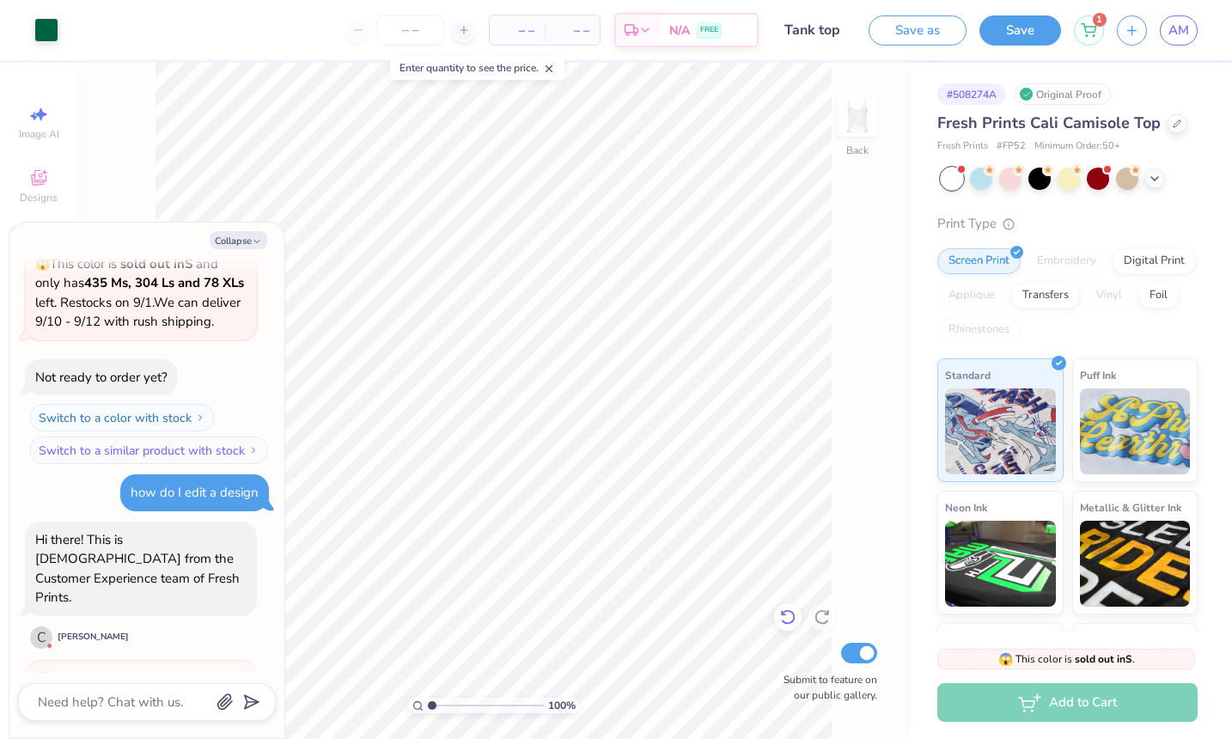
click at [787, 618] on icon at bounding box center [787, 616] width 17 height 17
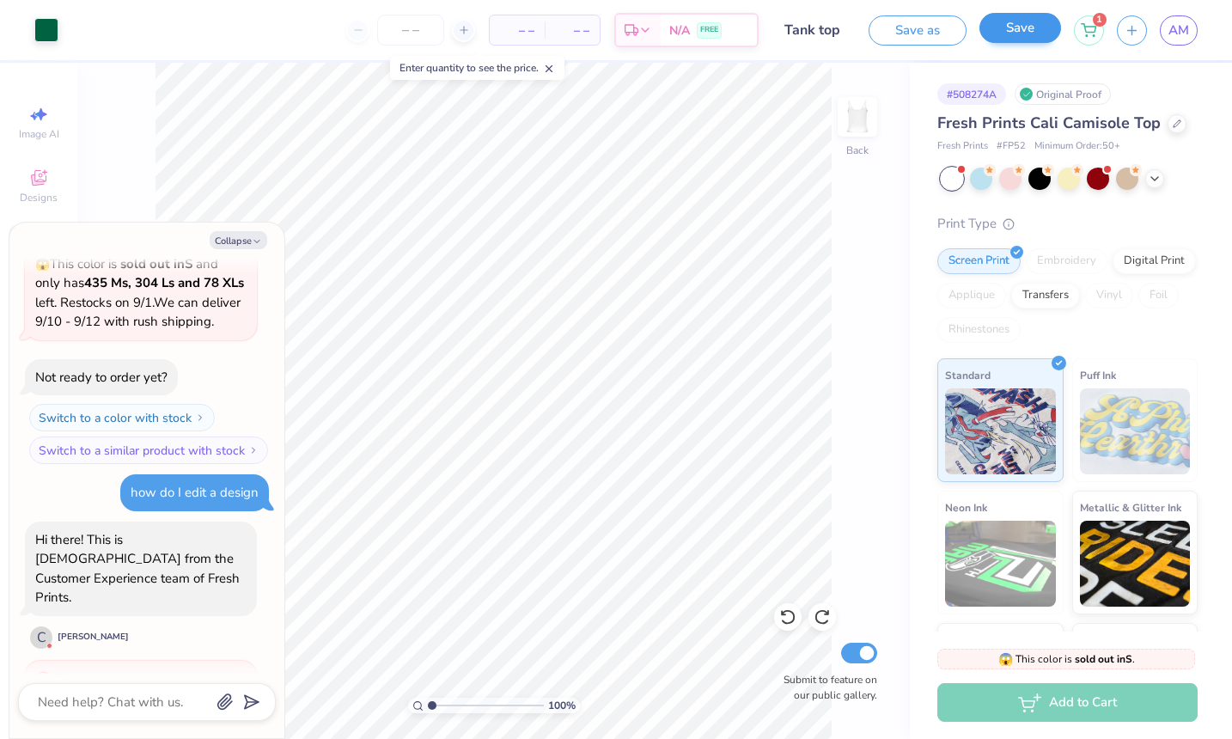
click at [996, 32] on button "Save" at bounding box center [1020, 28] width 82 height 30
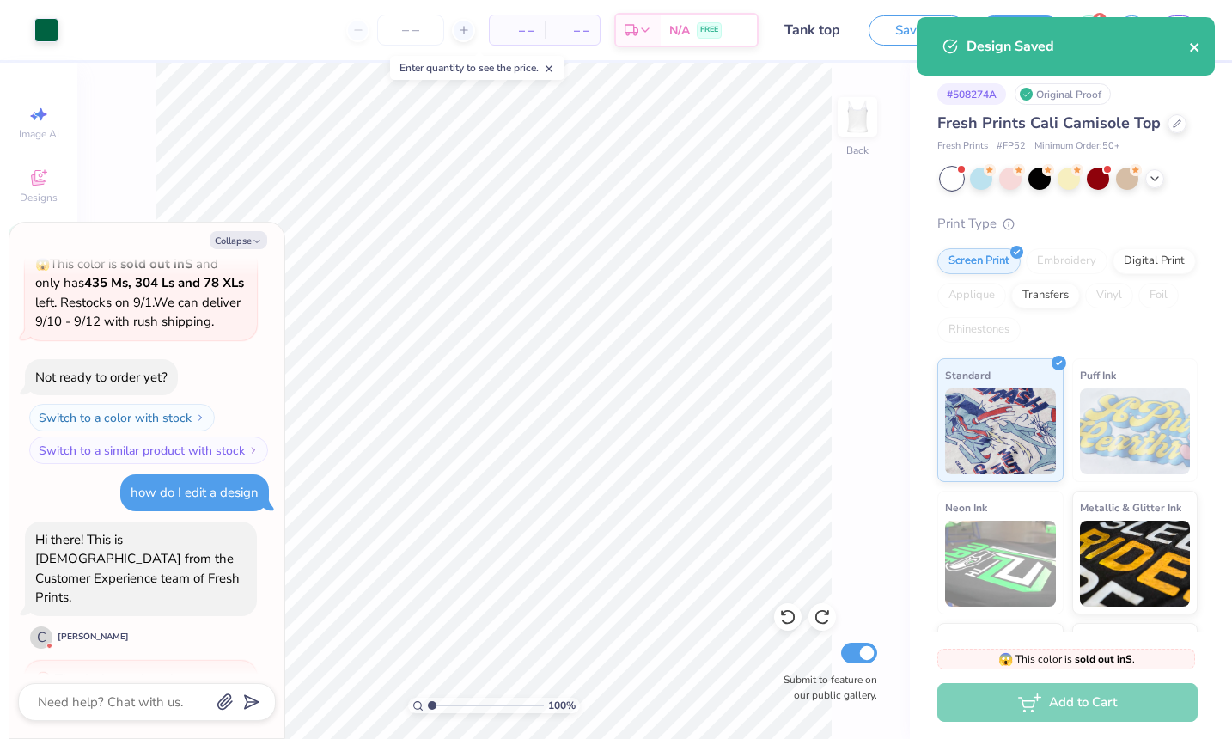
click at [1196, 46] on icon "close" at bounding box center [1194, 47] width 9 height 9
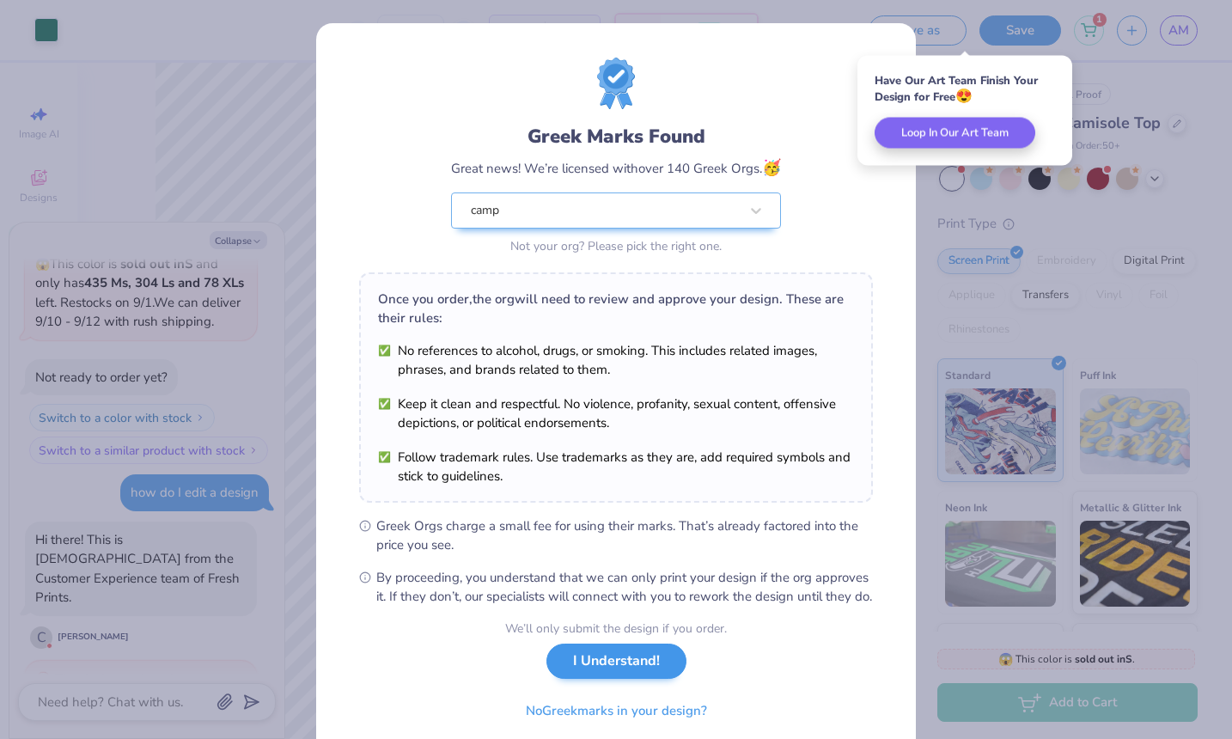
click at [651, 678] on button "I Understand!" at bounding box center [616, 660] width 140 height 35
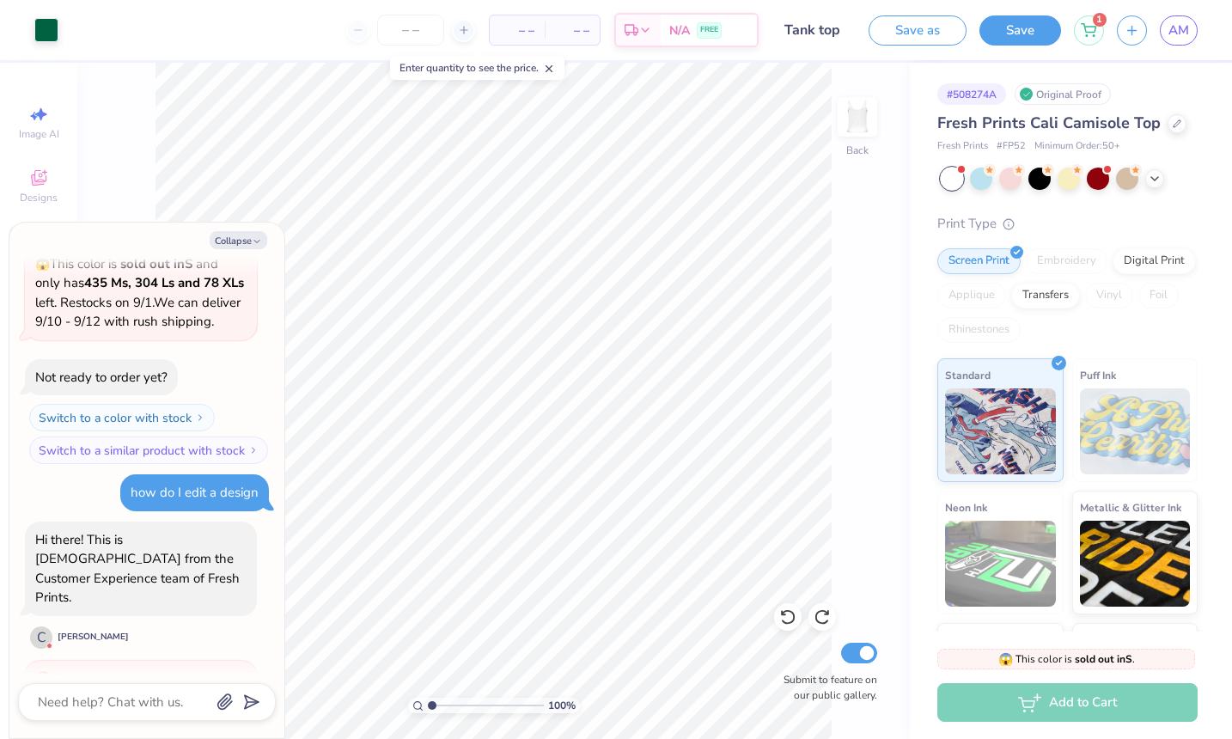
type textarea "x"
click at [1178, 21] on span "AM" at bounding box center [1178, 31] width 21 height 20
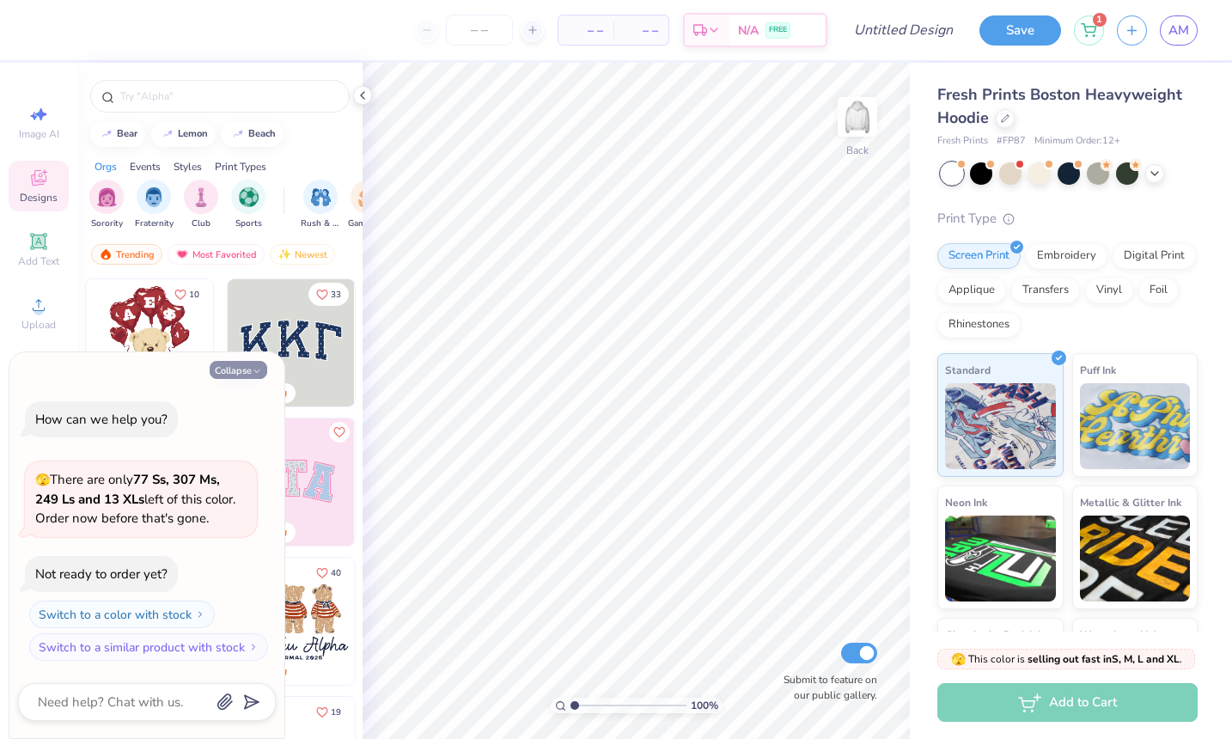
click at [256, 372] on polyline "button" at bounding box center [256, 370] width 5 height 3
type textarea "x"
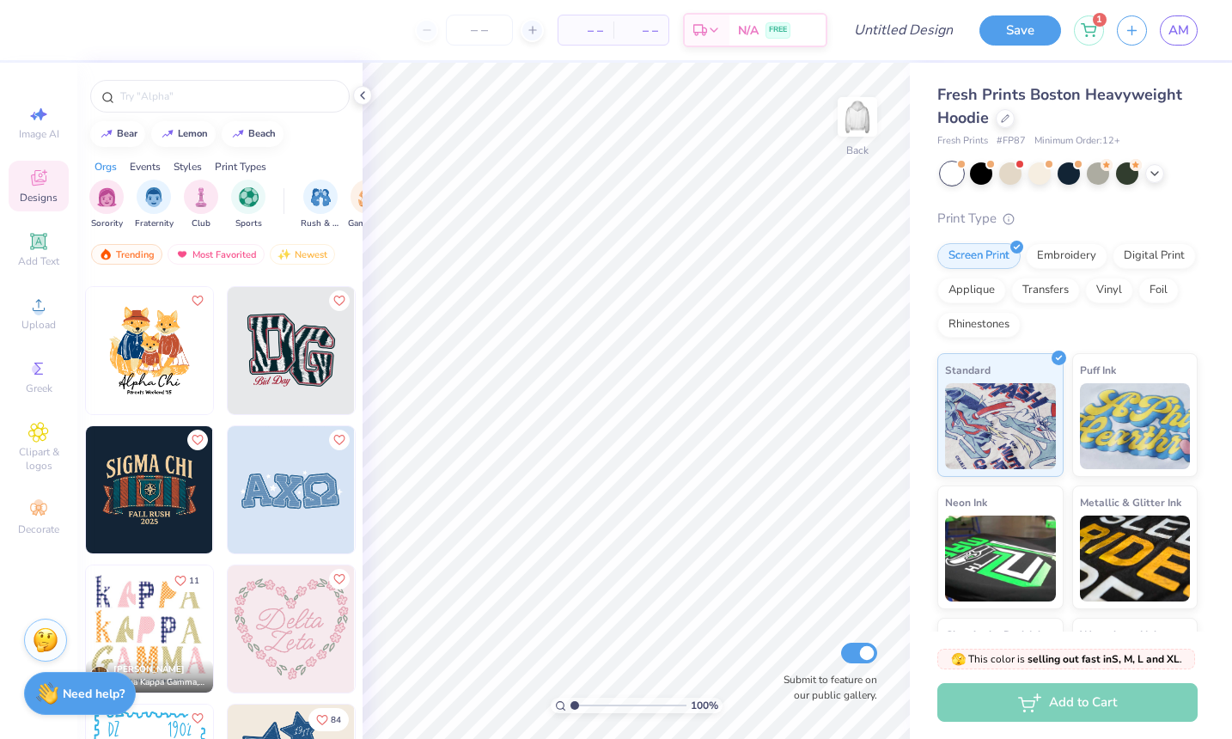
scroll to position [4470, 0]
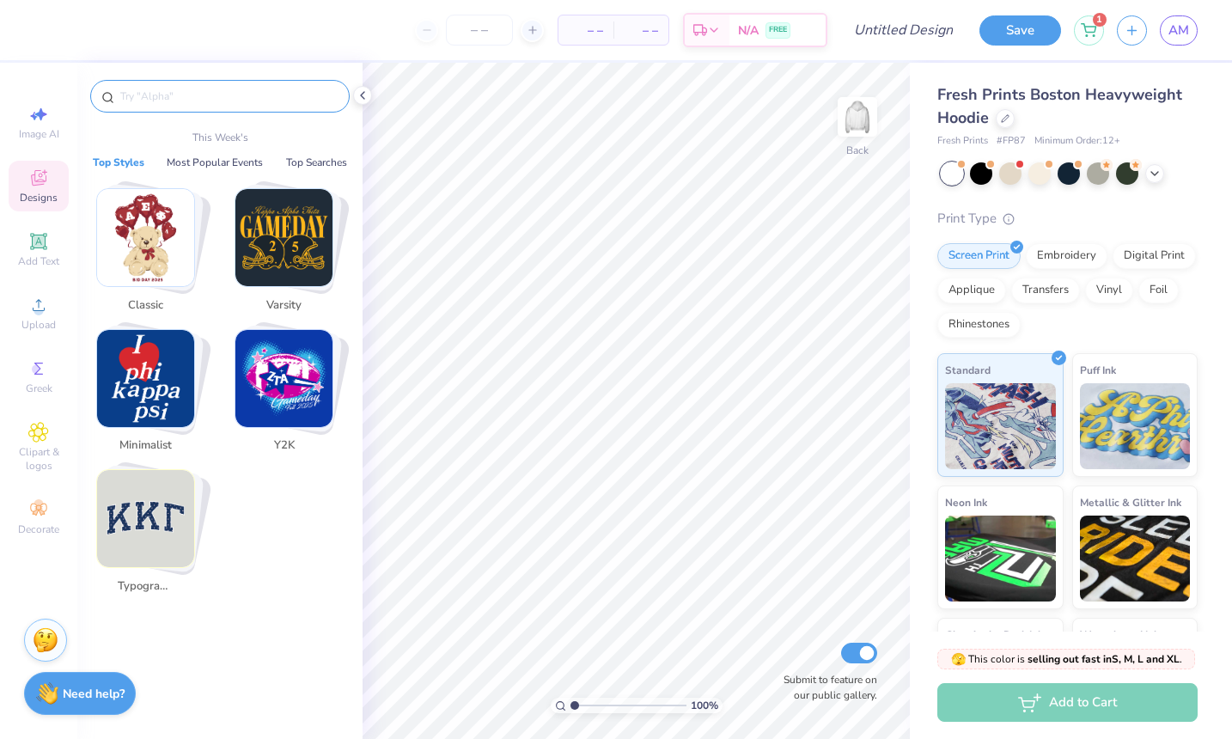
click at [183, 90] on input "text" at bounding box center [229, 96] width 220 height 17
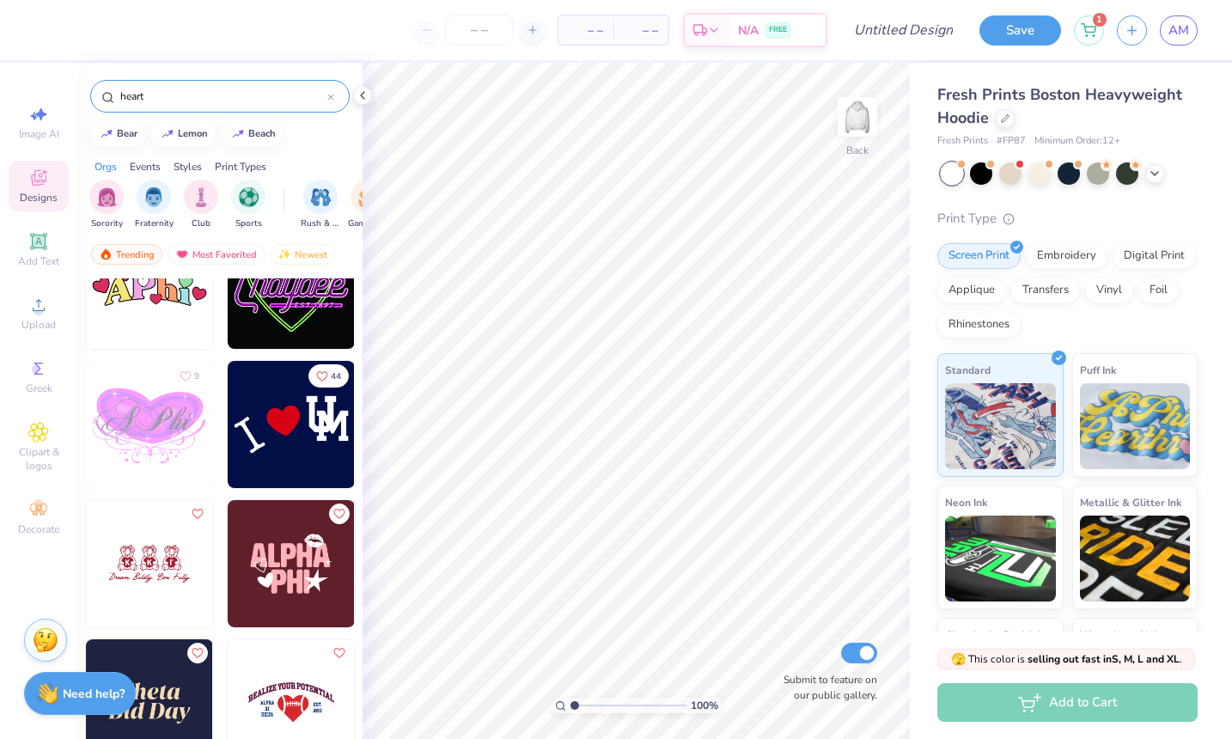
scroll to position [3512, 0]
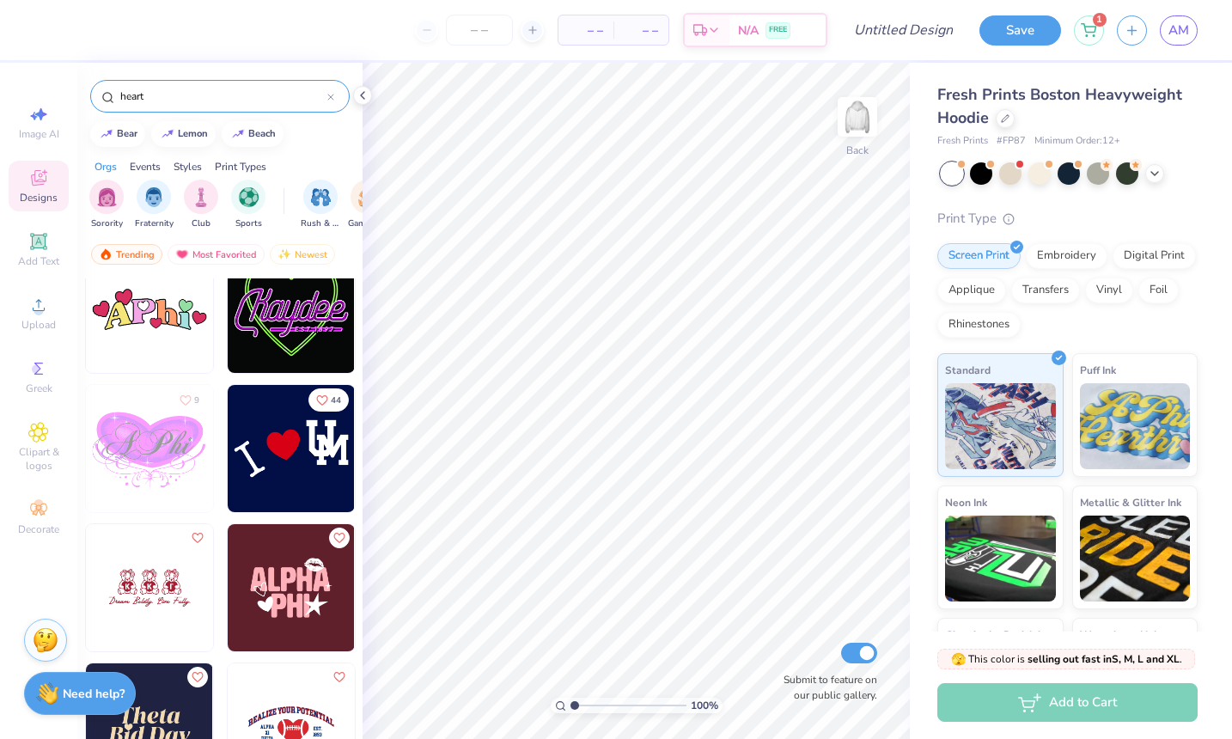
type input "heart"
click at [269, 465] on img at bounding box center [291, 448] width 127 height 127
type input "13.84"
type input "6.93"
type input "3.28"
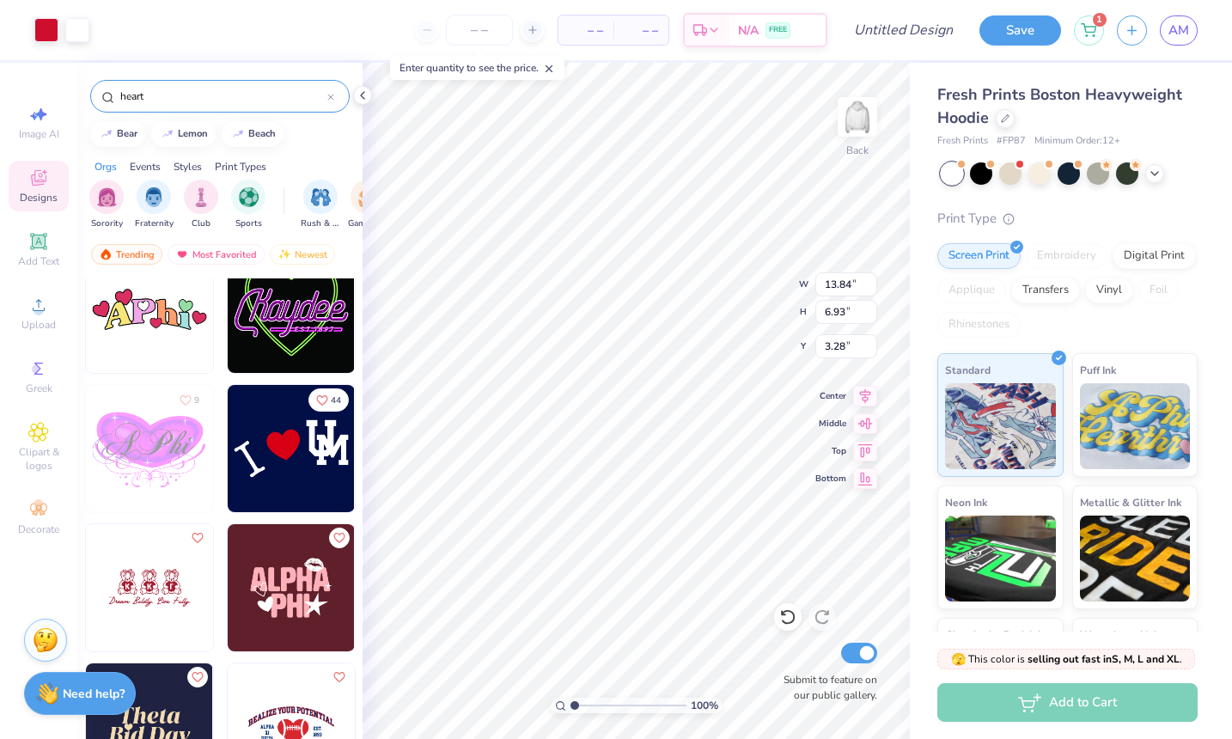
type textarea "x"
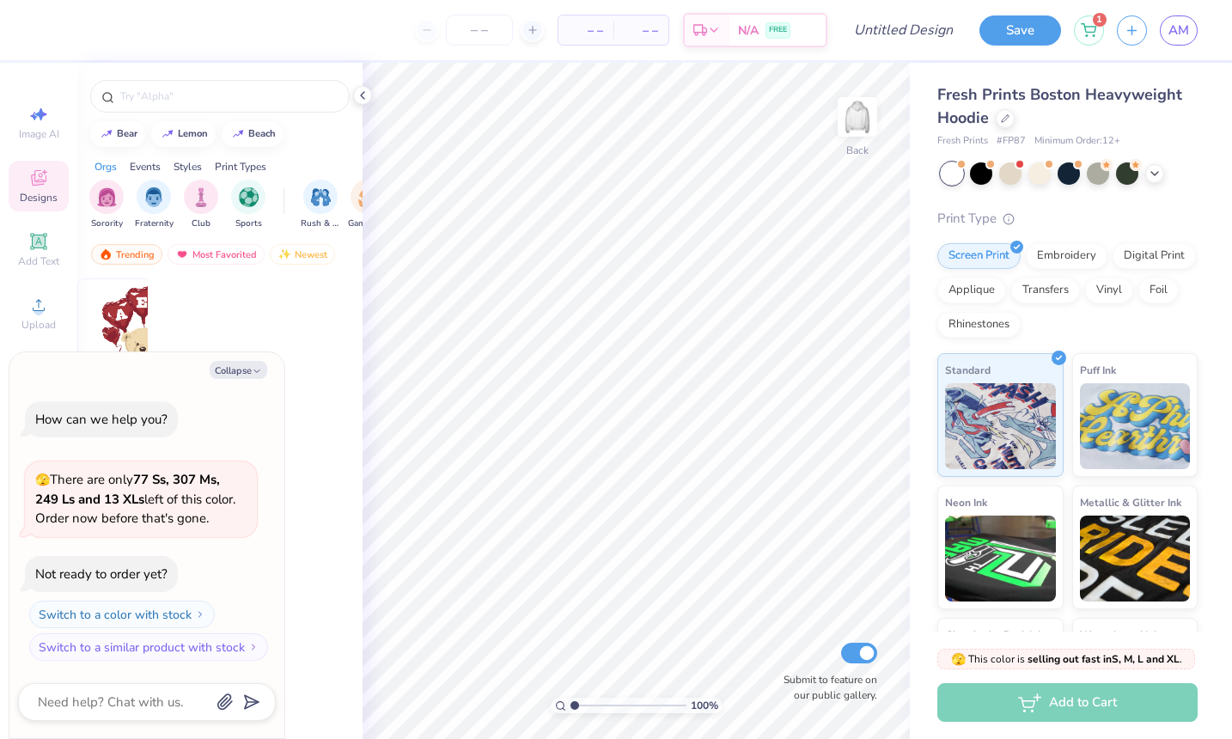
scroll to position [1288, 0]
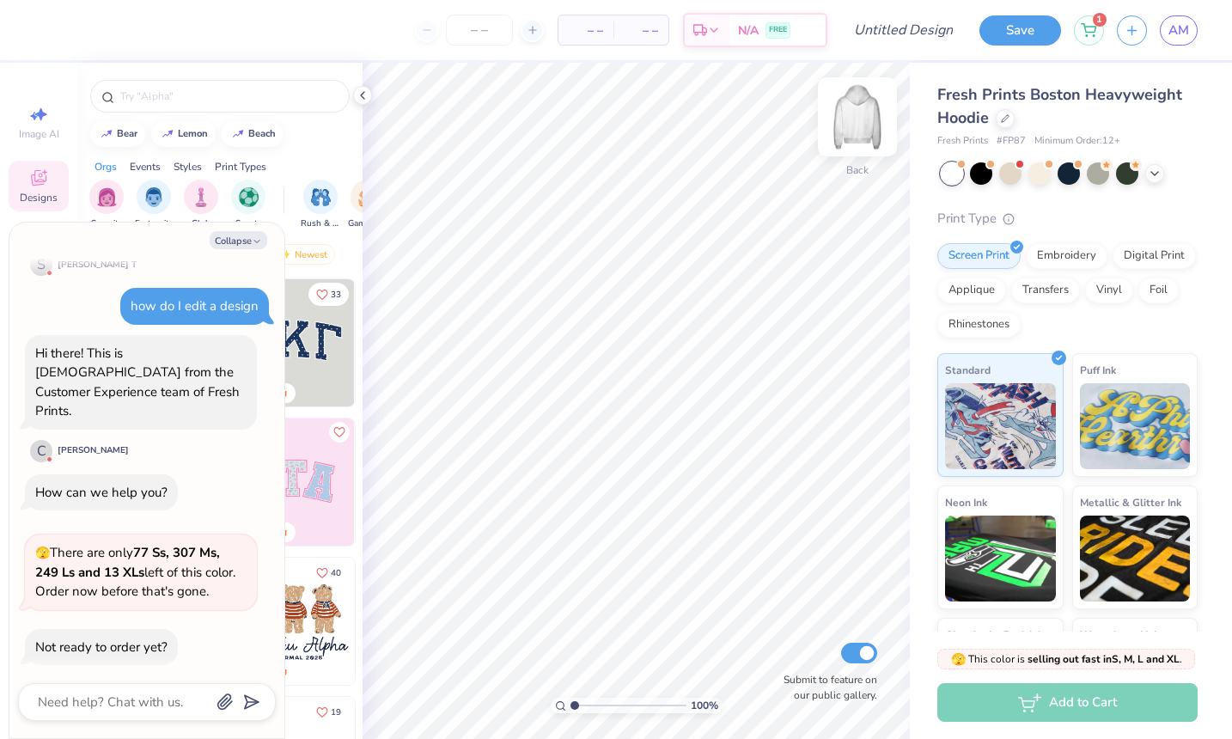
click at [858, 130] on img at bounding box center [857, 116] width 69 height 69
click at [222, 235] on button "Collapse" at bounding box center [239, 240] width 58 height 18
type textarea "x"
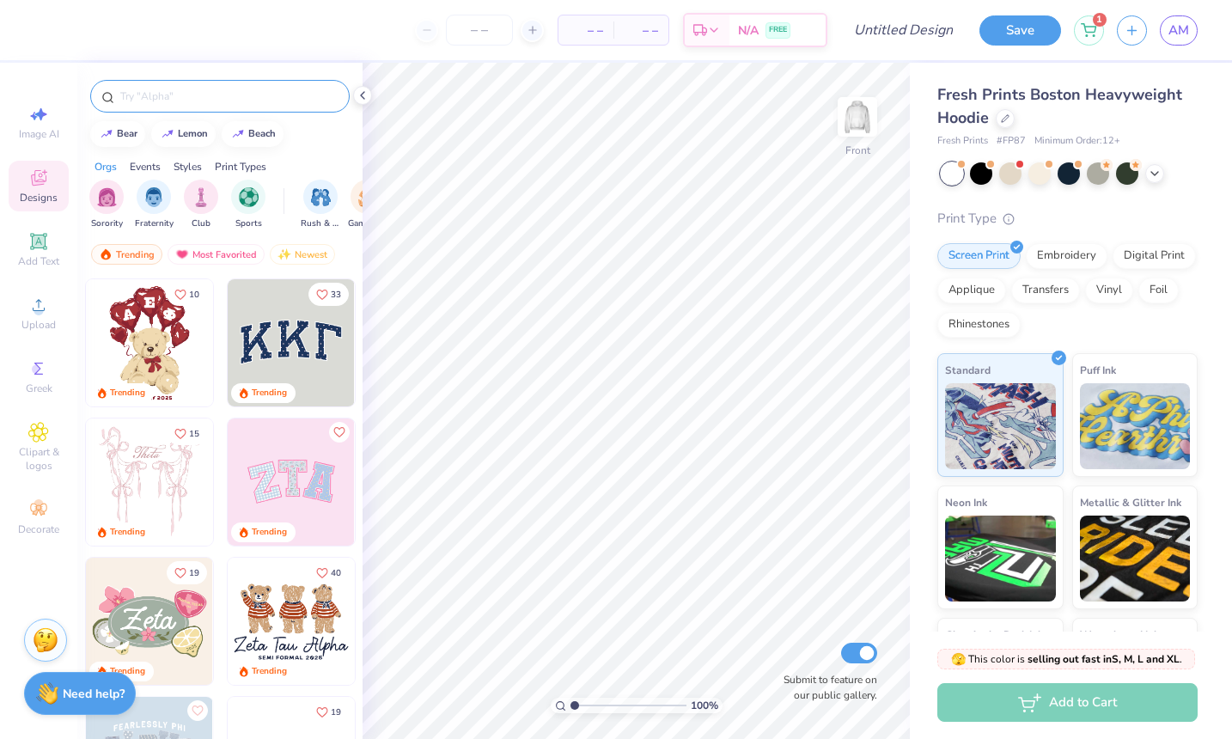
click at [206, 100] on input "text" at bounding box center [229, 96] width 220 height 17
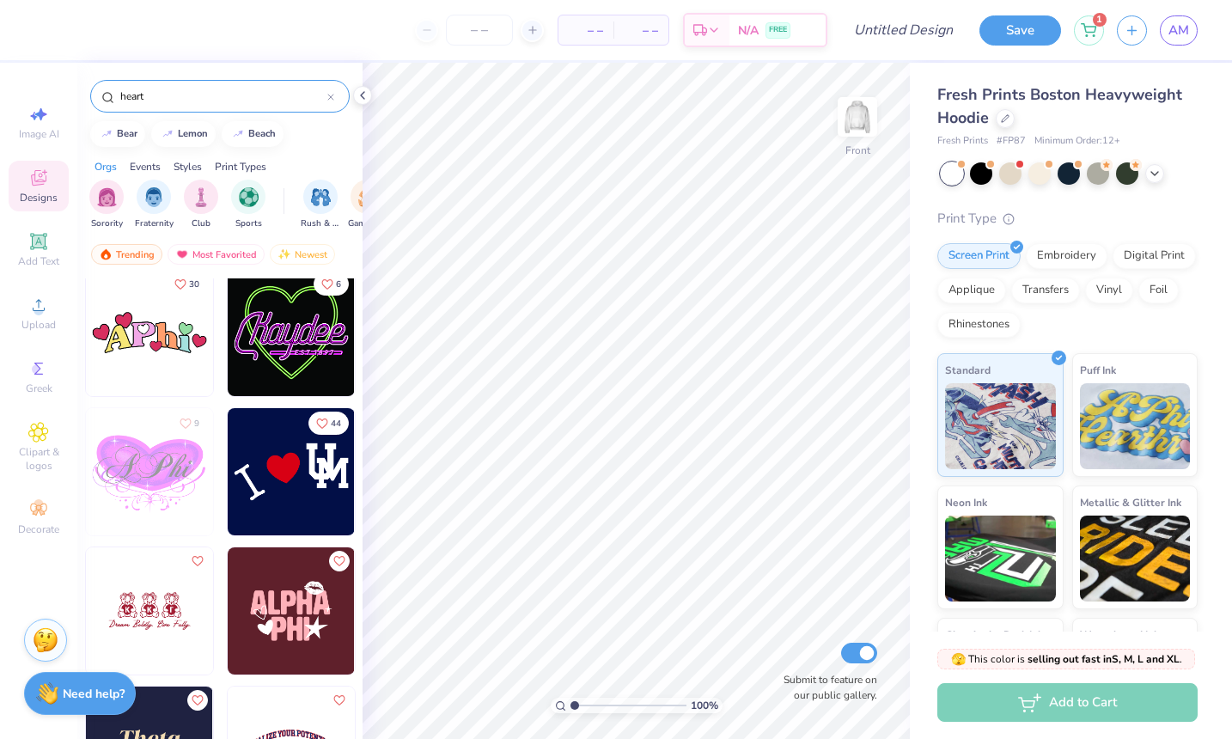
scroll to position [3522, 0]
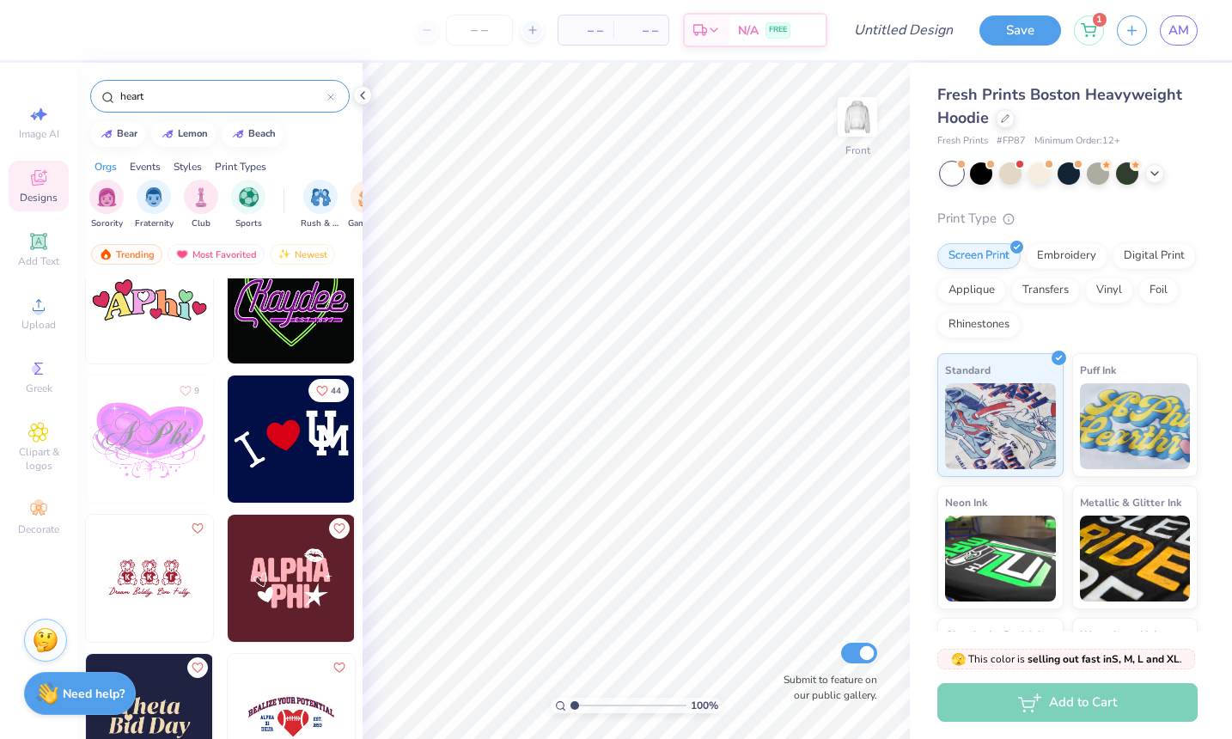
type input "heart"
click at [294, 437] on img at bounding box center [291, 438] width 127 height 127
type input "8.68"
type input "14.79"
type input "7.41"
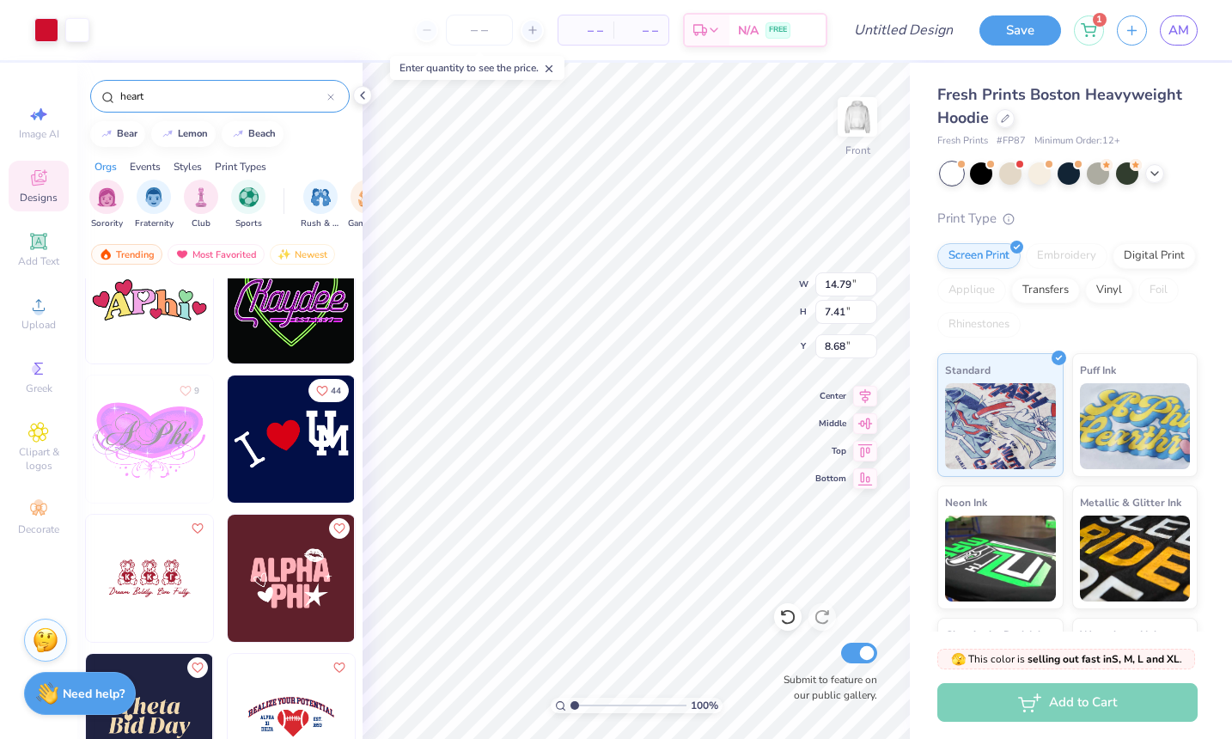
type input "8.38"
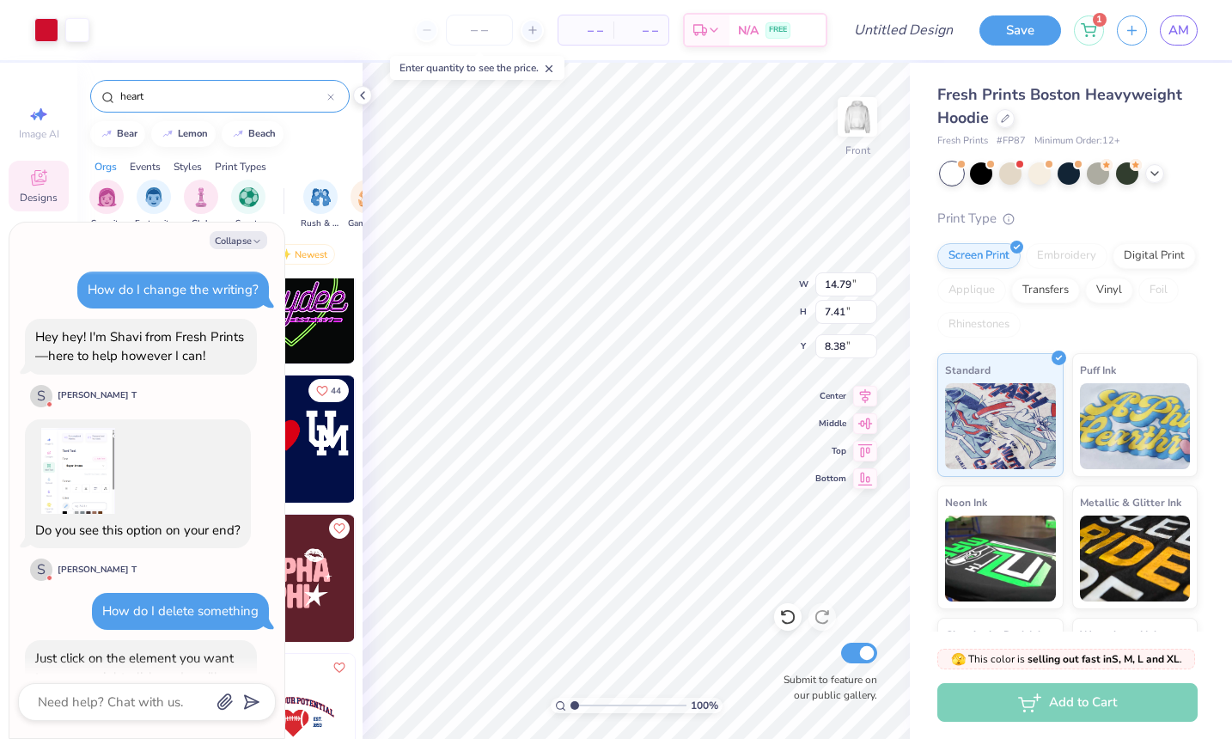
scroll to position [1386, 0]
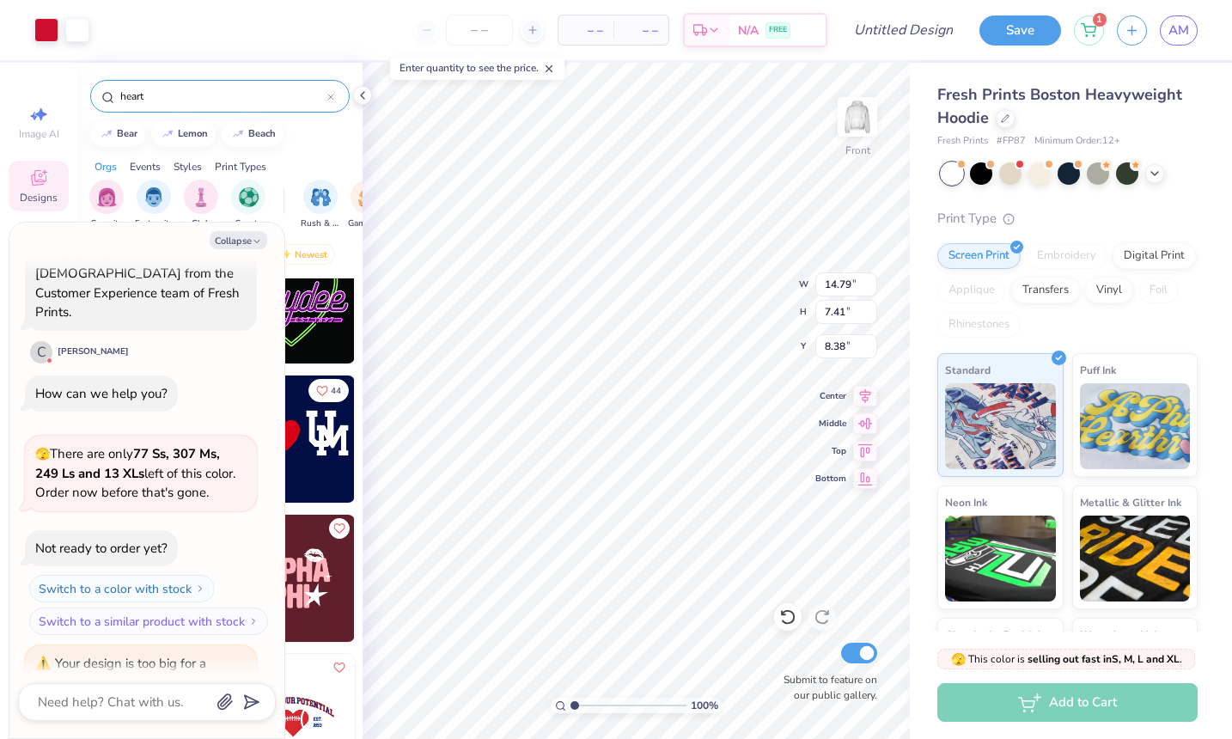
type textarea "x"
type input "8.23"
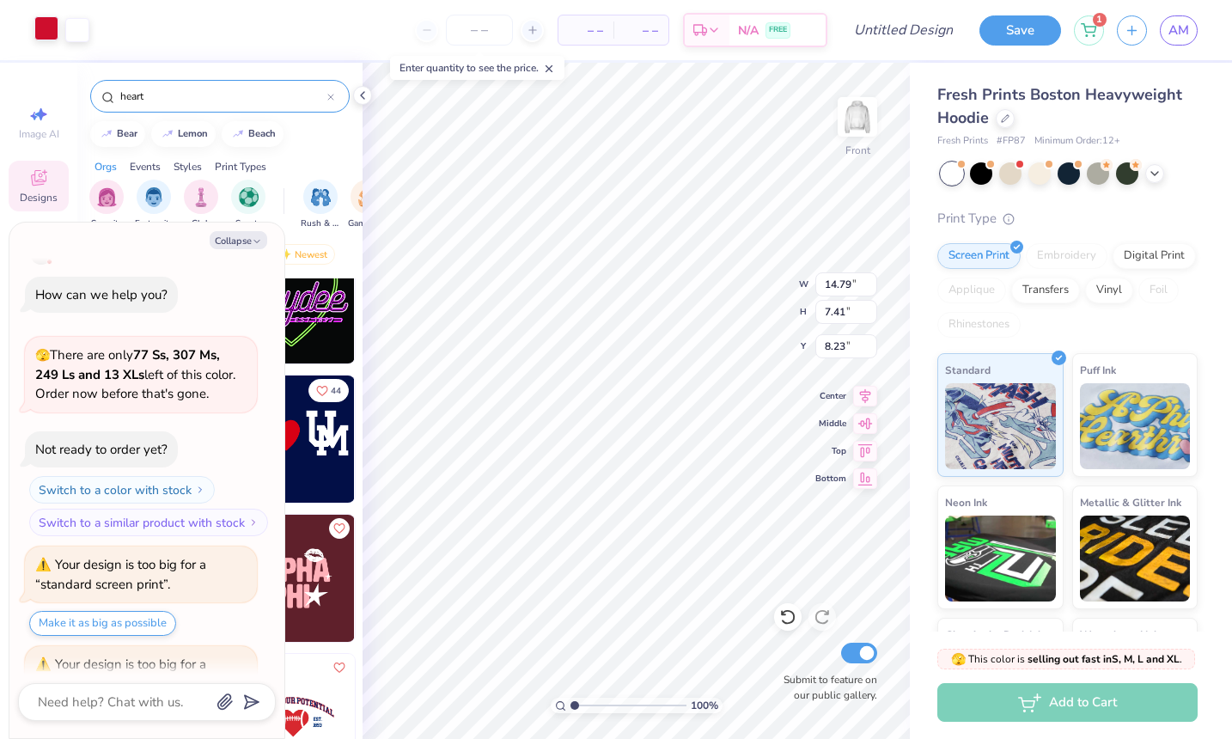
click at [41, 33] on div at bounding box center [46, 28] width 24 height 24
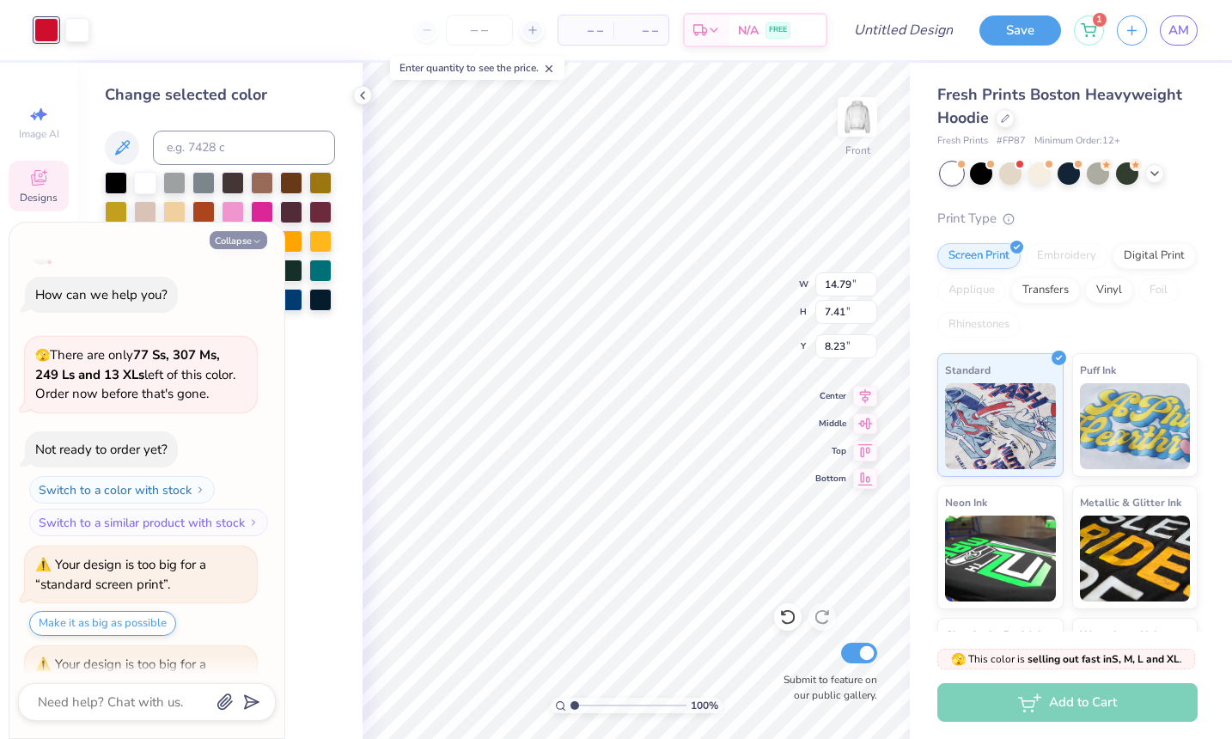
click at [230, 240] on button "Collapse" at bounding box center [239, 240] width 58 height 18
type textarea "x"
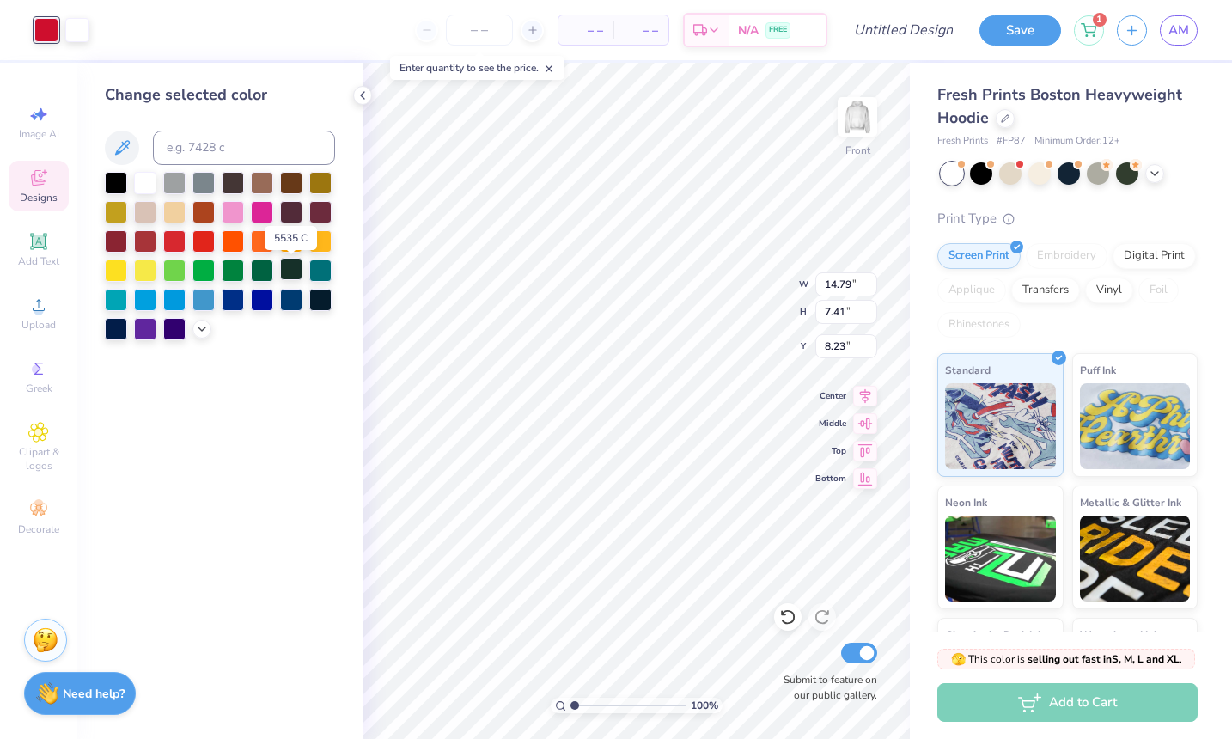
click at [292, 275] on div at bounding box center [291, 269] width 22 height 22
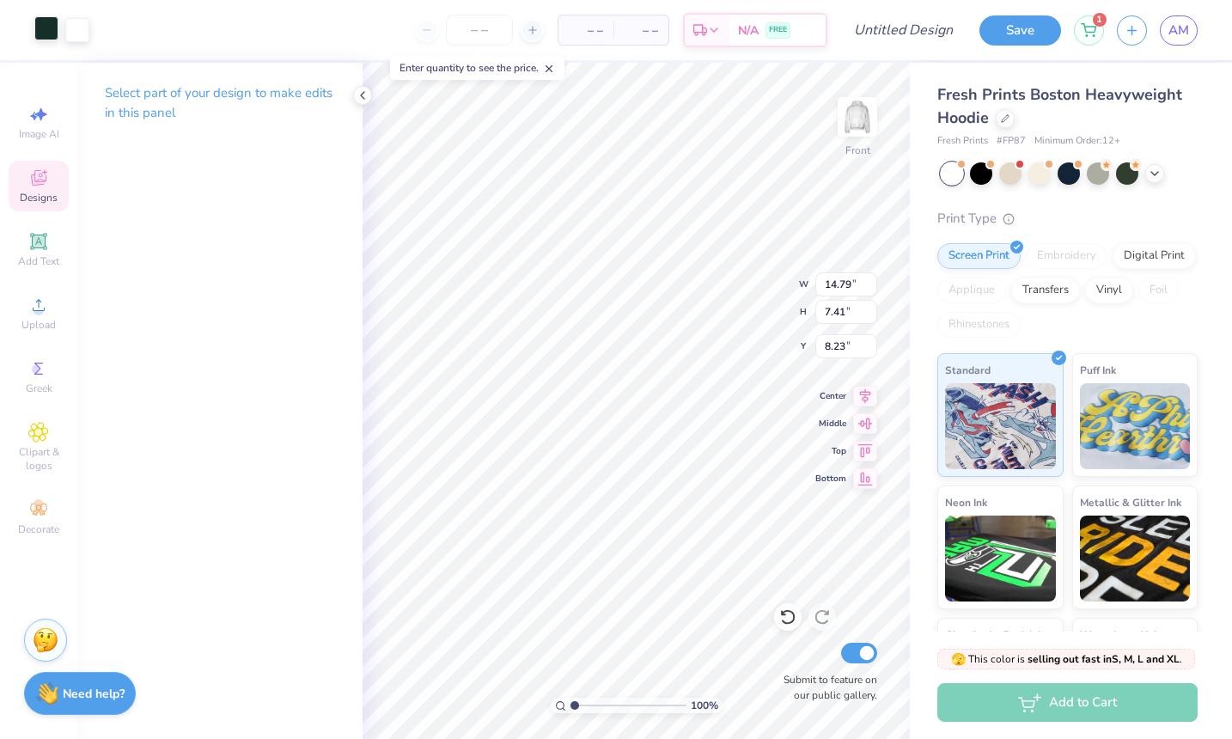
click at [40, 20] on div at bounding box center [46, 28] width 24 height 24
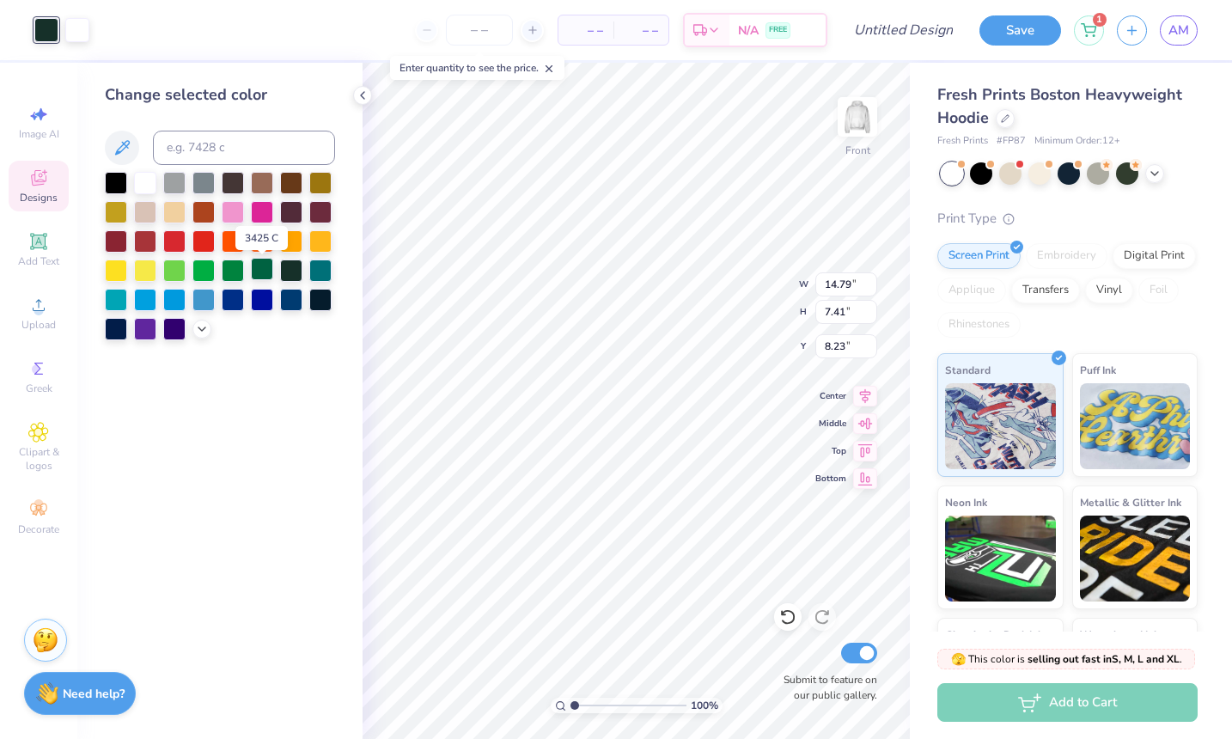
click at [259, 268] on div at bounding box center [262, 269] width 22 height 22
click at [76, 28] on div at bounding box center [77, 28] width 24 height 24
click at [111, 187] on div at bounding box center [116, 181] width 22 height 22
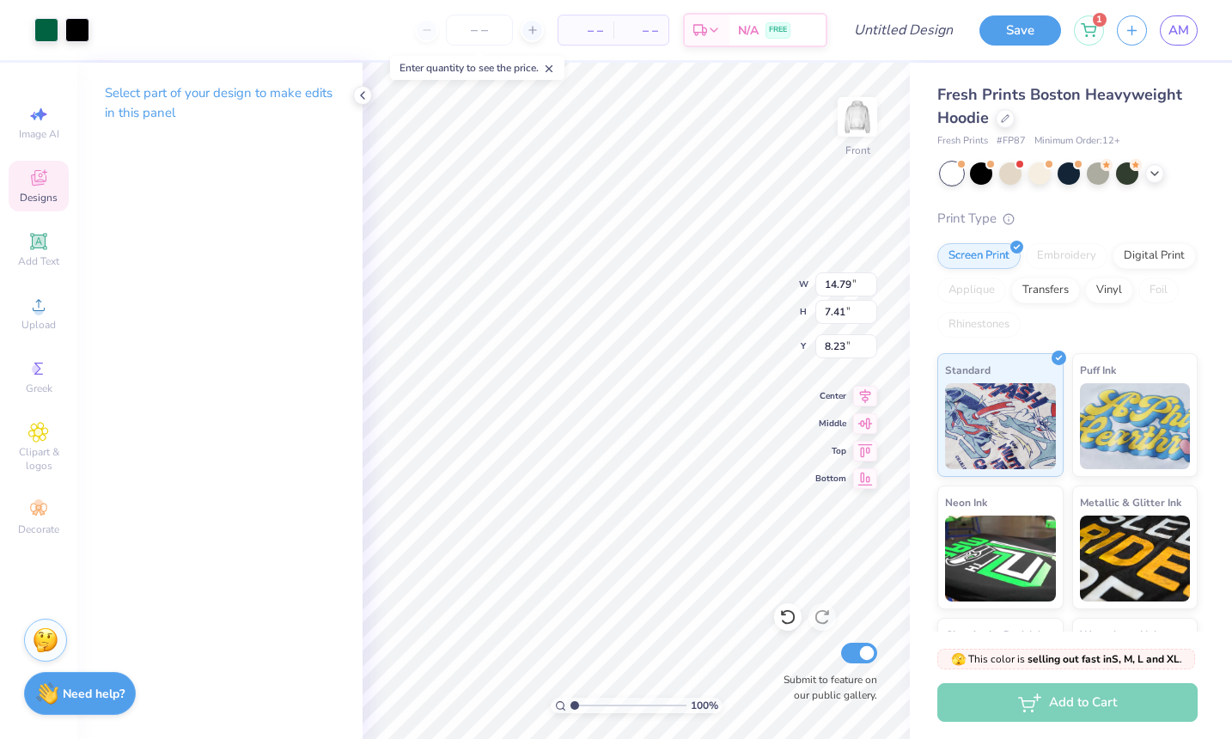
click at [50, 177] on div "Designs" at bounding box center [39, 186] width 60 height 51
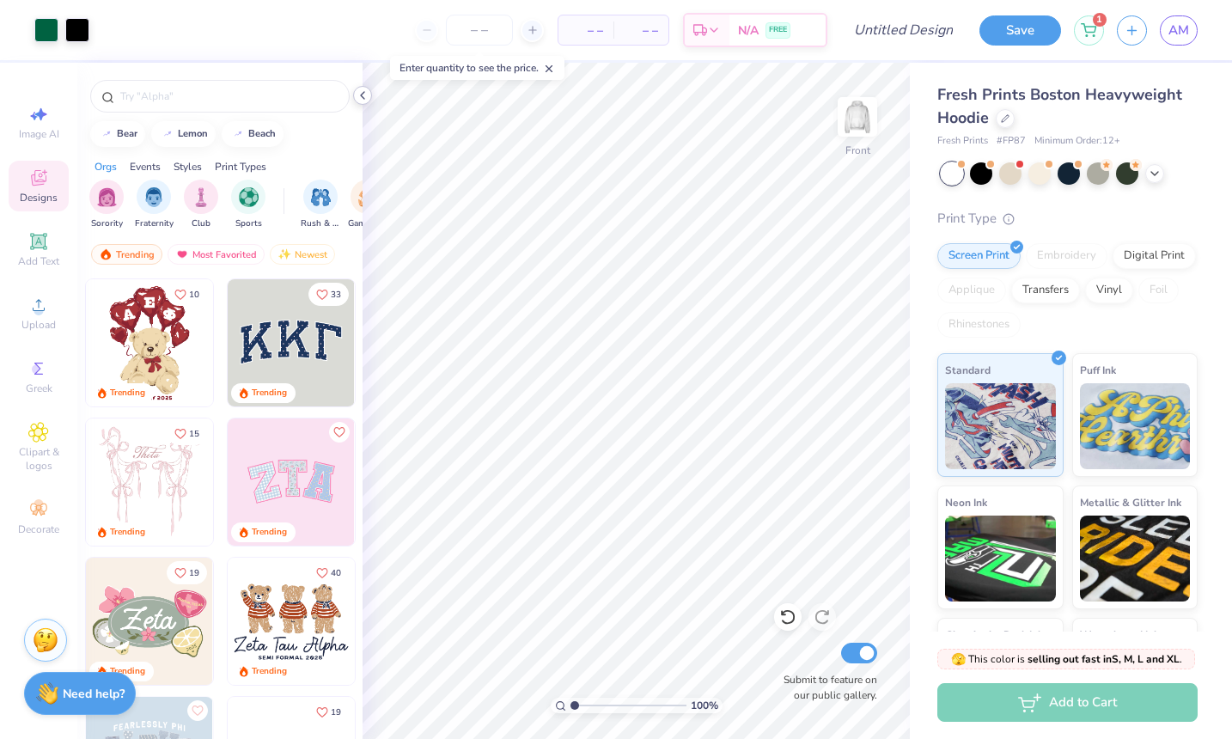
click at [361, 92] on icon at bounding box center [363, 95] width 14 height 14
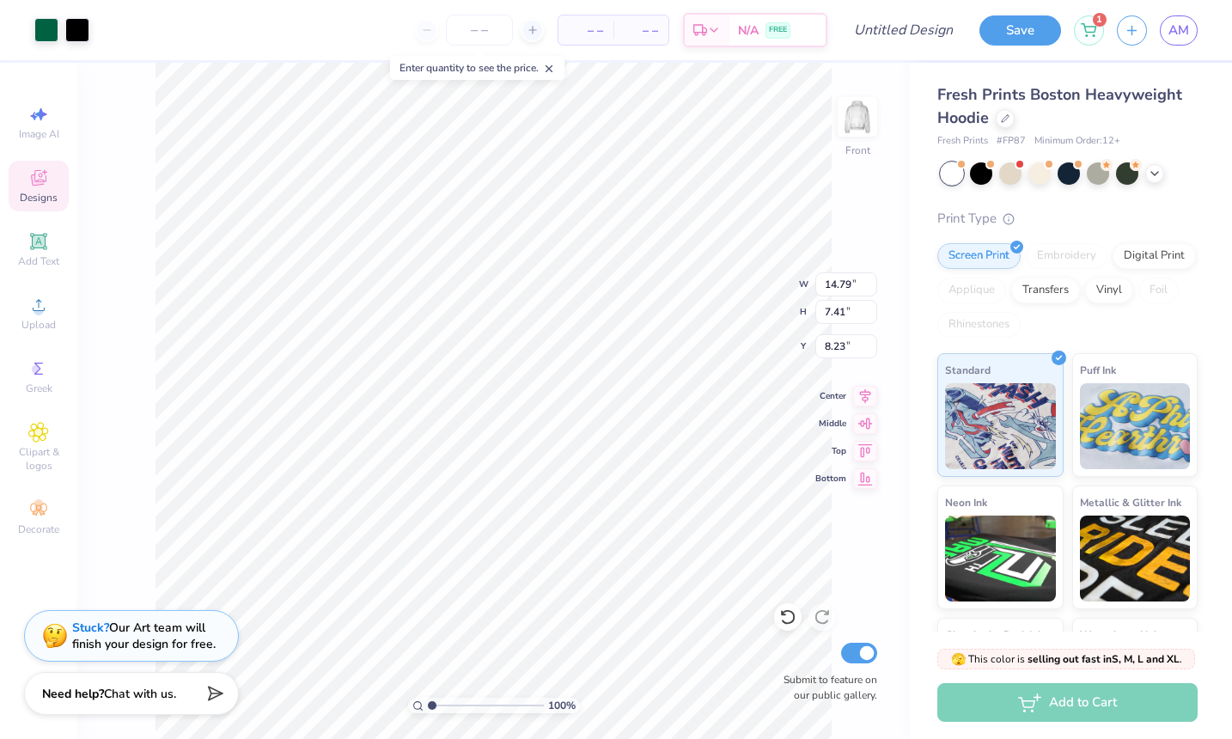
click at [49, 197] on span "Designs" at bounding box center [39, 198] width 38 height 14
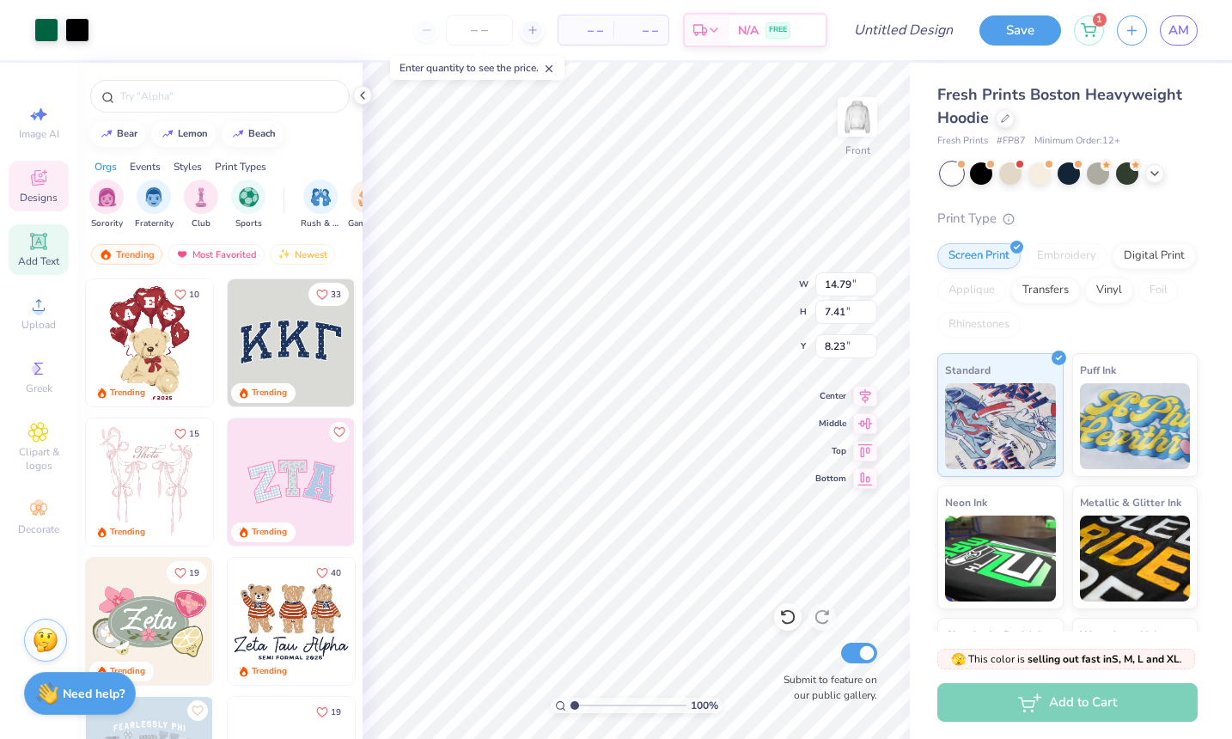
click at [21, 246] on div "Add Text" at bounding box center [39, 249] width 60 height 51
type input "7.22"
type input "2.09"
type input "13.71"
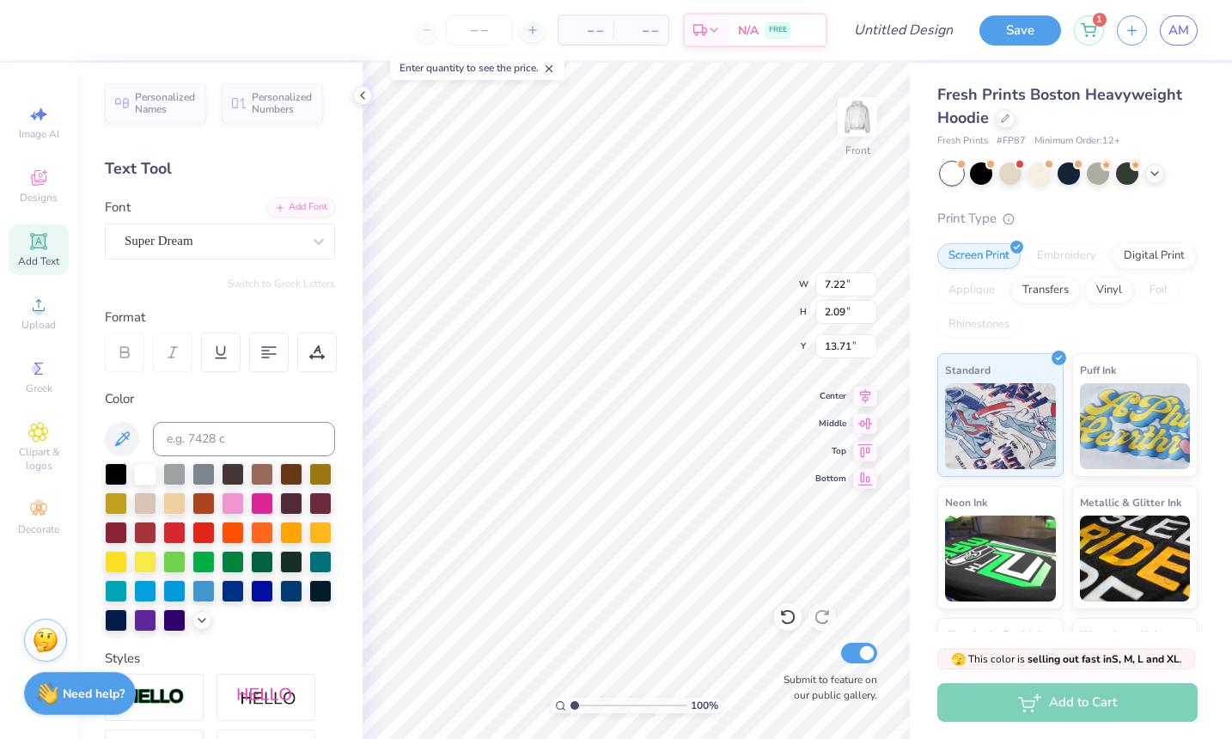
type input "14.79"
type input "7.41"
type input "8.23"
type input "7.22"
type input "2.09"
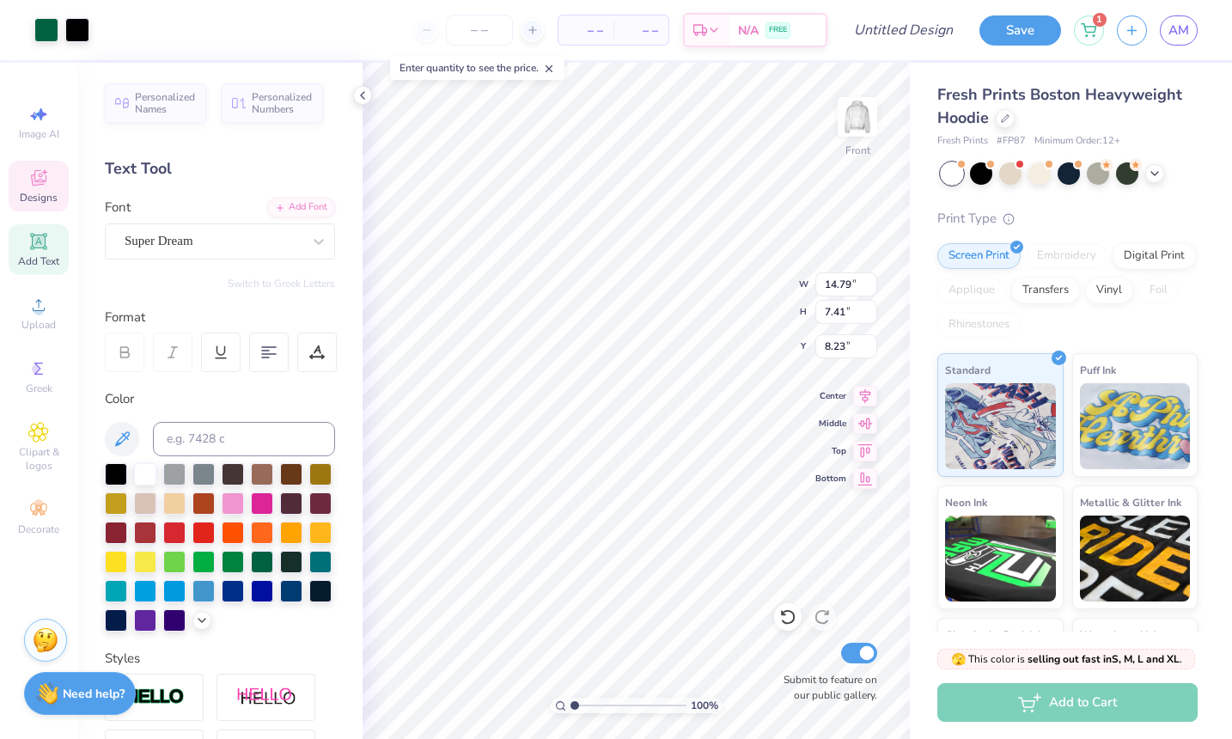
type input "13.71"
click at [915, 30] on input "Design Title" at bounding box center [924, 30] width 84 height 34
type input "Madhappy sweatshirt"
click at [912, 172] on div "Fresh Prints Boston Heavyweight Hoodie Fresh Prints # FP87 Minimum Order: 12 + …" at bounding box center [1071, 402] width 322 height 679
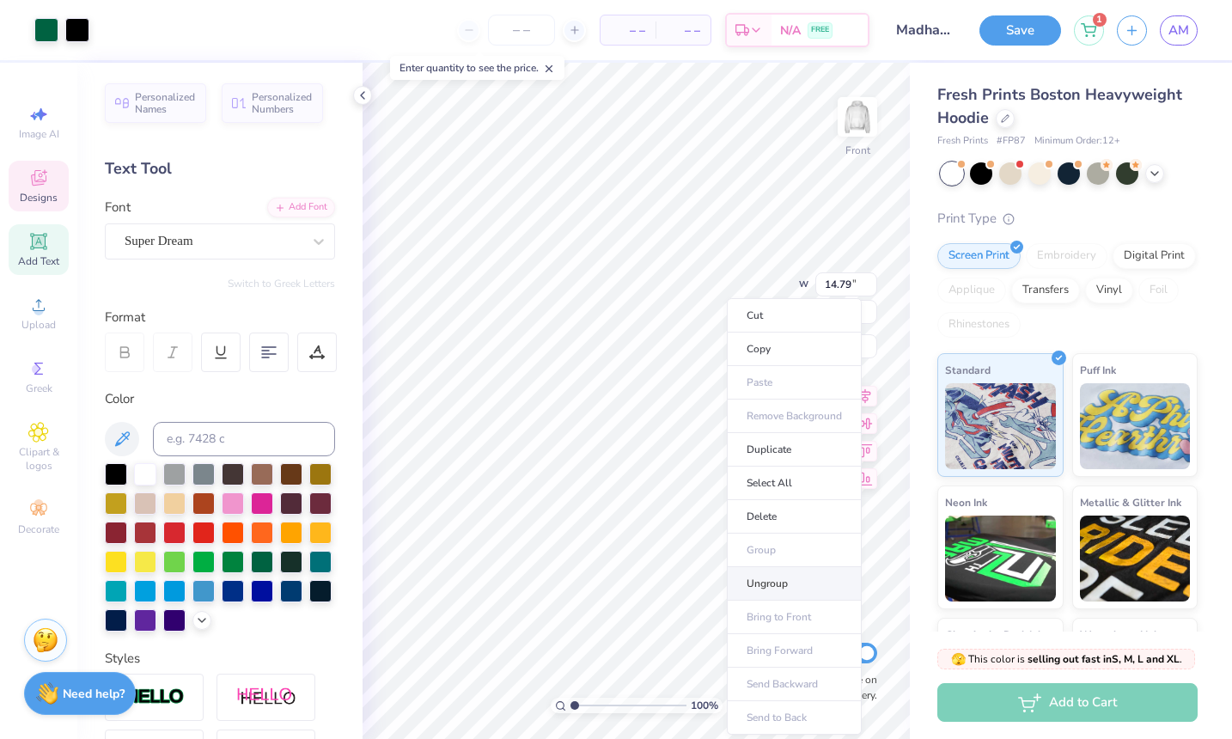
click at [747, 572] on li "Ungroup" at bounding box center [794, 583] width 135 height 33
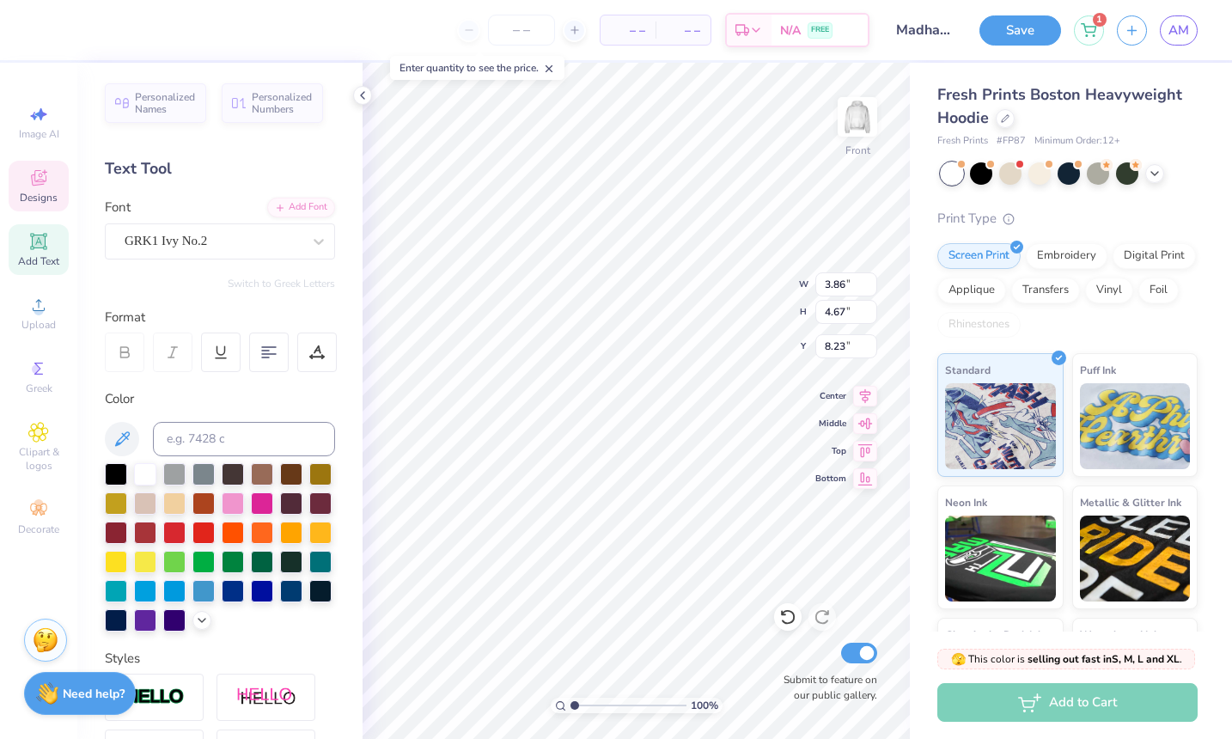
type input "4.08"
type input "3.93"
type input "10.13"
type input "3.86"
type input "4.67"
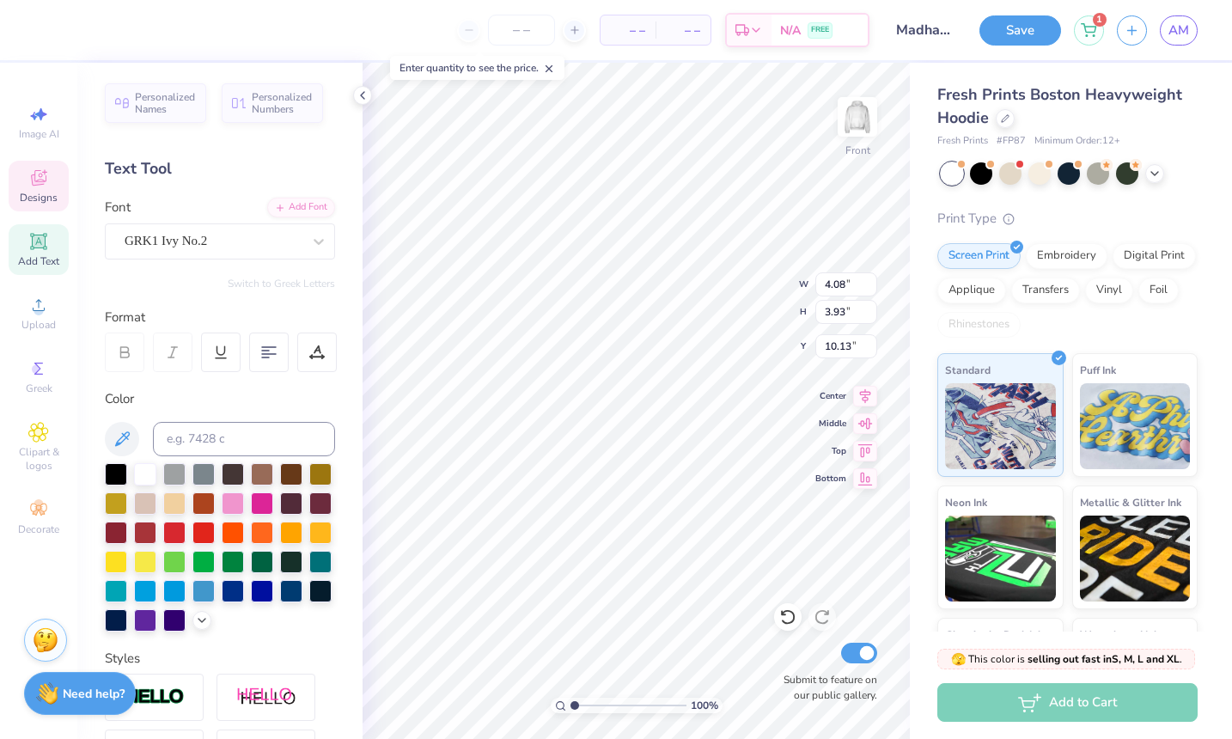
type input "8.23"
click at [782, 621] on icon at bounding box center [787, 617] width 15 height 15
click at [33, 307] on icon at bounding box center [38, 305] width 21 height 21
click at [38, 356] on div "Greek" at bounding box center [39, 376] width 60 height 51
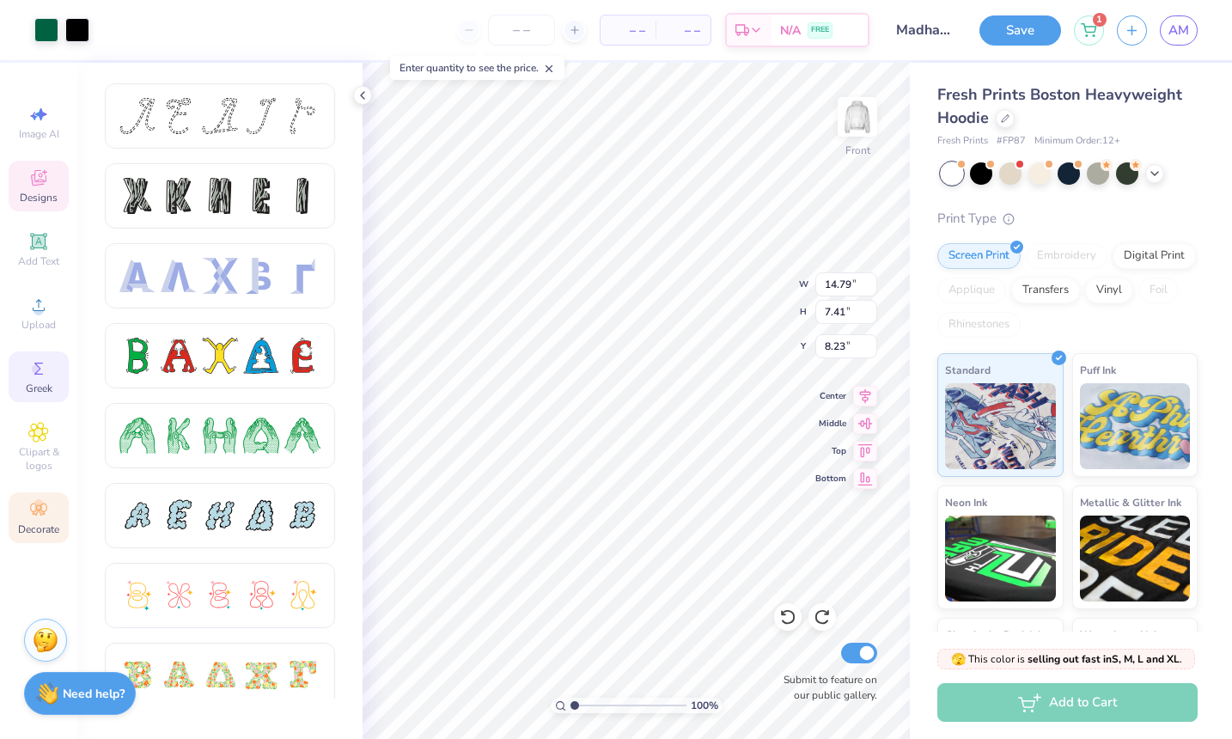
click at [38, 509] on icon at bounding box center [38, 509] width 16 height 12
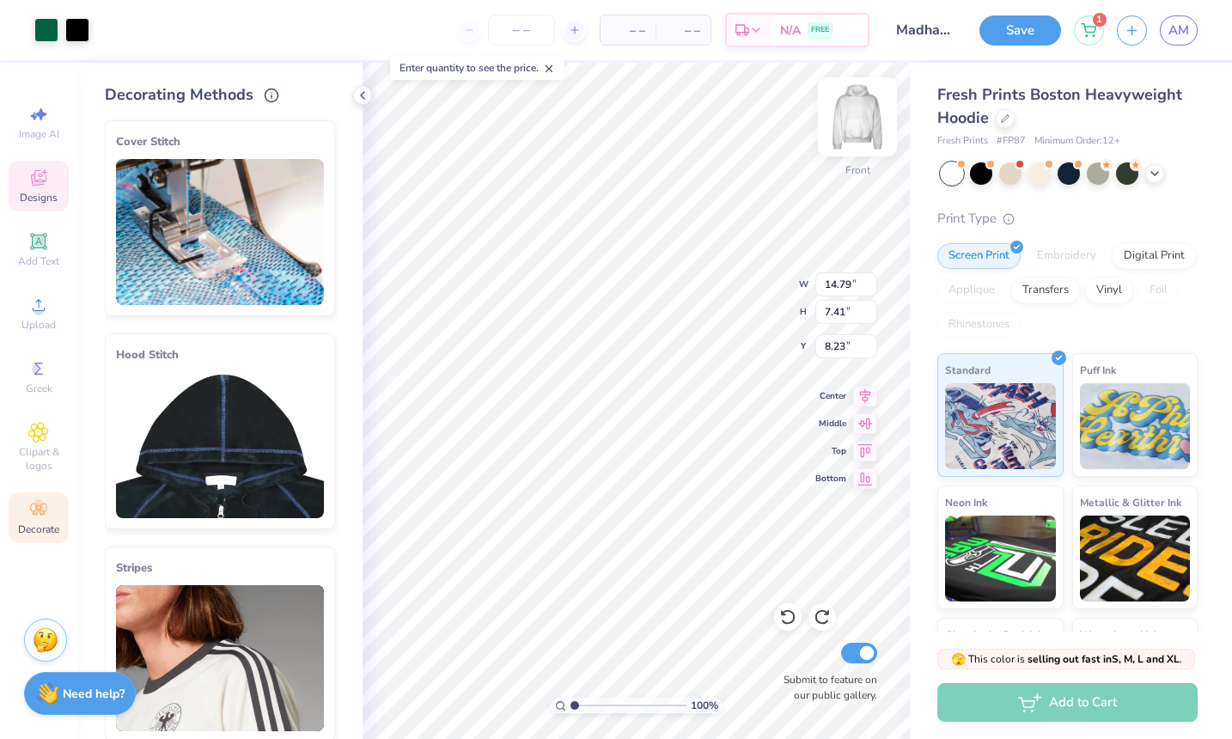
click at [859, 128] on img at bounding box center [857, 116] width 69 height 69
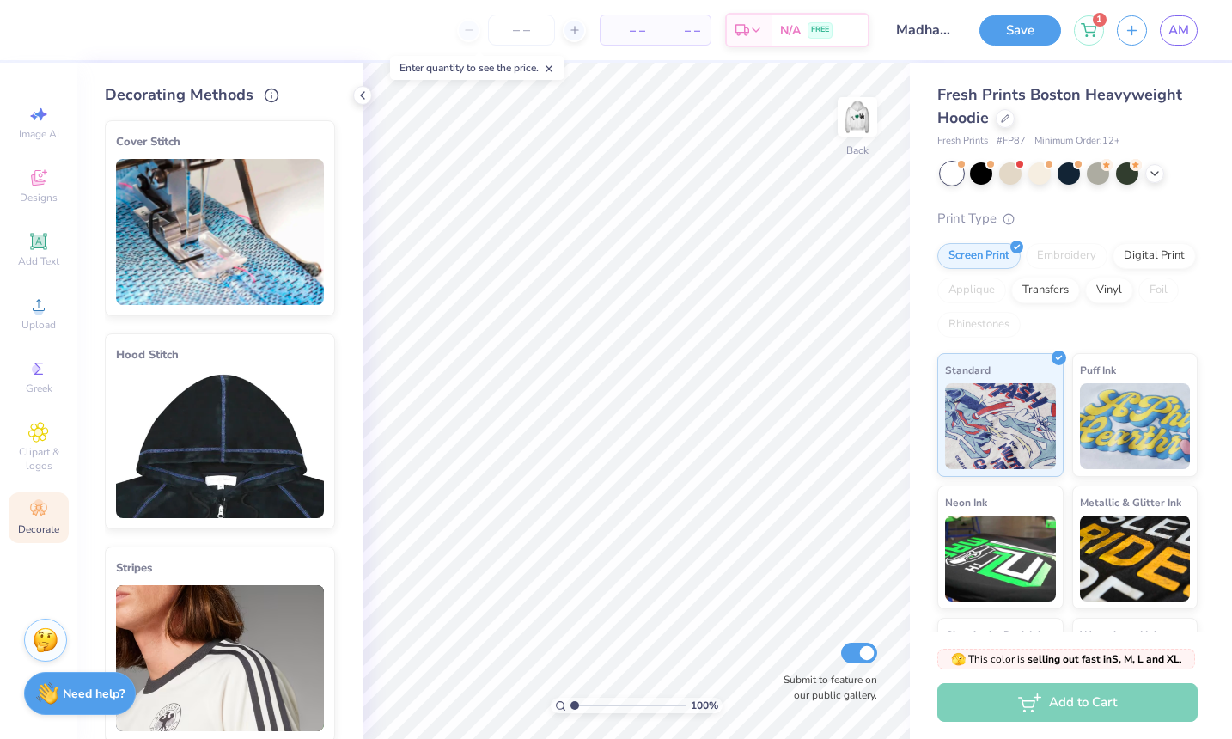
click at [256, 445] on img at bounding box center [220, 445] width 208 height 146
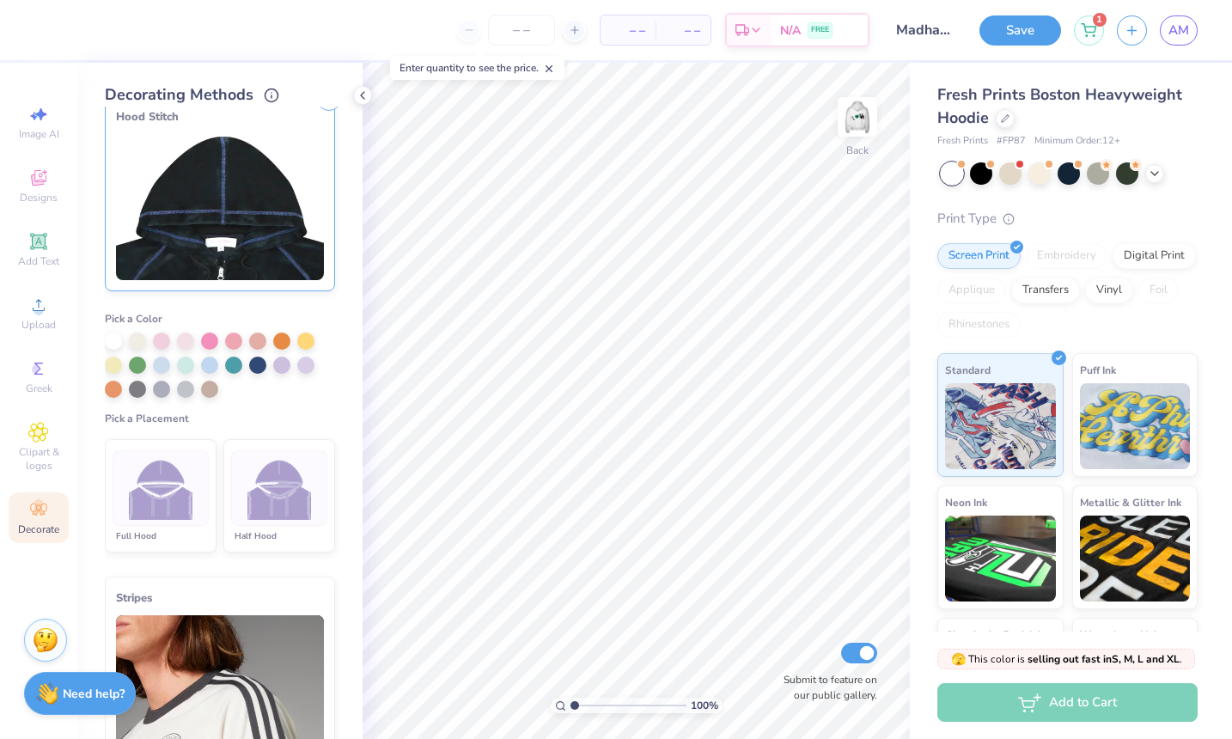
scroll to position [243, 0]
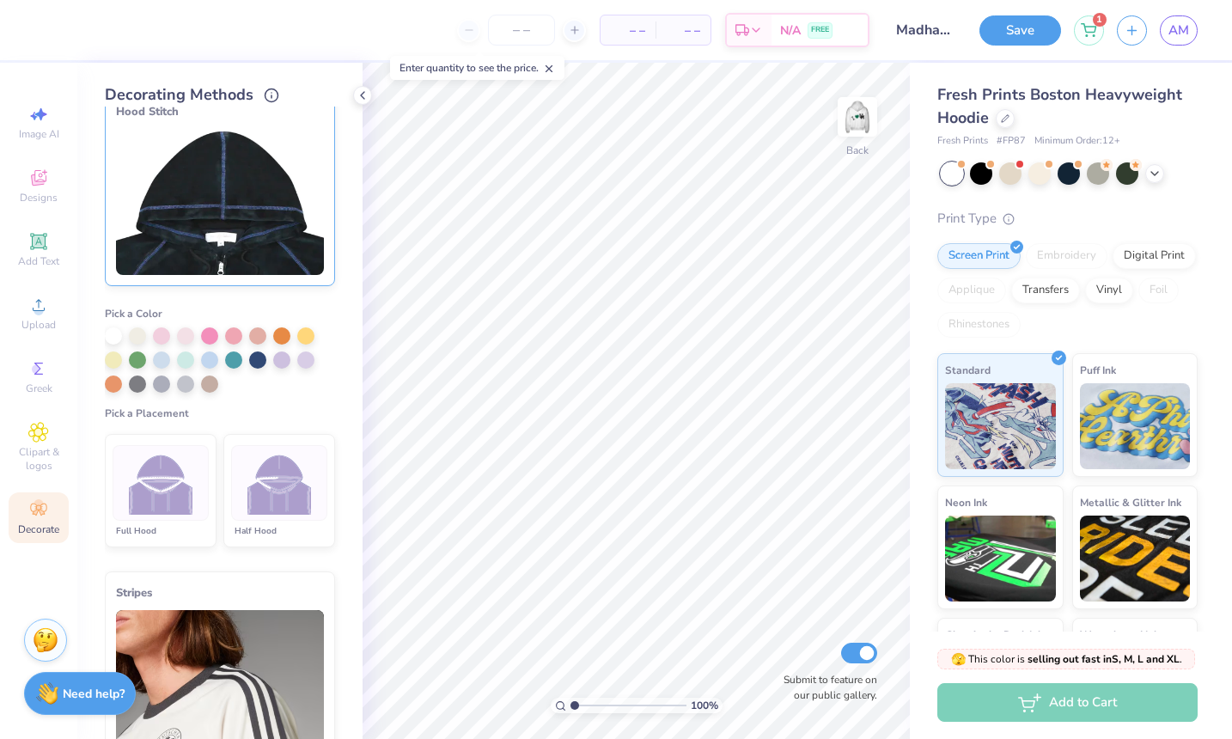
click at [276, 497] on img at bounding box center [279, 483] width 64 height 64
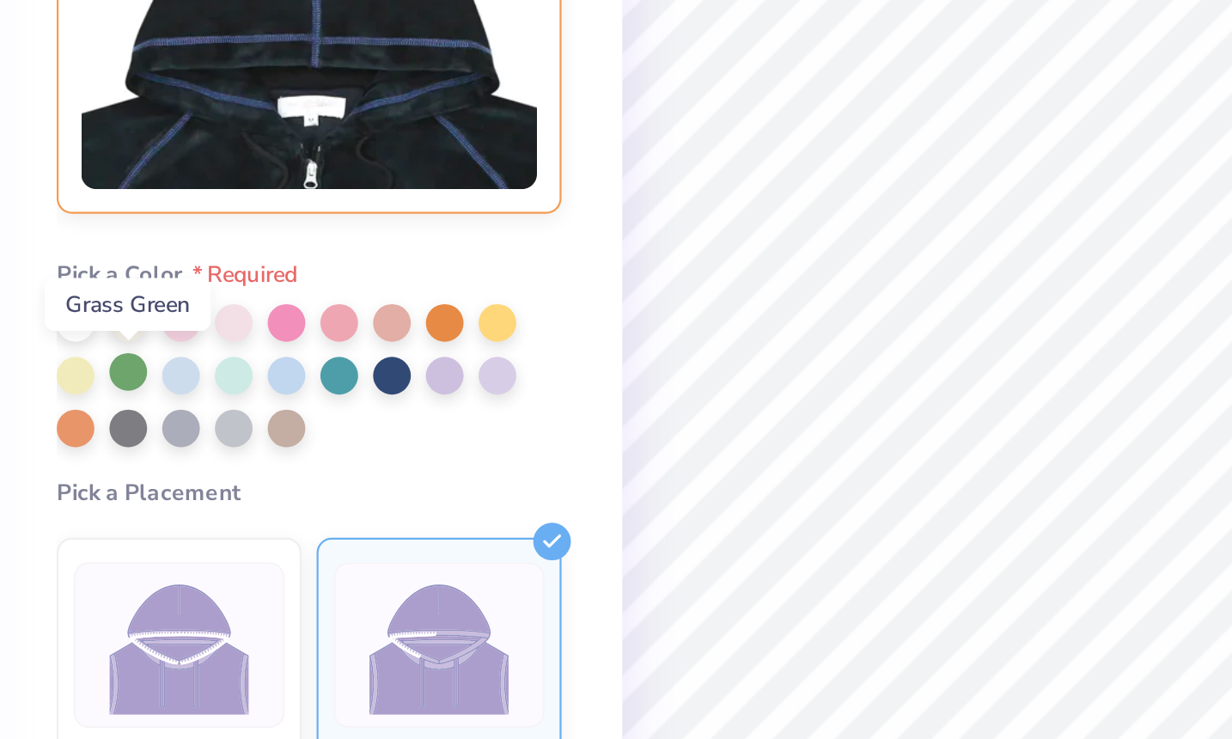
click at [129, 350] on div at bounding box center [137, 358] width 17 height 17
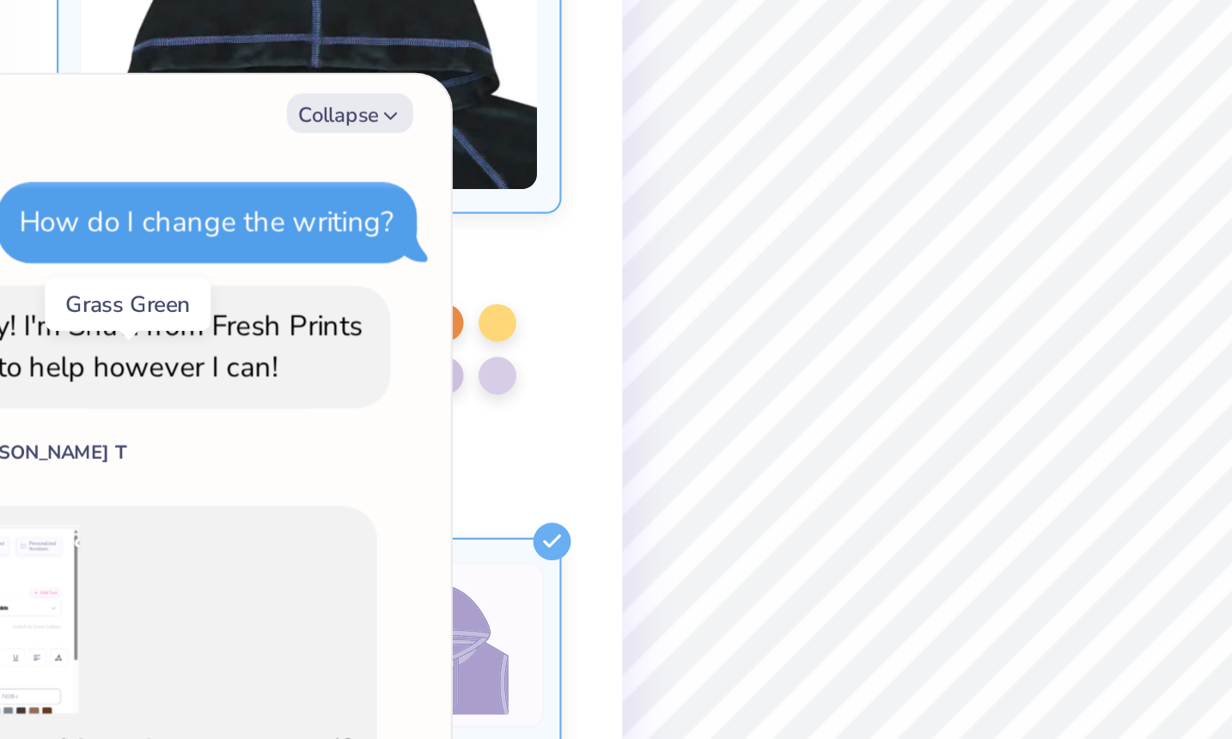
scroll to position [1607, 0]
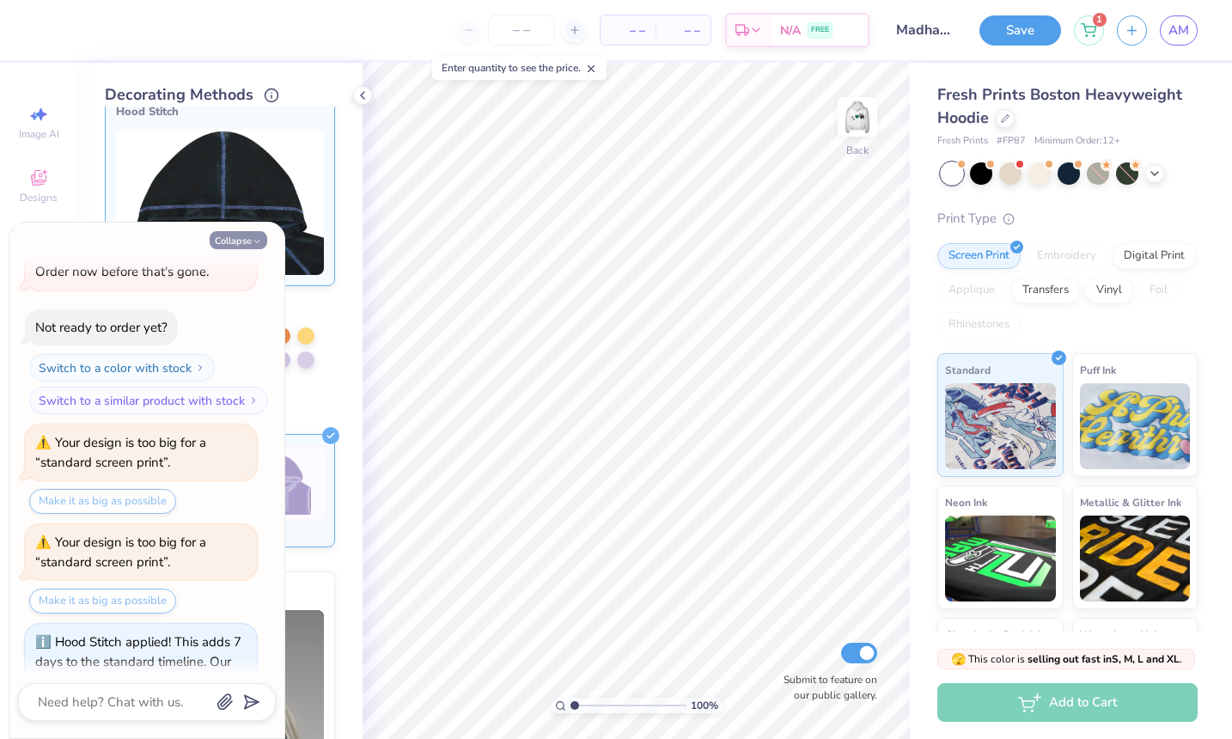
click at [244, 234] on button "Collapse" at bounding box center [239, 240] width 58 height 18
type textarea "x"
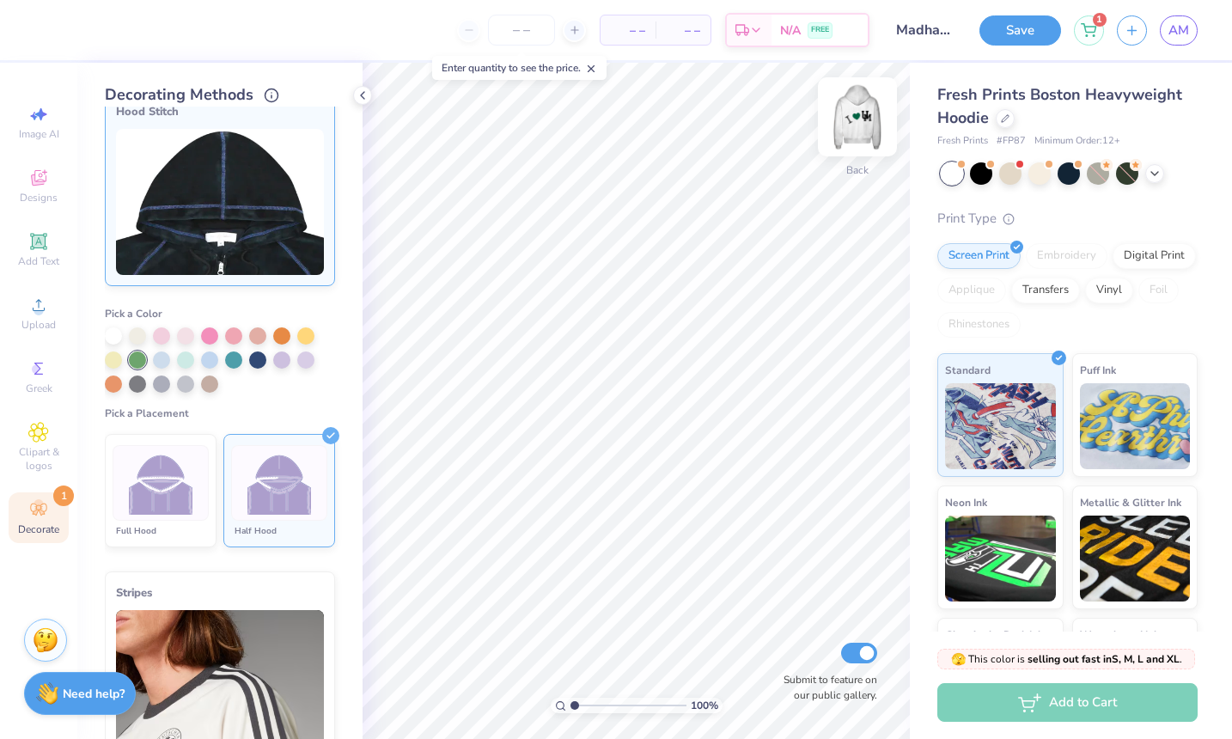
click at [854, 125] on img at bounding box center [857, 116] width 69 height 69
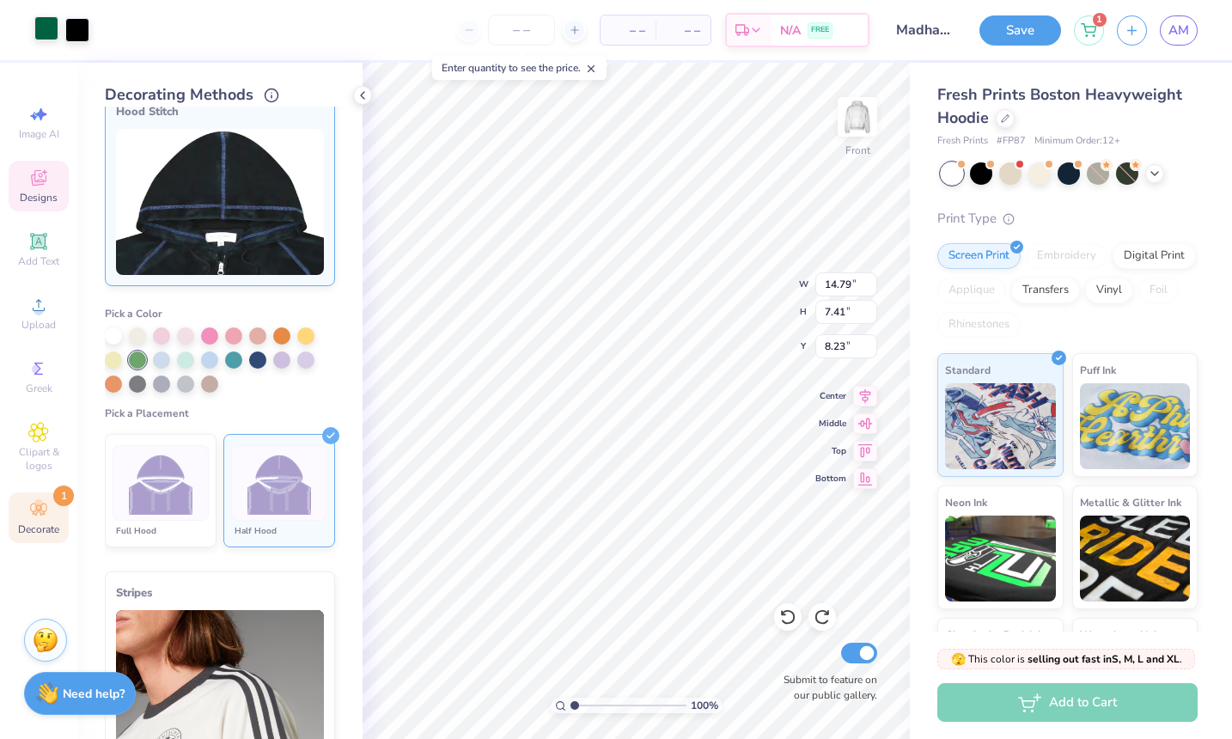
click at [44, 27] on div at bounding box center [46, 28] width 24 height 24
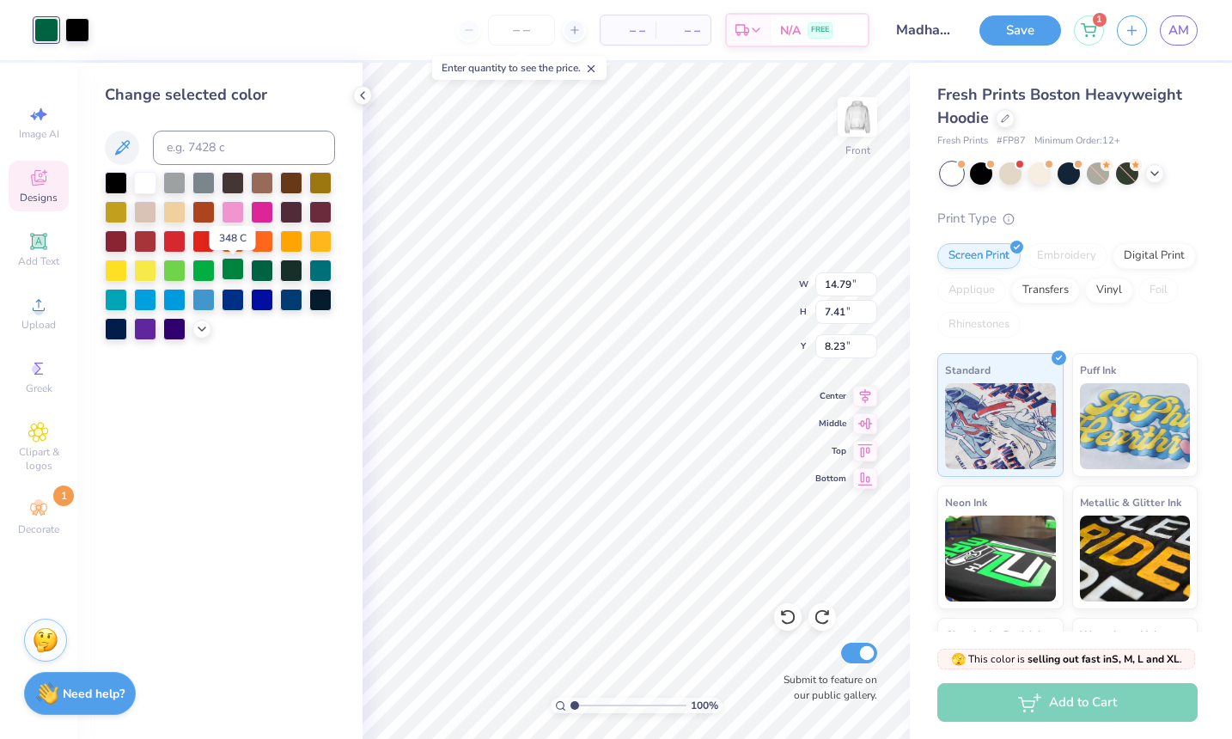
click at [232, 265] on div at bounding box center [233, 269] width 22 height 22
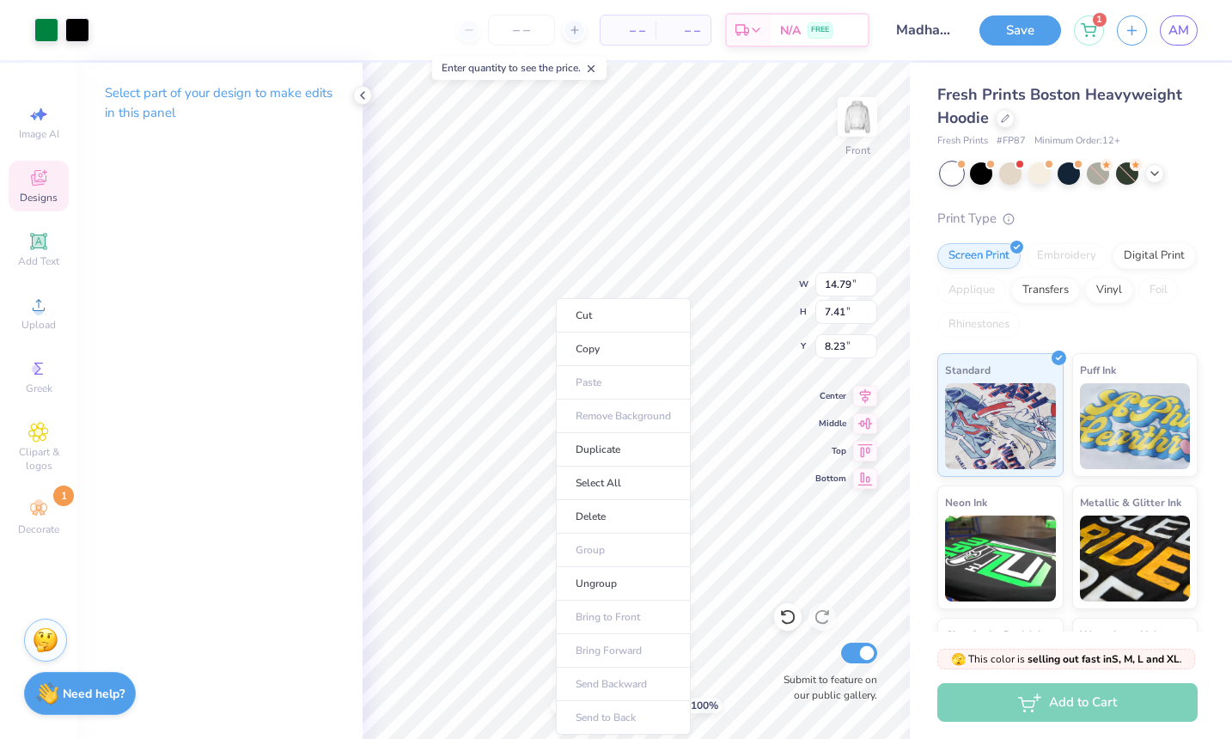
click at [122, 472] on div "Select part of your design to make edits in this panel" at bounding box center [219, 401] width 285 height 676
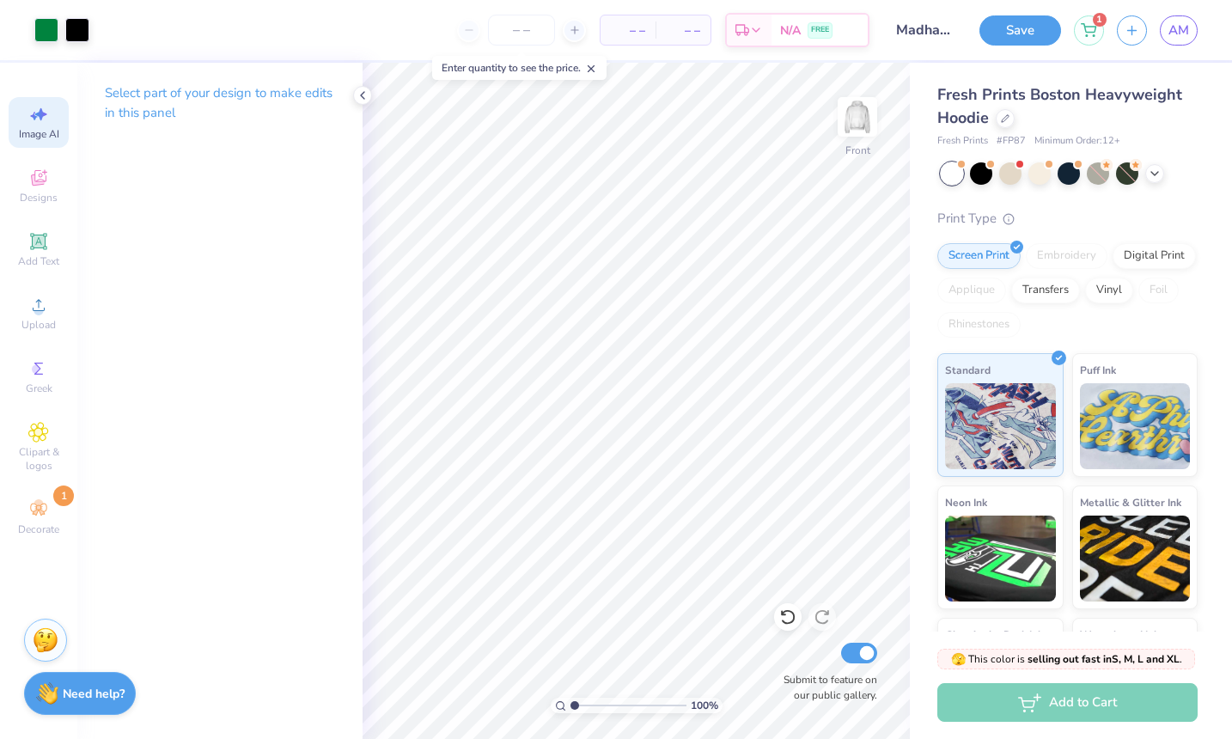
click at [49, 123] on div "Image AI" at bounding box center [39, 122] width 60 height 51
select select "4"
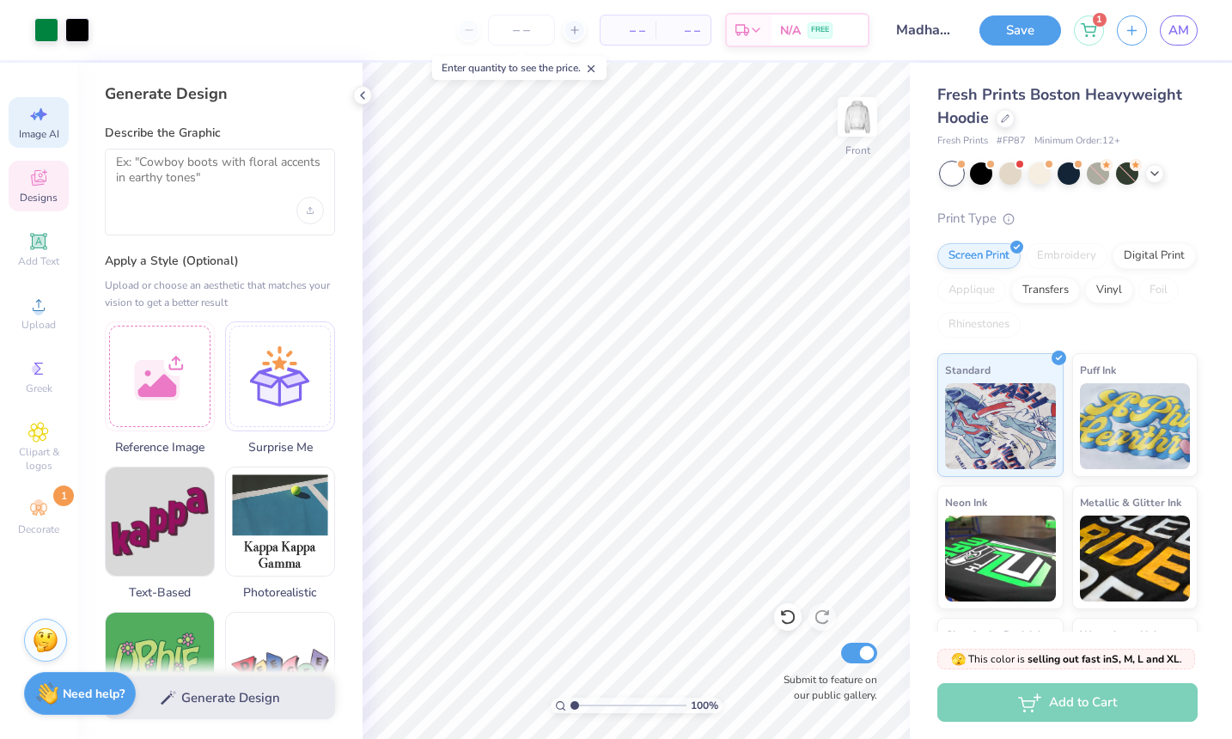
click at [43, 198] on span "Designs" at bounding box center [39, 198] width 38 height 14
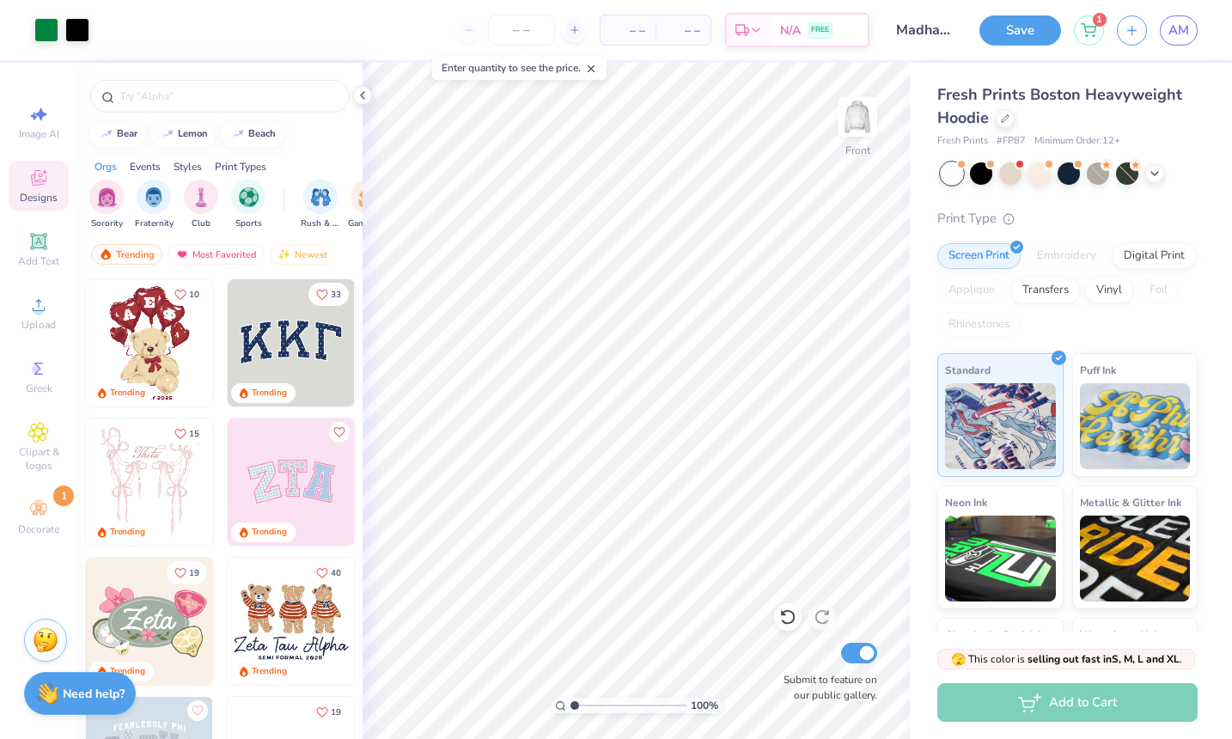
click at [43, 198] on span "Designs" at bounding box center [39, 198] width 38 height 14
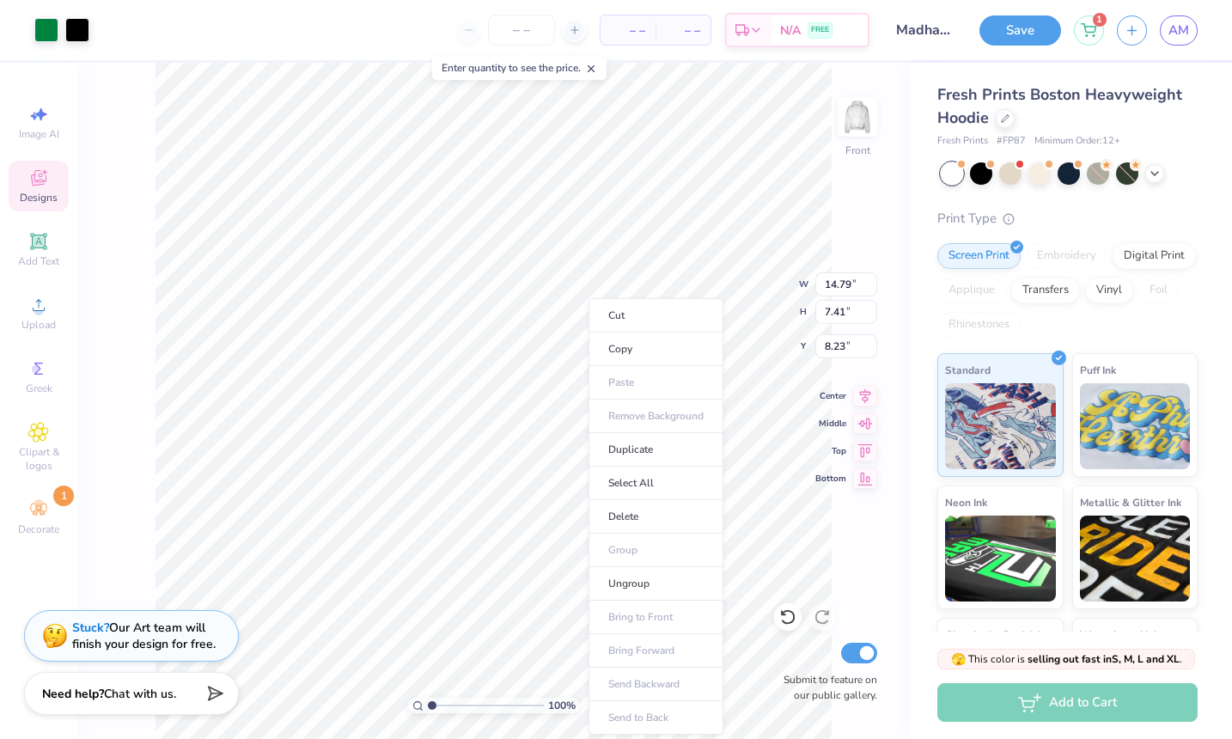
type input "8.18"
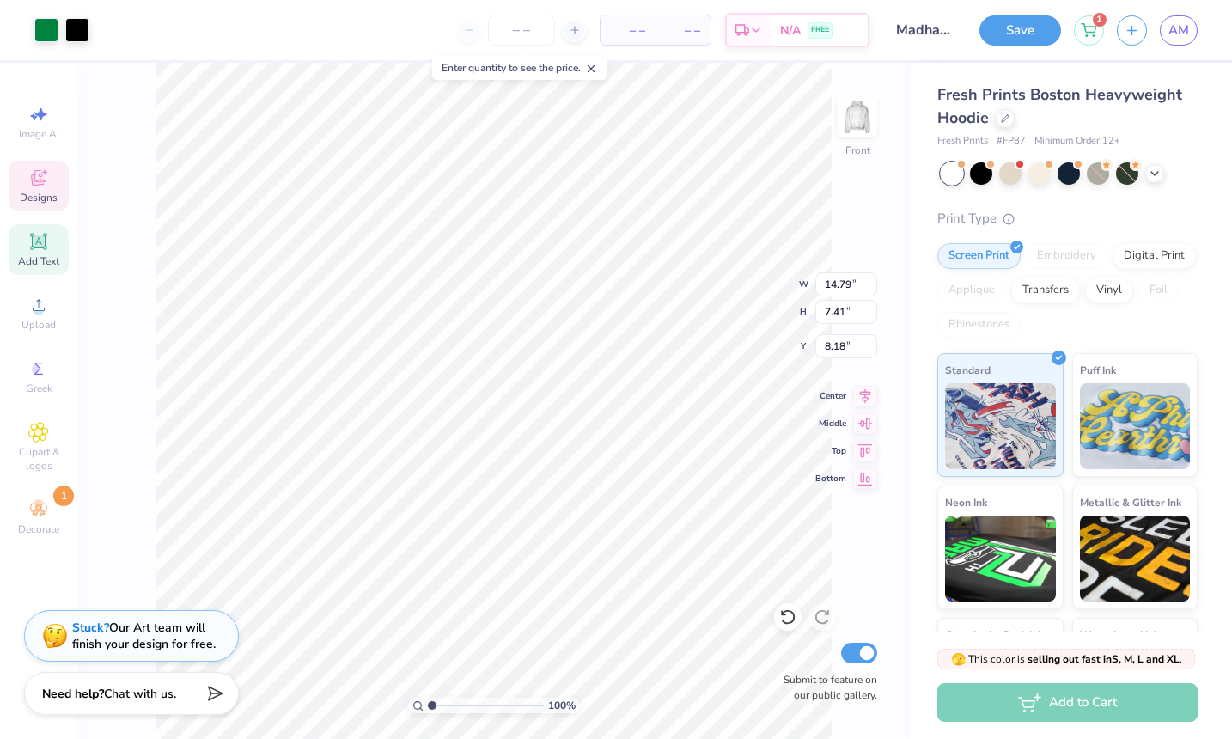
click at [47, 244] on icon at bounding box center [38, 241] width 21 height 21
type input "7.22"
type input "2.09"
type input "13.71"
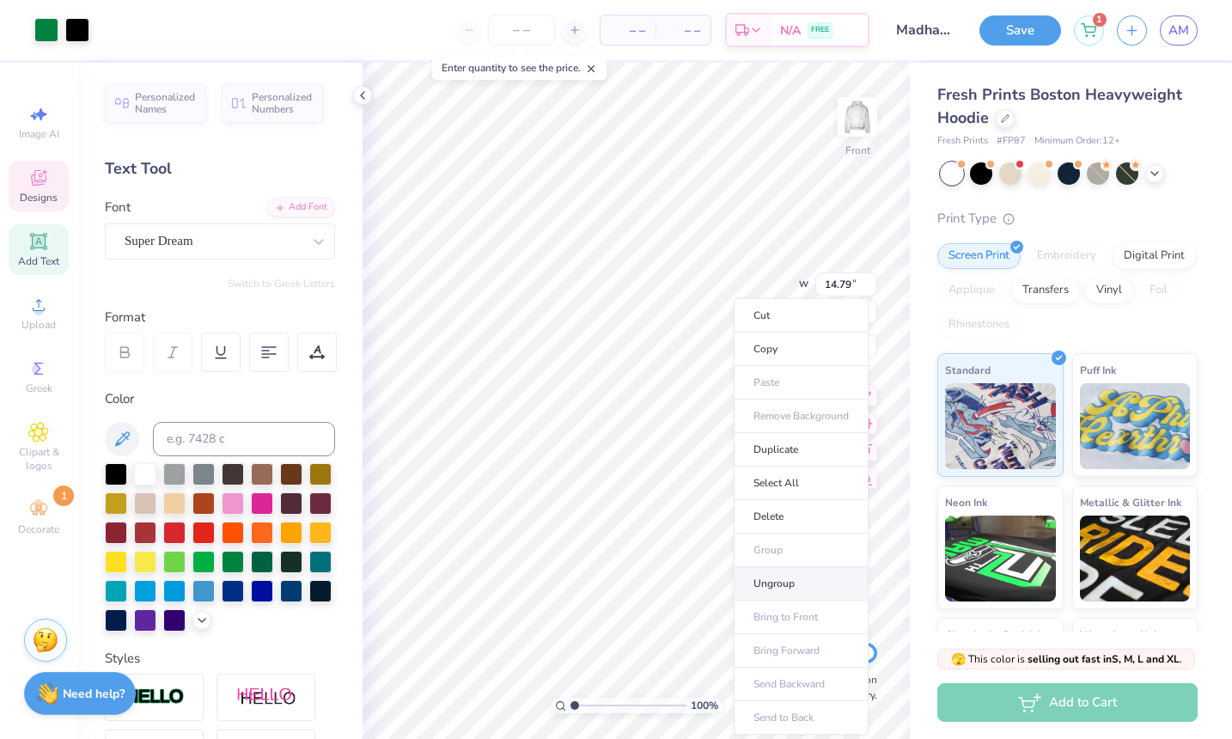
click at [777, 579] on li "Ungroup" at bounding box center [801, 583] width 135 height 33
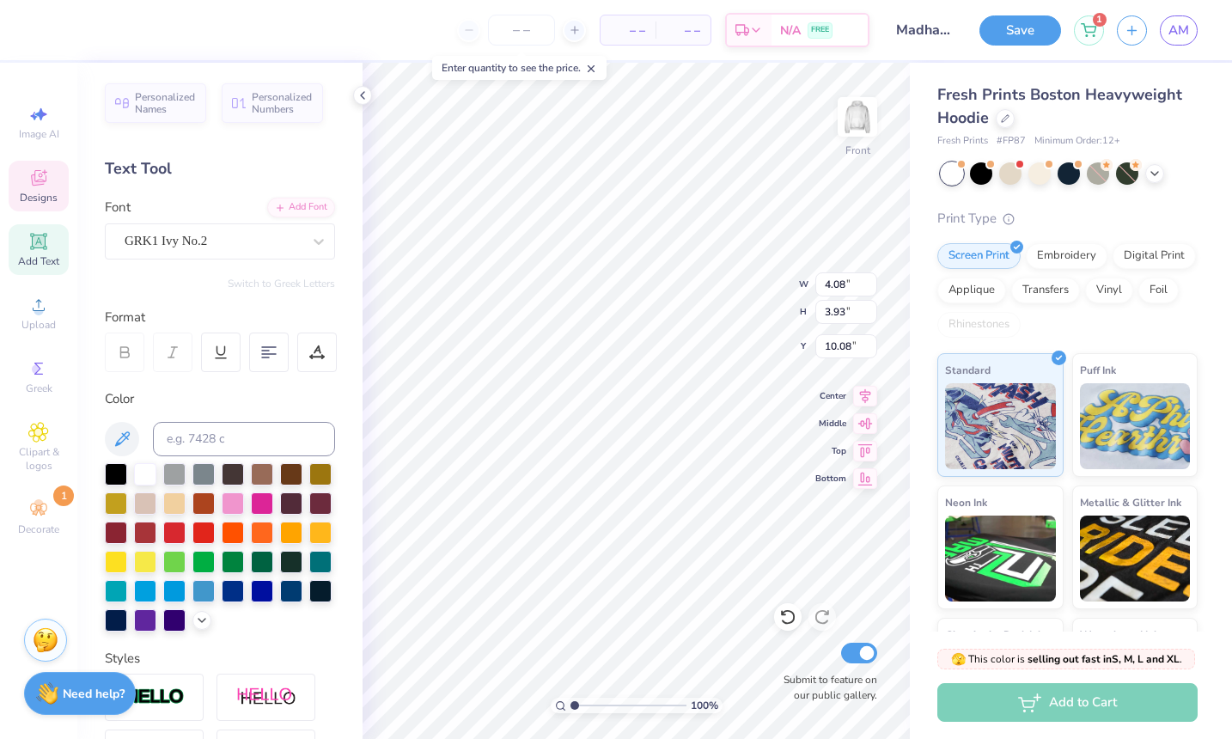
type textarea "m"
type textarea "s"
type input "3.86"
type input "4.67"
type input "8.18"
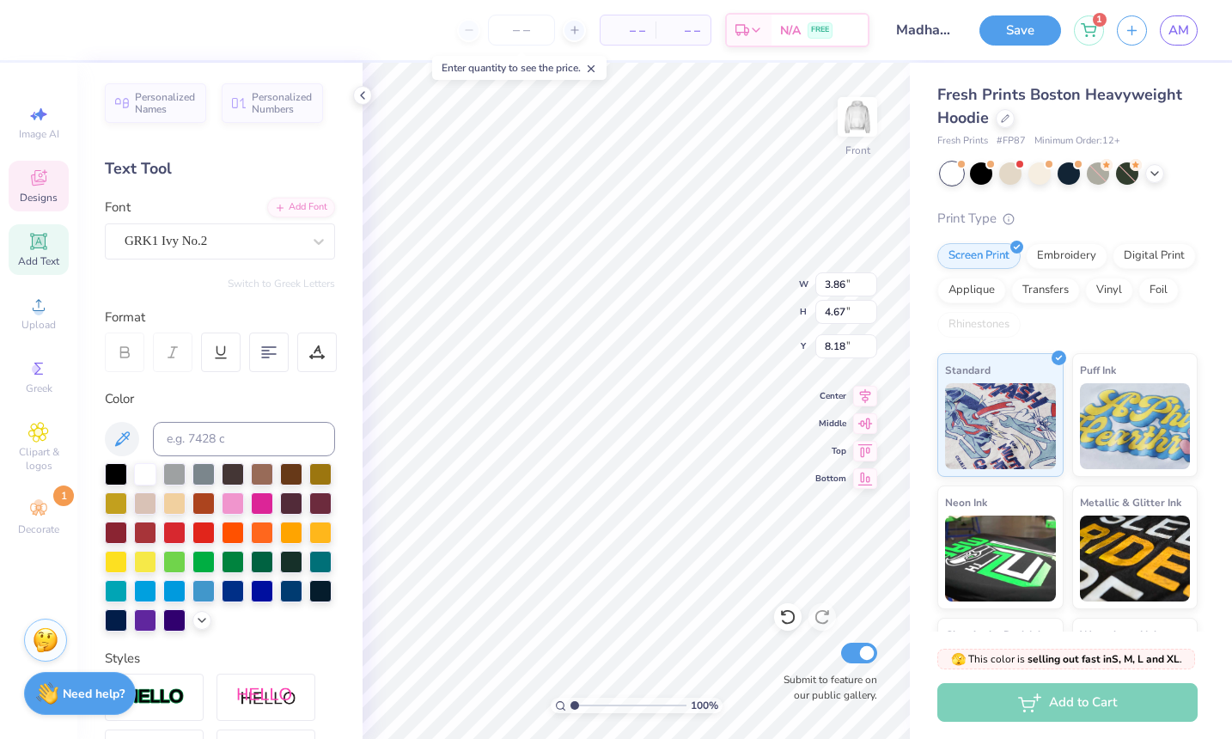
type input "2.60"
type input "3.93"
type input "10.08"
type input "3.86"
type input "4.67"
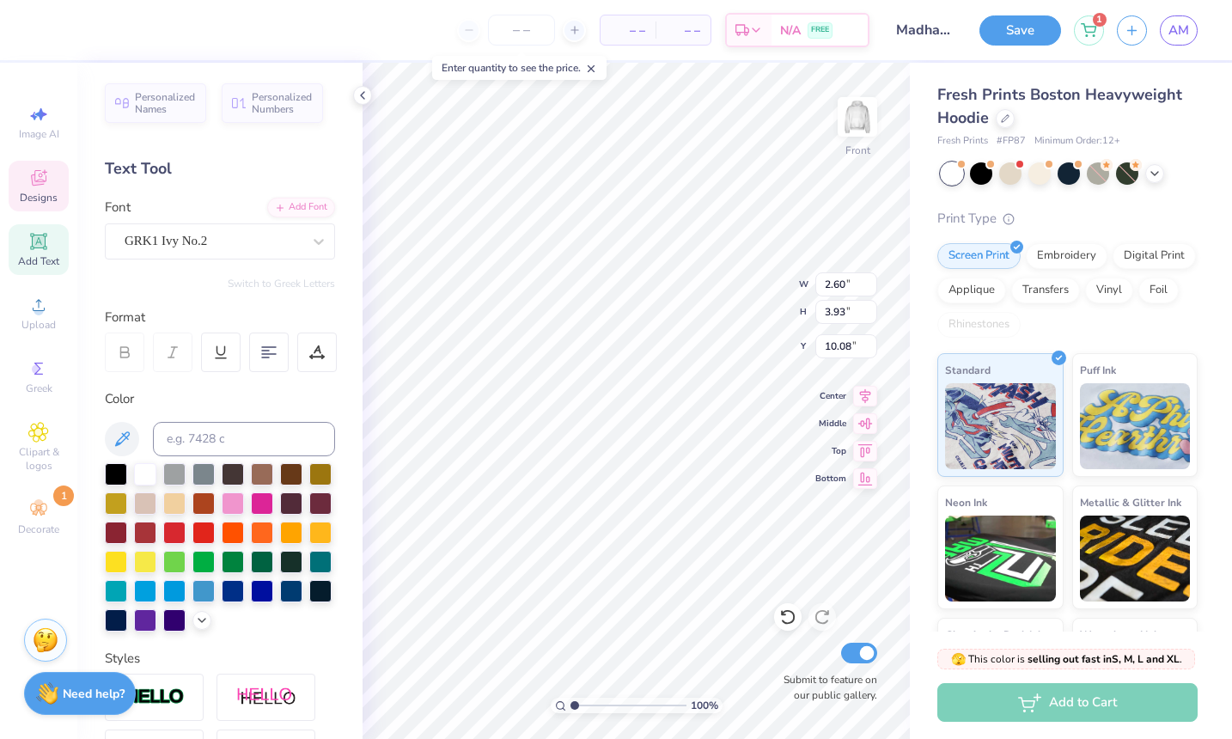
type input "8.18"
type textarea "s"
type input "10.52"
type input "3.08"
type input "4.67"
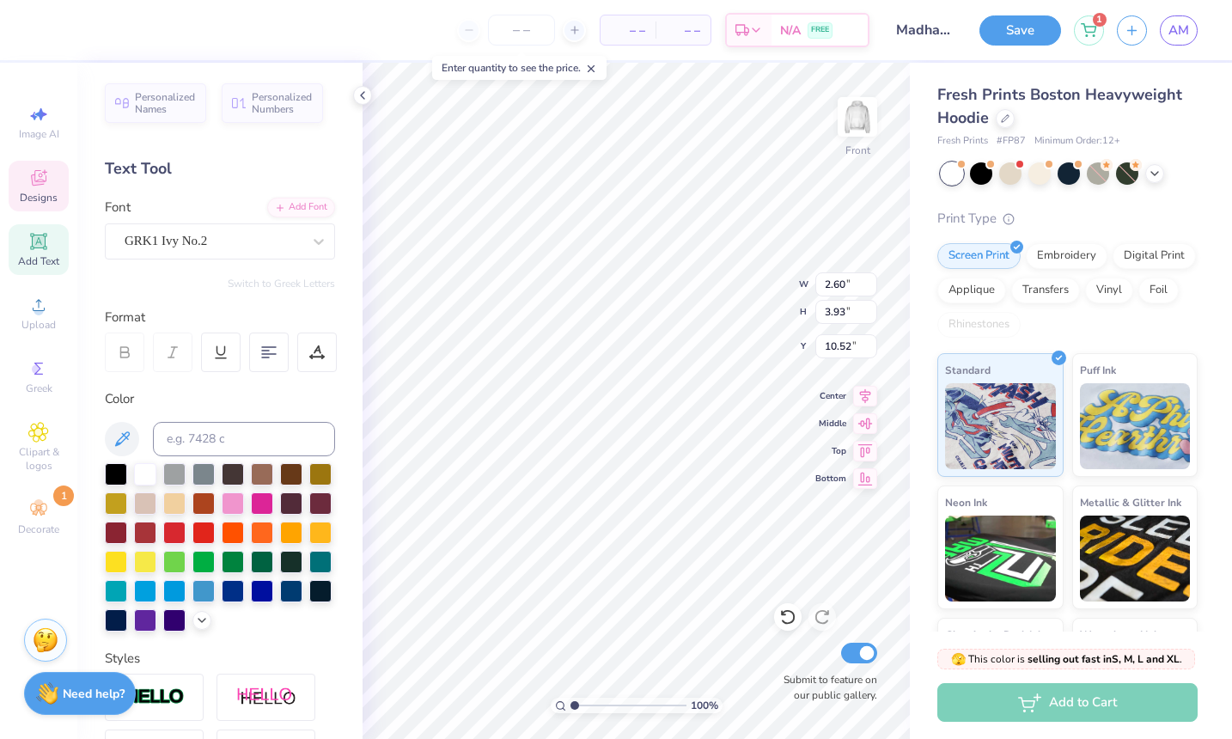
type input "8.18"
type input "2.41"
type input "3.64"
type input "7.75"
type input "2.60"
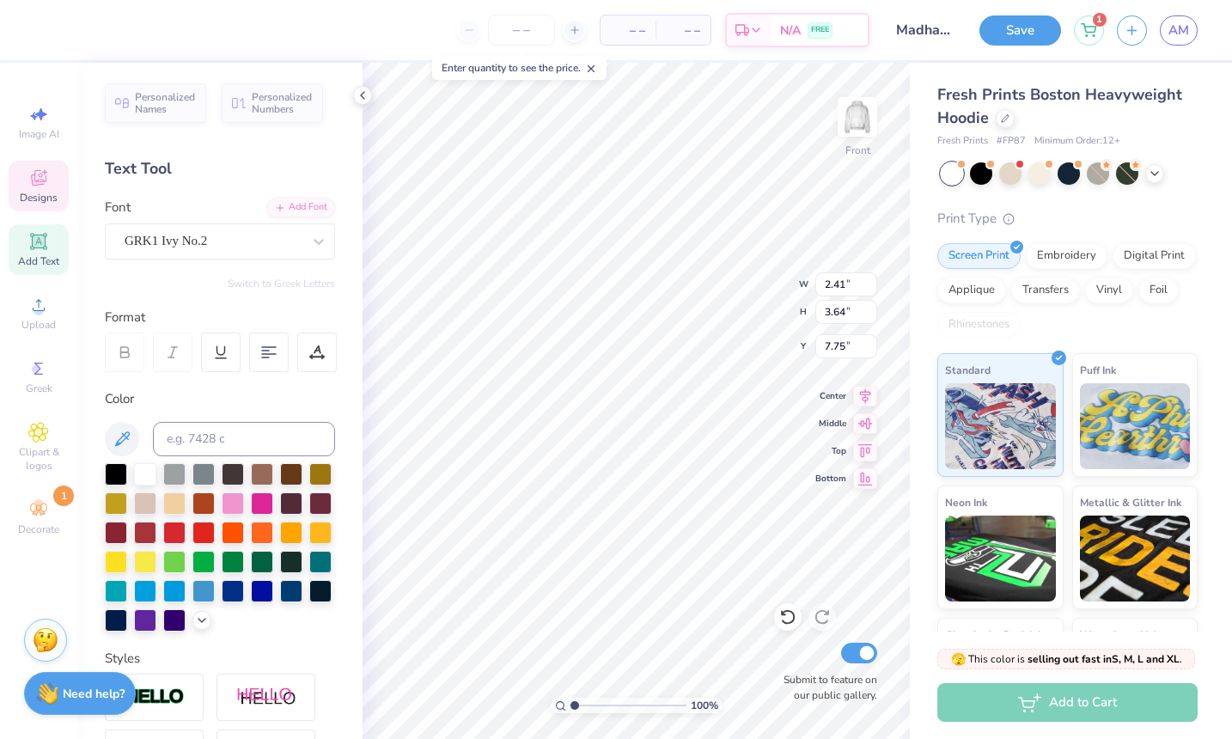
type input "3.93"
type input "10.52"
type input "2.11"
type input "3.19"
type input "9.57"
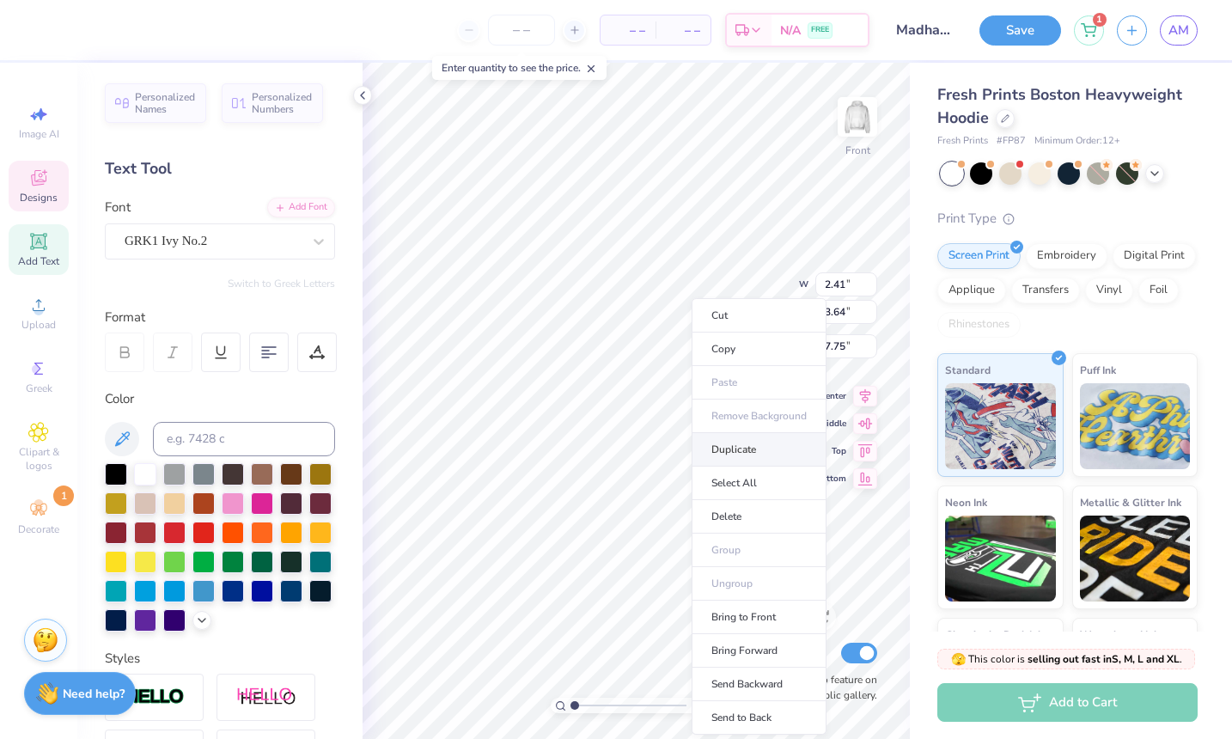
click at [734, 444] on li "Duplicate" at bounding box center [758, 449] width 135 height 33
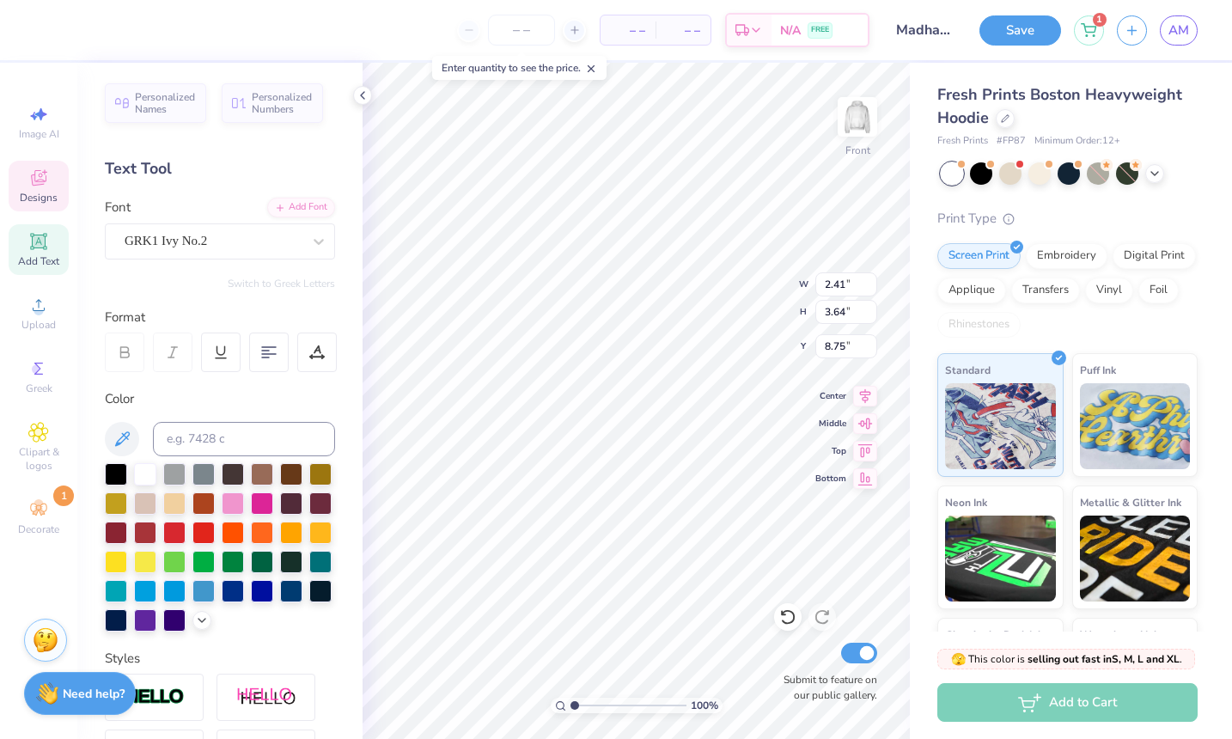
type input "11.11"
type textarea "r"
type input "9.51"
type input "9.74"
type input "7.92"
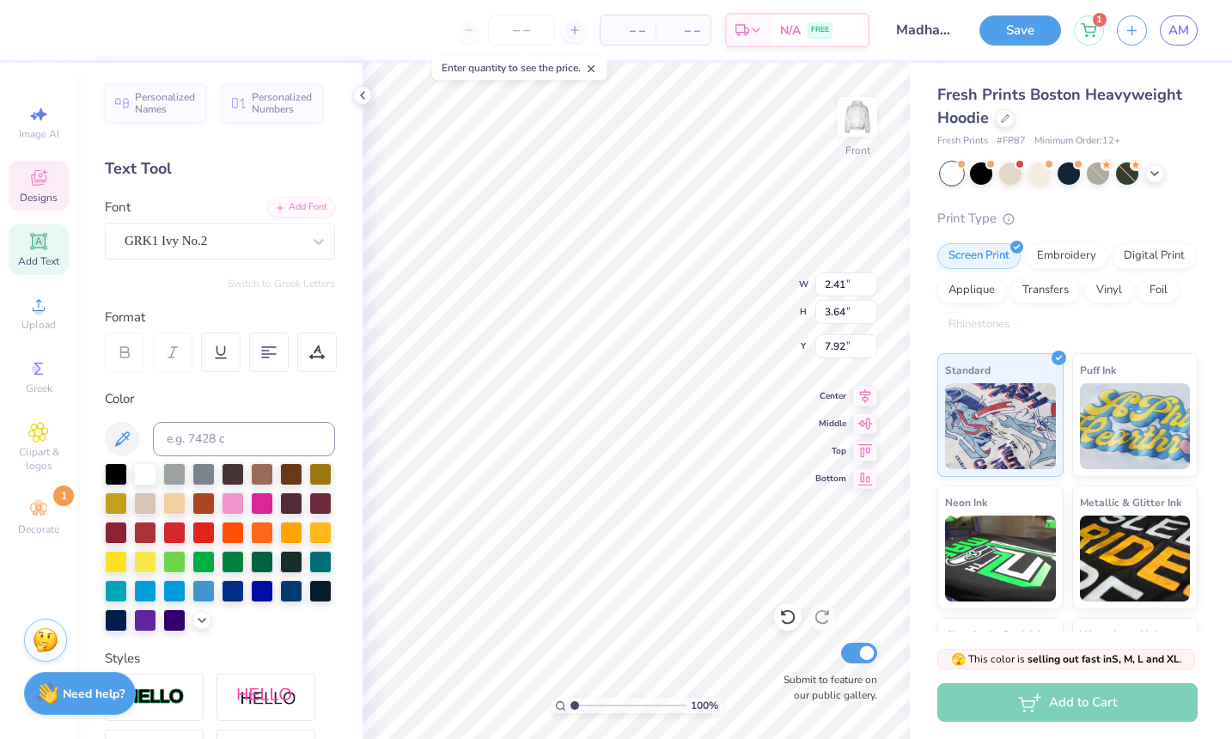
type input "2.99"
type input "10.44"
type input "2.11"
type input "3.19"
type input "9.30"
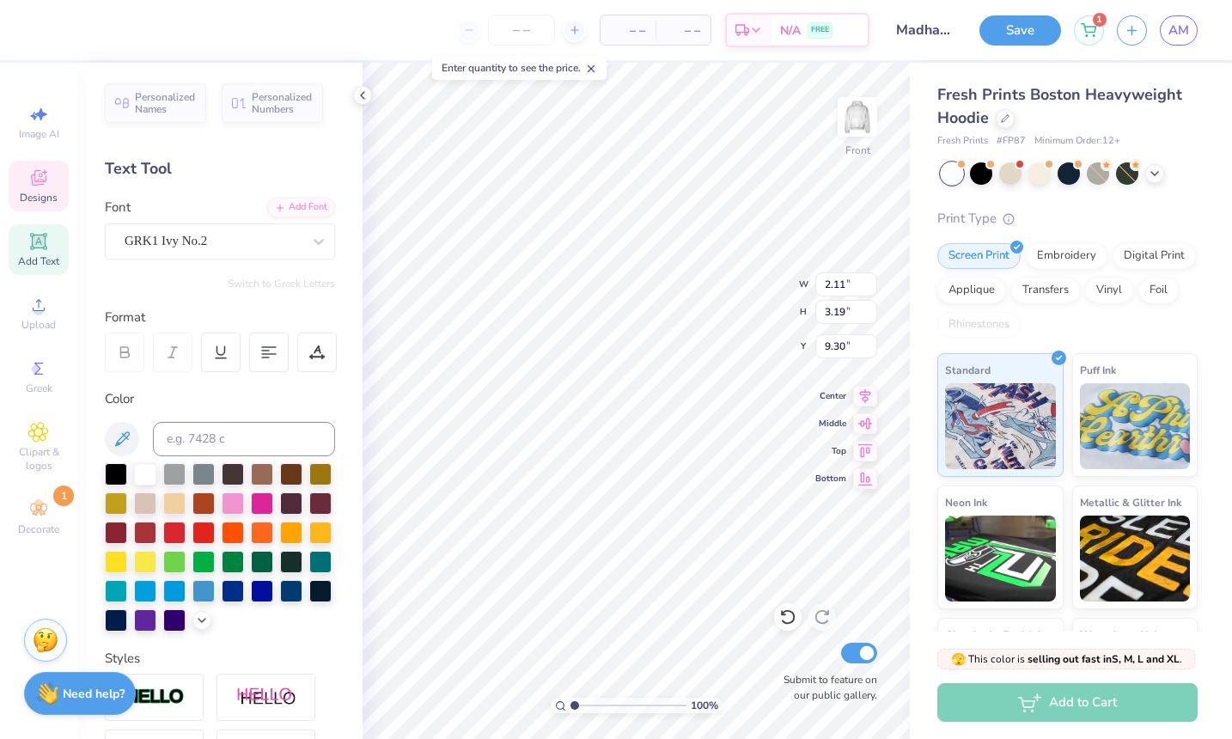
type input "2.41"
type input "3.64"
type input "7.75"
type input "7.48"
type input "4.01"
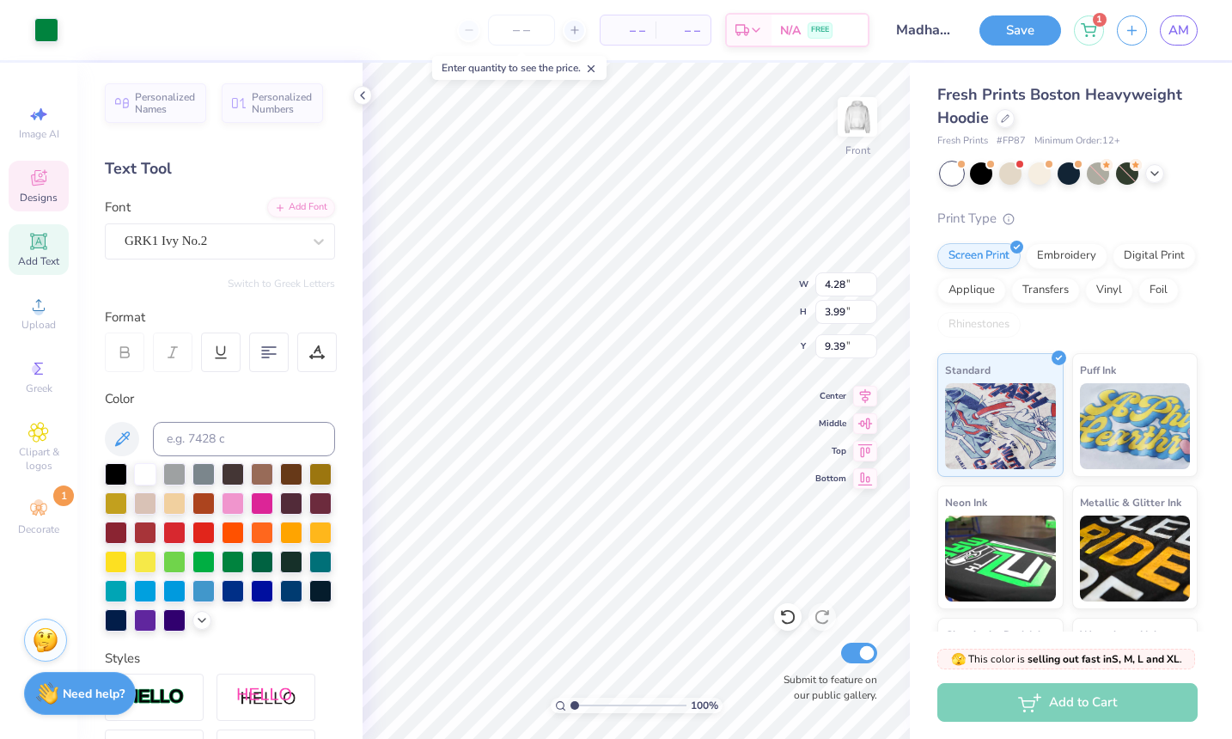
type input "4.69"
type input "10.90"
type input "4.28"
type input "3.99"
type input "9.30"
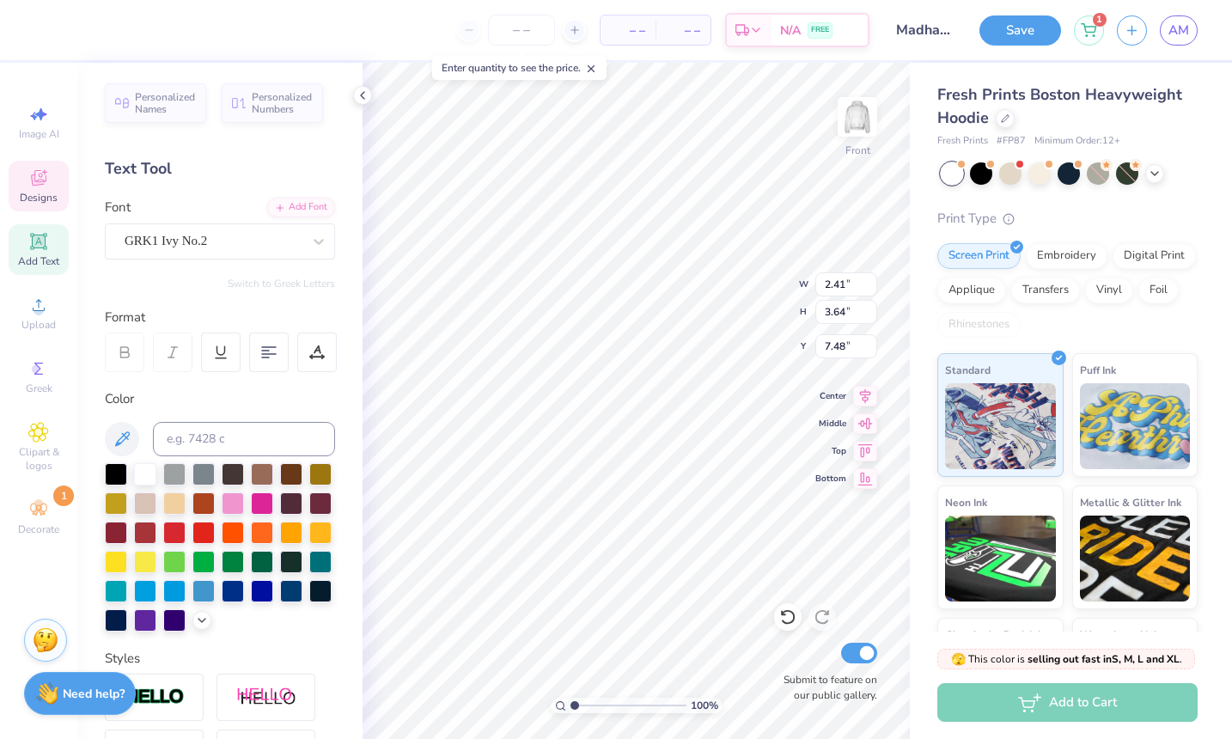
type input "8.03"
type input "2.11"
type input "3.19"
type input "9.30"
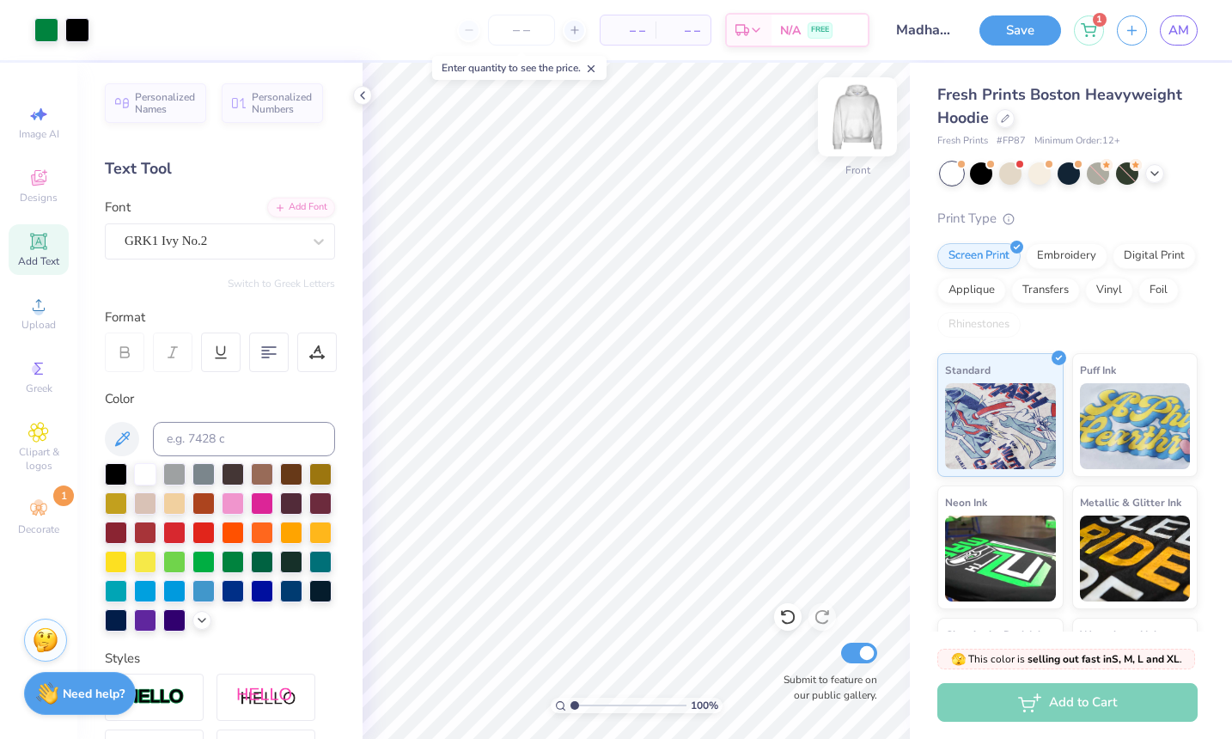
click at [865, 122] on img at bounding box center [857, 116] width 69 height 69
click at [865, 122] on img at bounding box center [857, 117] width 34 height 34
type input "9.25"
type input "4.01"
type input "4.69"
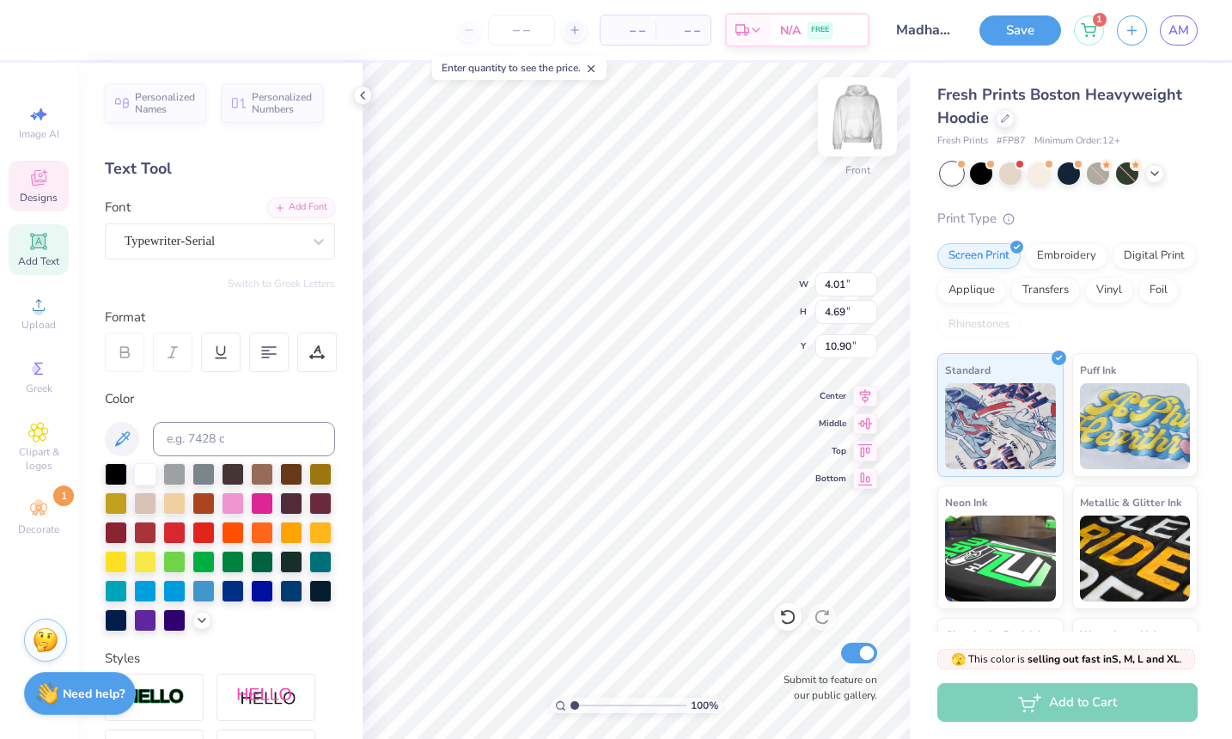
type input "10.44"
click at [865, 122] on img at bounding box center [857, 116] width 69 height 69
click at [864, 122] on img at bounding box center [857, 116] width 69 height 69
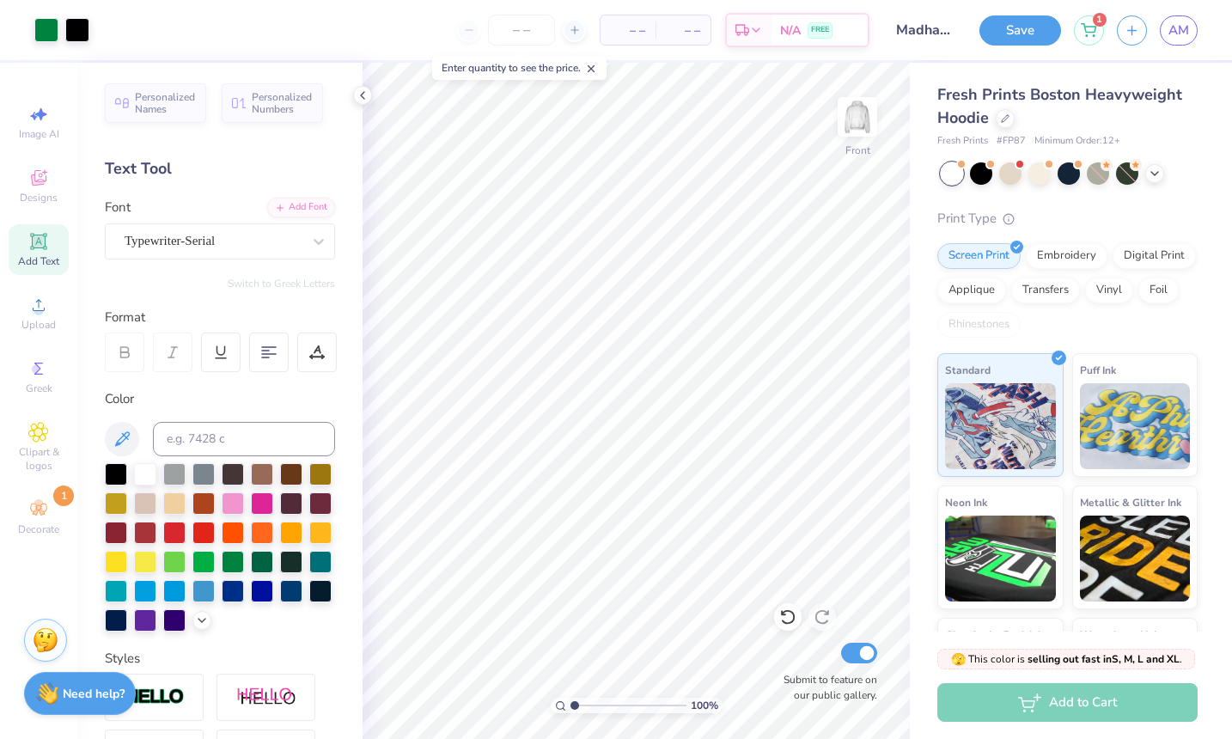
click at [864, 122] on img at bounding box center [857, 117] width 34 height 34
click at [1001, 34] on button "Save" at bounding box center [1020, 28] width 82 height 30
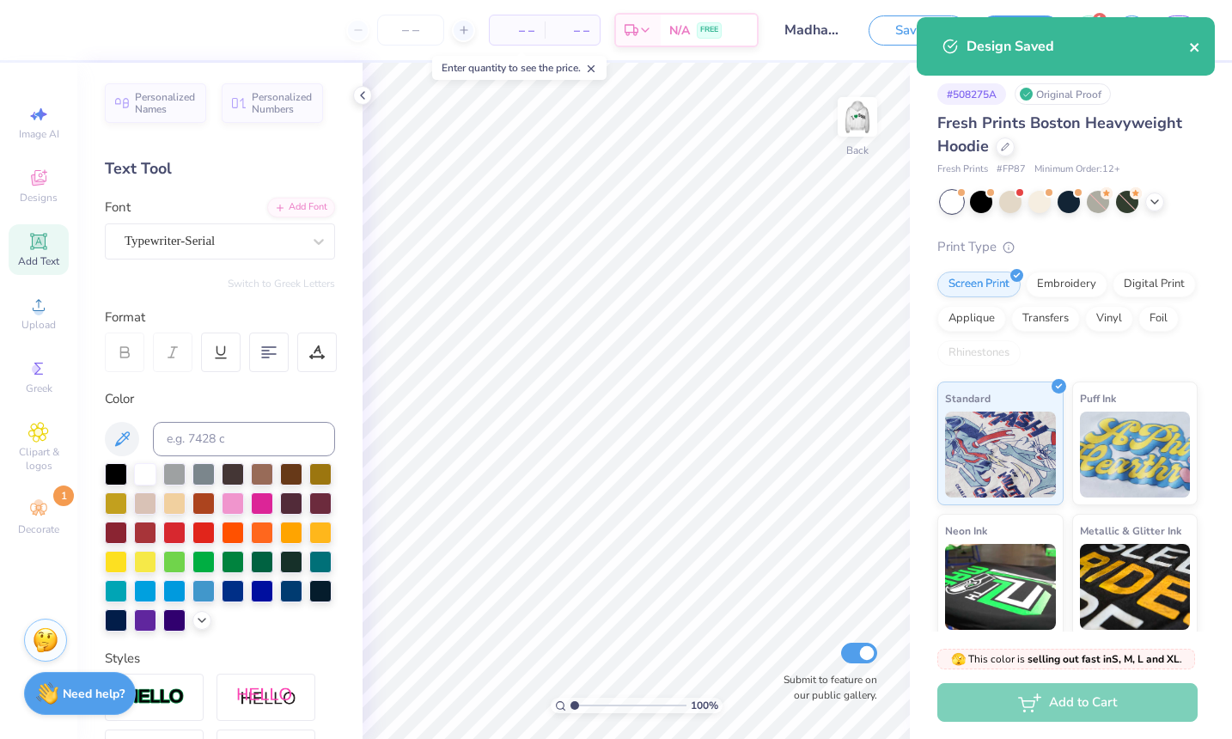
click at [1192, 46] on icon "close" at bounding box center [1194, 47] width 9 height 9
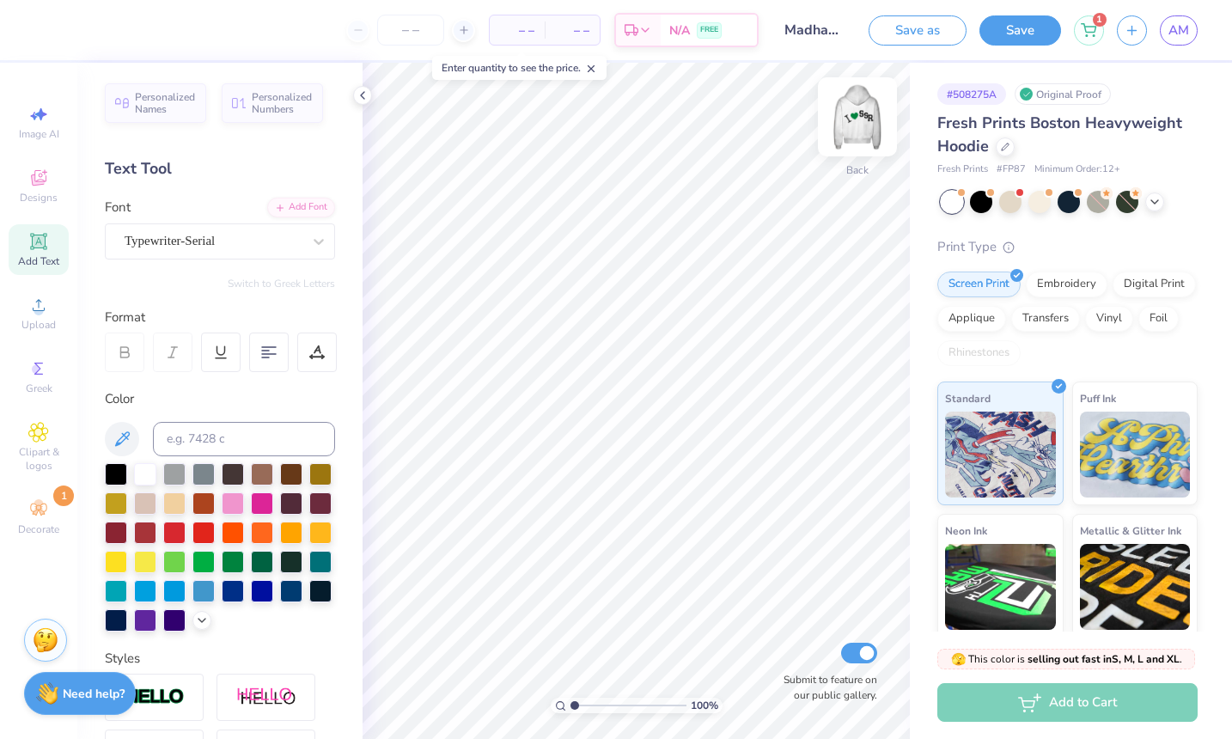
click at [860, 129] on img at bounding box center [857, 116] width 69 height 69
click at [860, 129] on img at bounding box center [857, 117] width 34 height 34
click at [1169, 32] on span "AM" at bounding box center [1178, 31] width 21 height 20
